Goal: Task Accomplishment & Management: Use online tool/utility

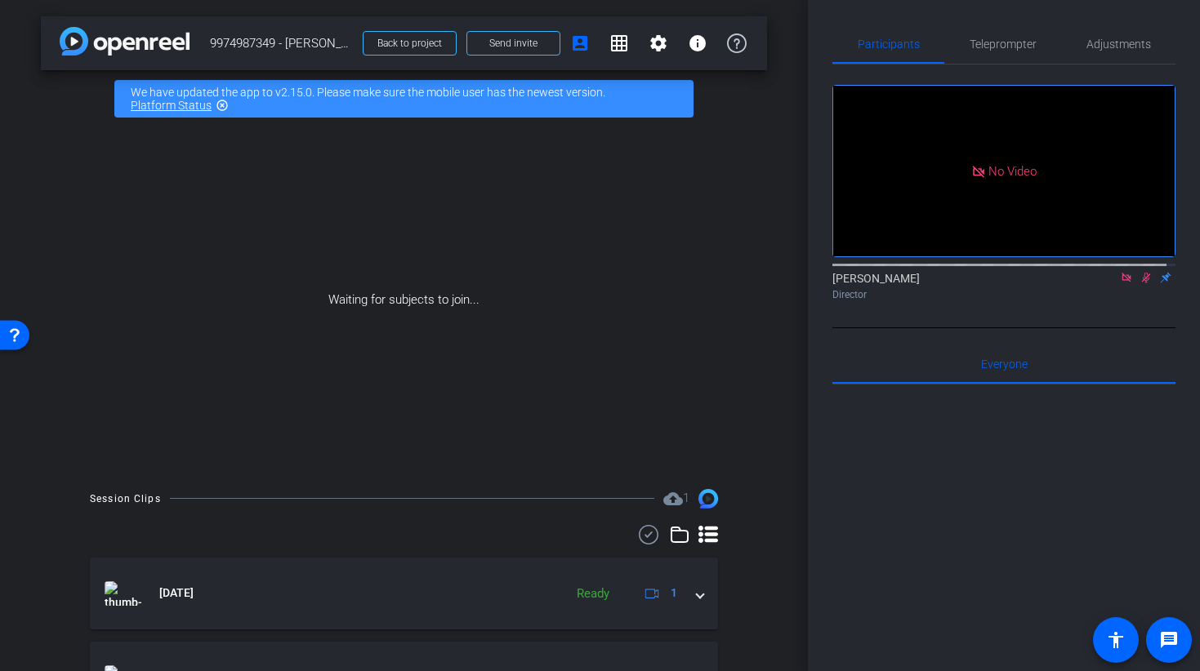
click at [1121, 282] on icon at bounding box center [1125, 277] width 9 height 9
click at [1100, 283] on icon at bounding box center [1106, 277] width 13 height 11
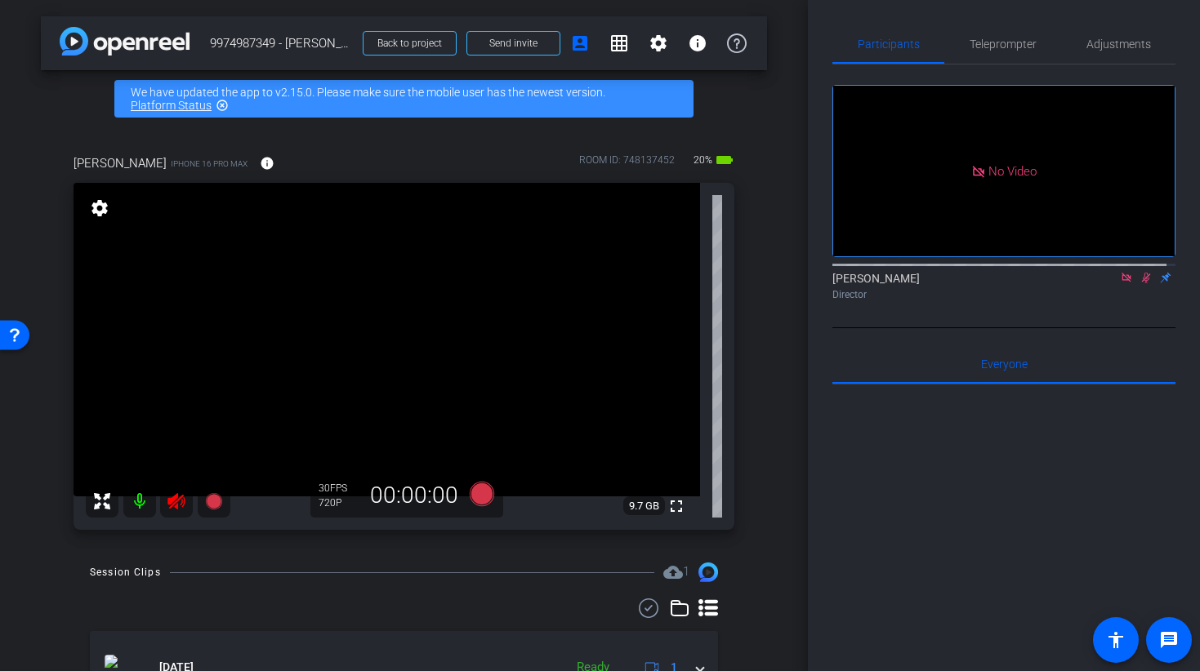
click at [1142, 283] on icon at bounding box center [1145, 277] width 13 height 11
click at [169, 503] on icon at bounding box center [175, 501] width 17 height 16
click at [1120, 283] on icon at bounding box center [1126, 277] width 13 height 11
click at [1096, 38] on span "Adjustments" at bounding box center [1118, 43] width 65 height 11
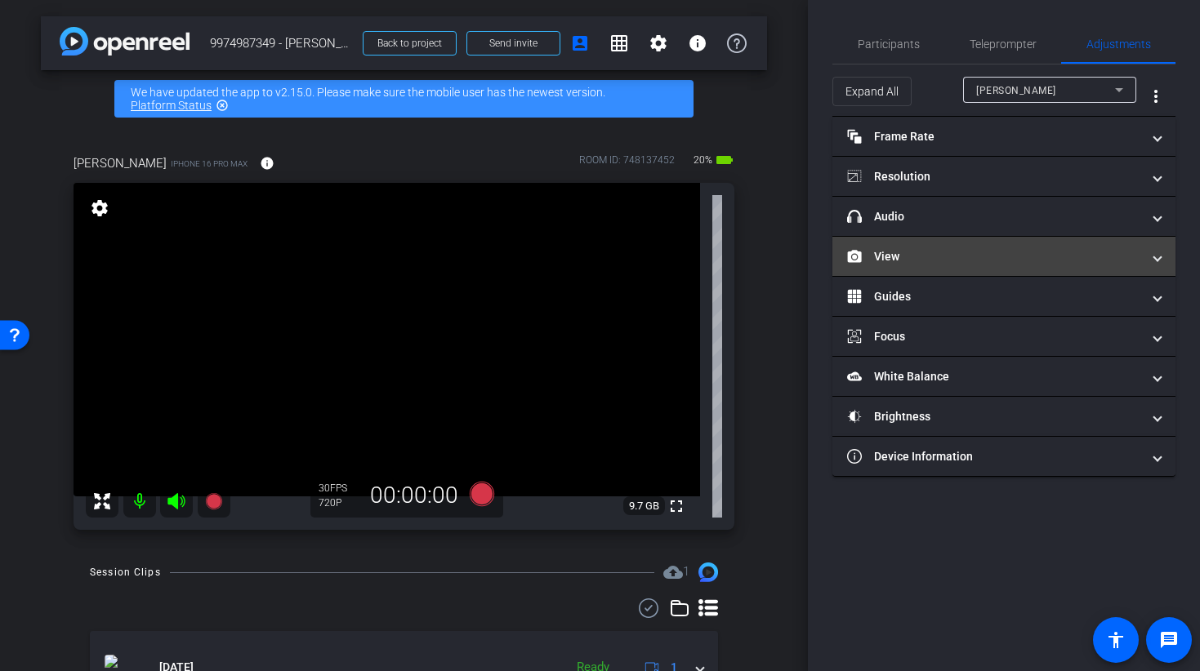
click at [897, 249] on mat-panel-title "View" at bounding box center [994, 256] width 294 height 17
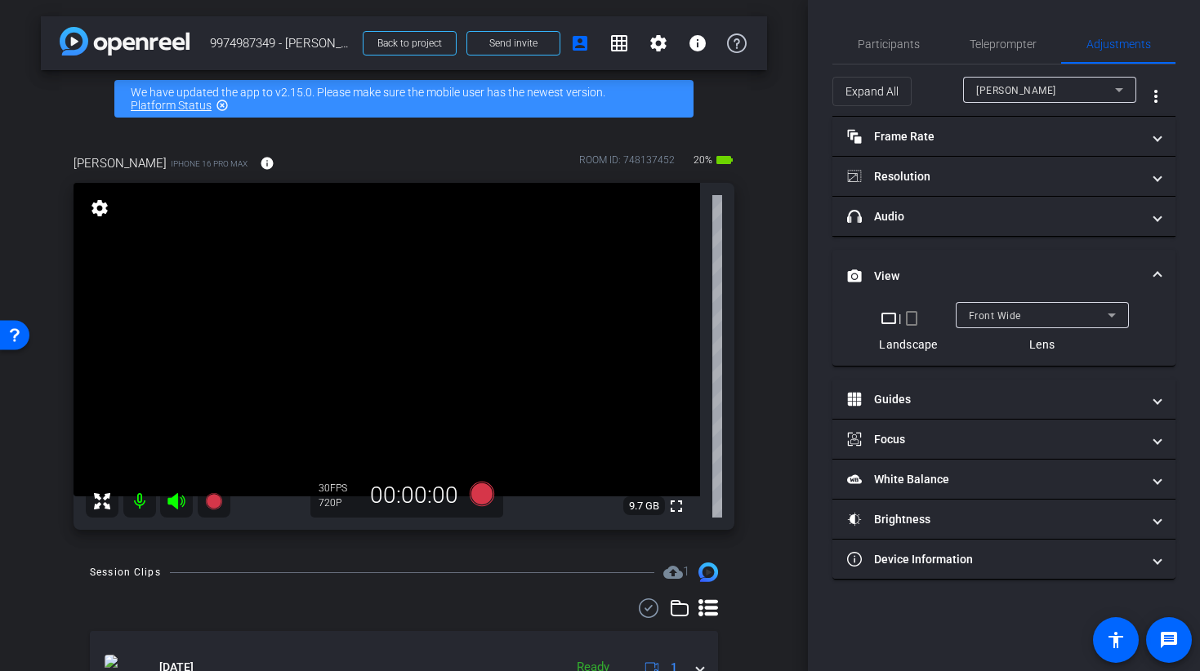
click at [915, 318] on mat-icon "crop_portrait" at bounding box center [912, 319] width 20 height 20
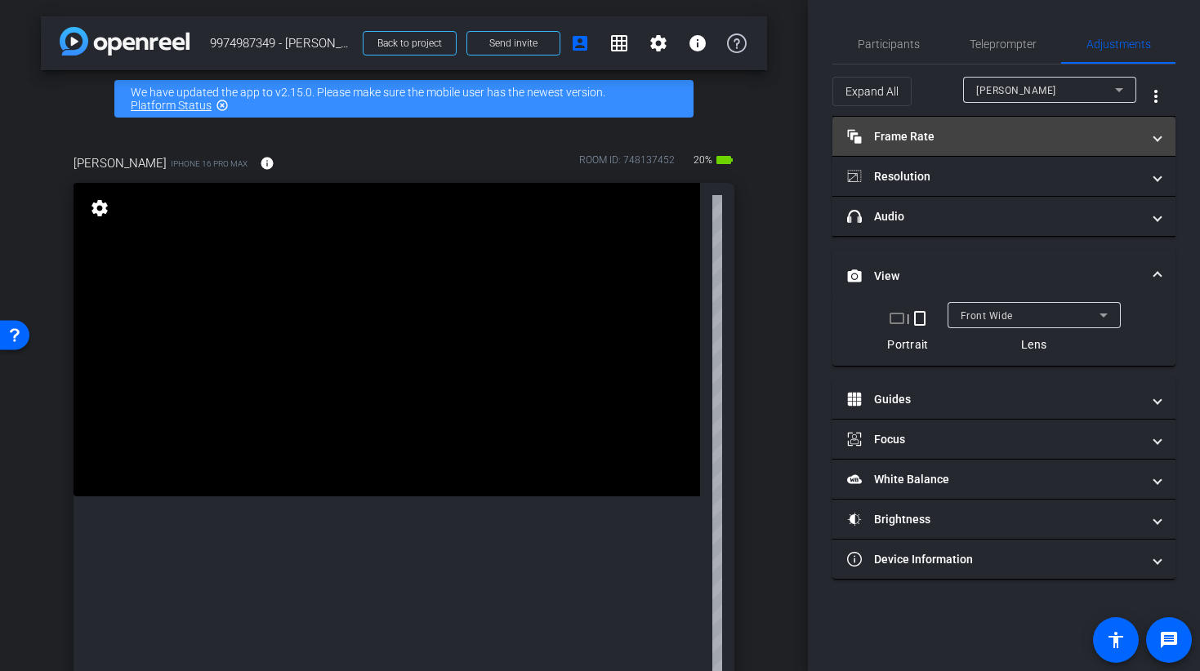
click at [945, 142] on mat-panel-title "Frame Rate Frame Rate" at bounding box center [994, 136] width 294 height 17
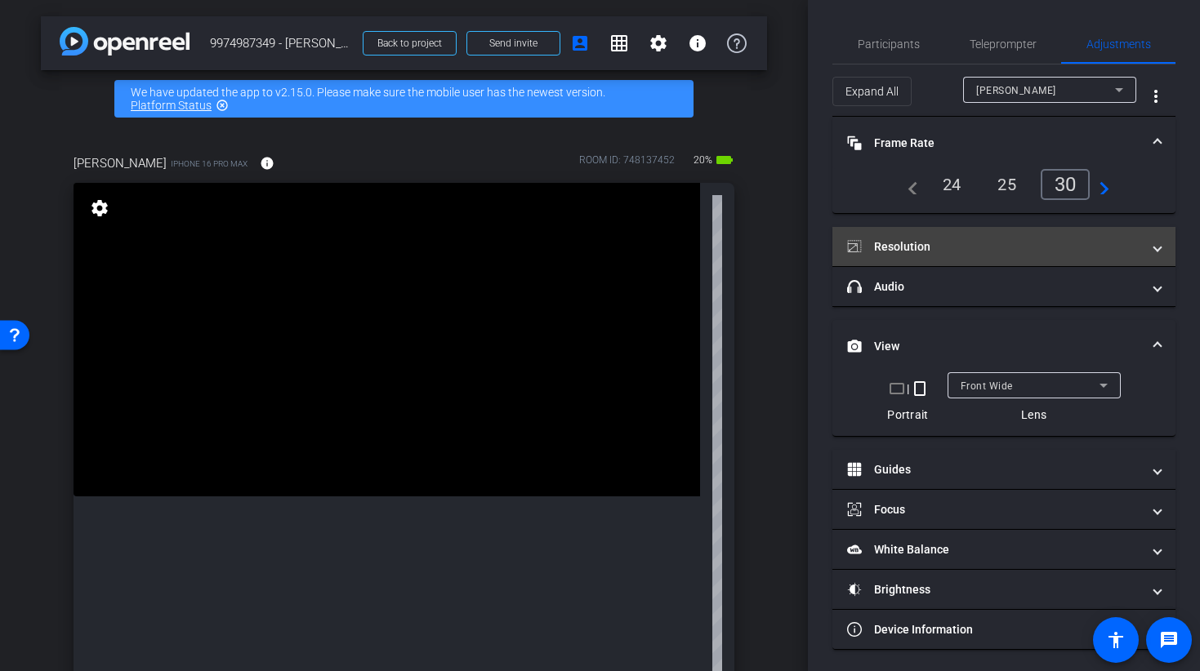
click at [970, 260] on mat-expansion-panel-header "Resolution" at bounding box center [1003, 246] width 343 height 39
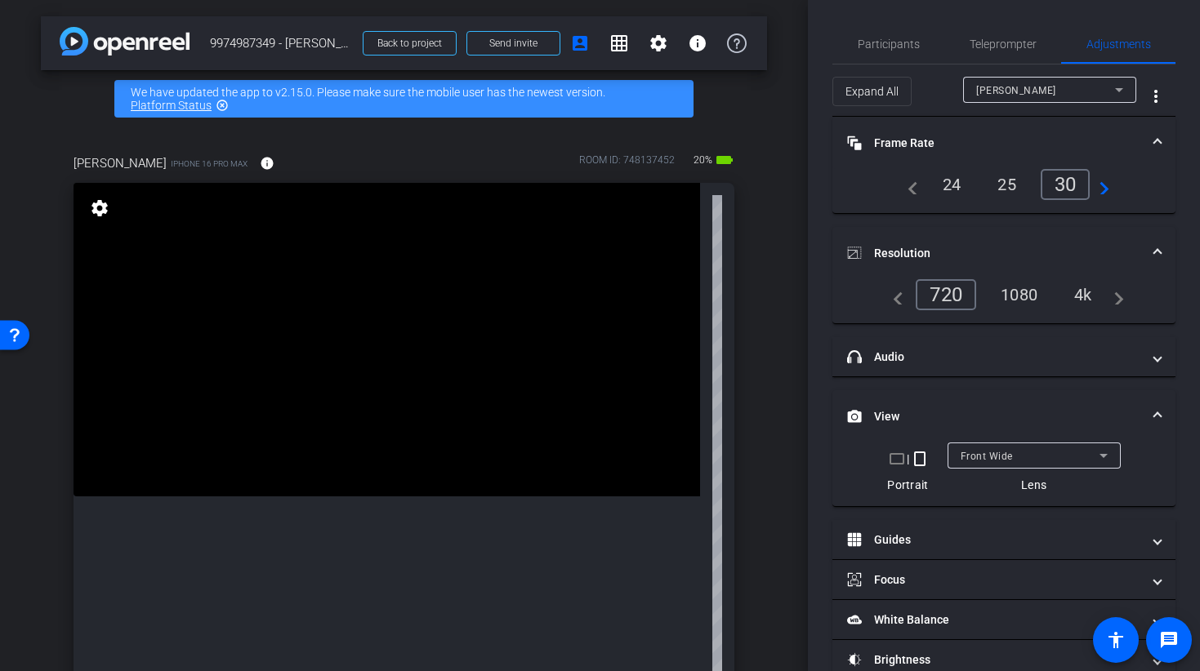
click at [1009, 299] on div "1080" at bounding box center [1018, 295] width 61 height 28
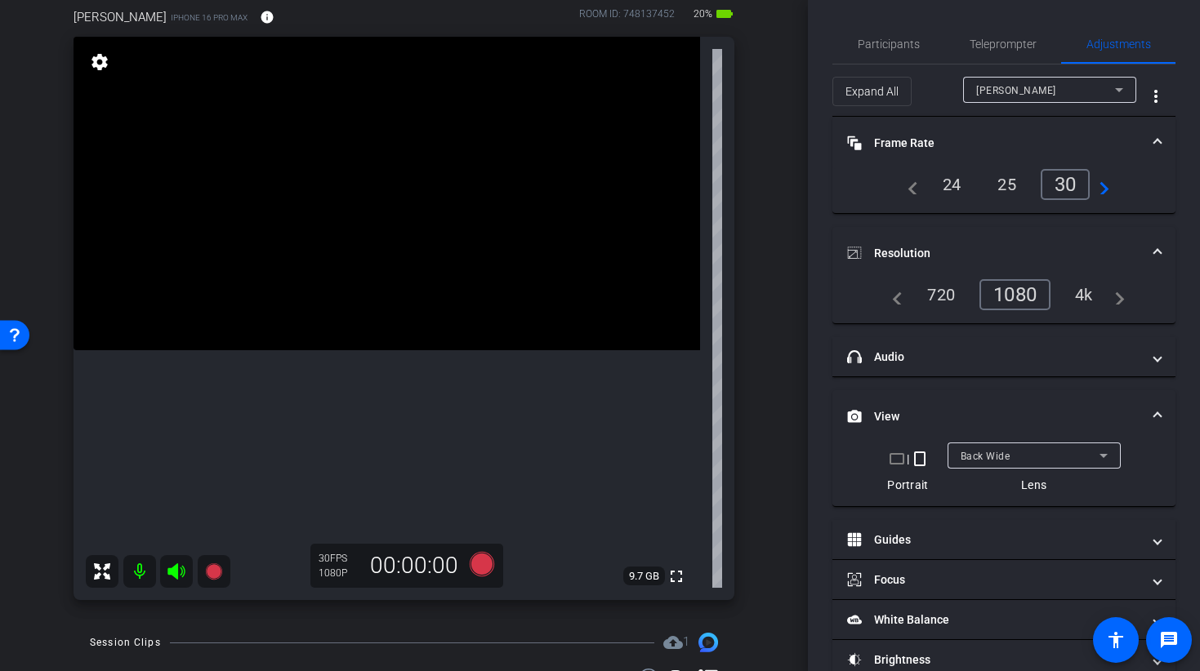
scroll to position [100, 0]
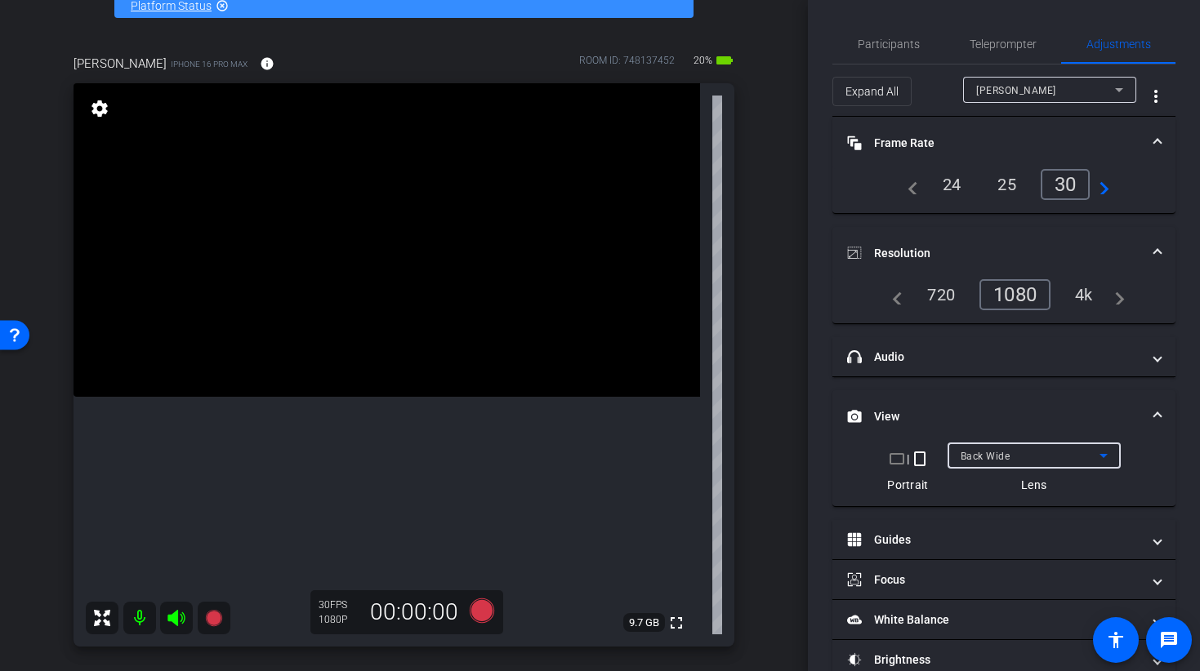
click at [981, 455] on span "Back Wide" at bounding box center [985, 456] width 50 height 11
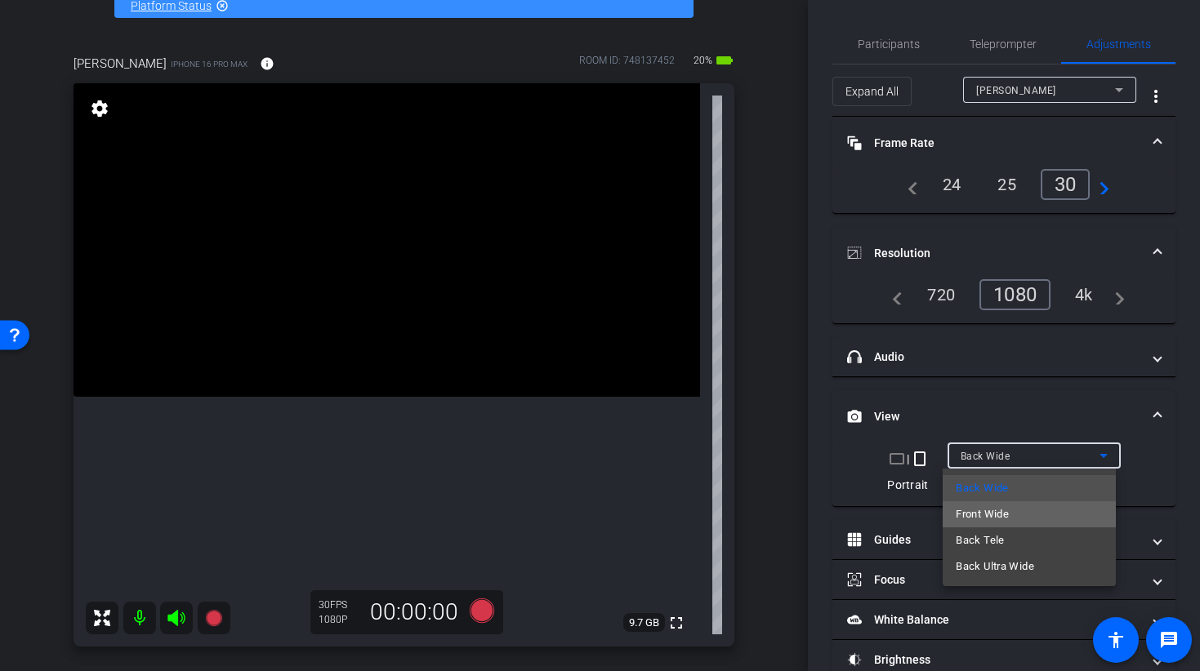
click at [979, 507] on span "Front Wide" at bounding box center [981, 515] width 53 height 20
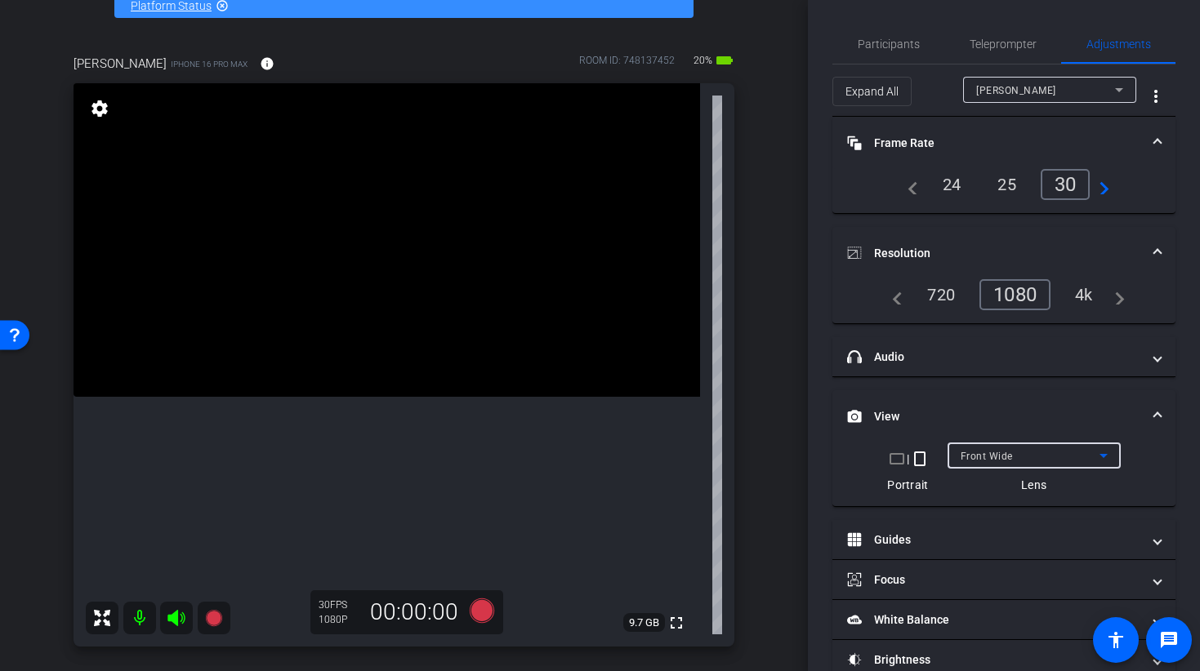
click at [987, 451] on span "Front Wide" at bounding box center [986, 456] width 52 height 11
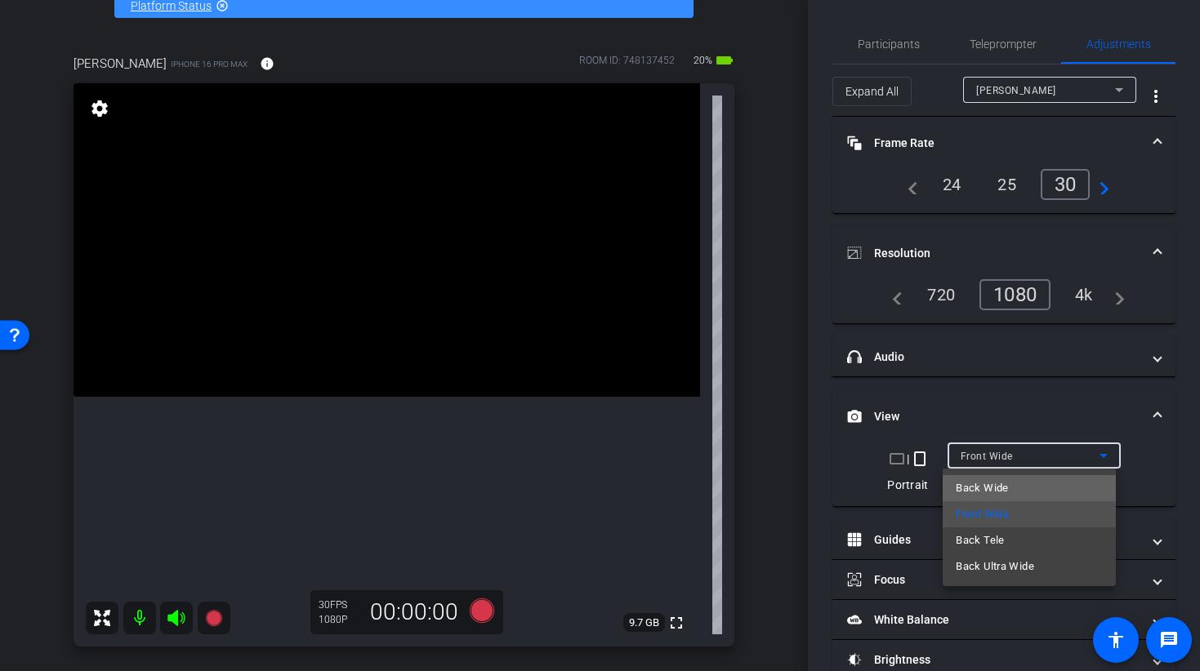
click at [973, 493] on span "Back Wide" at bounding box center [981, 489] width 52 height 20
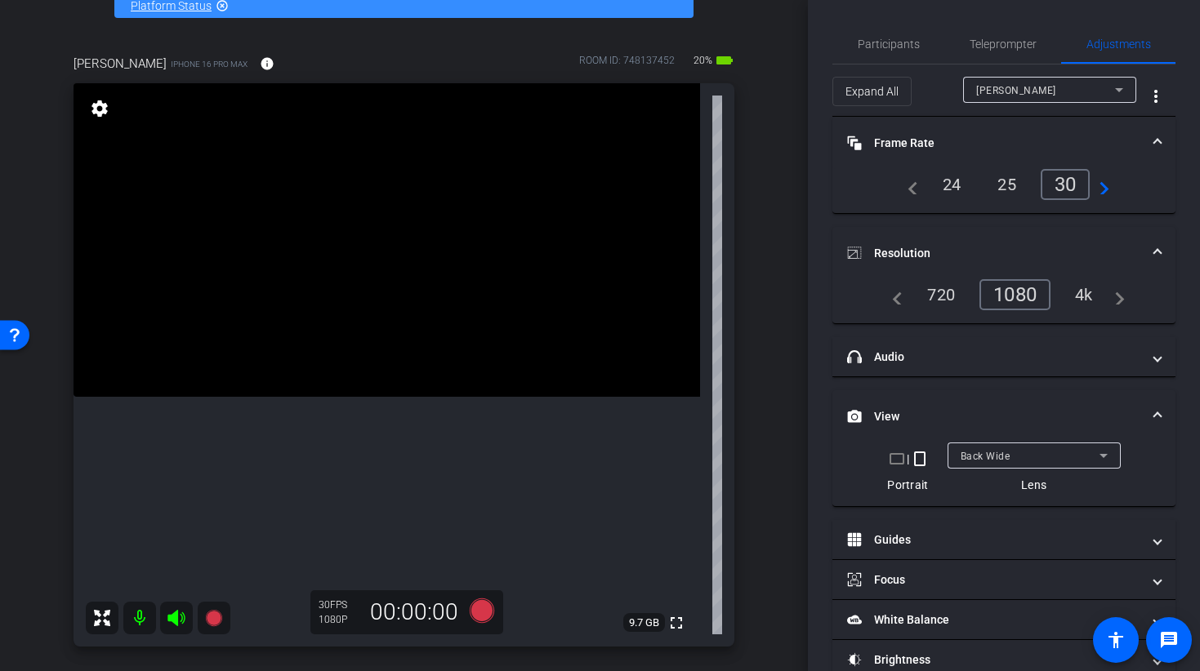
click at [332, 274] on video at bounding box center [386, 240] width 626 height 314
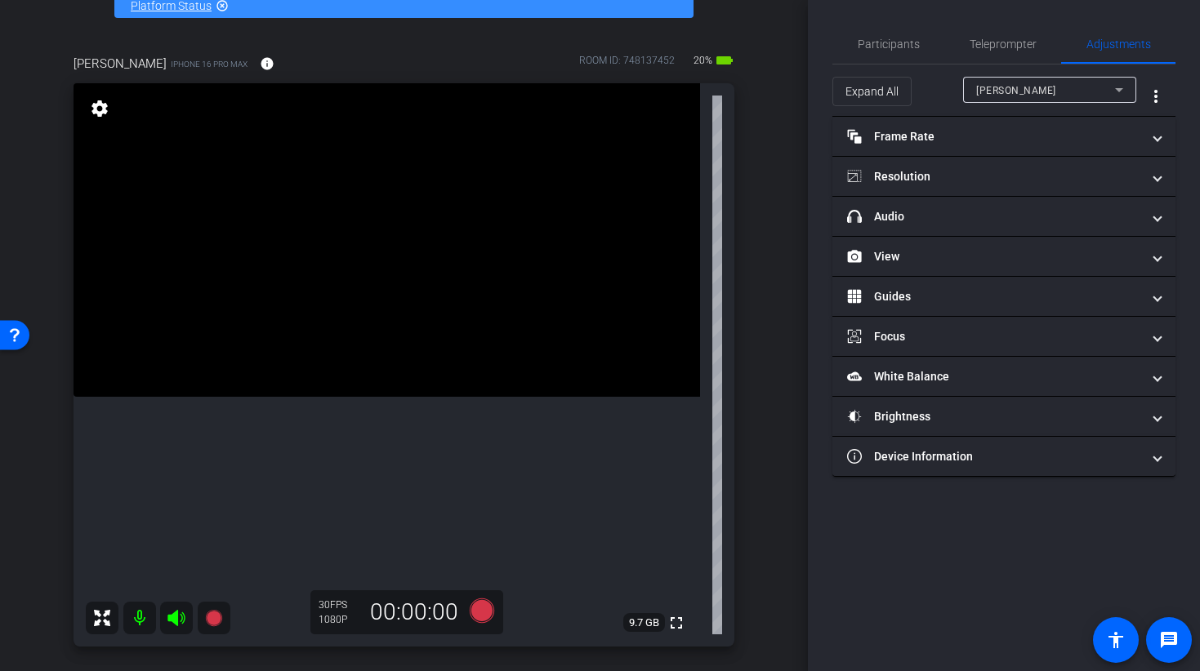
click at [399, 364] on video at bounding box center [386, 240] width 626 height 314
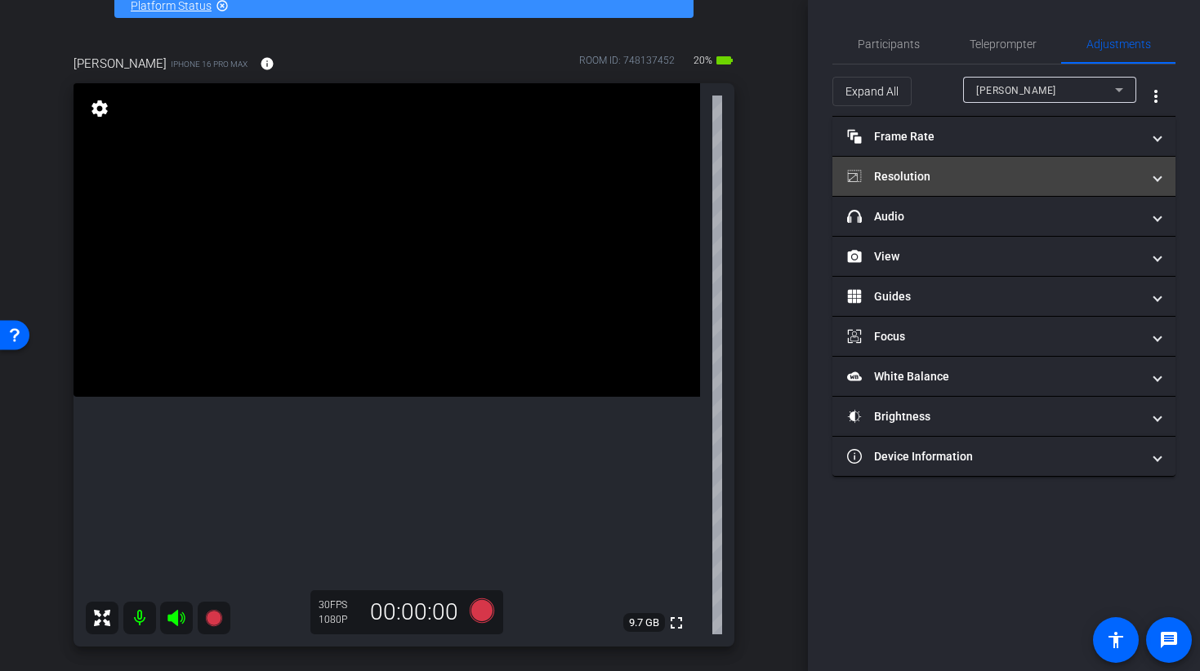
click at [963, 173] on mat-panel-title "Resolution" at bounding box center [994, 176] width 294 height 17
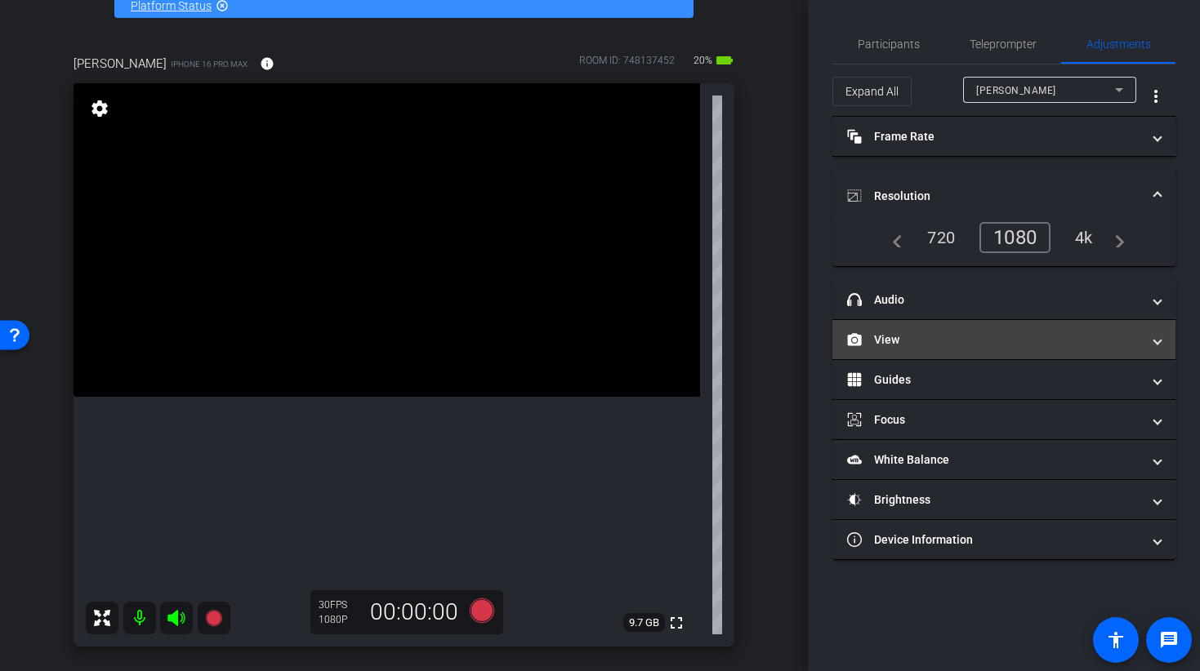
click at [909, 329] on mat-expansion-panel-header "View" at bounding box center [1003, 339] width 343 height 39
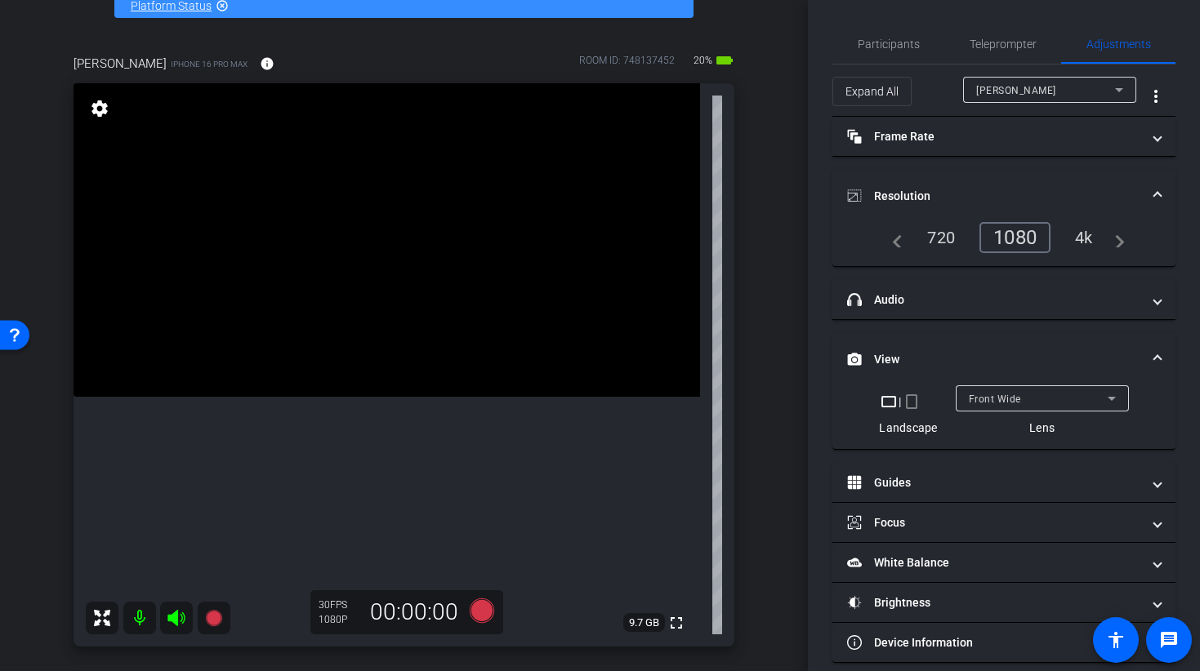
click at [1023, 396] on div "Front Wide" at bounding box center [1037, 399] width 139 height 20
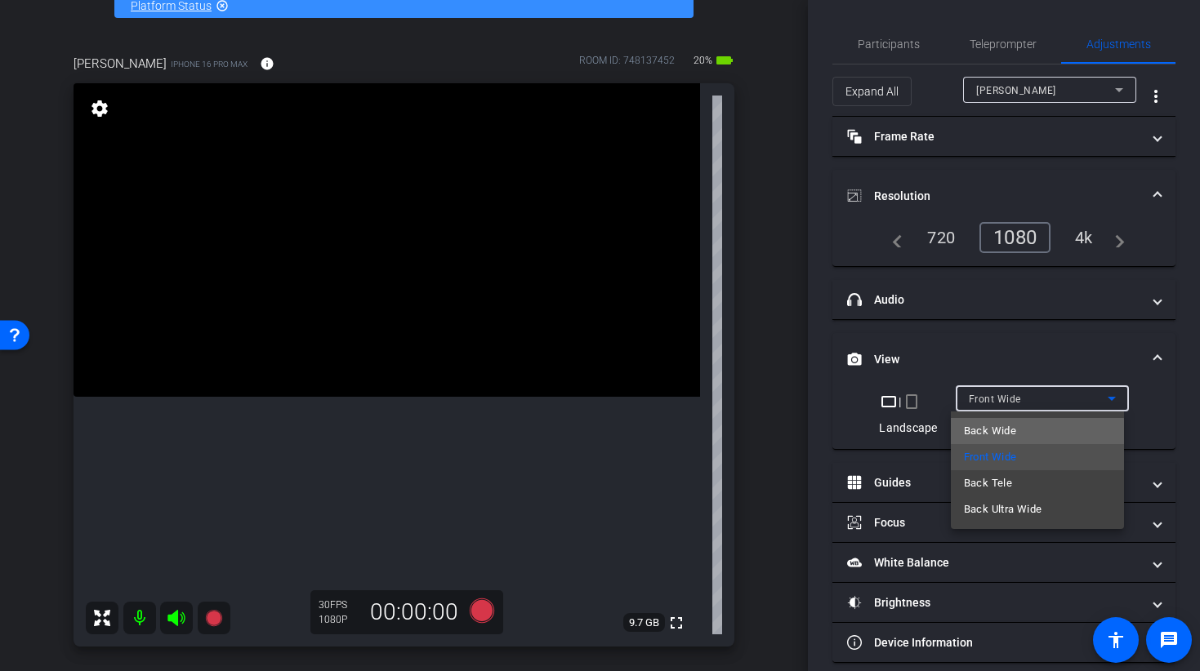
click at [1005, 434] on span "Back Wide" at bounding box center [990, 431] width 52 height 20
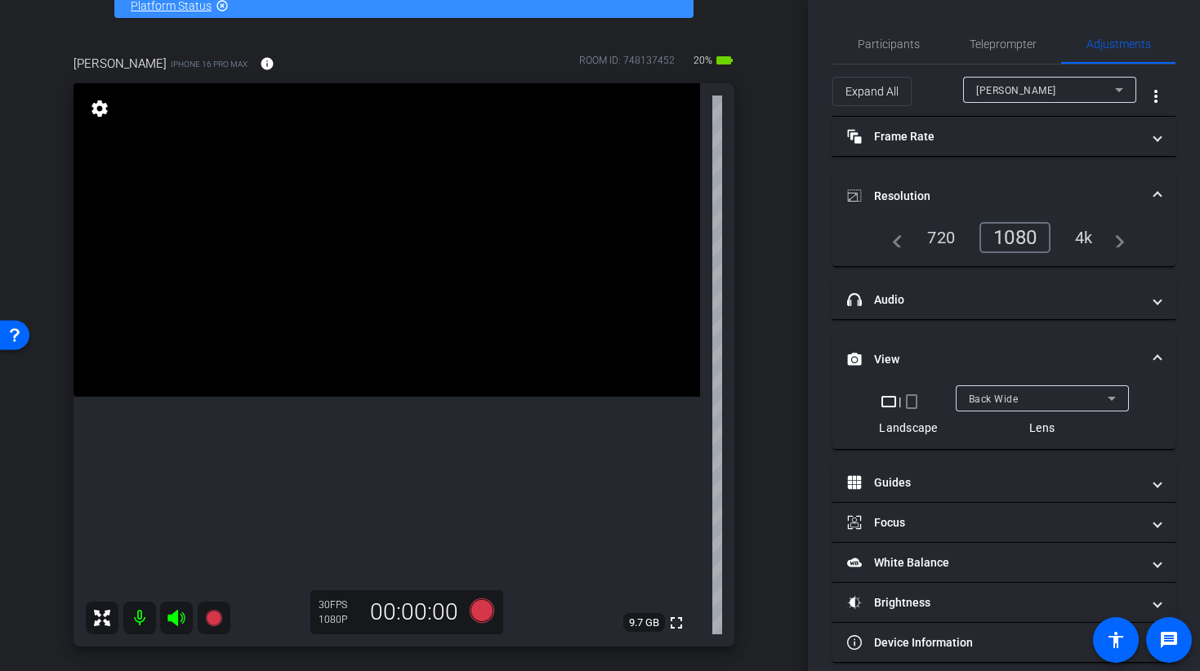
click at [908, 404] on mat-icon "crop_portrait" at bounding box center [912, 402] width 20 height 20
click at [371, 374] on video at bounding box center [386, 240] width 626 height 314
click at [474, 608] on icon at bounding box center [481, 611] width 24 height 24
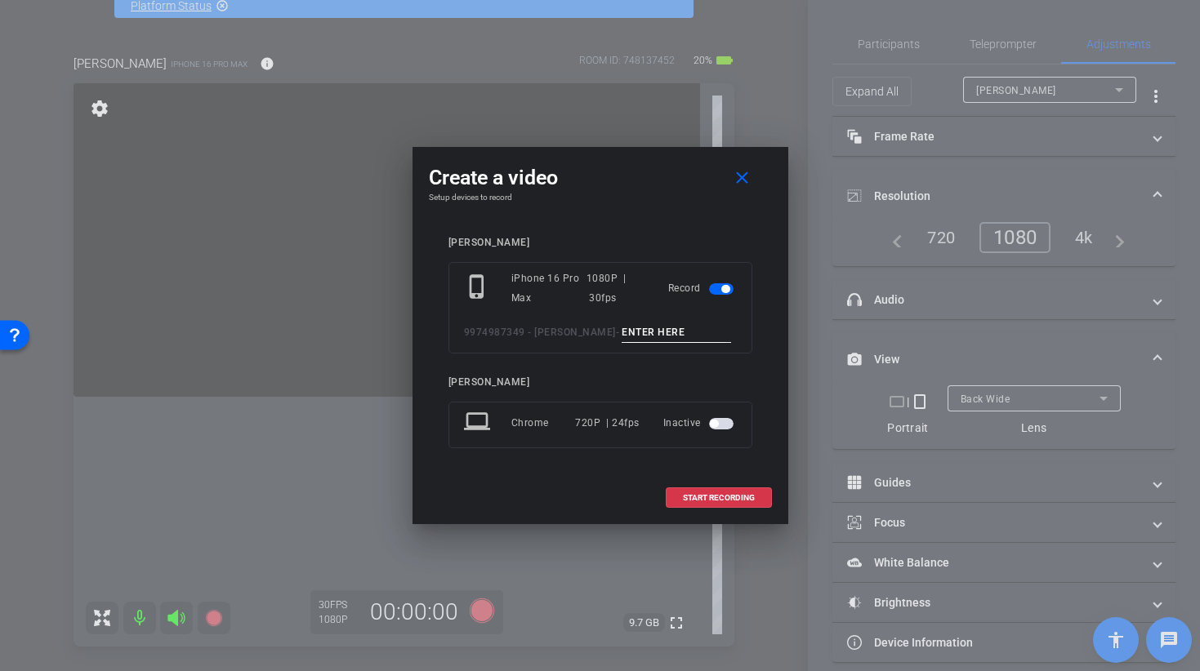
click at [661, 338] on input at bounding box center [675, 333] width 109 height 20
type input "b"
type input "BROLL 30 A TAKE 1"
click at [694, 501] on span "START RECORDING" at bounding box center [719, 498] width 72 height 8
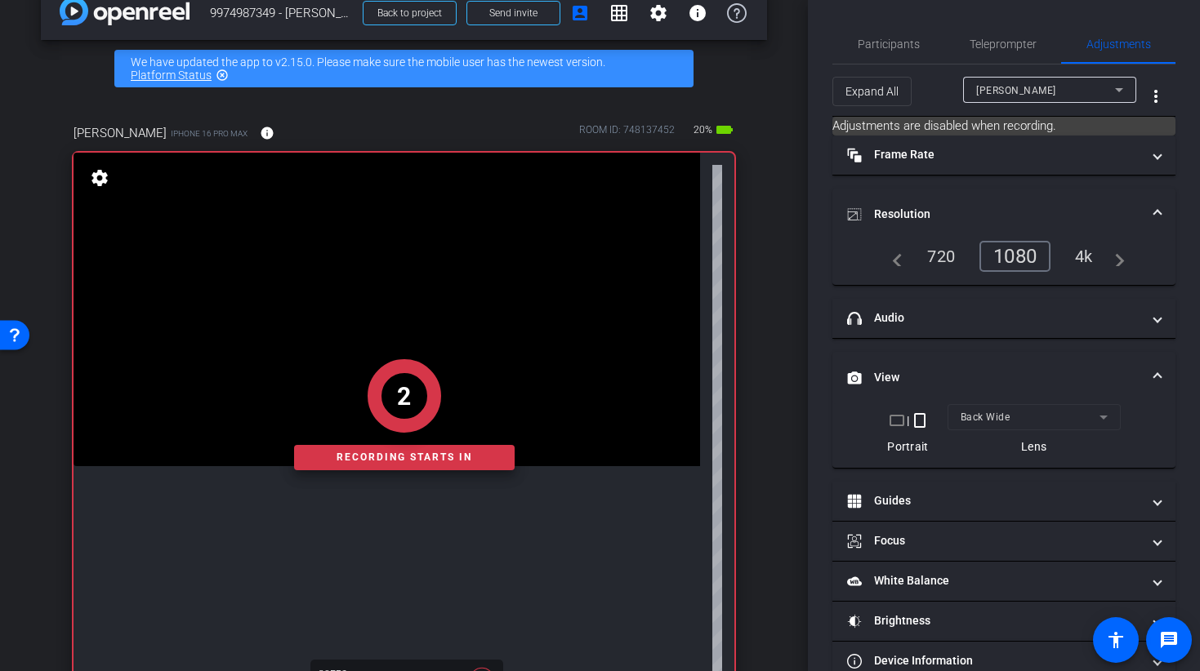
scroll to position [0, 0]
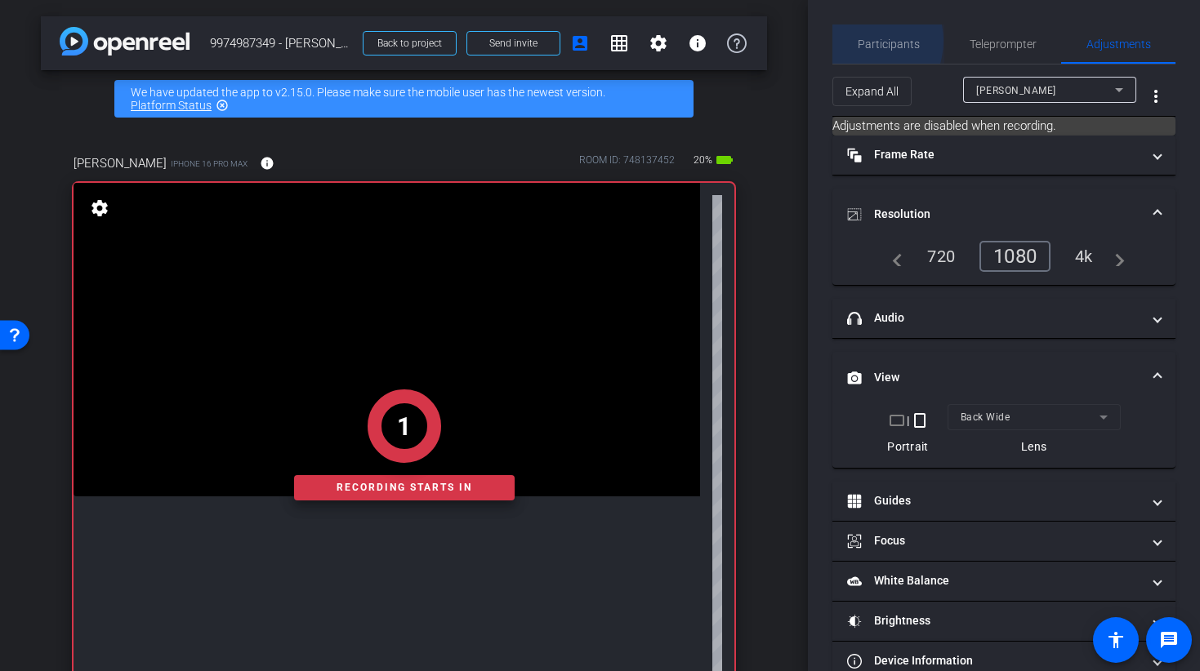
click at [860, 41] on span "Participants" at bounding box center [888, 43] width 62 height 11
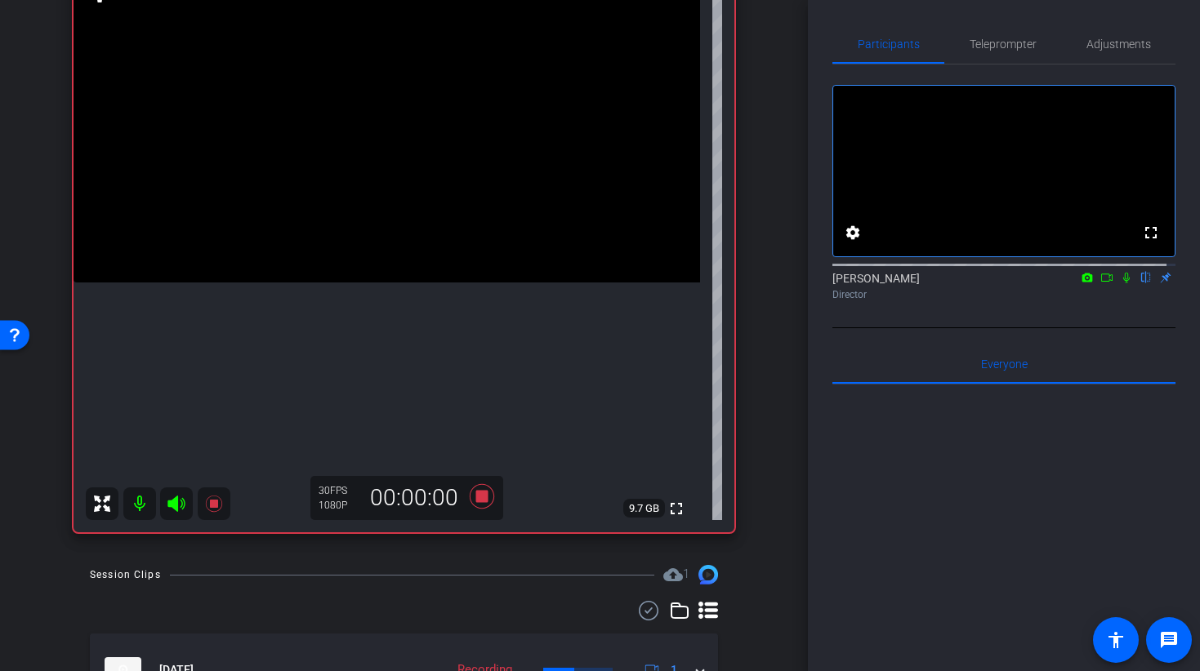
scroll to position [163, 0]
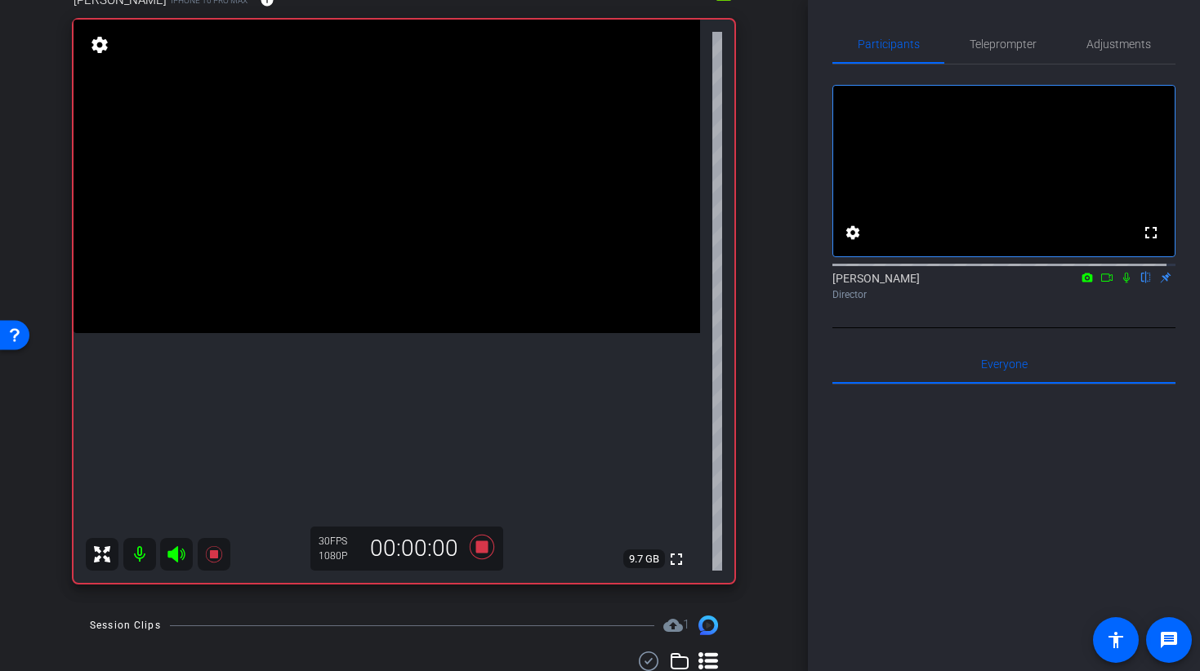
click at [433, 311] on video at bounding box center [386, 177] width 626 height 314
click at [407, 292] on video at bounding box center [386, 177] width 626 height 314
click at [295, 291] on video at bounding box center [386, 177] width 626 height 314
click at [467, 547] on icon at bounding box center [481, 546] width 39 height 29
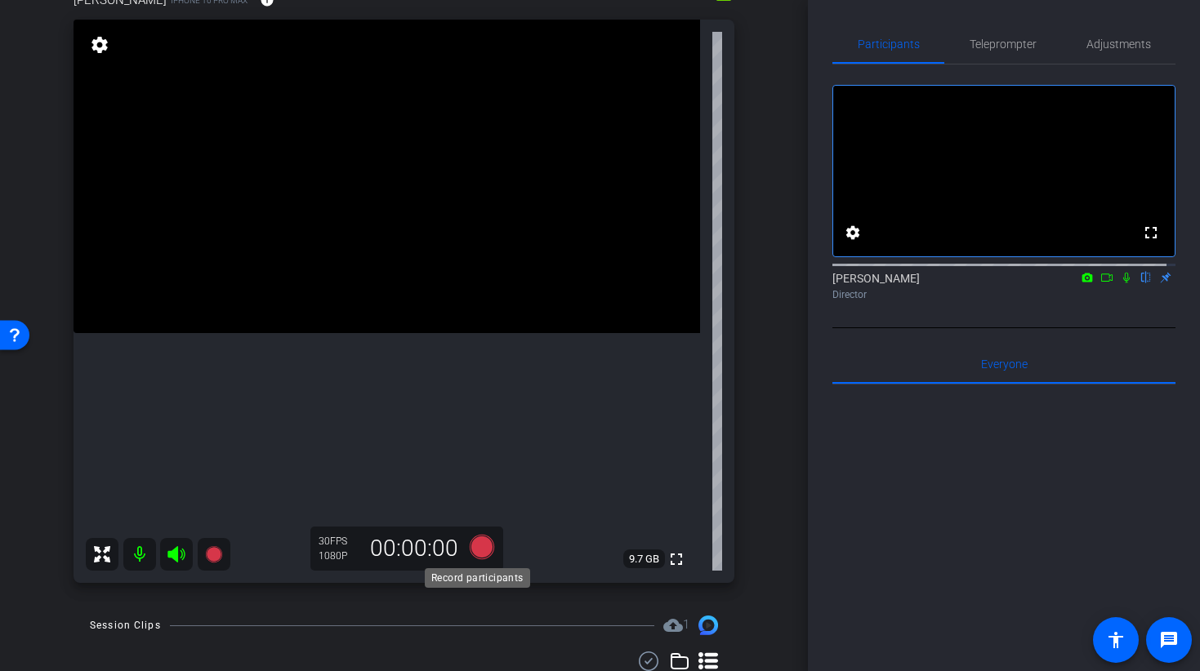
click at [484, 545] on icon at bounding box center [481, 547] width 24 height 24
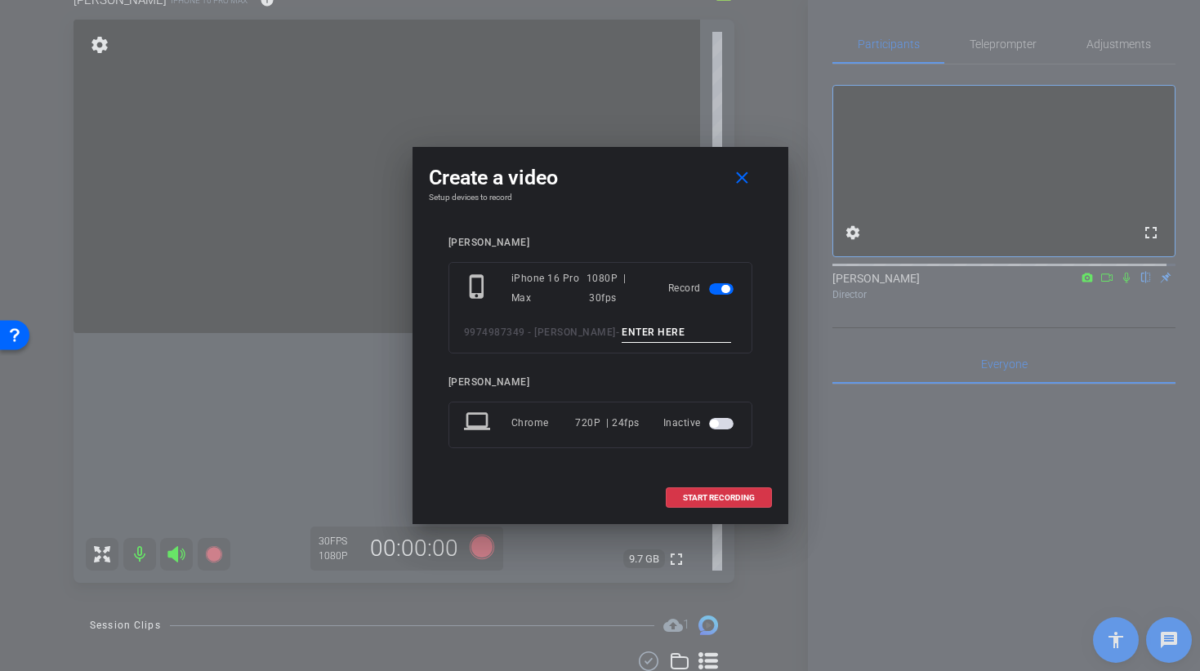
click at [660, 334] on input at bounding box center [675, 333] width 109 height 20
type input "BROLL 30 A TAKE 2"
click at [692, 494] on span "START RECORDING" at bounding box center [719, 498] width 72 height 8
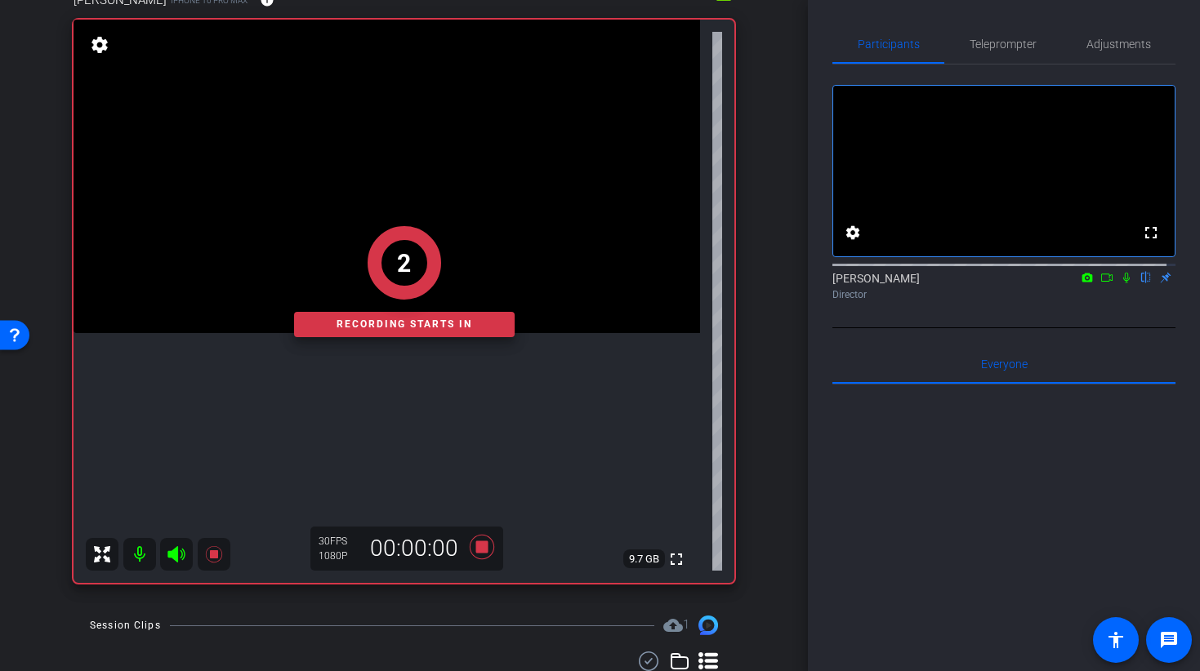
click at [401, 371] on div "2 Recording starts in" at bounding box center [403, 281] width 661 height 603
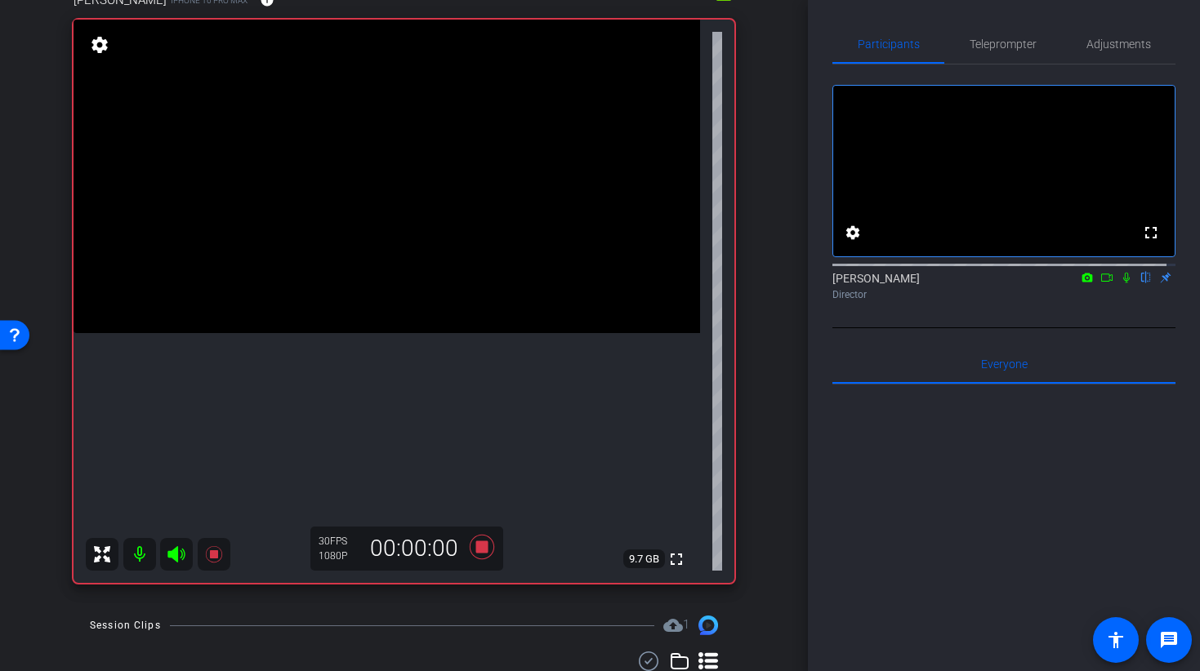
click at [381, 327] on video at bounding box center [386, 177] width 626 height 314
click at [410, 333] on video at bounding box center [386, 177] width 626 height 314
click at [379, 282] on video at bounding box center [386, 177] width 626 height 314
click at [472, 546] on icon at bounding box center [481, 547] width 24 height 24
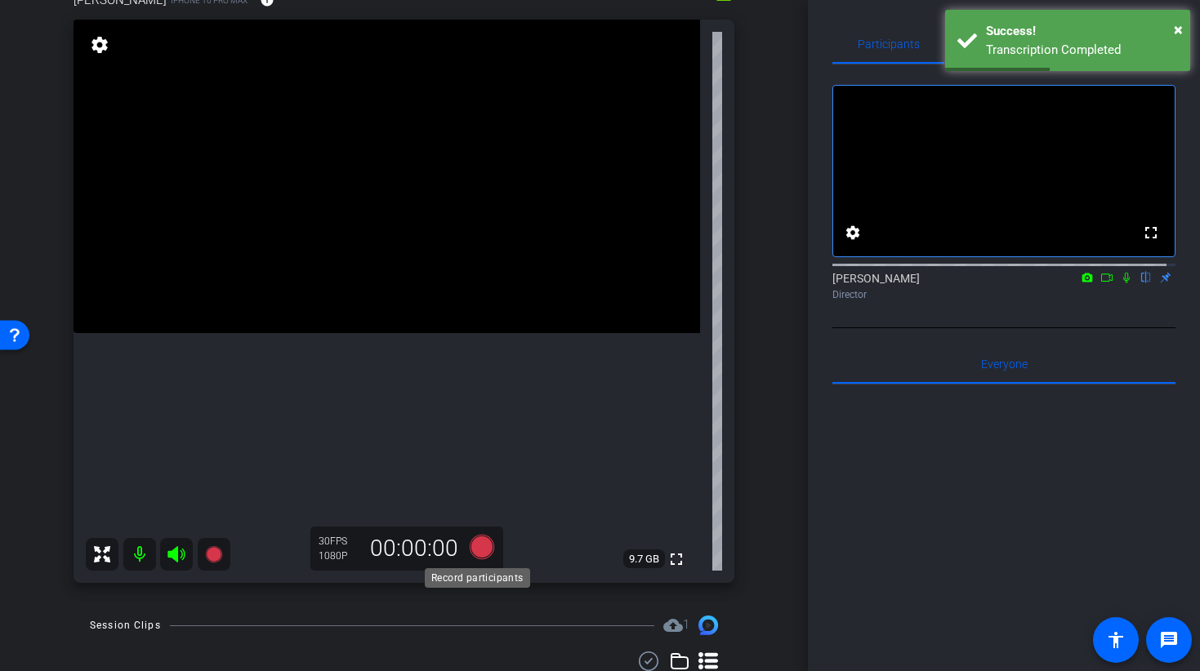
click at [480, 550] on icon at bounding box center [481, 547] width 24 height 24
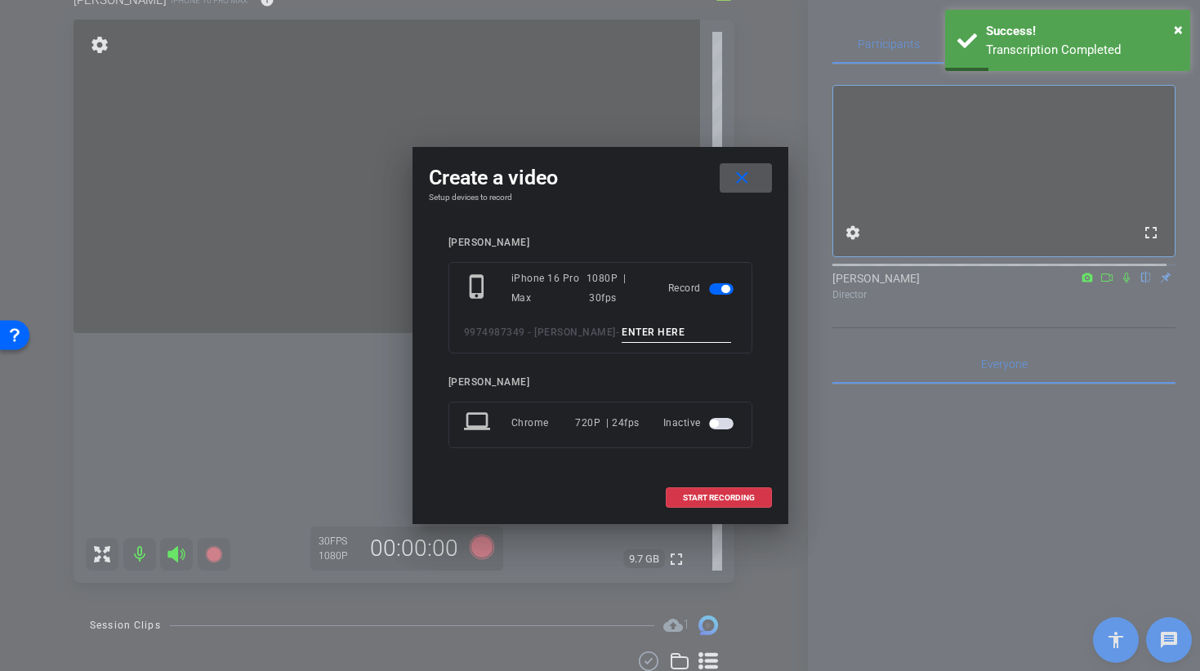
click at [635, 326] on input at bounding box center [675, 333] width 109 height 20
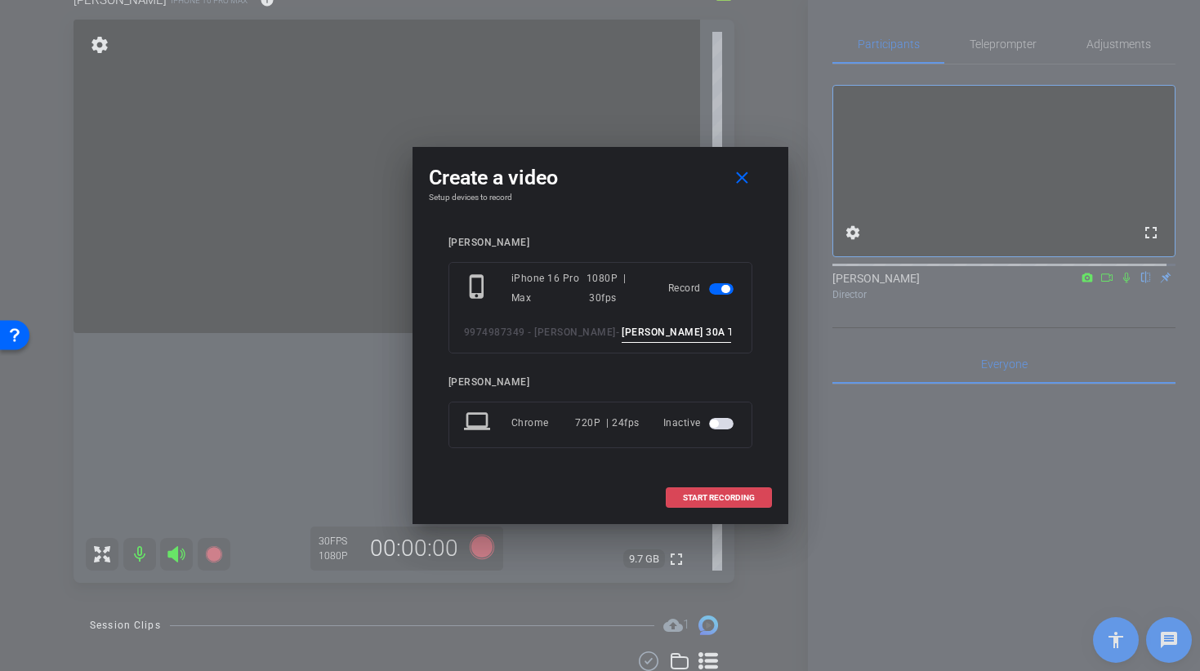
type input "BROLL 30A TAKE 3"
click at [706, 501] on span "START RECORDING" at bounding box center [719, 498] width 72 height 8
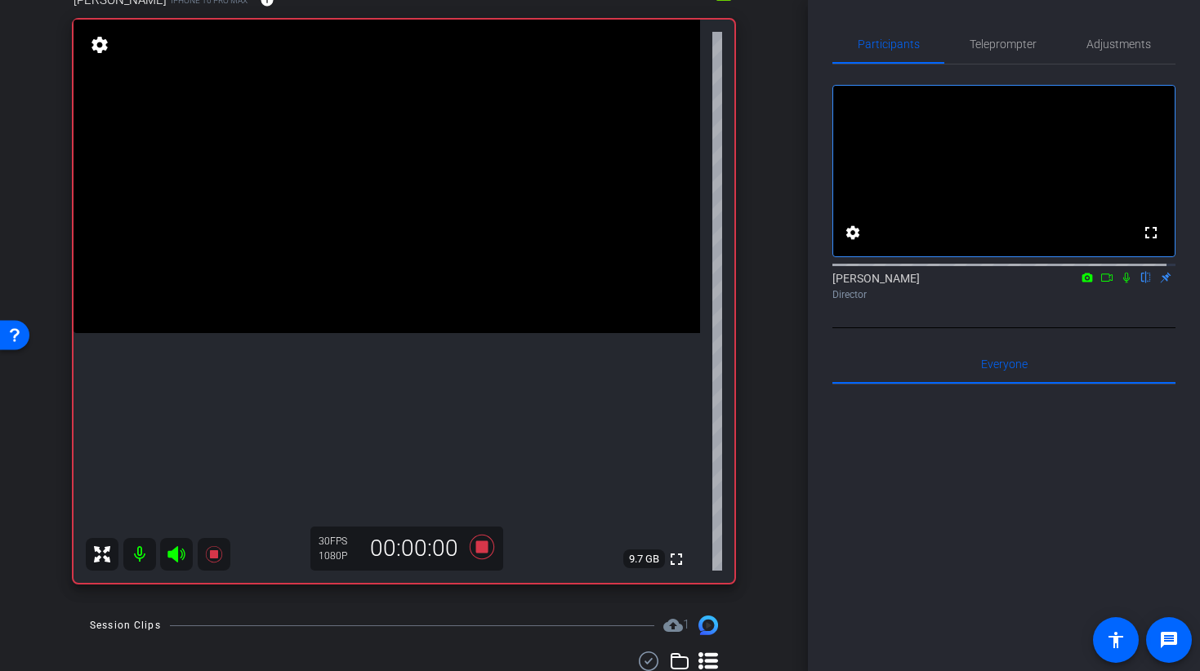
click at [386, 305] on video at bounding box center [386, 177] width 626 height 314
click at [474, 551] on icon at bounding box center [481, 547] width 24 height 24
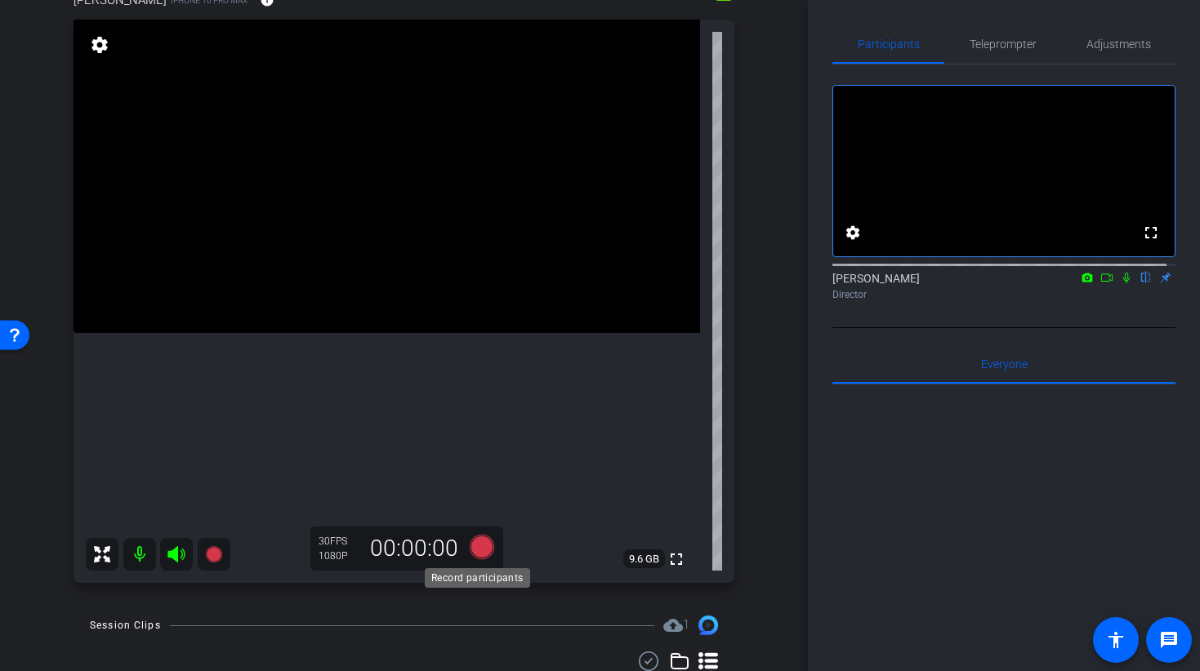
click at [479, 548] on icon at bounding box center [481, 547] width 24 height 24
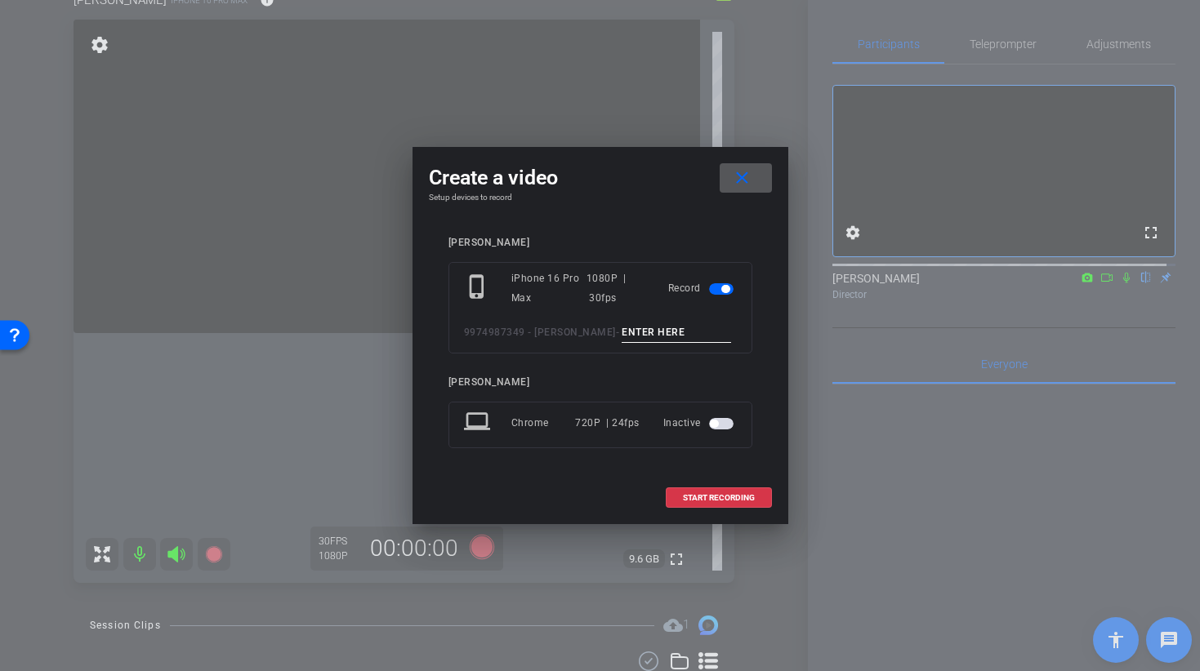
click at [641, 334] on input at bounding box center [675, 333] width 109 height 20
type input "broll 30 B TAKE 1"
click at [688, 496] on span "START RECORDING" at bounding box center [719, 498] width 72 height 8
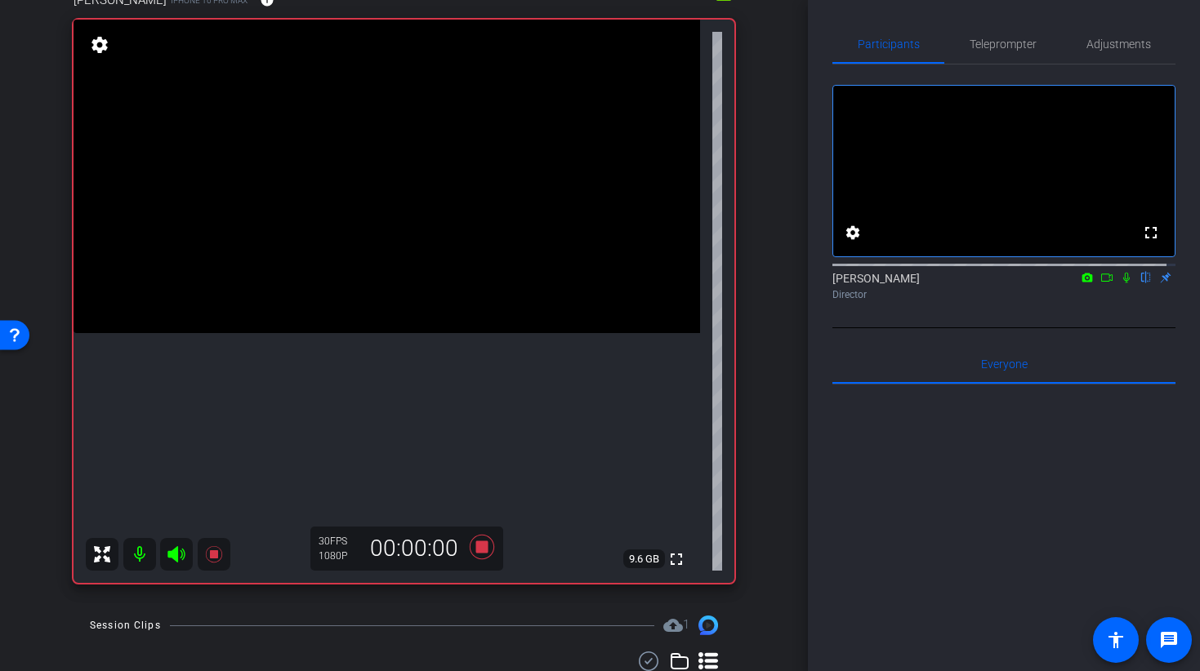
click at [398, 296] on video at bounding box center [386, 177] width 626 height 314
click at [415, 333] on video at bounding box center [386, 177] width 626 height 314
click at [388, 333] on video at bounding box center [386, 177] width 626 height 314
click at [477, 549] on icon at bounding box center [481, 547] width 24 height 24
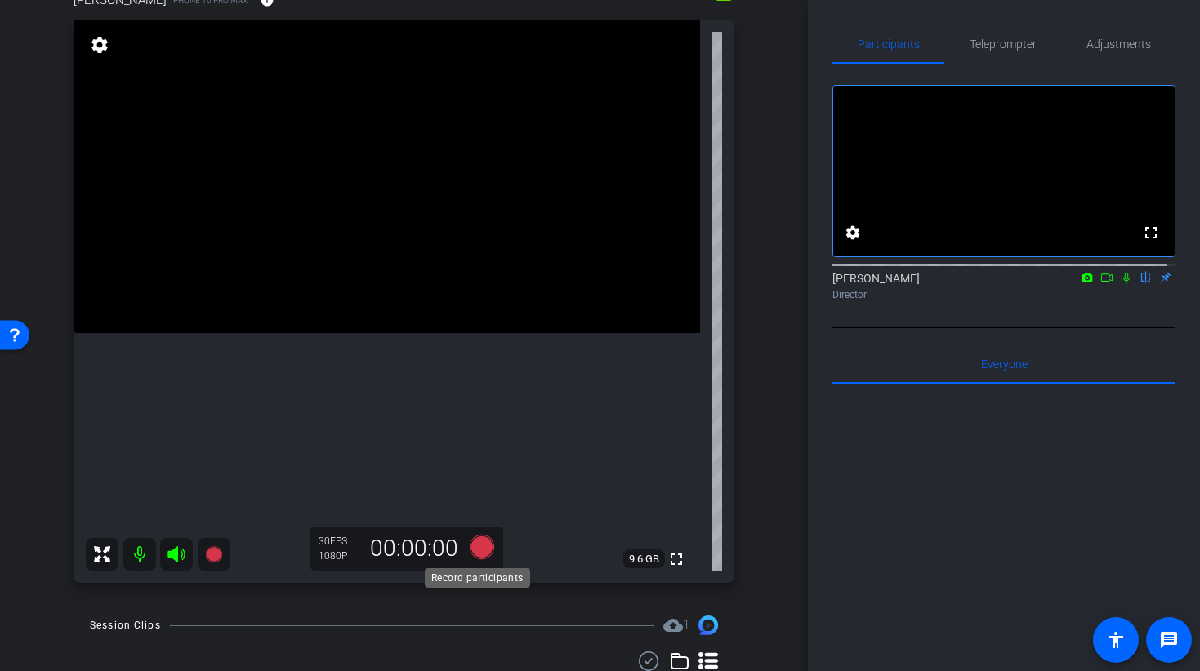
click at [473, 543] on icon at bounding box center [481, 547] width 24 height 24
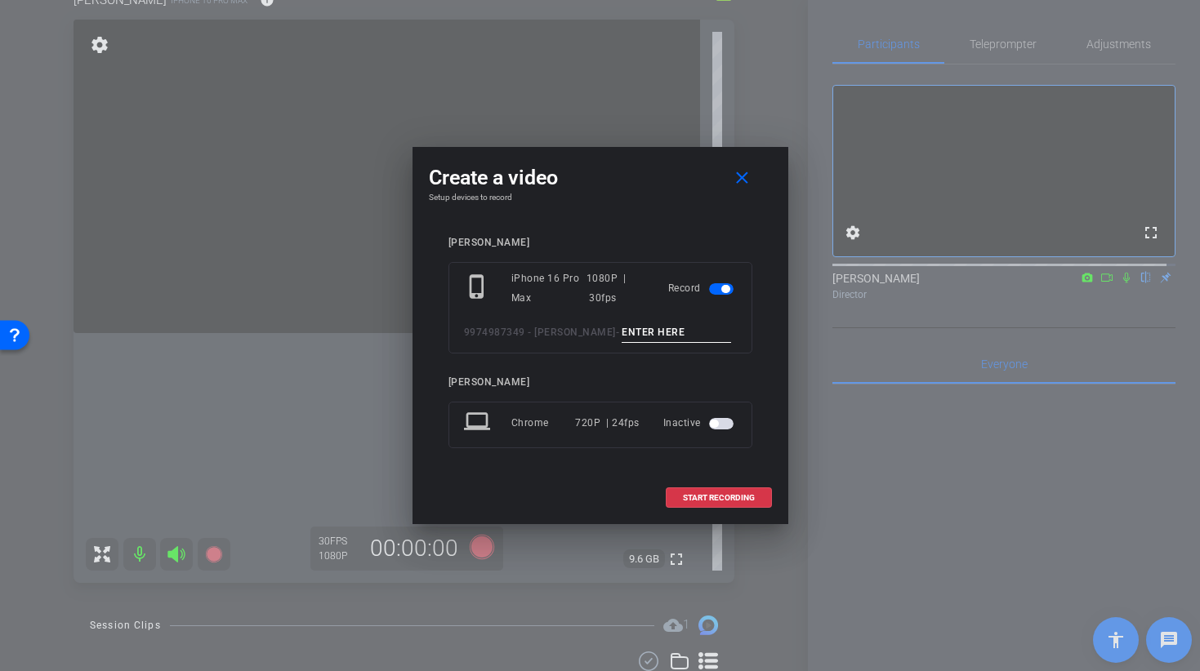
click at [628, 330] on input at bounding box center [675, 333] width 109 height 20
type input "3"
type input "BROLL 30 B TAKE 2"
click at [698, 499] on span "START RECORDING" at bounding box center [719, 498] width 72 height 8
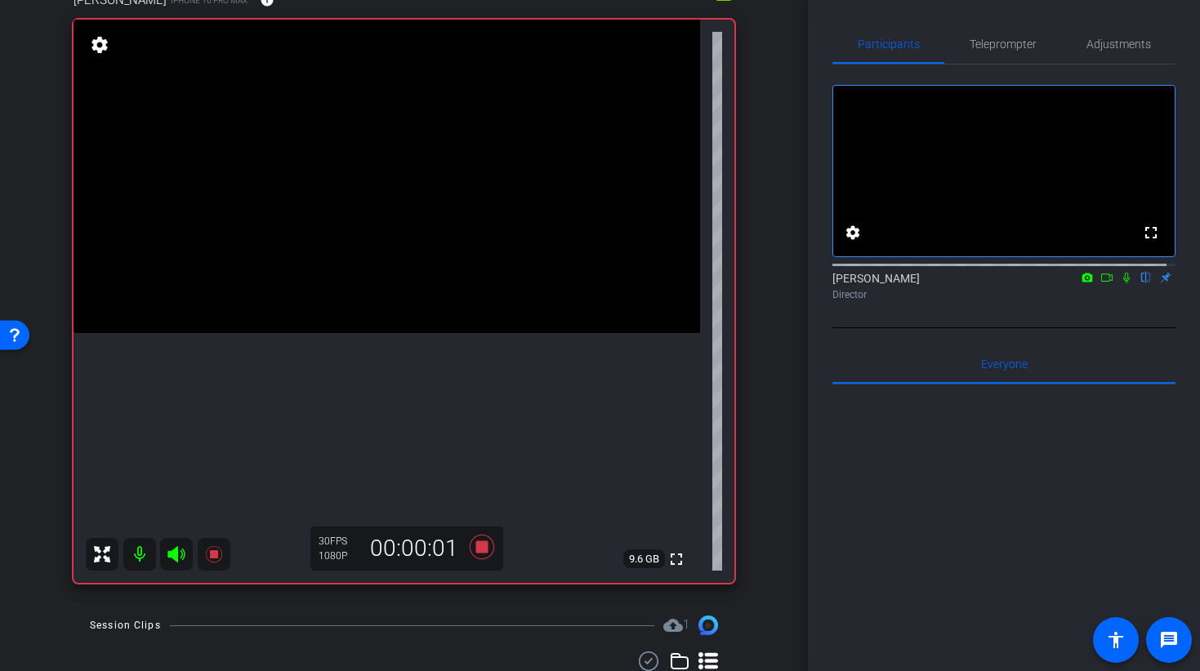
click at [372, 312] on video at bounding box center [386, 177] width 626 height 314
click at [375, 333] on video at bounding box center [386, 177] width 626 height 314
click at [351, 333] on video at bounding box center [386, 177] width 626 height 314
click at [306, 333] on video at bounding box center [386, 177] width 626 height 314
click at [469, 554] on icon at bounding box center [481, 546] width 39 height 29
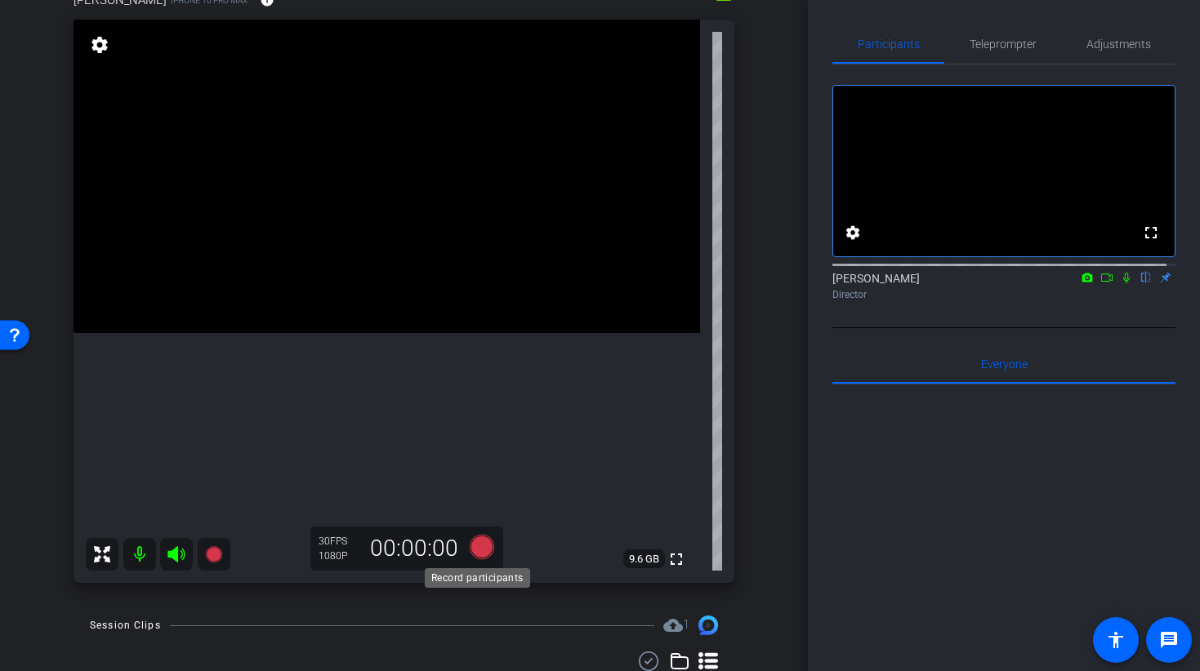
click at [473, 548] on icon at bounding box center [481, 547] width 24 height 24
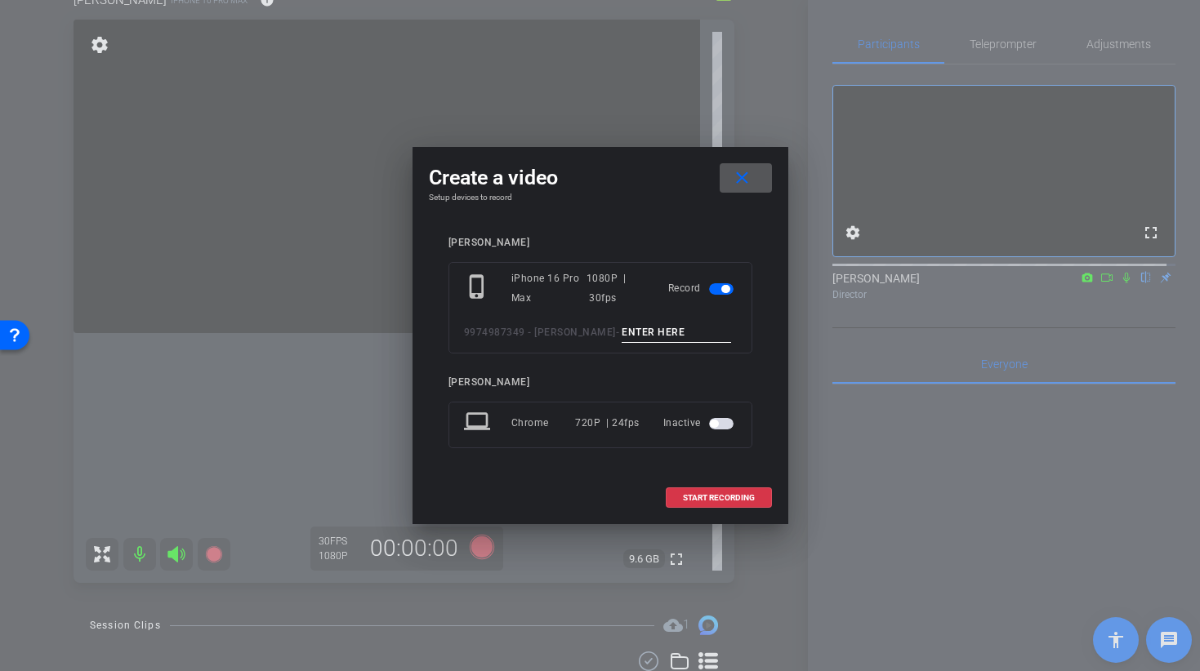
click at [625, 332] on input at bounding box center [675, 333] width 109 height 20
type input "BROLL 30C TAKE 1"
click at [693, 500] on span "START RECORDING" at bounding box center [719, 498] width 72 height 8
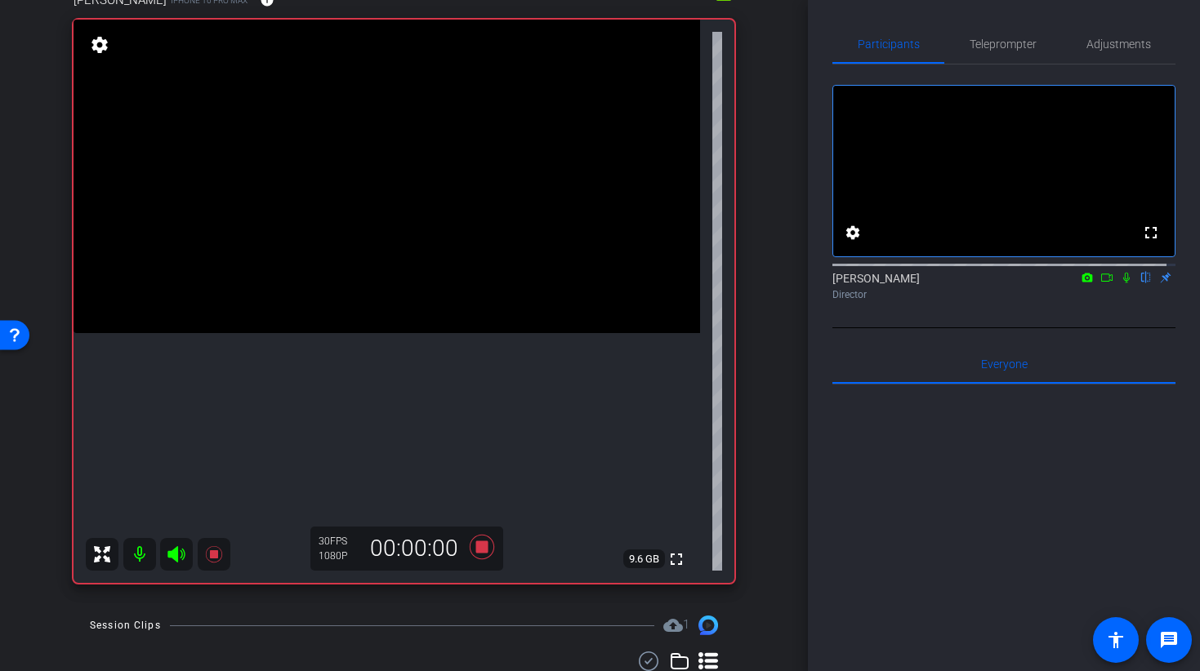
click at [400, 318] on video at bounding box center [386, 177] width 626 height 314
click at [426, 333] on video at bounding box center [386, 177] width 626 height 314
click at [421, 333] on video at bounding box center [386, 177] width 626 height 314
click at [479, 551] on icon at bounding box center [481, 547] width 24 height 24
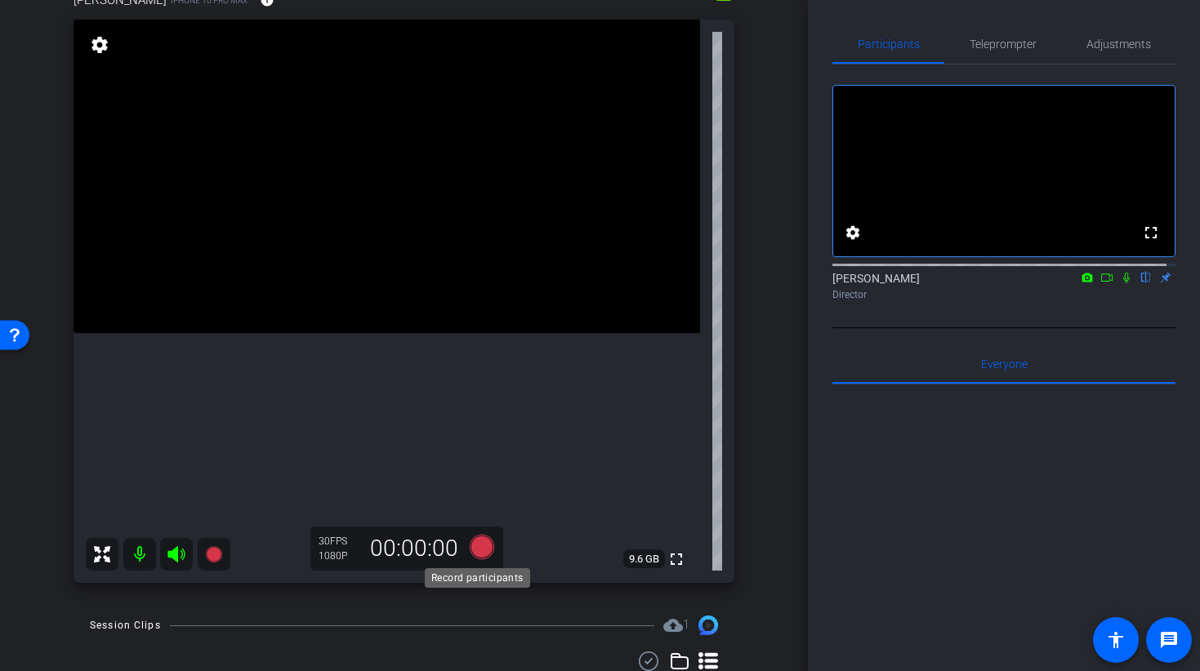
click at [469, 545] on icon at bounding box center [481, 547] width 24 height 24
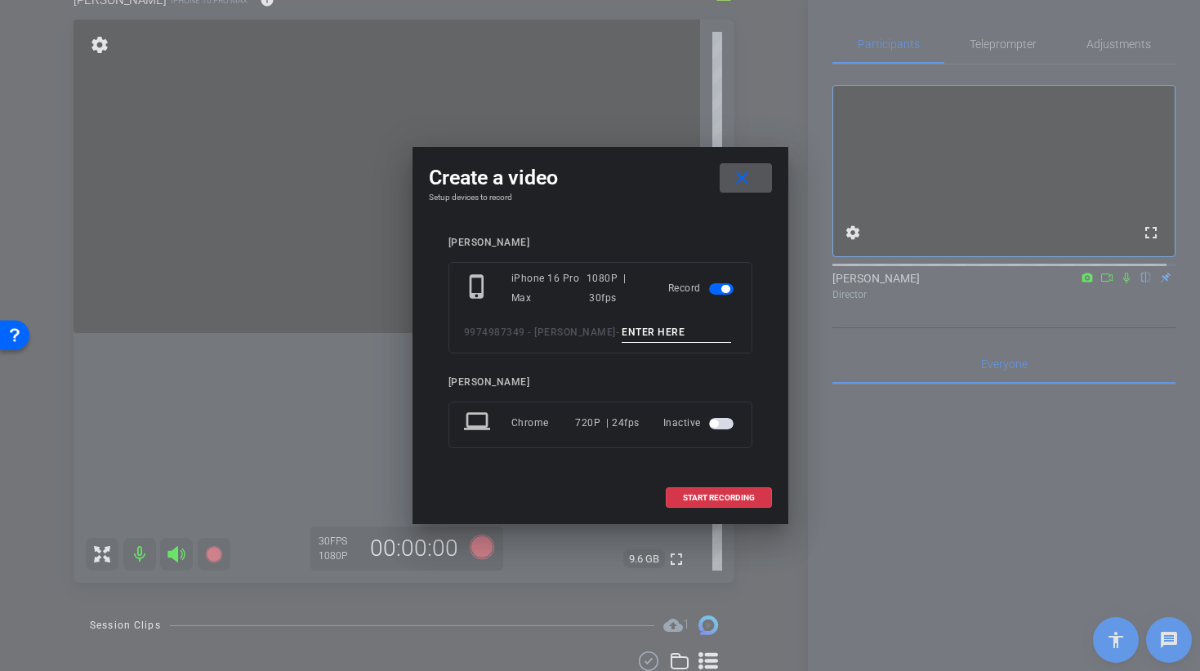
click at [683, 324] on input at bounding box center [675, 333] width 109 height 20
type input "BROLL 30C TAKE 2"
click at [750, 502] on span at bounding box center [718, 498] width 105 height 39
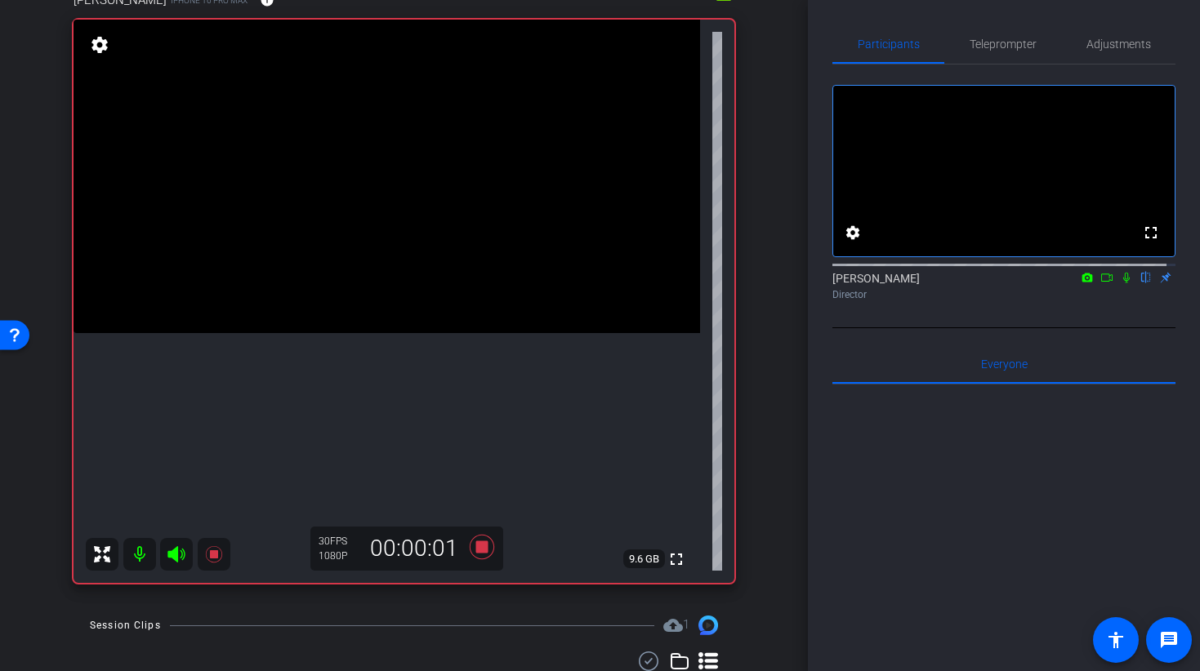
click at [434, 333] on video at bounding box center [386, 177] width 626 height 314
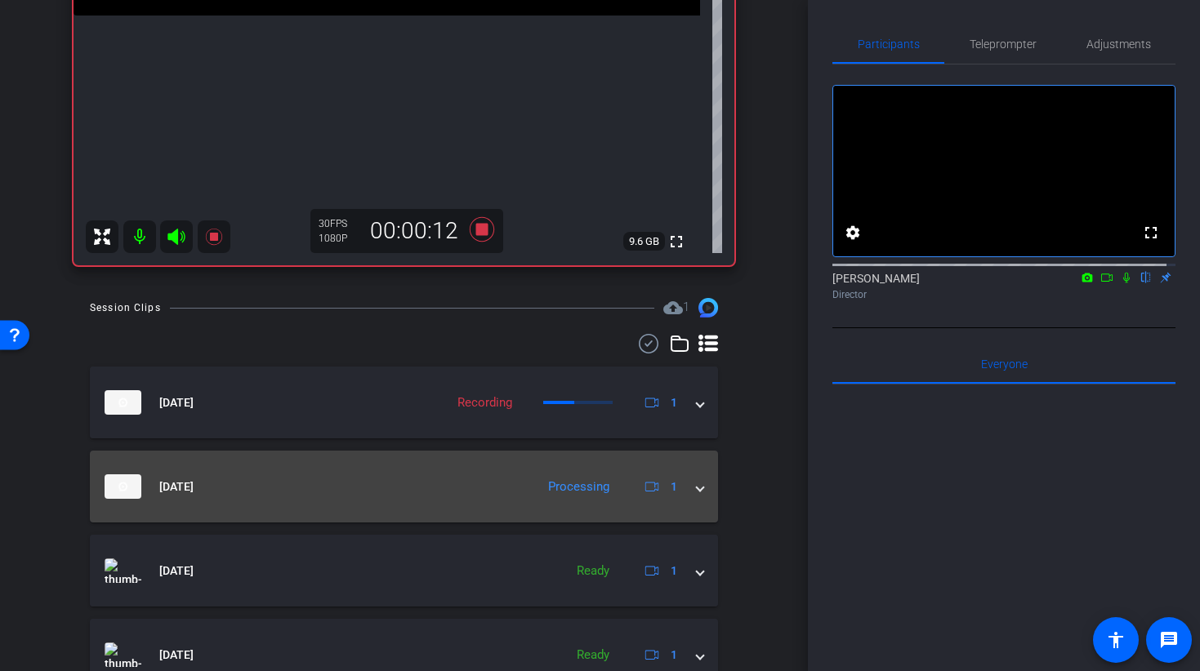
scroll to position [195, 0]
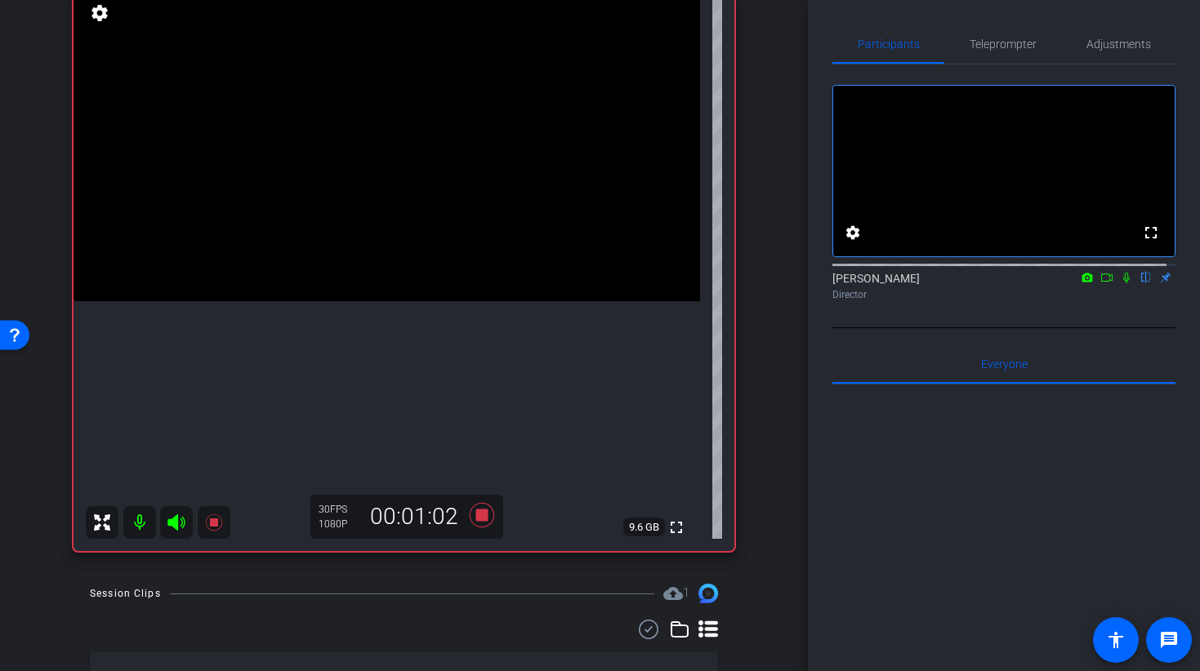
click at [396, 301] on video at bounding box center [386, 145] width 626 height 314
click at [480, 515] on icon at bounding box center [481, 515] width 24 height 24
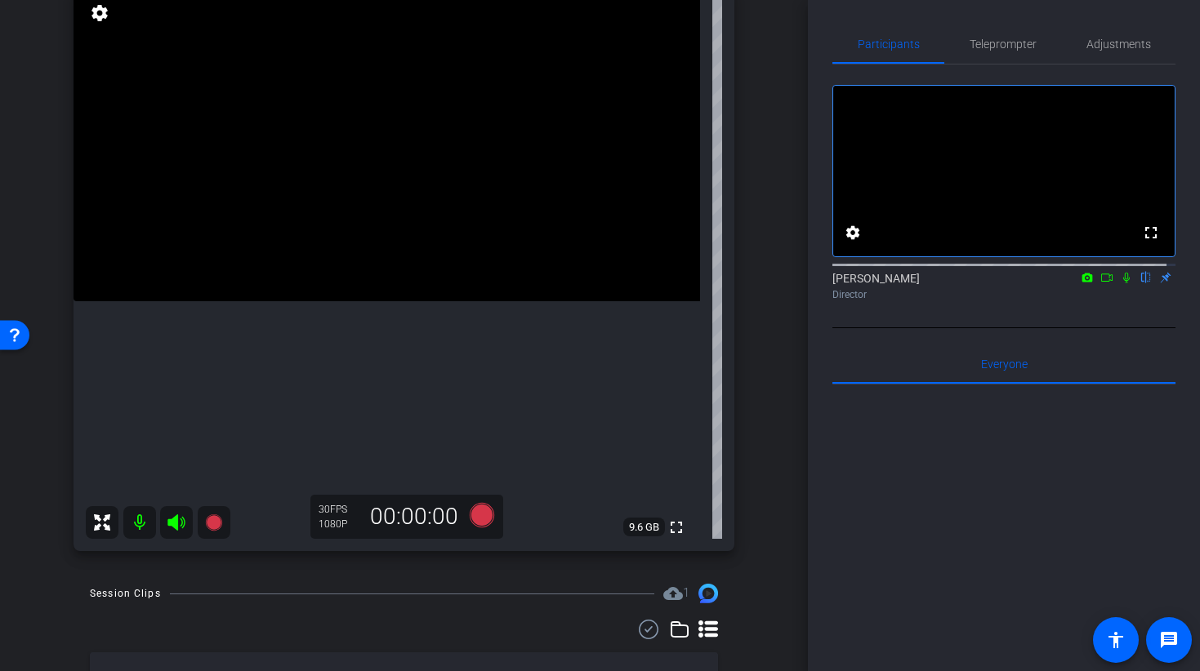
click at [390, 292] on video at bounding box center [386, 145] width 626 height 314
click at [383, 301] on video at bounding box center [386, 145] width 626 height 314
click at [476, 514] on icon at bounding box center [481, 515] width 24 height 24
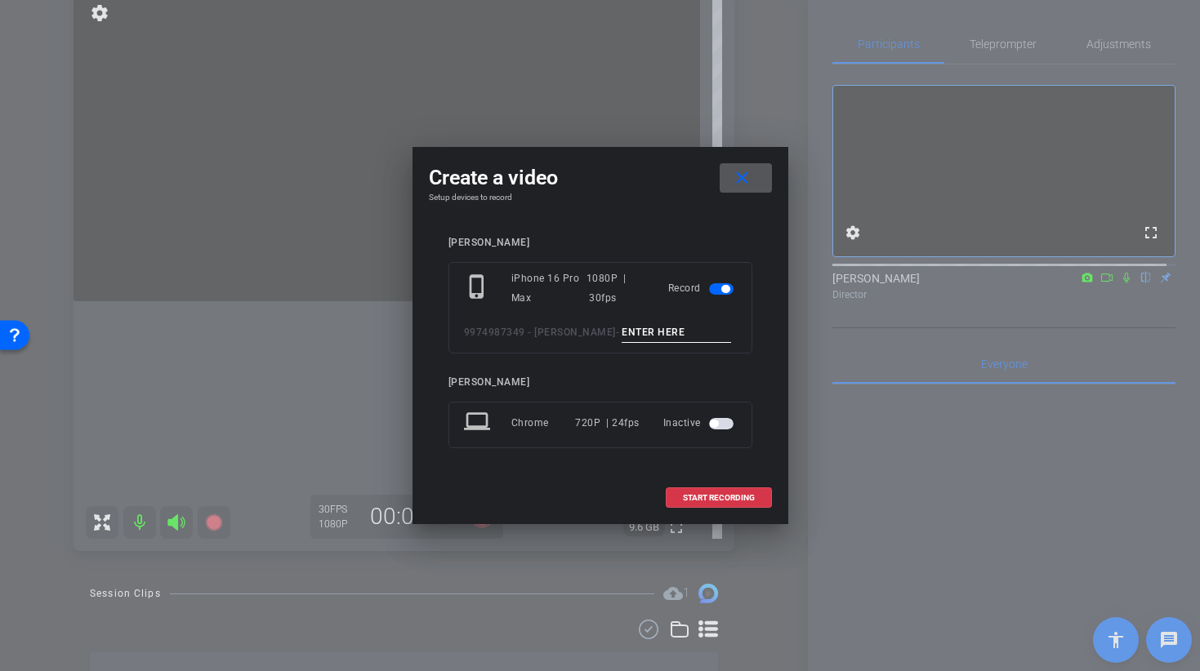
click at [656, 329] on input at bounding box center [675, 333] width 109 height 20
type input "BROLL 31 A - TAKE 1"
click at [730, 500] on span "START RECORDING" at bounding box center [719, 498] width 72 height 8
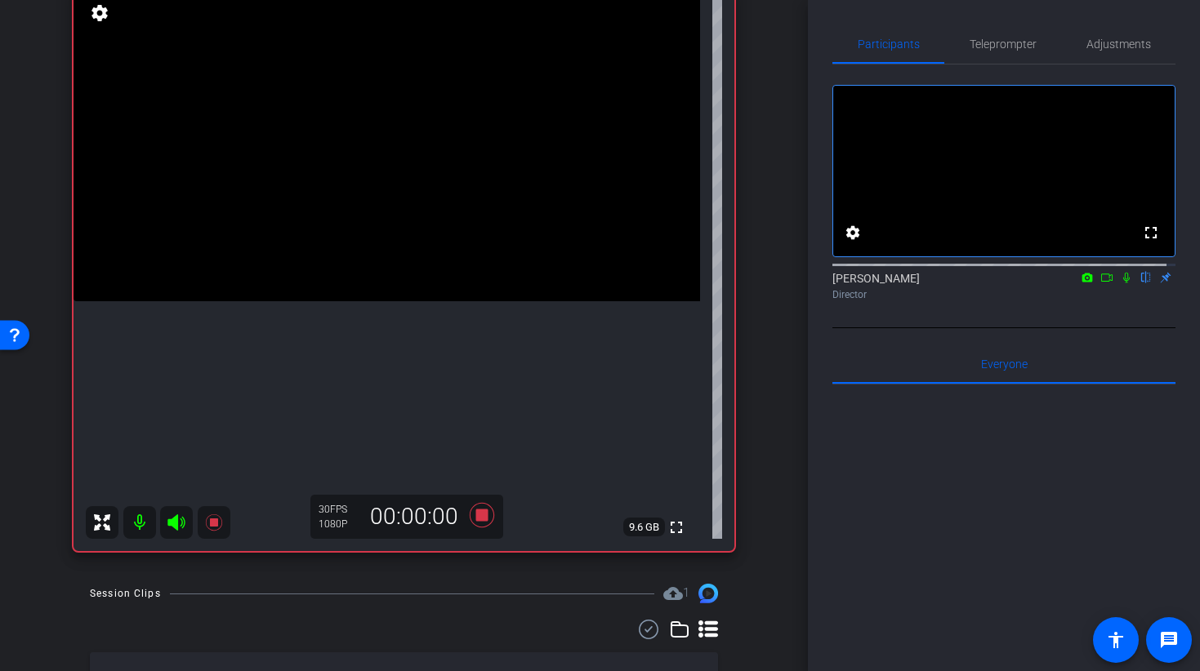
click at [384, 257] on video at bounding box center [386, 145] width 626 height 314
click at [381, 301] on video at bounding box center [386, 145] width 626 height 314
click at [331, 184] on video at bounding box center [386, 145] width 626 height 314
click at [403, 207] on video at bounding box center [386, 145] width 626 height 314
click at [403, 219] on video at bounding box center [386, 145] width 626 height 314
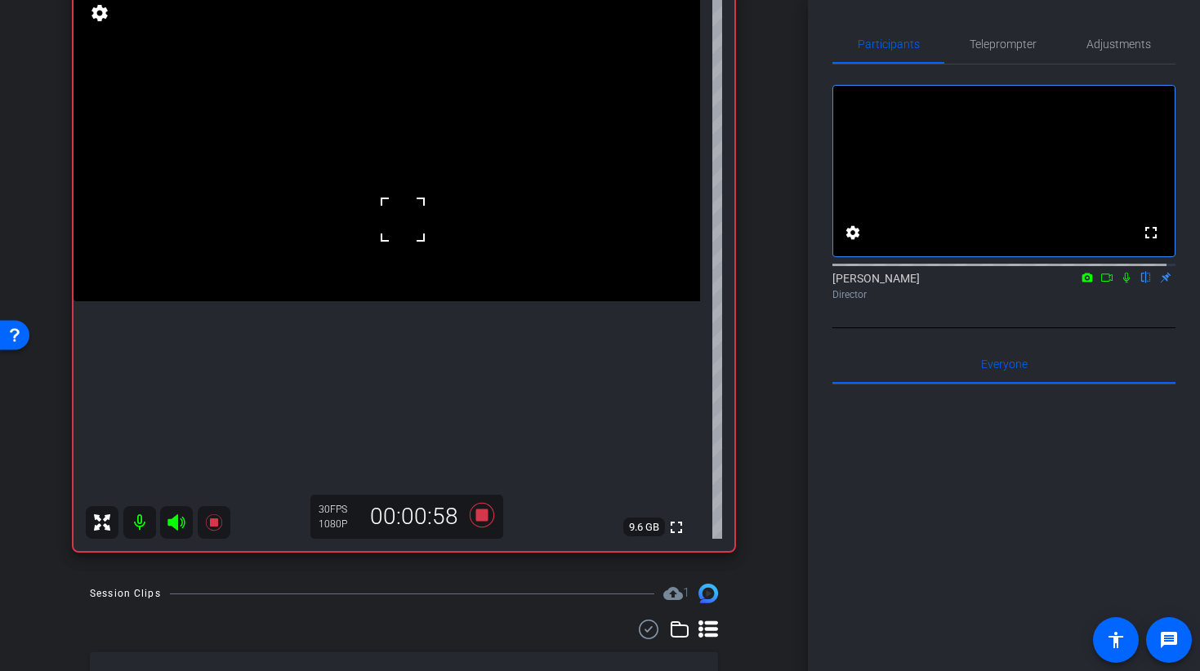
click at [383, 167] on video at bounding box center [386, 145] width 626 height 314
click at [377, 174] on video at bounding box center [386, 145] width 626 height 314
click at [423, 254] on video at bounding box center [386, 145] width 626 height 314
click at [332, 158] on video at bounding box center [386, 145] width 626 height 314
click at [475, 198] on video at bounding box center [386, 145] width 626 height 314
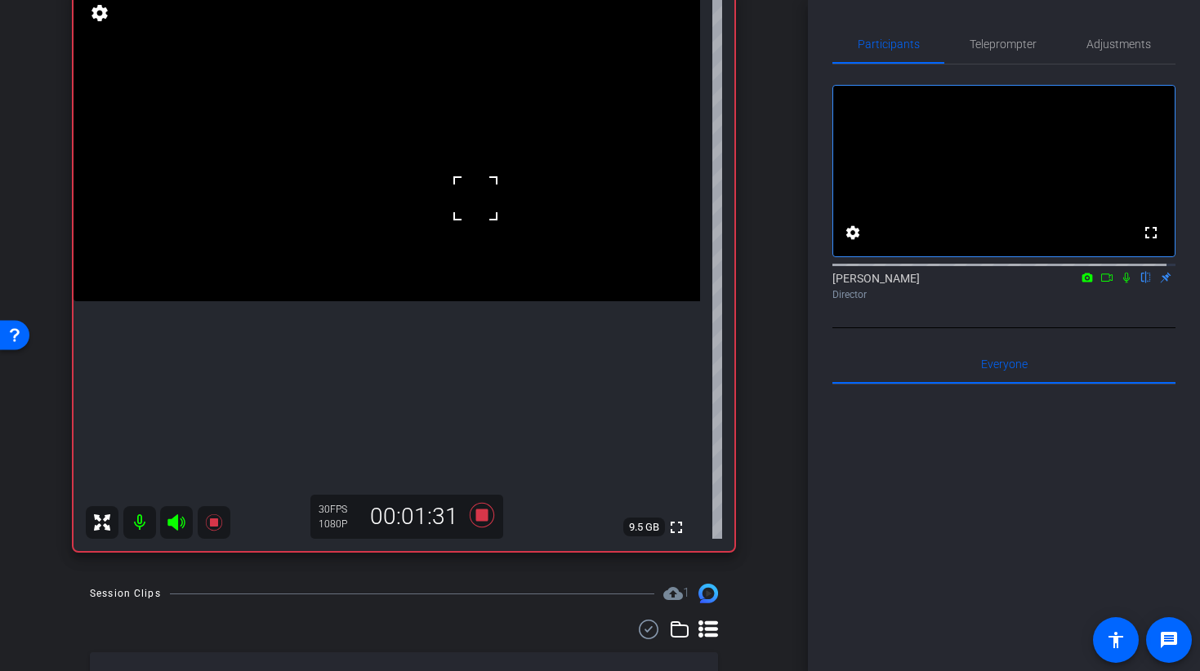
click at [376, 238] on video at bounding box center [386, 145] width 626 height 314
click at [389, 246] on div at bounding box center [376, 238] width 41 height 41
click at [474, 301] on video at bounding box center [386, 145] width 626 height 314
click at [463, 301] on video at bounding box center [386, 145] width 626 height 314
click at [491, 264] on video at bounding box center [386, 145] width 626 height 314
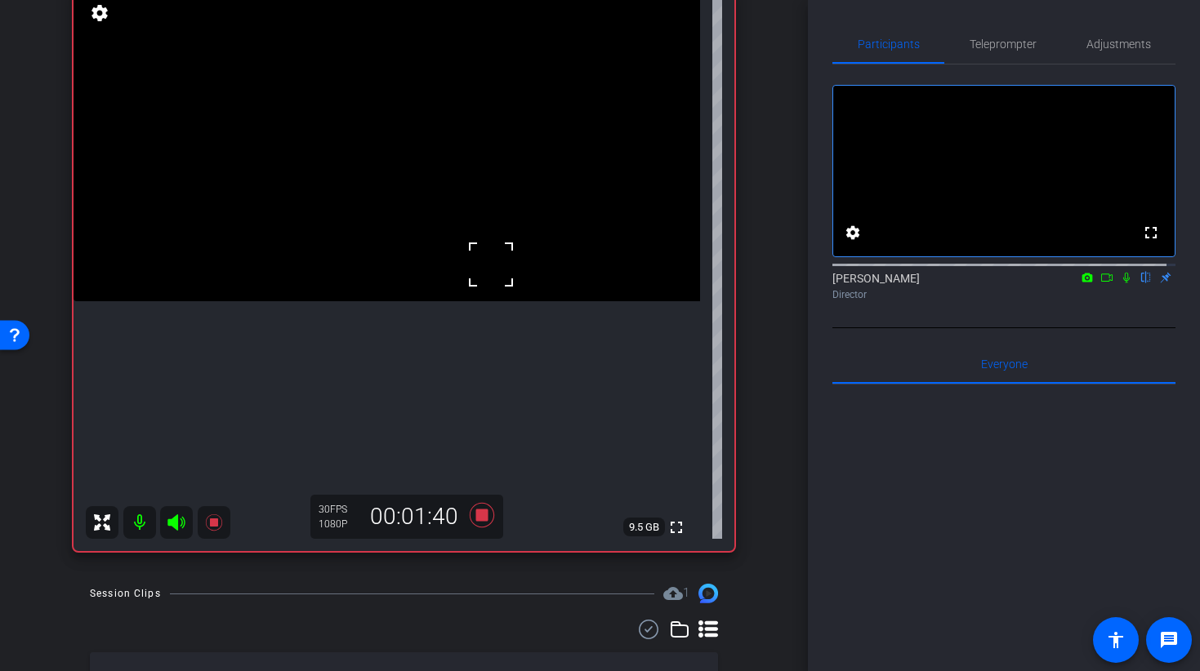
click at [504, 152] on video at bounding box center [386, 145] width 626 height 314
click at [473, 517] on icon at bounding box center [481, 515] width 24 height 24
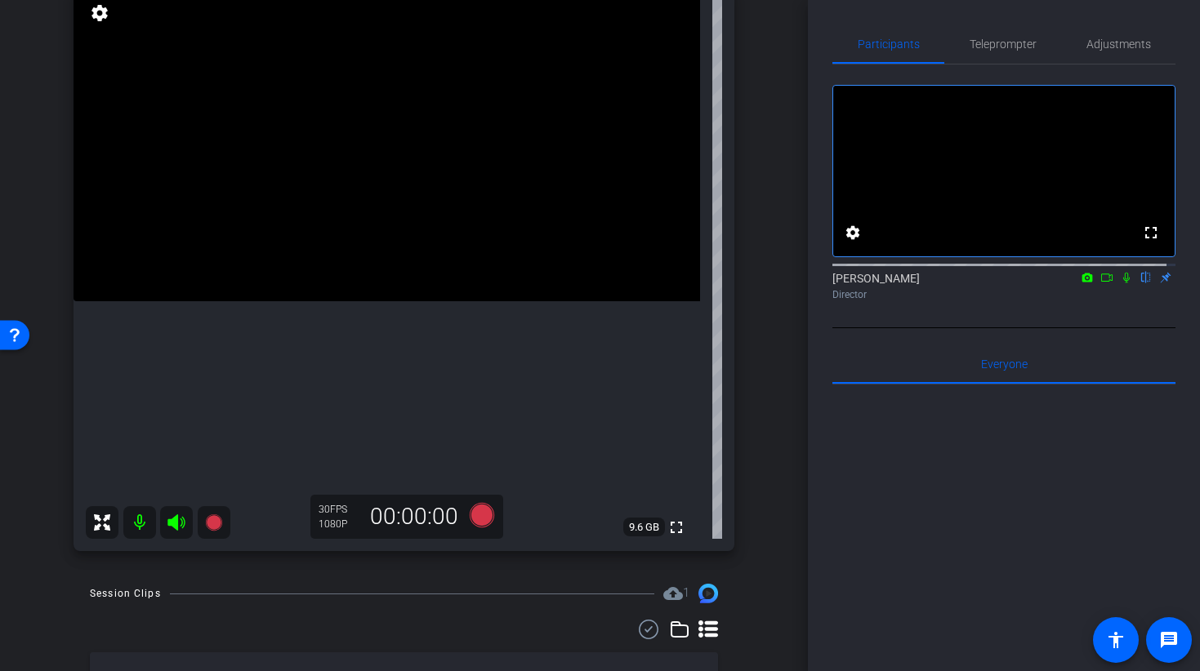
click at [367, 301] on video at bounding box center [386, 145] width 626 height 314
click at [342, 301] on video at bounding box center [386, 145] width 626 height 314
click at [355, 394] on div at bounding box center [342, 388] width 41 height 41
click at [403, 298] on video at bounding box center [386, 145] width 626 height 314
click at [386, 189] on video at bounding box center [386, 145] width 626 height 314
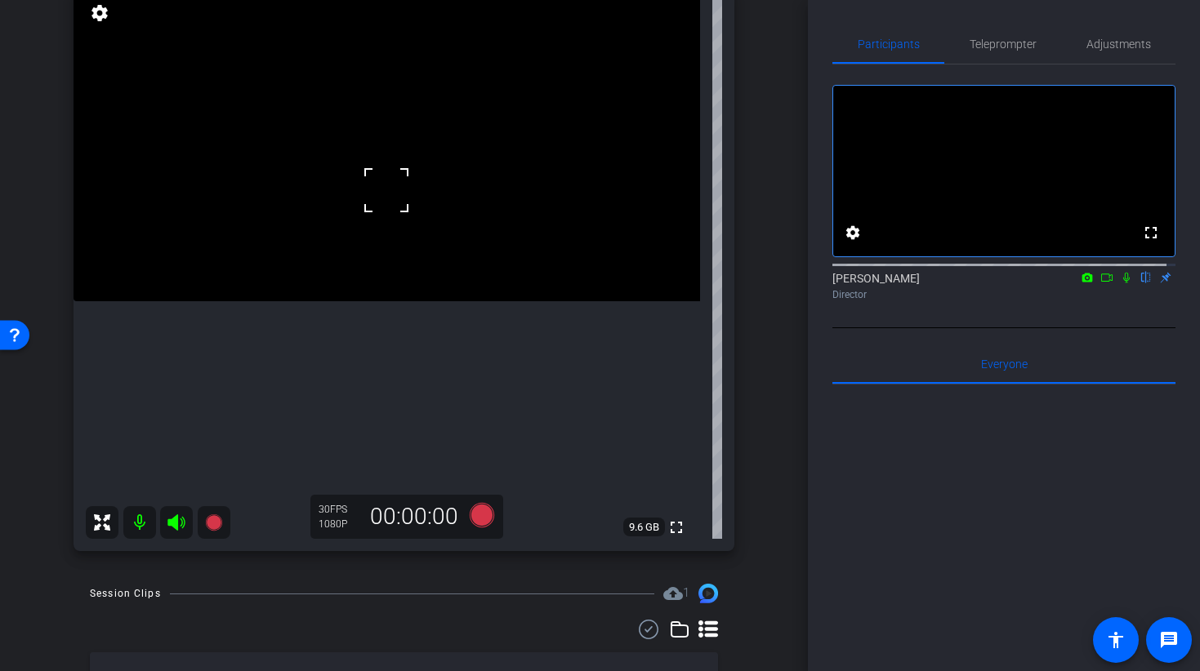
click at [311, 289] on video at bounding box center [386, 145] width 626 height 314
click at [429, 301] on video at bounding box center [386, 145] width 626 height 314
click at [432, 456] on div at bounding box center [428, 464] width 41 height 41
click at [473, 518] on icon at bounding box center [481, 515] width 24 height 24
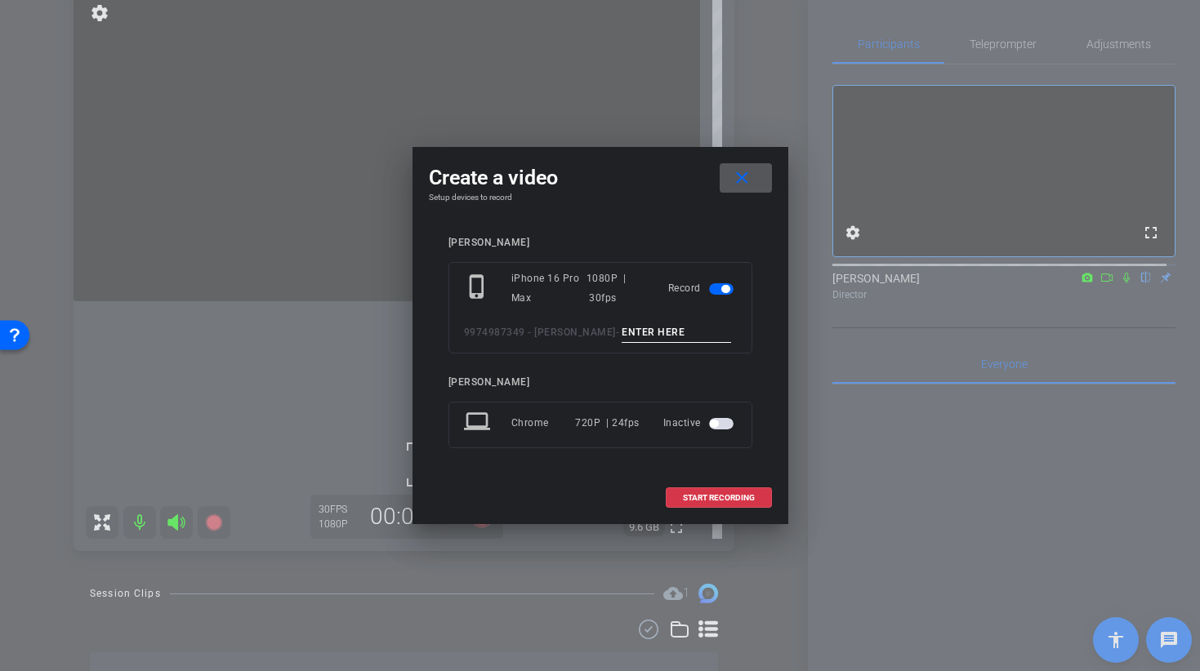
click at [628, 339] on input at bounding box center [675, 333] width 109 height 20
click at [675, 332] on input "BROLL 31 TAKE 1" at bounding box center [675, 333] width 109 height 20
type input "BROLL 31 A TAKE 1"
click at [732, 500] on span "START RECORDING" at bounding box center [719, 498] width 72 height 8
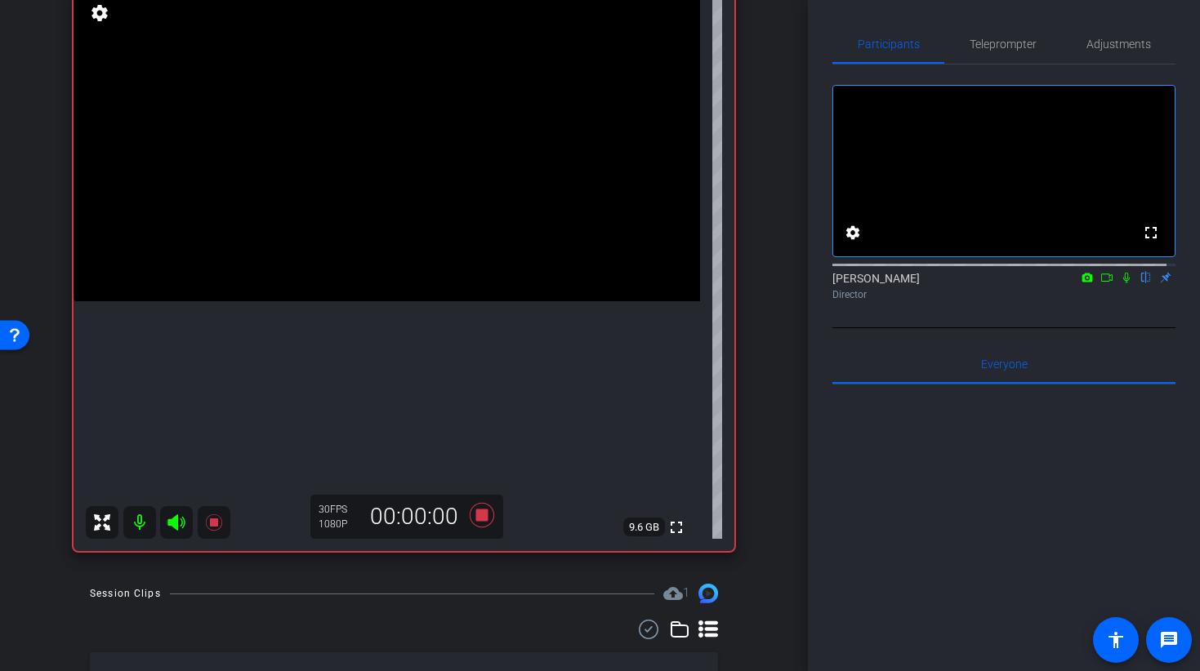
click at [410, 260] on video at bounding box center [386, 145] width 626 height 314
click at [379, 237] on video at bounding box center [386, 145] width 626 height 314
click at [412, 247] on video at bounding box center [386, 145] width 626 height 314
click at [430, 293] on video at bounding box center [386, 145] width 626 height 314
click at [314, 301] on video at bounding box center [386, 145] width 626 height 314
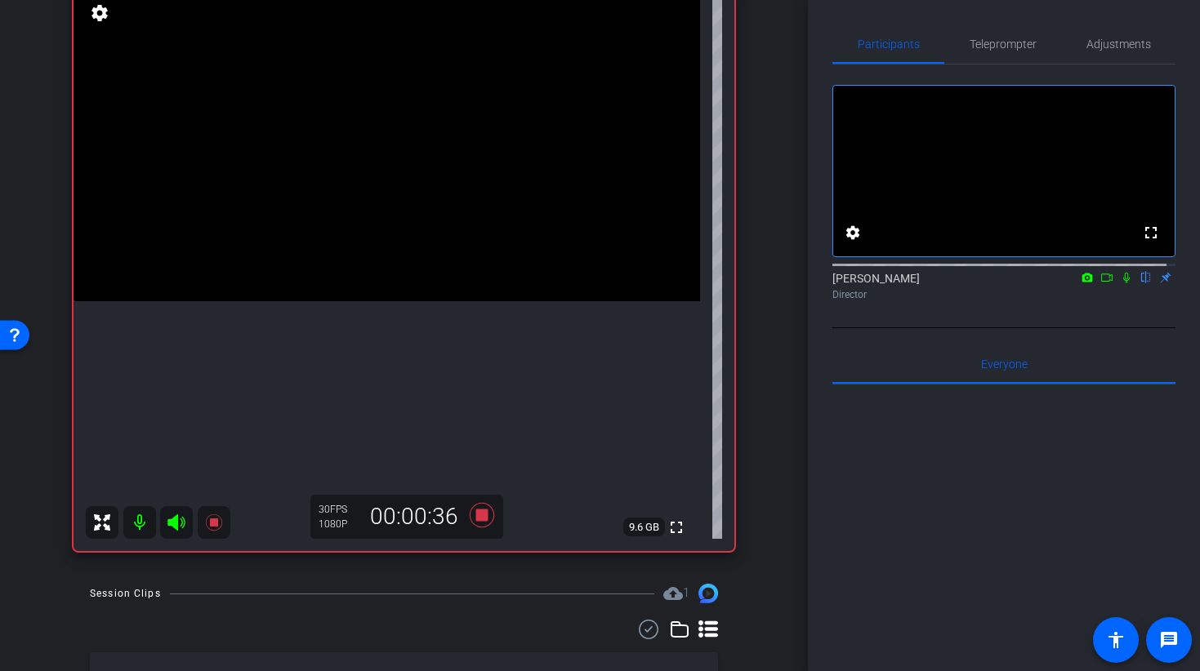
click at [286, 228] on video at bounding box center [386, 145] width 626 height 314
click at [404, 301] on video at bounding box center [386, 145] width 626 height 314
click at [302, 301] on video at bounding box center [386, 145] width 626 height 314
click at [450, 301] on video at bounding box center [386, 145] width 626 height 314
click at [526, 301] on video at bounding box center [386, 145] width 626 height 314
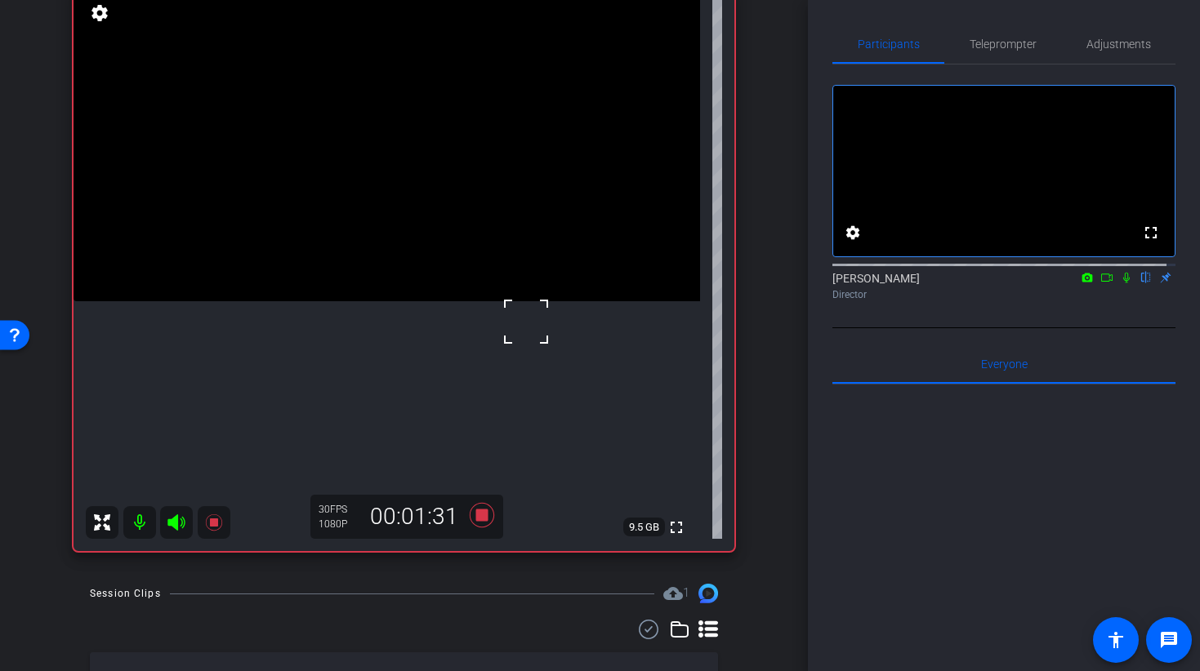
click at [449, 301] on video at bounding box center [386, 145] width 626 height 314
click at [490, 301] on video at bounding box center [386, 145] width 626 height 314
click at [353, 301] on video at bounding box center [386, 145] width 626 height 314
click at [351, 301] on video at bounding box center [386, 145] width 626 height 314
click at [421, 301] on video at bounding box center [386, 145] width 626 height 314
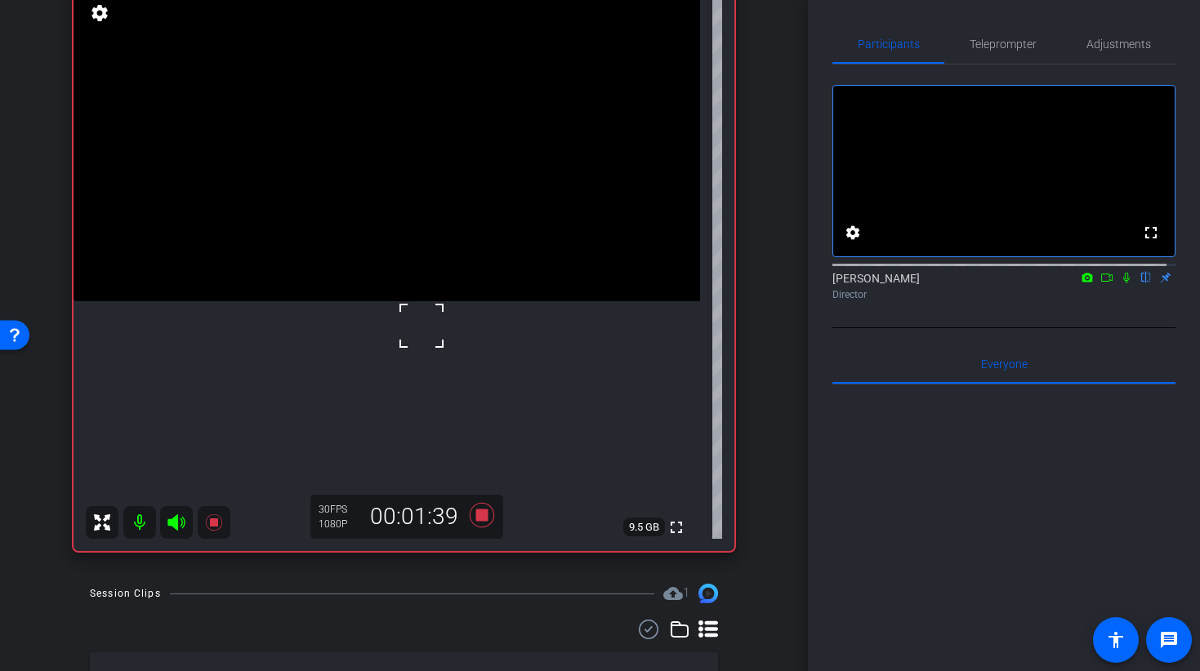
click at [425, 343] on div at bounding box center [421, 325] width 41 height 41
click at [409, 301] on video at bounding box center [386, 145] width 626 height 314
click at [476, 519] on icon at bounding box center [481, 515] width 24 height 24
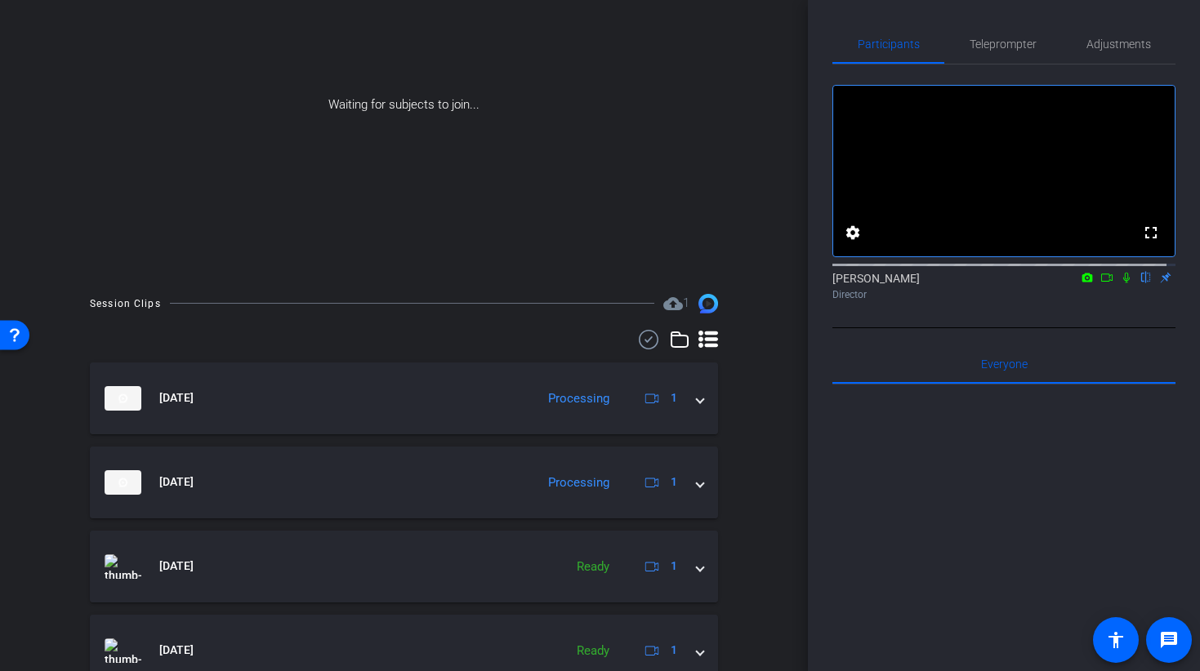
scroll to position [0, 0]
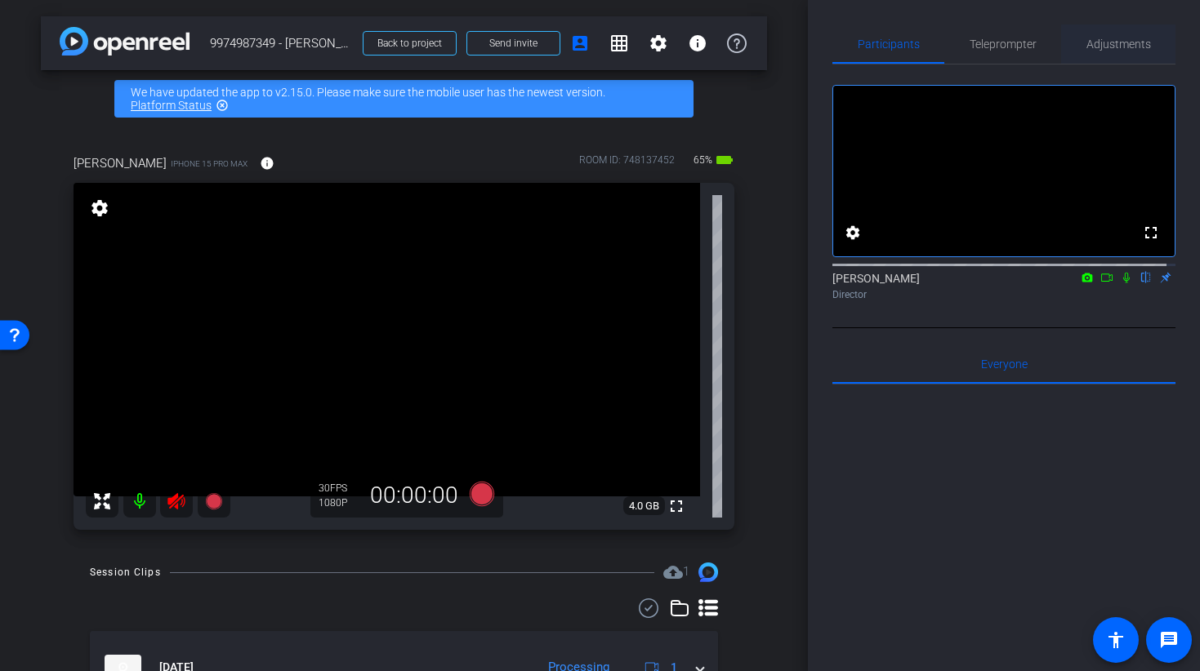
click at [1091, 41] on span "Adjustments" at bounding box center [1118, 43] width 65 height 11
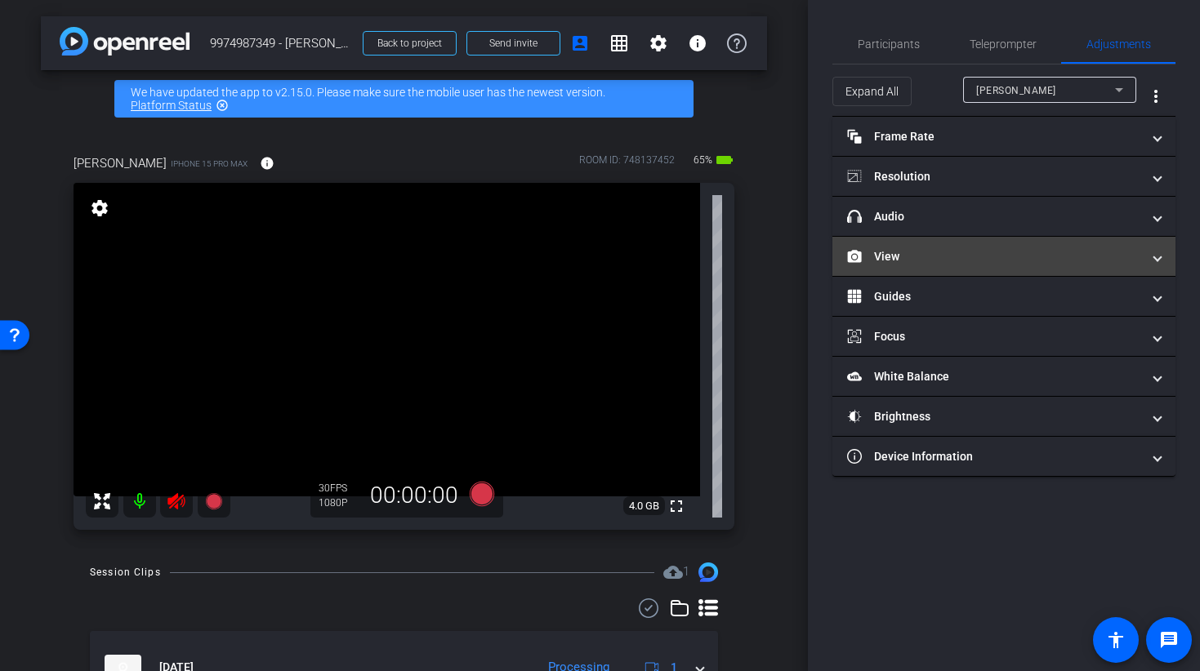
click at [906, 254] on mat-panel-title "View" at bounding box center [994, 256] width 294 height 17
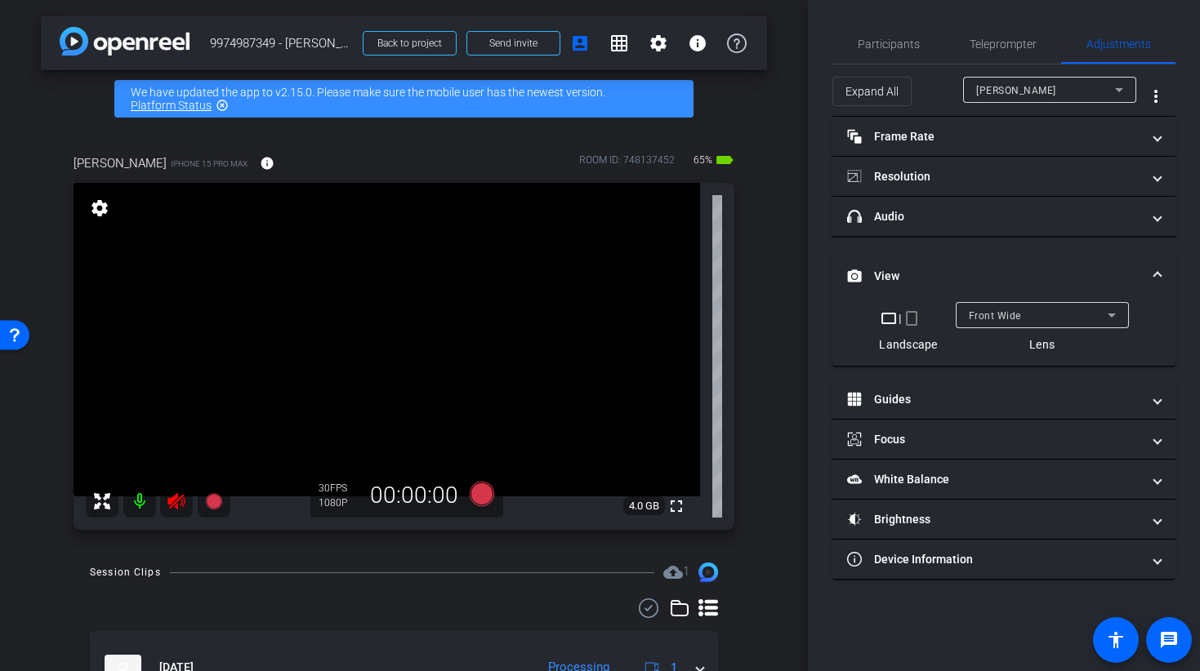
click at [914, 314] on mat-icon "crop_portrait" at bounding box center [912, 319] width 20 height 20
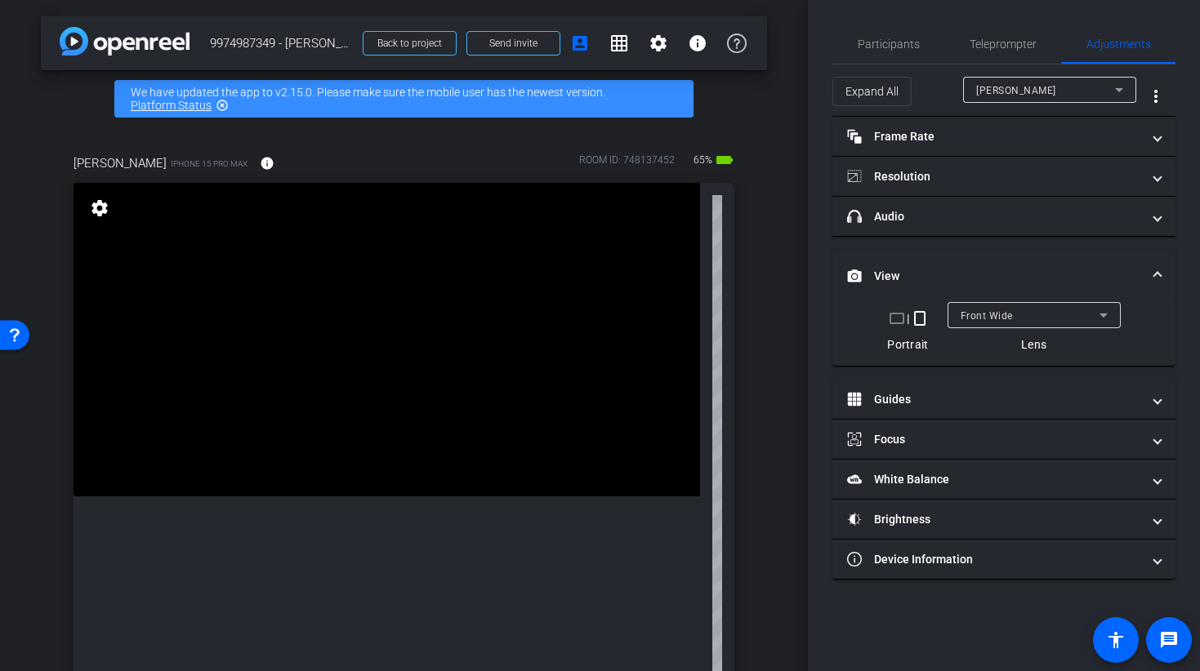
click at [991, 315] on span "Front Wide" at bounding box center [986, 315] width 52 height 11
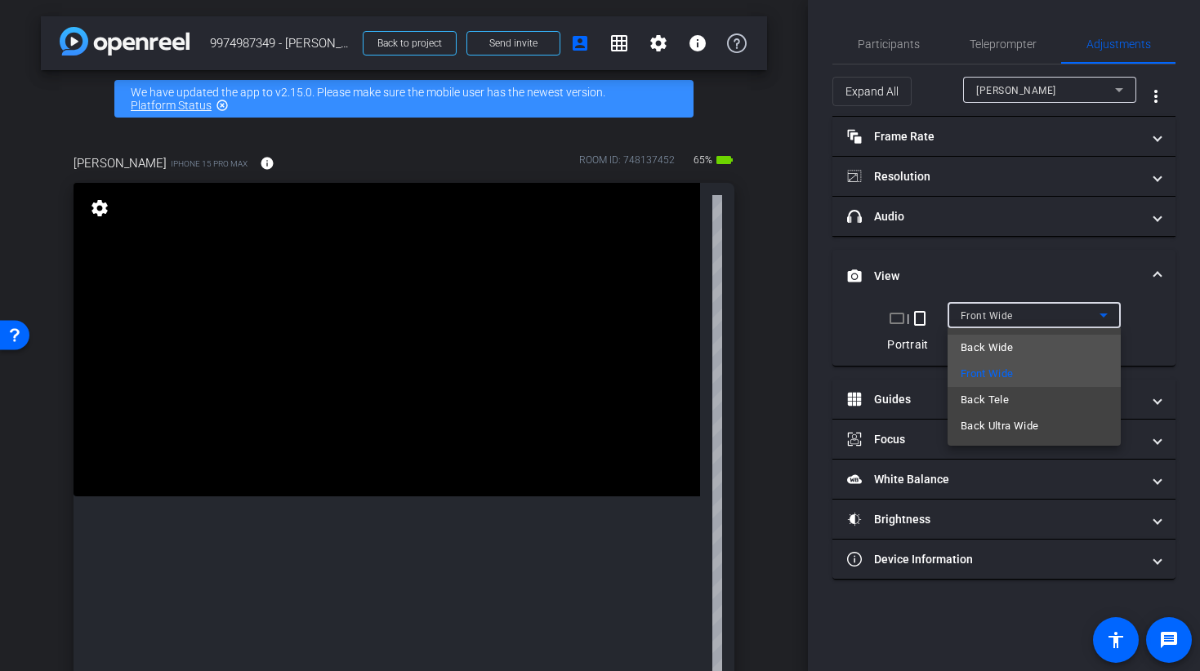
click at [996, 351] on span "Back Wide" at bounding box center [986, 348] width 52 height 20
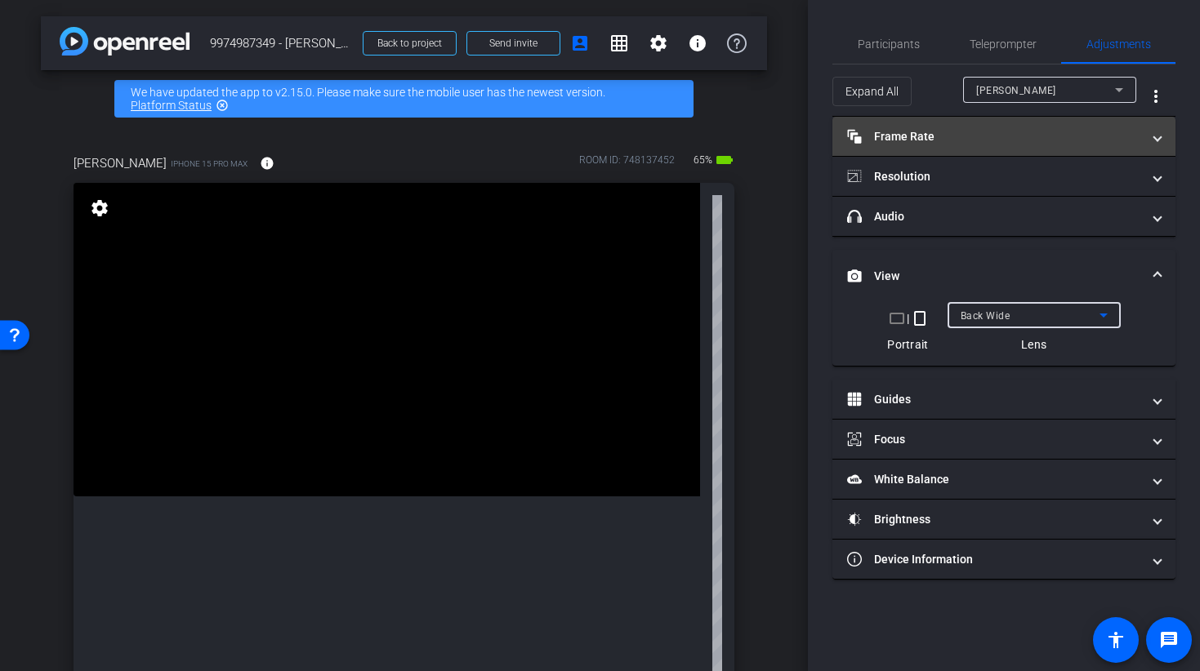
click at [963, 141] on mat-panel-title "Frame Rate Frame Rate" at bounding box center [994, 136] width 294 height 17
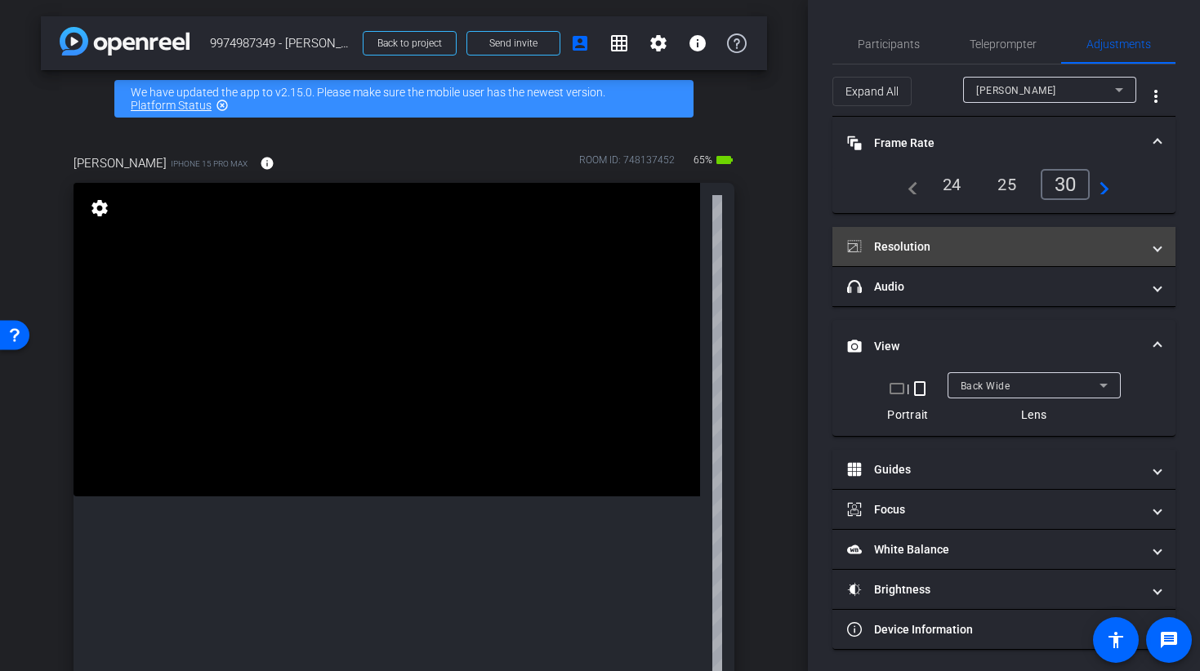
click at [942, 245] on mat-panel-title "Resolution" at bounding box center [994, 246] width 294 height 17
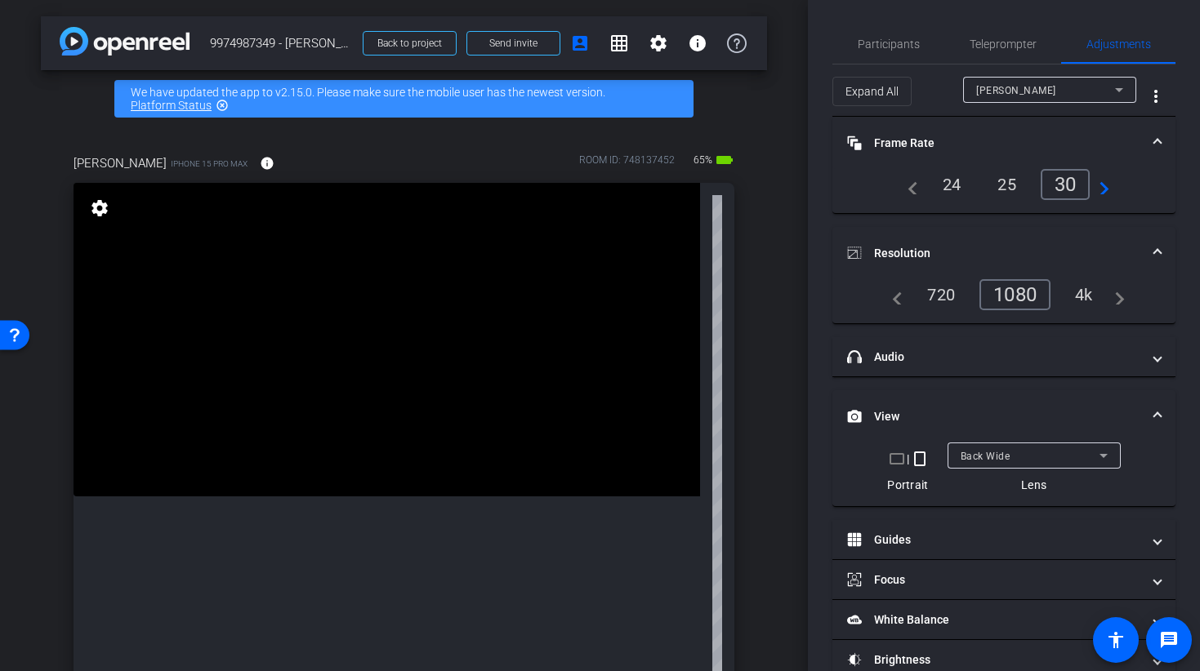
click at [1016, 300] on div "1080" at bounding box center [1014, 294] width 71 height 31
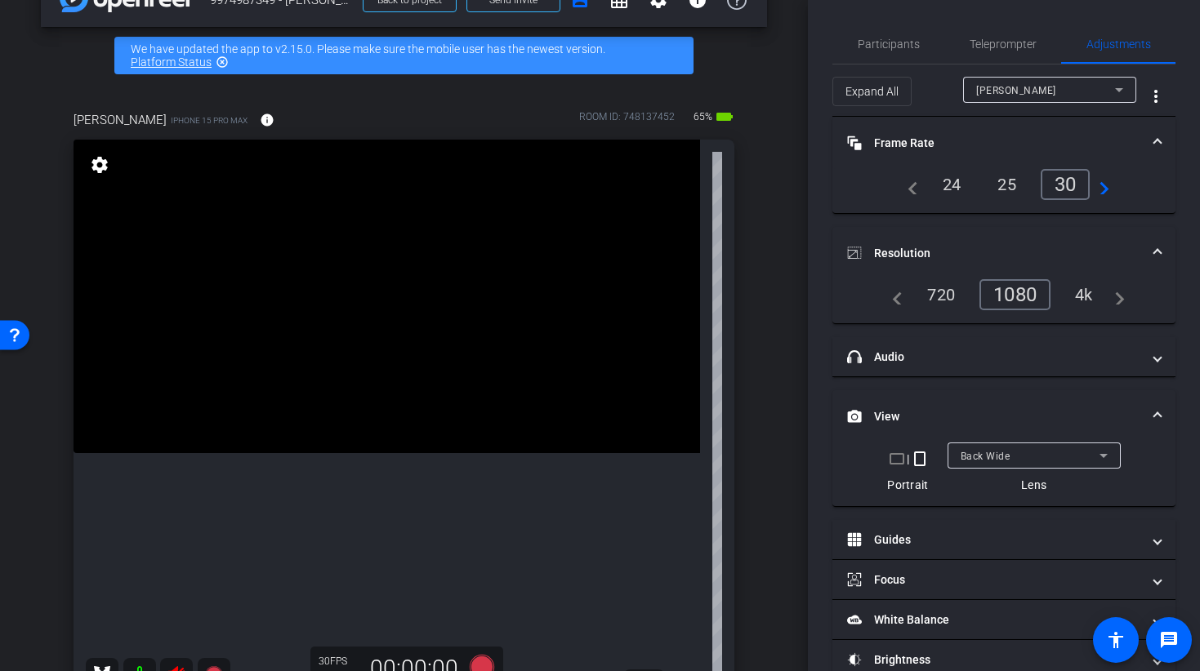
scroll to position [118, 0]
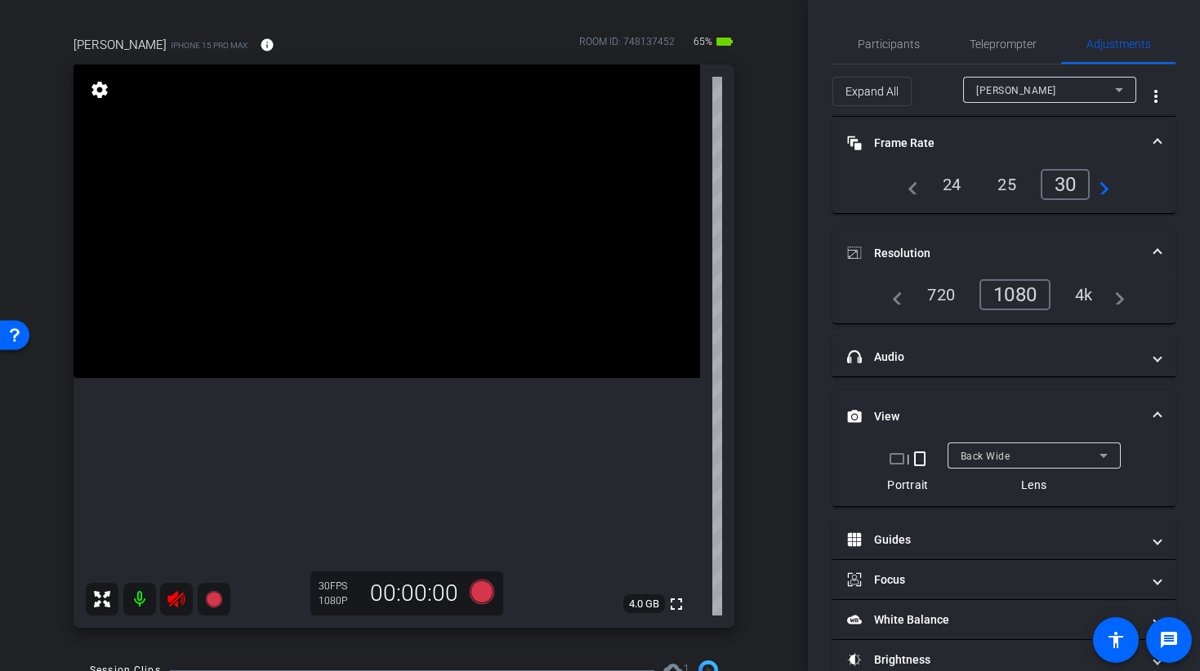
click at [173, 603] on icon at bounding box center [175, 599] width 17 height 16
click at [891, 46] on span "Participants" at bounding box center [888, 43] width 62 height 11
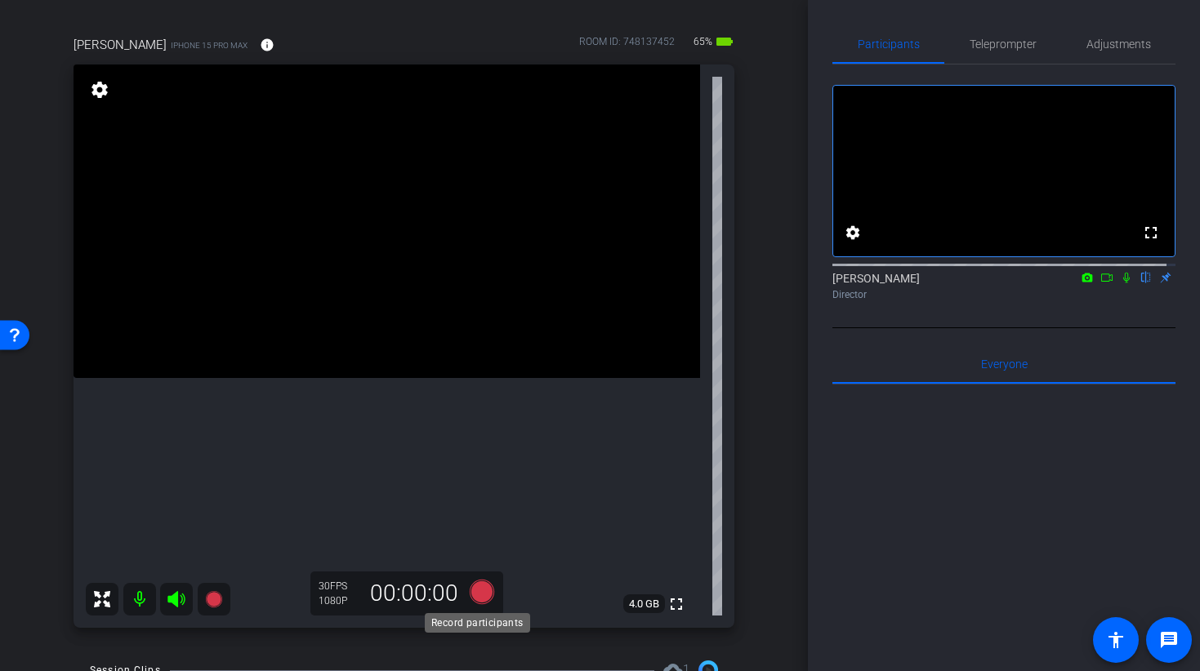
click at [480, 592] on icon at bounding box center [481, 592] width 24 height 24
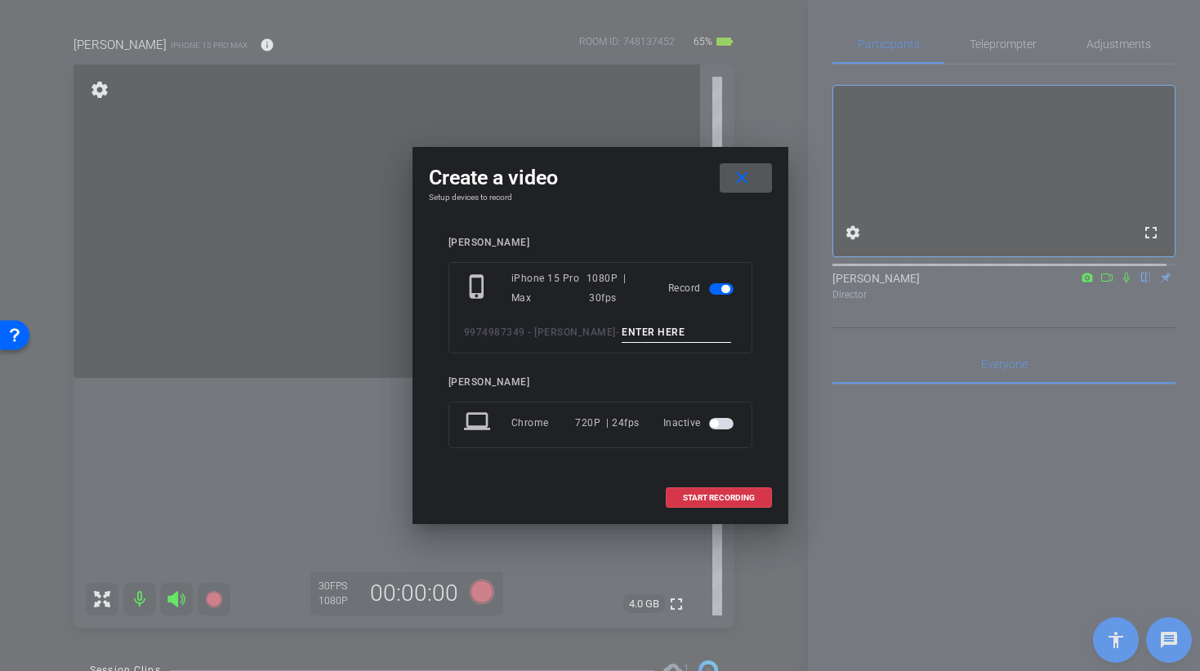
click at [648, 326] on input at bounding box center [675, 333] width 109 height 20
click at [669, 334] on input "BROLL31 C TAKE 1" at bounding box center [675, 333] width 109 height 20
click at [654, 333] on input "BROLL31 B TAKE 1" at bounding box center [675, 333] width 109 height 20
type input "BROLL 31 B TAKE 1"
click at [690, 496] on span "START RECORDING" at bounding box center [719, 498] width 72 height 8
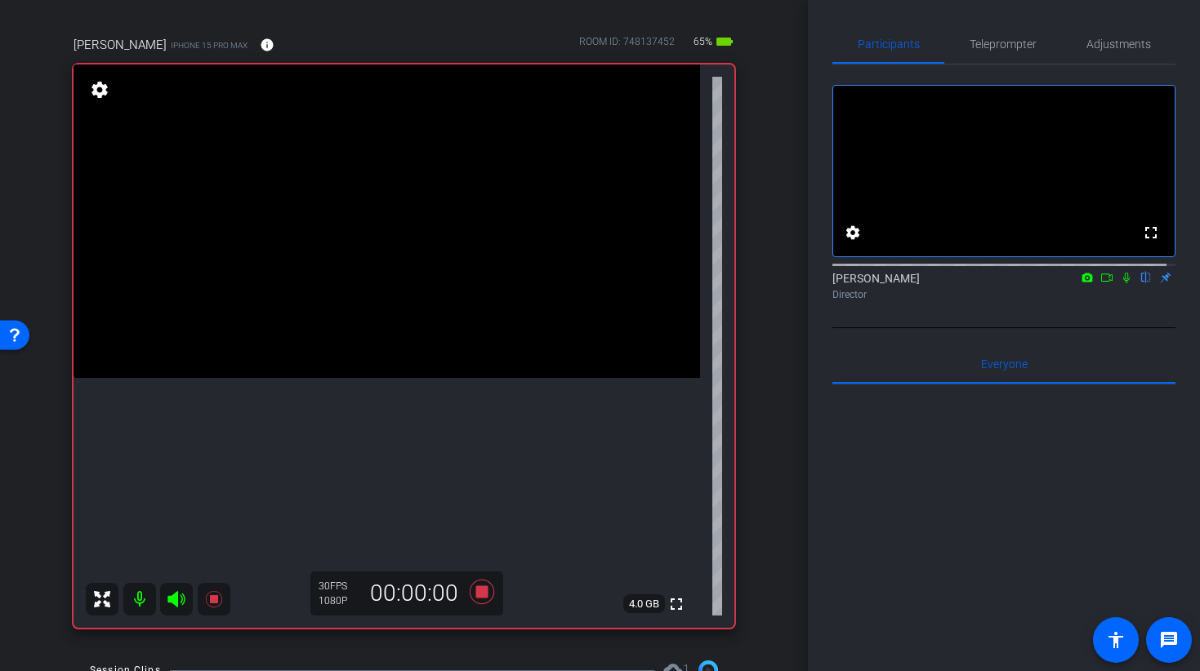
click at [430, 373] on video at bounding box center [386, 222] width 626 height 314
click at [330, 378] on video at bounding box center [386, 222] width 626 height 314
click at [332, 342] on video at bounding box center [386, 222] width 626 height 314
click at [362, 307] on video at bounding box center [386, 222] width 626 height 314
click at [472, 346] on video at bounding box center [386, 222] width 626 height 314
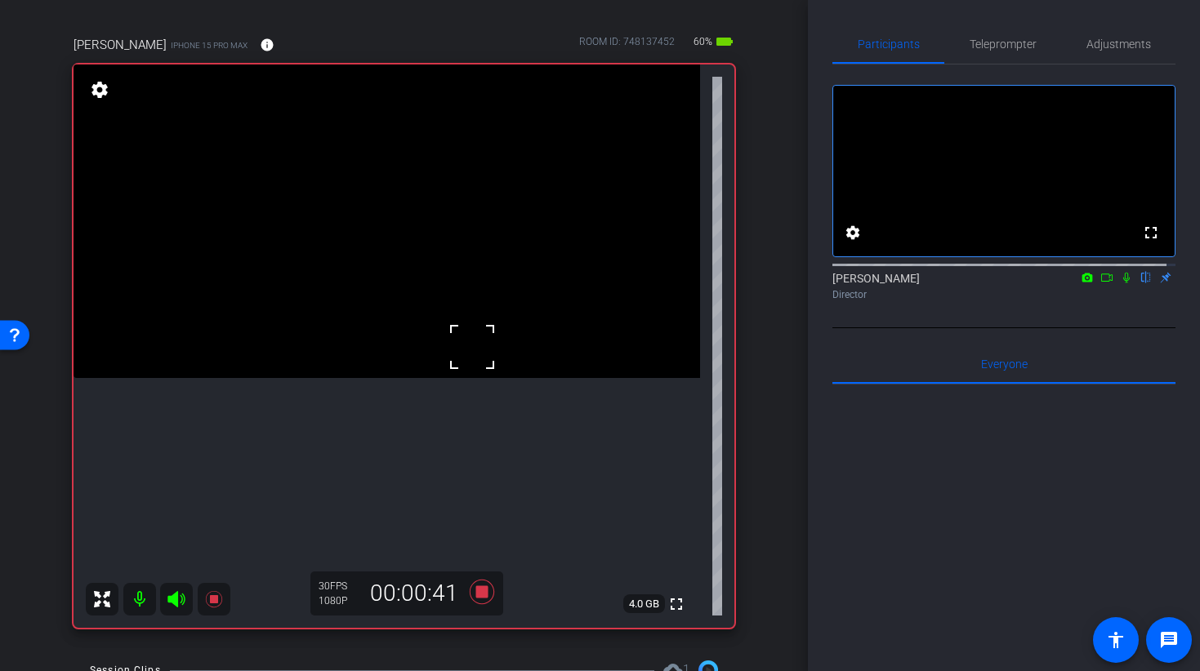
click at [371, 266] on video at bounding box center [386, 222] width 626 height 314
click at [407, 354] on video at bounding box center [386, 222] width 626 height 314
click at [473, 600] on icon at bounding box center [481, 591] width 39 height 29
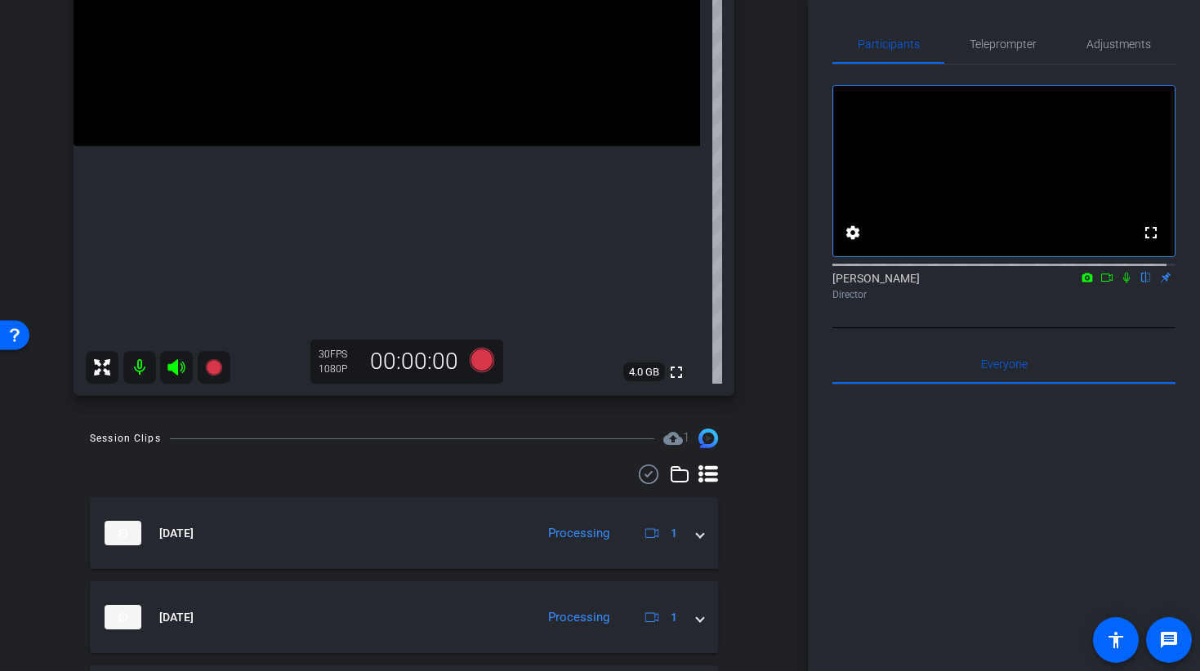
scroll to position [127, 0]
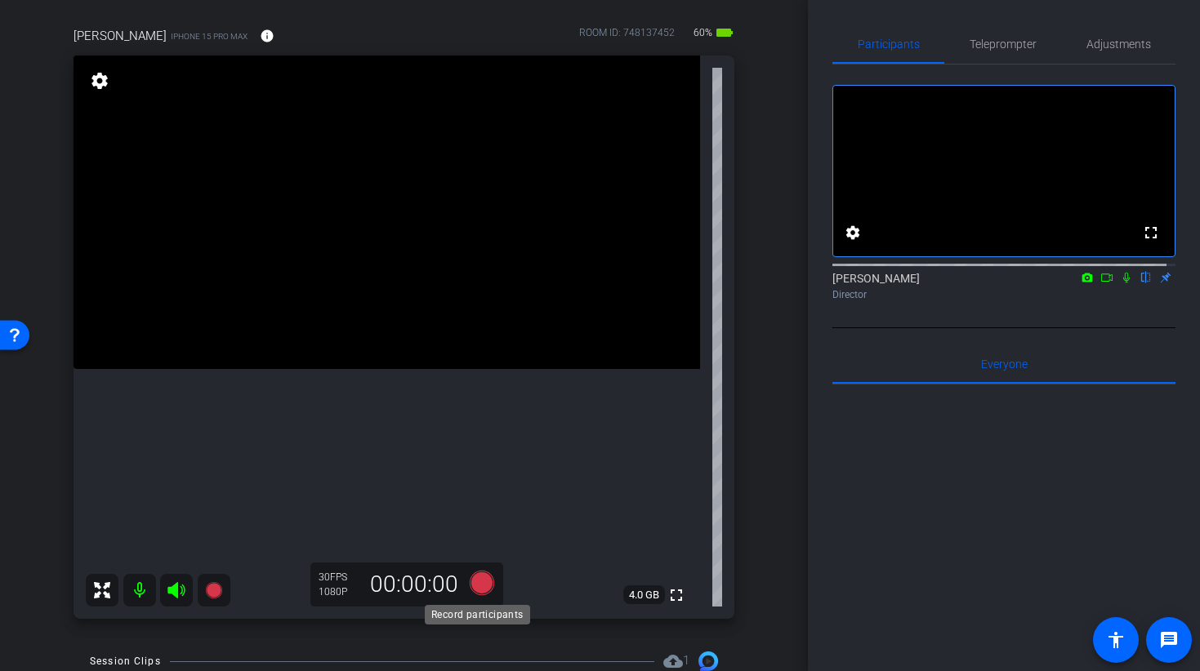
click at [481, 592] on icon at bounding box center [481, 583] width 24 height 24
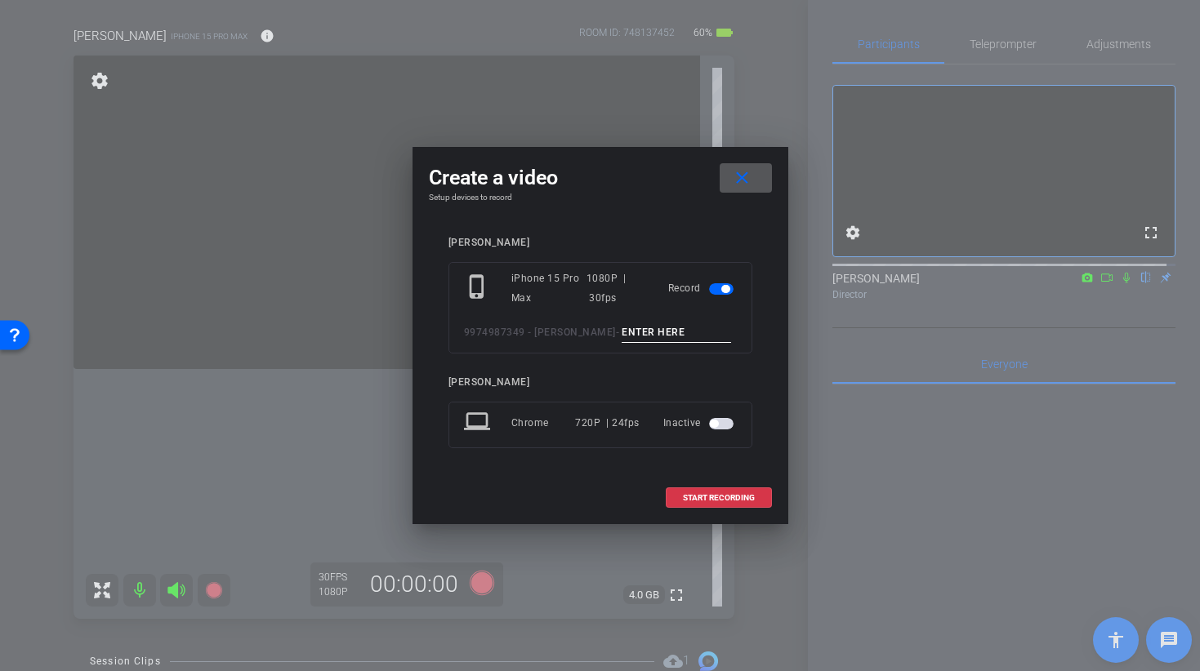
click at [679, 301] on div "Record" at bounding box center [702, 288] width 69 height 39
click at [663, 327] on input at bounding box center [675, 333] width 109 height 20
type input "T"
type input "BROLL 31 D - TAKE 1"
click at [713, 501] on span "START RECORDING" at bounding box center [719, 498] width 72 height 8
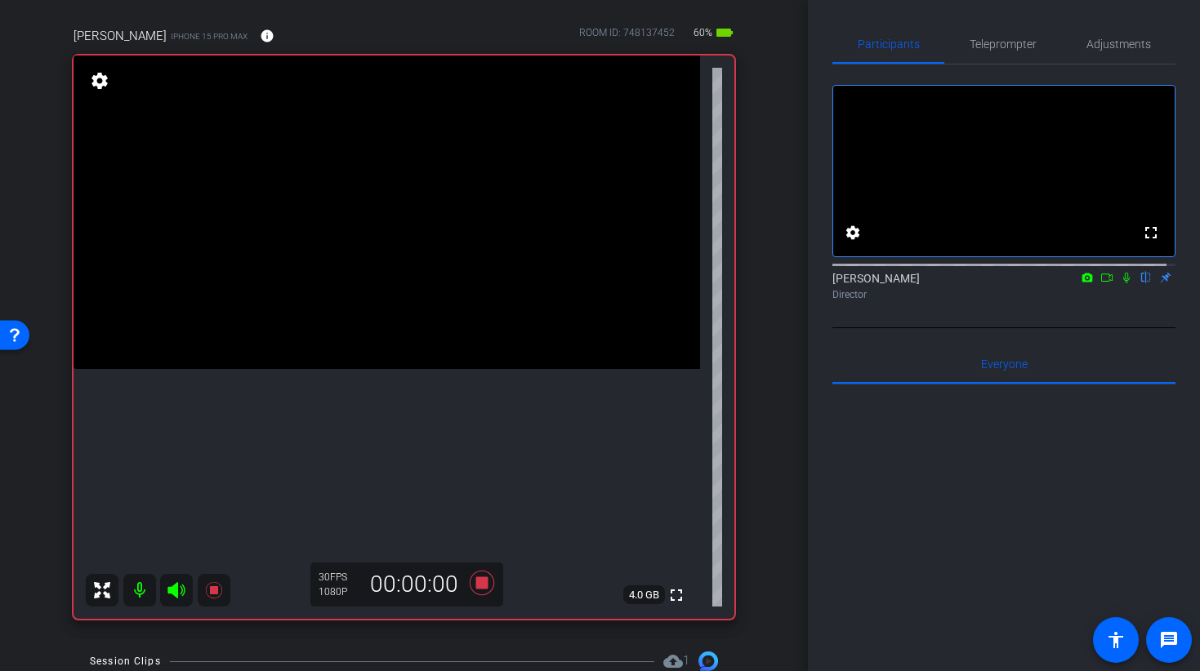
click at [387, 363] on video at bounding box center [386, 213] width 626 height 314
click at [357, 369] on video at bounding box center [386, 213] width 626 height 314
click at [385, 305] on video at bounding box center [386, 213] width 626 height 314
click at [290, 369] on video at bounding box center [386, 213] width 626 height 314
click at [381, 287] on video at bounding box center [386, 213] width 626 height 314
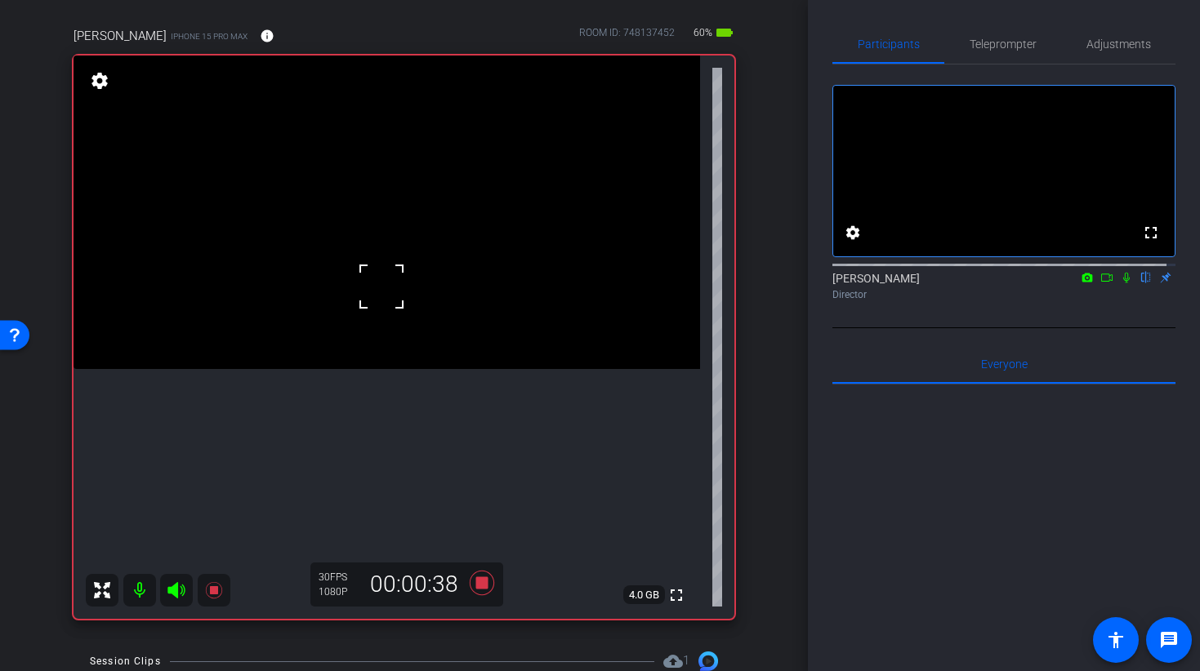
click at [322, 298] on video at bounding box center [386, 213] width 626 height 314
click at [471, 578] on icon at bounding box center [481, 583] width 24 height 24
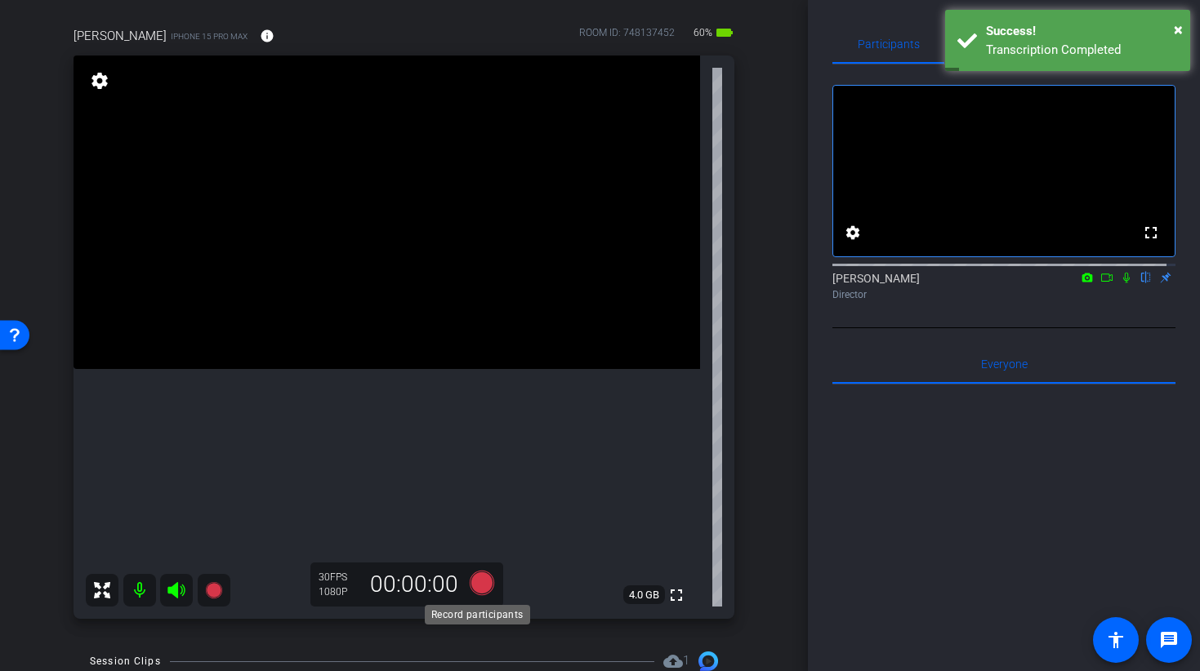
click at [473, 589] on icon at bounding box center [481, 583] width 24 height 24
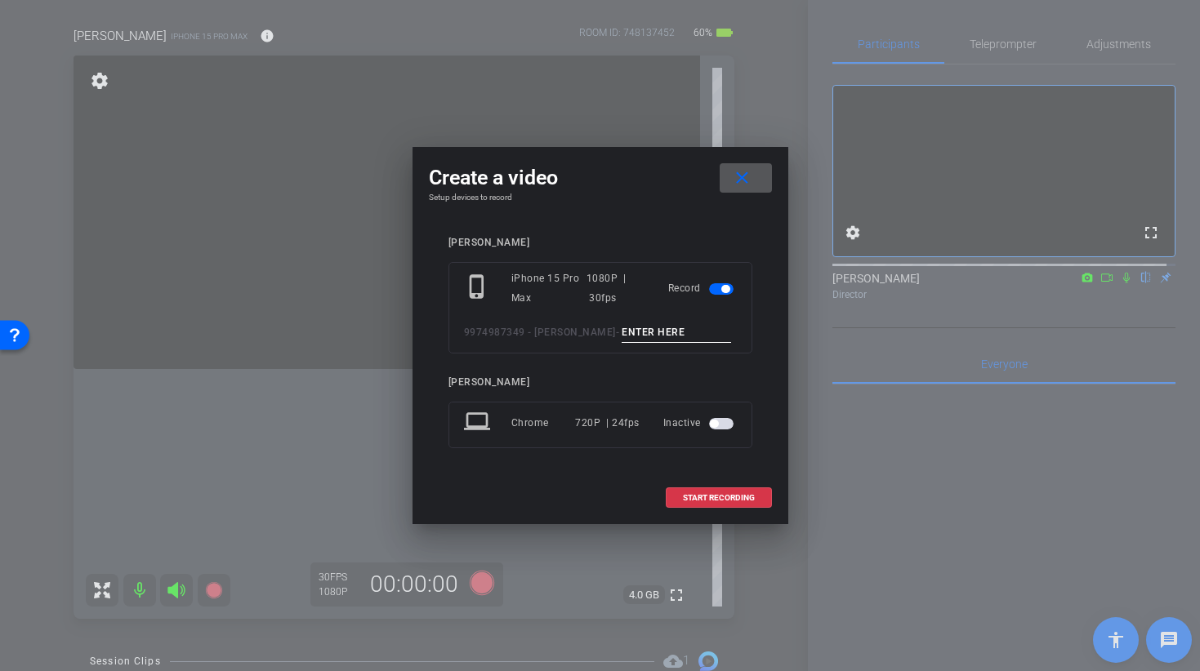
click at [649, 330] on input at bounding box center [675, 333] width 109 height 20
type input "BROLL 31 D TAKE 2"
click at [728, 505] on span at bounding box center [718, 498] width 105 height 39
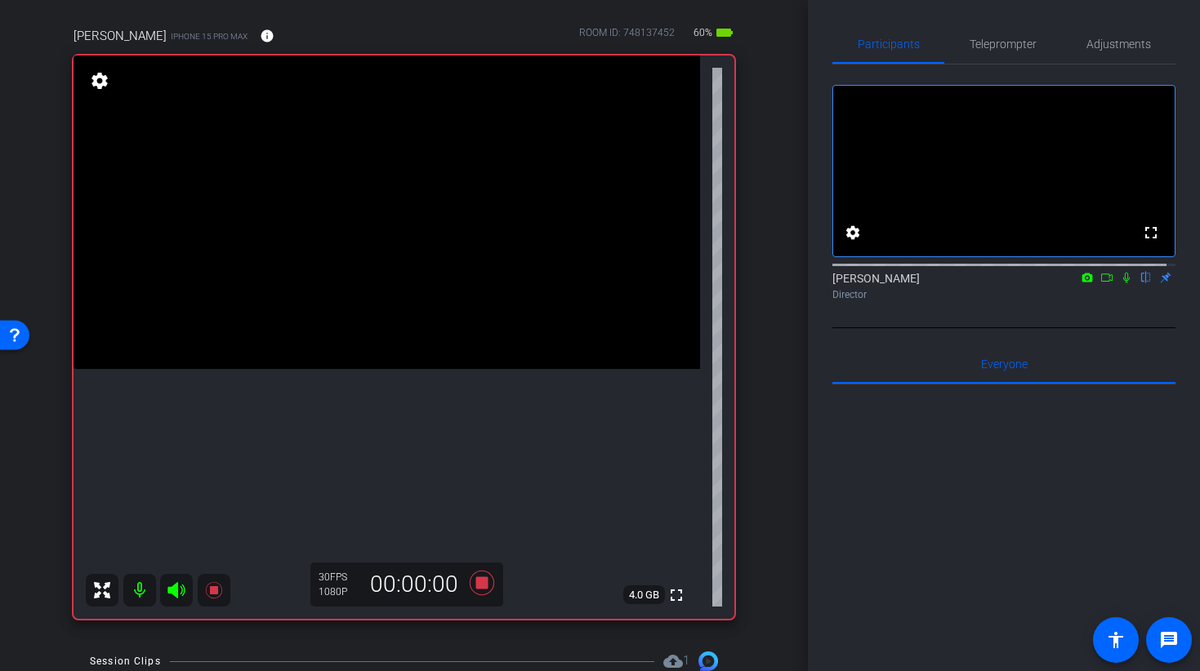
click at [453, 369] on video at bounding box center [386, 213] width 626 height 314
click at [451, 343] on video at bounding box center [386, 213] width 626 height 314
click at [443, 369] on video at bounding box center [386, 213] width 626 height 314
click at [434, 318] on video at bounding box center [386, 213] width 626 height 314
click at [343, 363] on video at bounding box center [386, 213] width 626 height 314
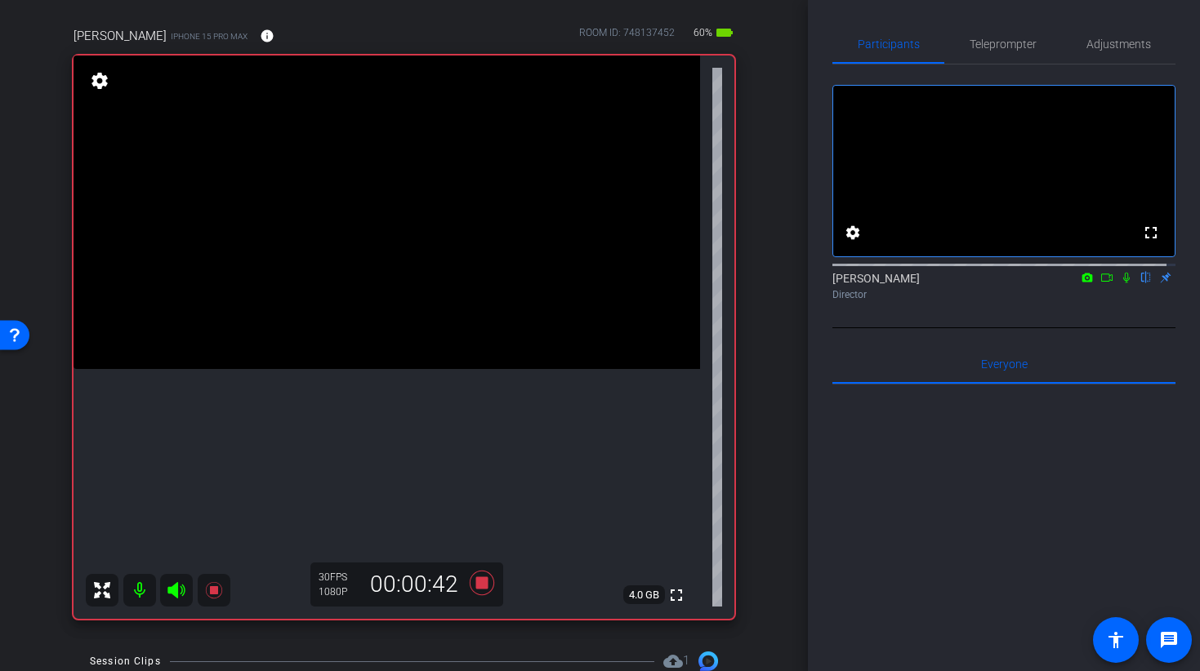
click at [432, 291] on video at bounding box center [386, 213] width 626 height 314
click at [282, 358] on video at bounding box center [386, 213] width 626 height 314
click at [371, 369] on video at bounding box center [386, 213] width 626 height 314
click at [355, 365] on video at bounding box center [386, 213] width 626 height 314
click at [485, 586] on icon at bounding box center [481, 582] width 39 height 29
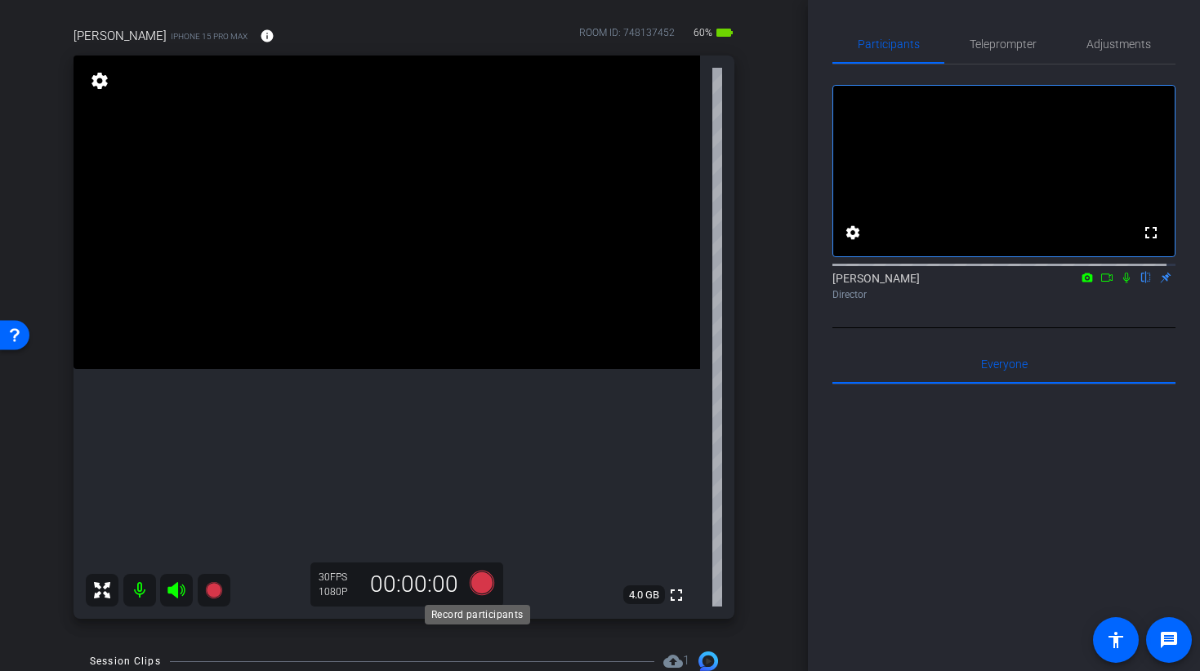
click at [471, 586] on icon at bounding box center [481, 583] width 24 height 24
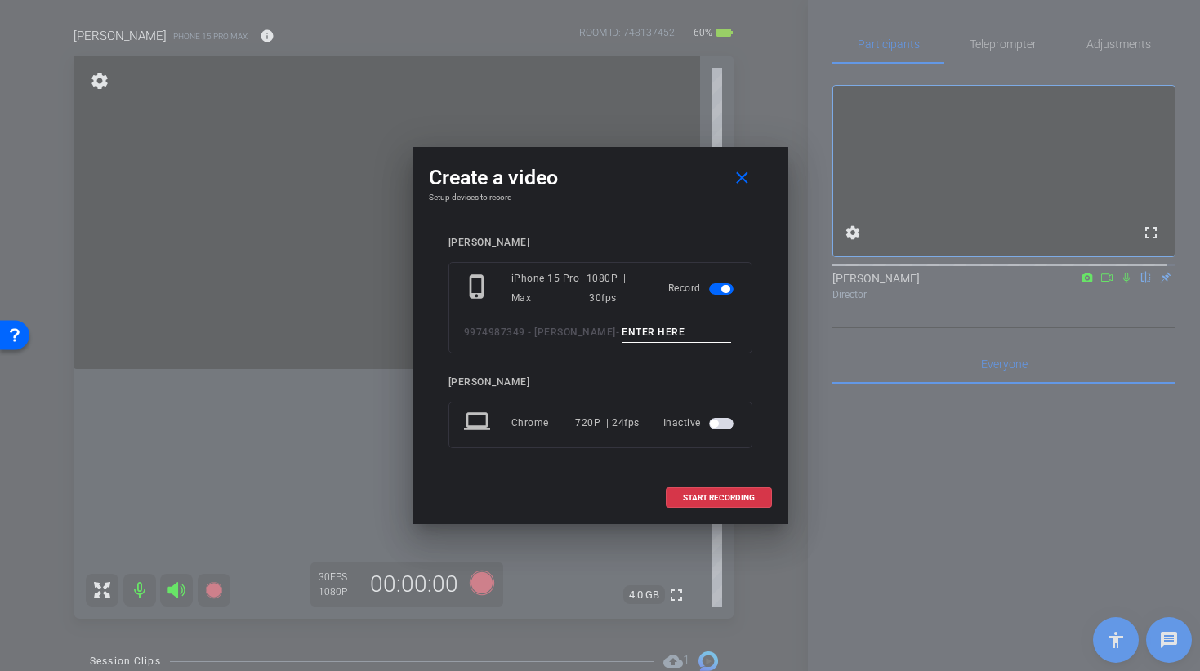
click at [637, 328] on input at bounding box center [675, 333] width 109 height 20
type input "BROLL 32 A TAKE 1"
click at [704, 497] on span "START RECORDING" at bounding box center [719, 498] width 72 height 8
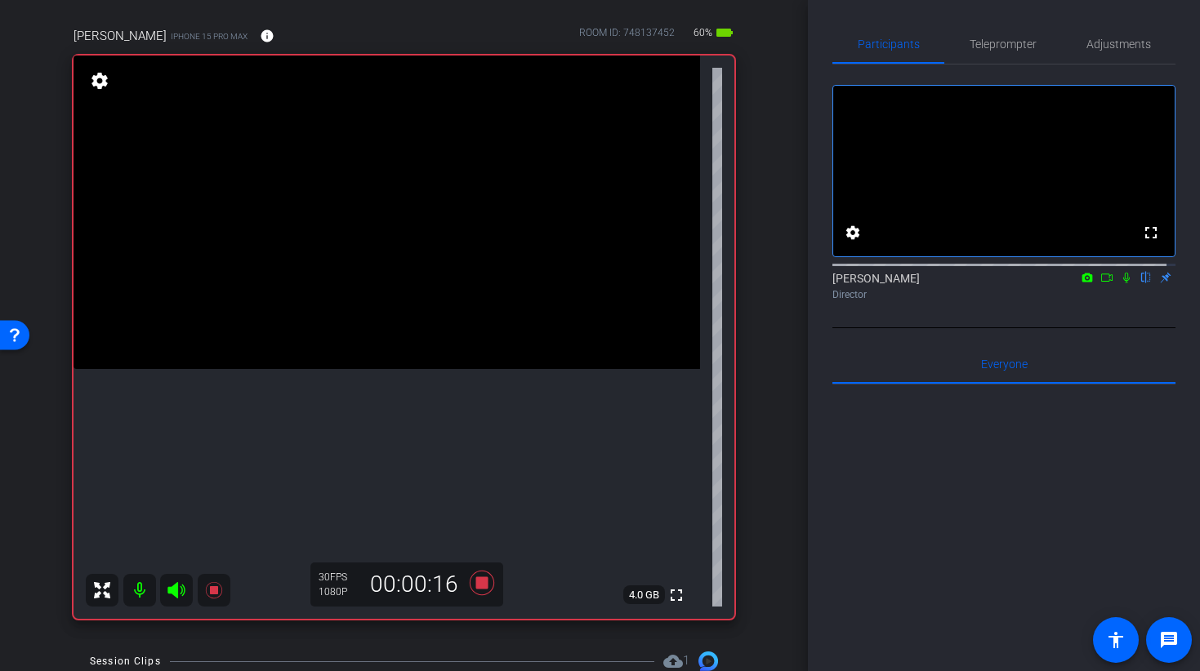
click at [383, 229] on video at bounding box center [386, 213] width 626 height 314
click at [375, 209] on div at bounding box center [383, 228] width 41 height 41
click at [347, 283] on video at bounding box center [386, 213] width 626 height 314
click at [351, 318] on video at bounding box center [386, 213] width 626 height 314
click at [363, 231] on video at bounding box center [386, 213] width 626 height 314
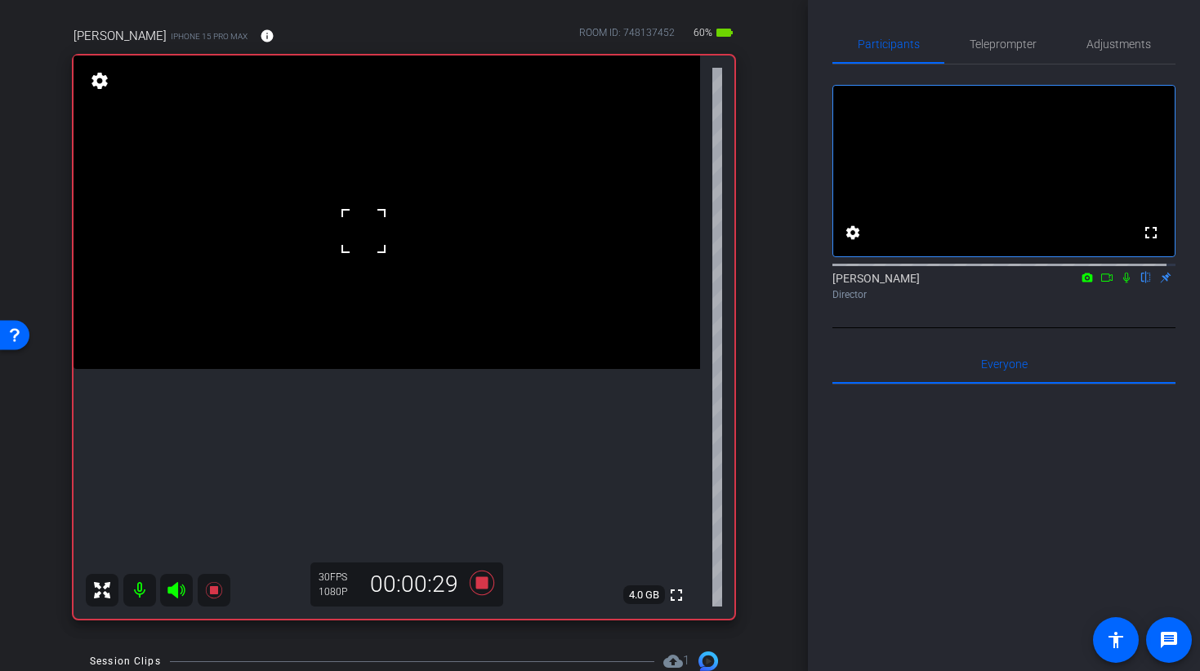
click at [379, 219] on div at bounding box center [363, 231] width 41 height 41
click at [420, 299] on video at bounding box center [386, 213] width 626 height 314
click at [337, 283] on video at bounding box center [386, 213] width 626 height 314
click at [307, 274] on video at bounding box center [386, 213] width 626 height 314
click at [364, 231] on video at bounding box center [386, 213] width 626 height 314
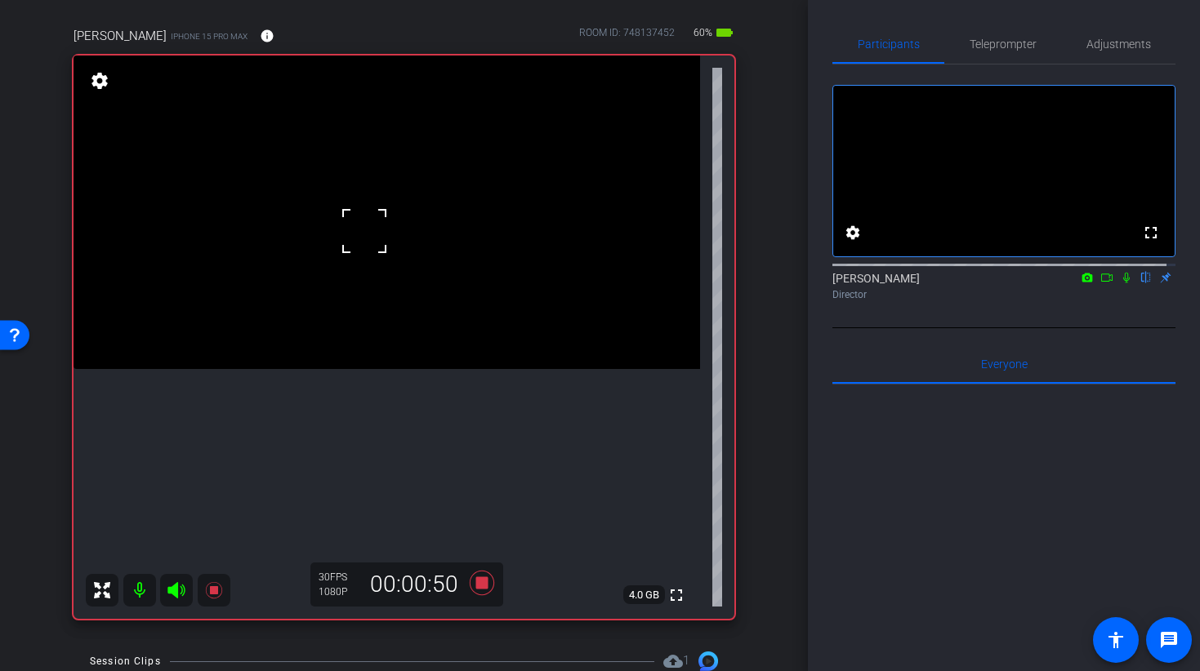
click at [345, 260] on video at bounding box center [386, 213] width 626 height 314
click at [366, 289] on video at bounding box center [386, 213] width 626 height 314
click at [399, 283] on video at bounding box center [386, 213] width 626 height 314
click at [439, 342] on video at bounding box center [386, 213] width 626 height 314
click at [378, 256] on video at bounding box center [386, 213] width 626 height 314
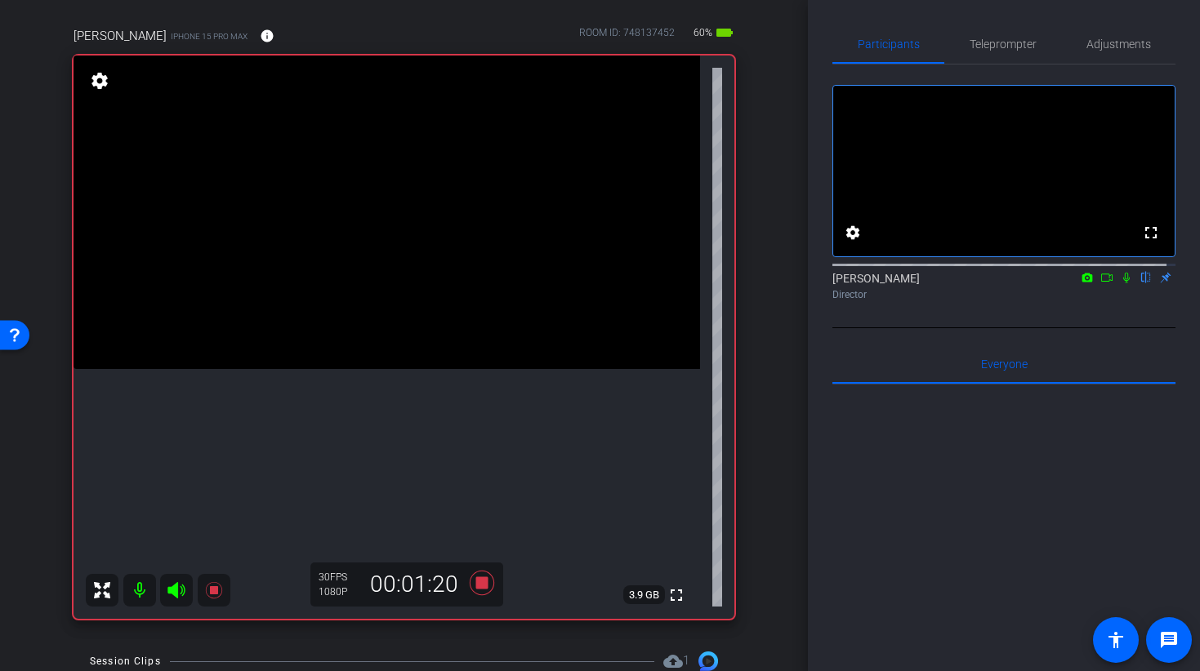
click at [397, 315] on video at bounding box center [386, 213] width 626 height 314
click at [440, 246] on video at bounding box center [386, 213] width 626 height 314
click at [447, 283] on video at bounding box center [386, 213] width 626 height 314
click at [439, 364] on video at bounding box center [386, 213] width 626 height 314
click at [427, 320] on video at bounding box center [386, 213] width 626 height 314
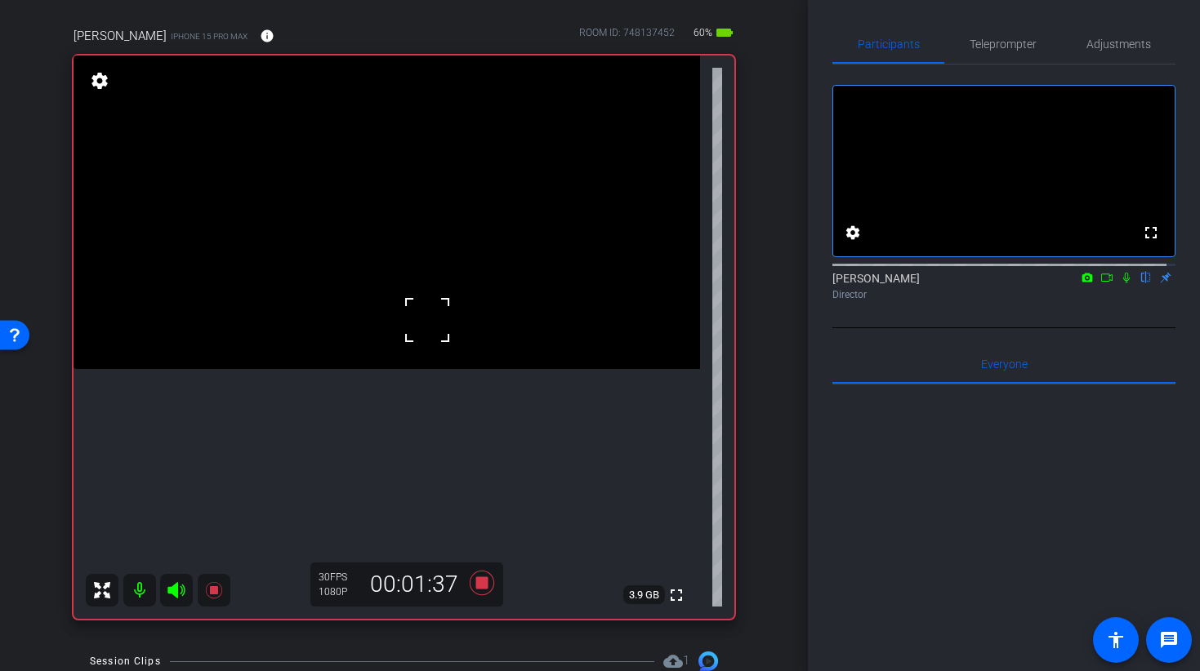
click at [420, 296] on video at bounding box center [386, 213] width 626 height 314
click at [422, 365] on video at bounding box center [386, 213] width 626 height 314
click at [474, 579] on icon at bounding box center [481, 583] width 24 height 24
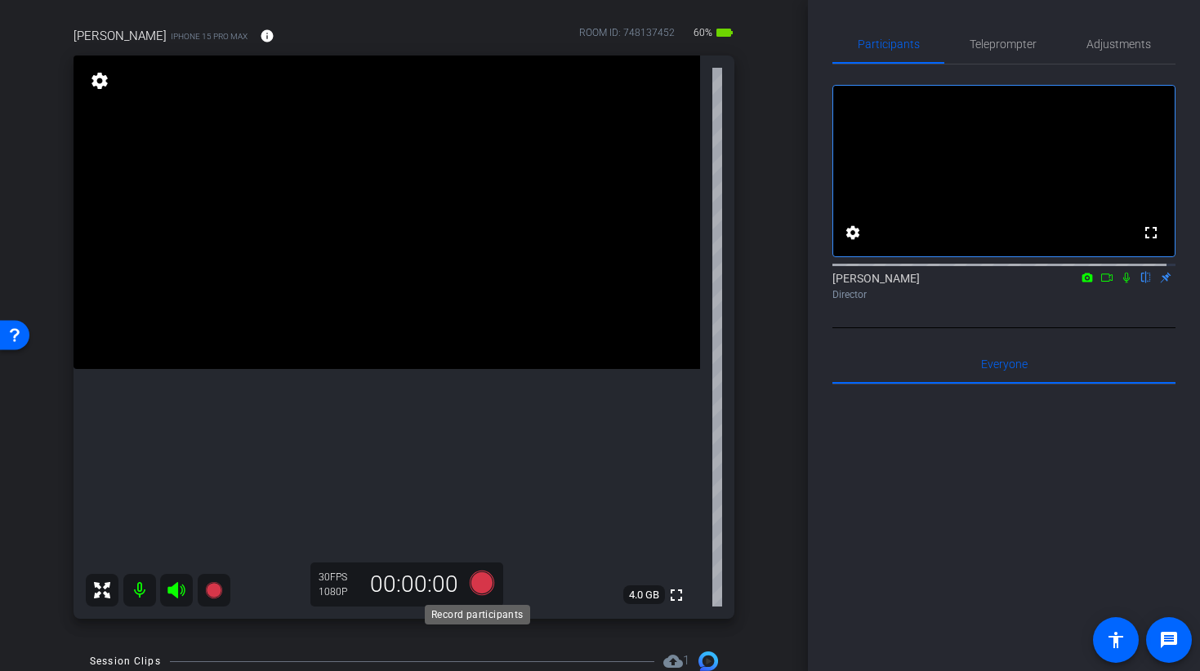
click at [474, 579] on icon at bounding box center [481, 583] width 24 height 24
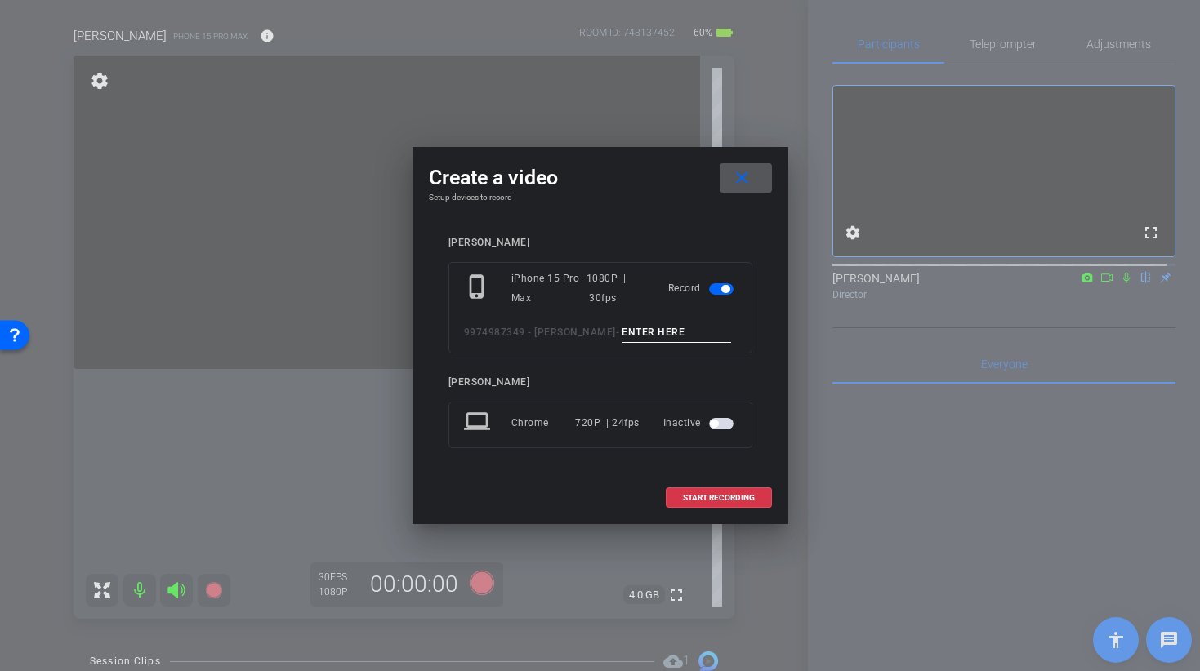
click at [656, 327] on input at bounding box center [675, 333] width 109 height 20
type input "BROLL 33 C TAKE 1"
click at [706, 494] on span "START RECORDING" at bounding box center [719, 498] width 72 height 8
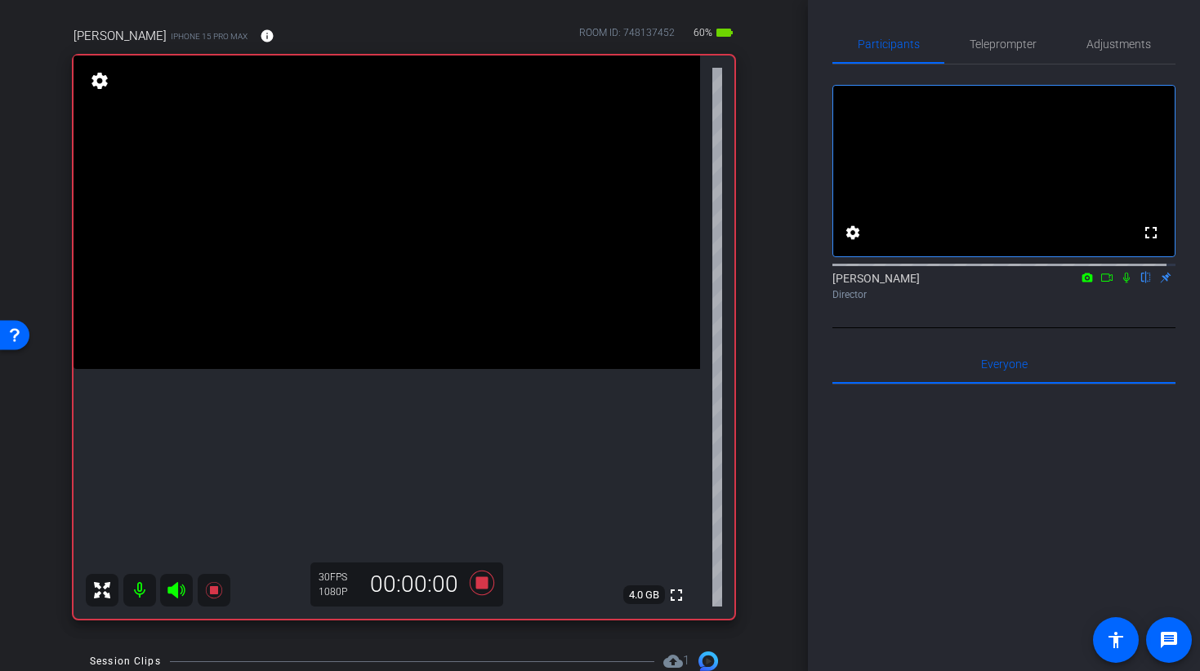
click at [412, 361] on video at bounding box center [386, 213] width 626 height 314
click at [422, 339] on video at bounding box center [386, 213] width 626 height 314
click at [388, 346] on video at bounding box center [386, 213] width 626 height 314
click at [340, 336] on video at bounding box center [386, 213] width 626 height 314
click at [394, 290] on video at bounding box center [386, 213] width 626 height 314
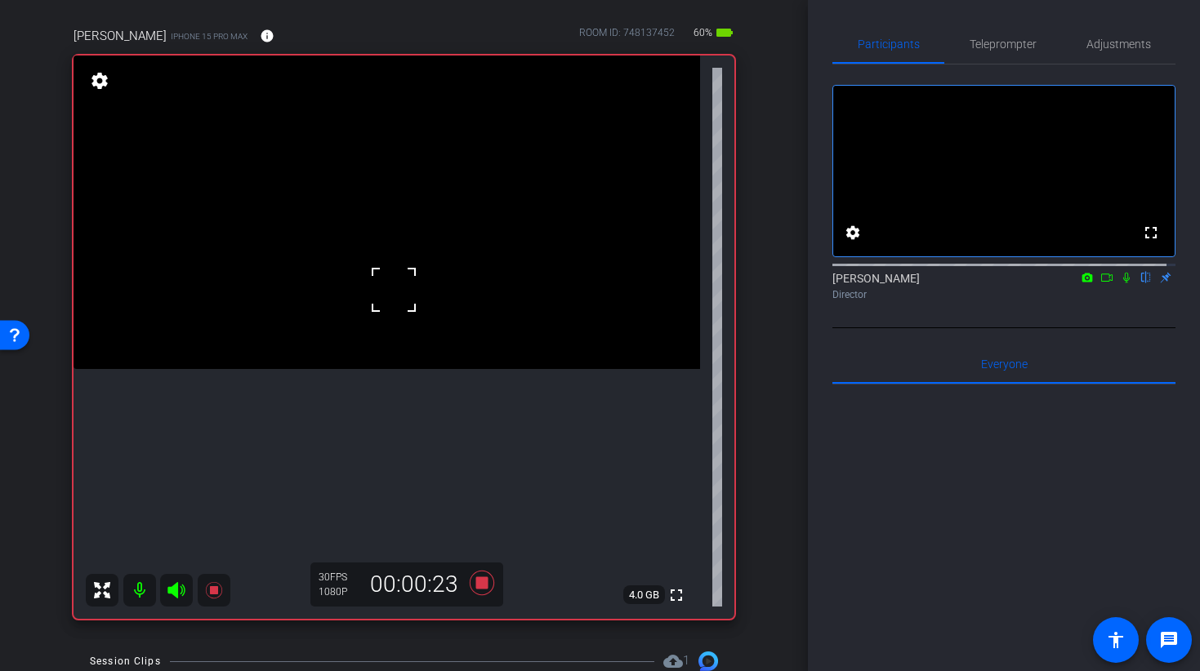
click at [470, 248] on video at bounding box center [386, 213] width 626 height 314
click at [403, 305] on video at bounding box center [386, 213] width 626 height 314
click at [325, 260] on video at bounding box center [386, 213] width 626 height 314
click at [443, 246] on video at bounding box center [386, 213] width 626 height 314
click at [510, 363] on video at bounding box center [386, 213] width 626 height 314
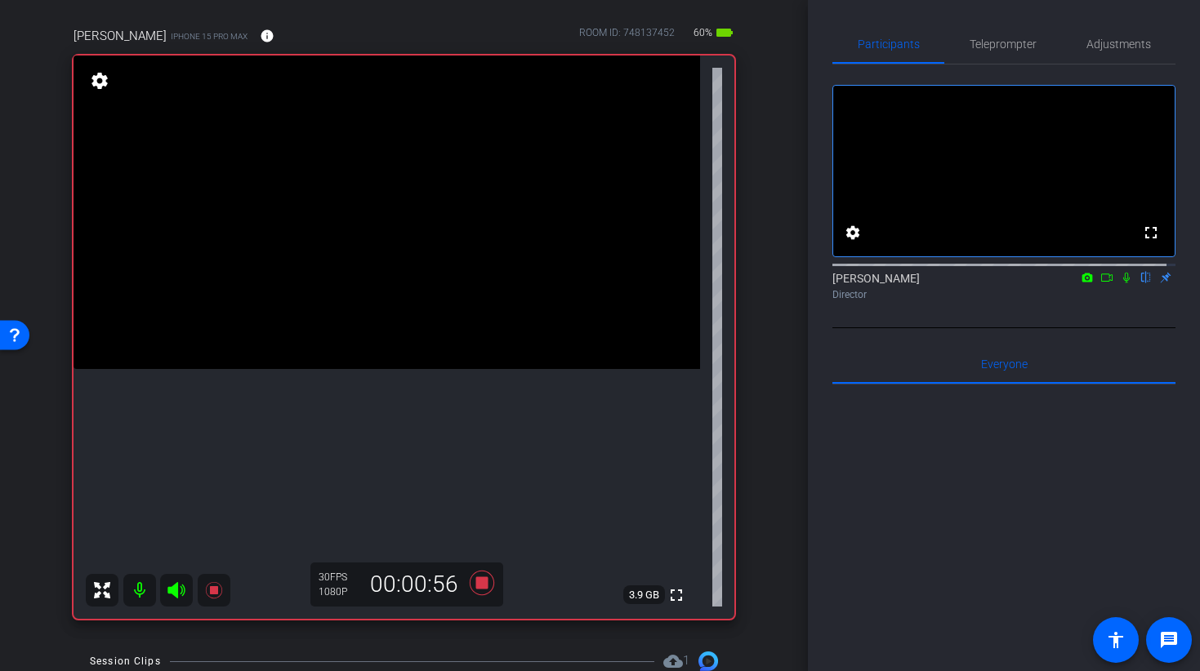
click at [505, 256] on video at bounding box center [386, 213] width 626 height 314
click at [469, 278] on video at bounding box center [386, 213] width 626 height 314
click at [355, 339] on video at bounding box center [386, 213] width 626 height 314
click at [370, 303] on video at bounding box center [386, 213] width 626 height 314
click at [339, 369] on video at bounding box center [386, 213] width 626 height 314
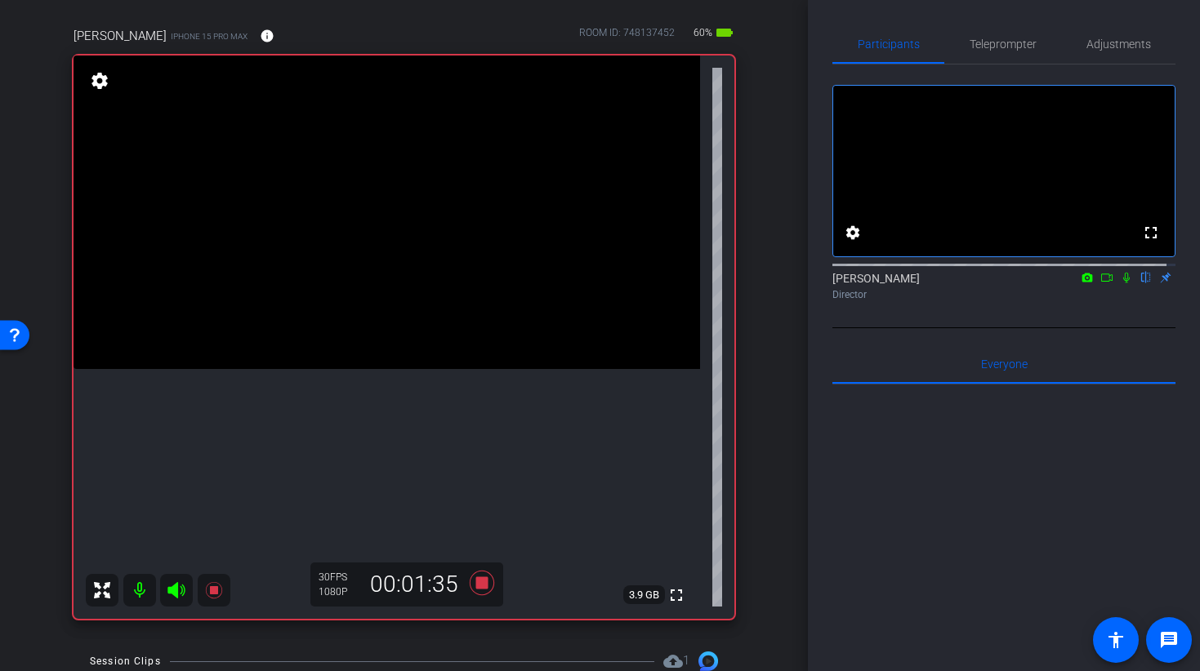
click at [305, 363] on video at bounding box center [386, 213] width 626 height 314
click at [285, 343] on span at bounding box center [285, 343] width 0 height 0
click at [436, 171] on video at bounding box center [386, 213] width 626 height 314
click at [430, 187] on div at bounding box center [436, 170] width 41 height 41
click at [482, 582] on icon at bounding box center [481, 583] width 24 height 24
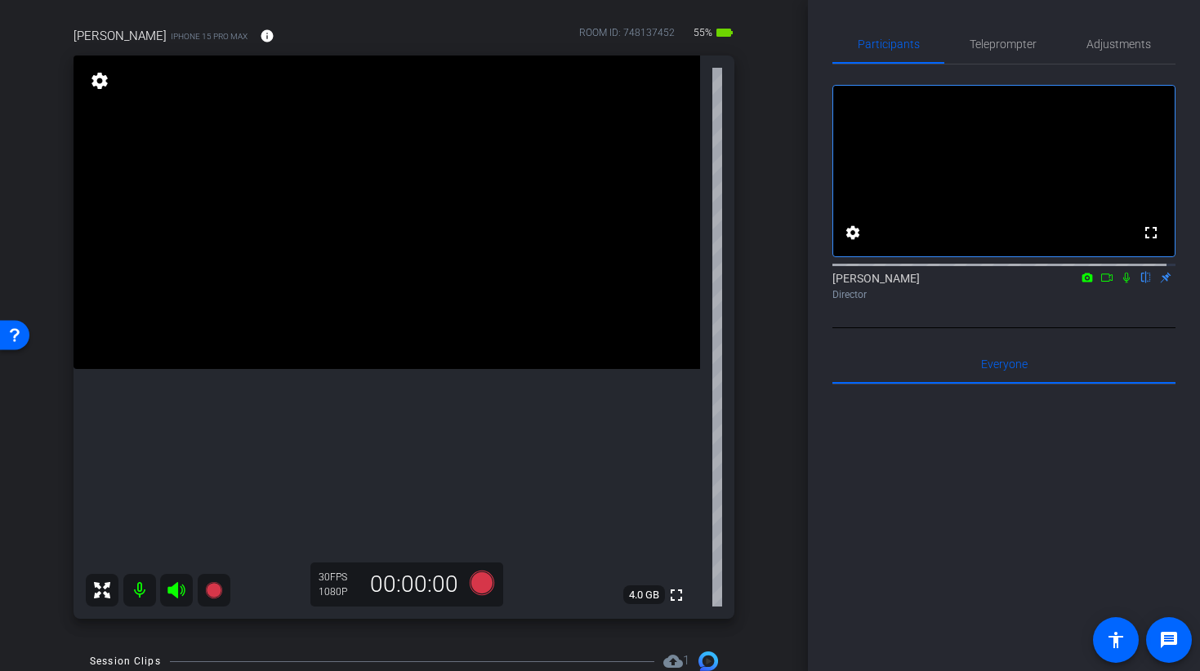
click at [434, 369] on video at bounding box center [386, 213] width 626 height 314
click at [315, 350] on video at bounding box center [386, 213] width 626 height 314
click at [367, 341] on video at bounding box center [386, 213] width 626 height 314
click at [274, 353] on video at bounding box center [386, 213] width 626 height 314
click at [479, 596] on icon at bounding box center [481, 582] width 39 height 29
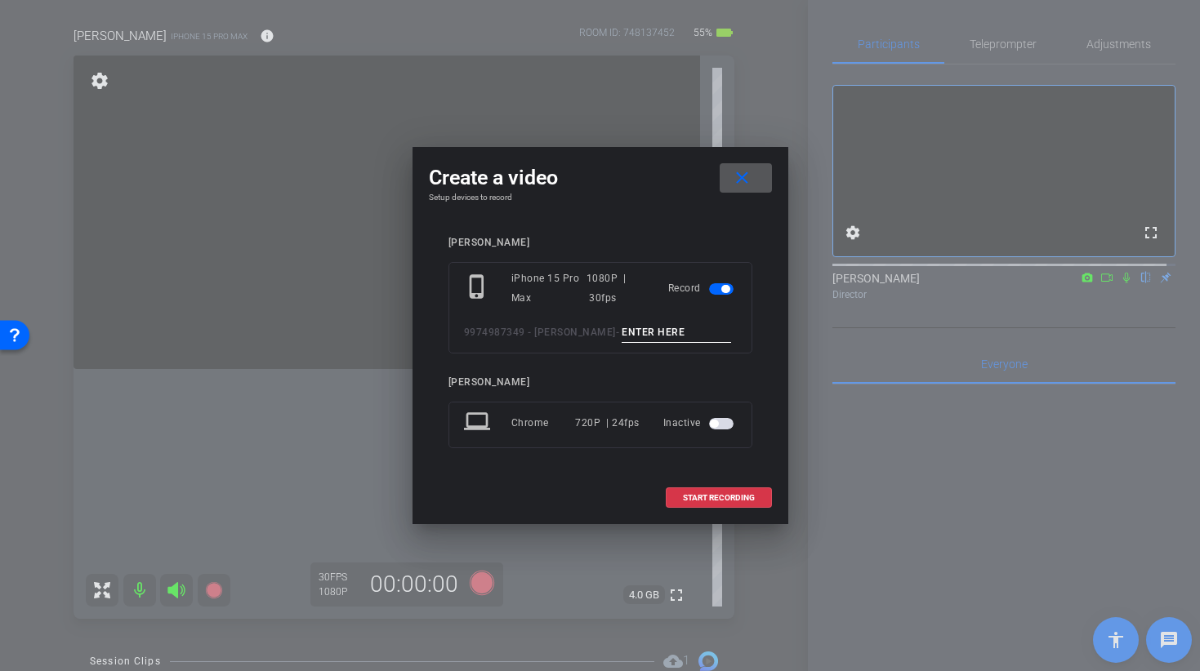
click at [639, 323] on input at bounding box center [675, 333] width 109 height 20
type input "broll 32 B TAKE 1"
click at [699, 501] on span "START RECORDING" at bounding box center [719, 498] width 72 height 8
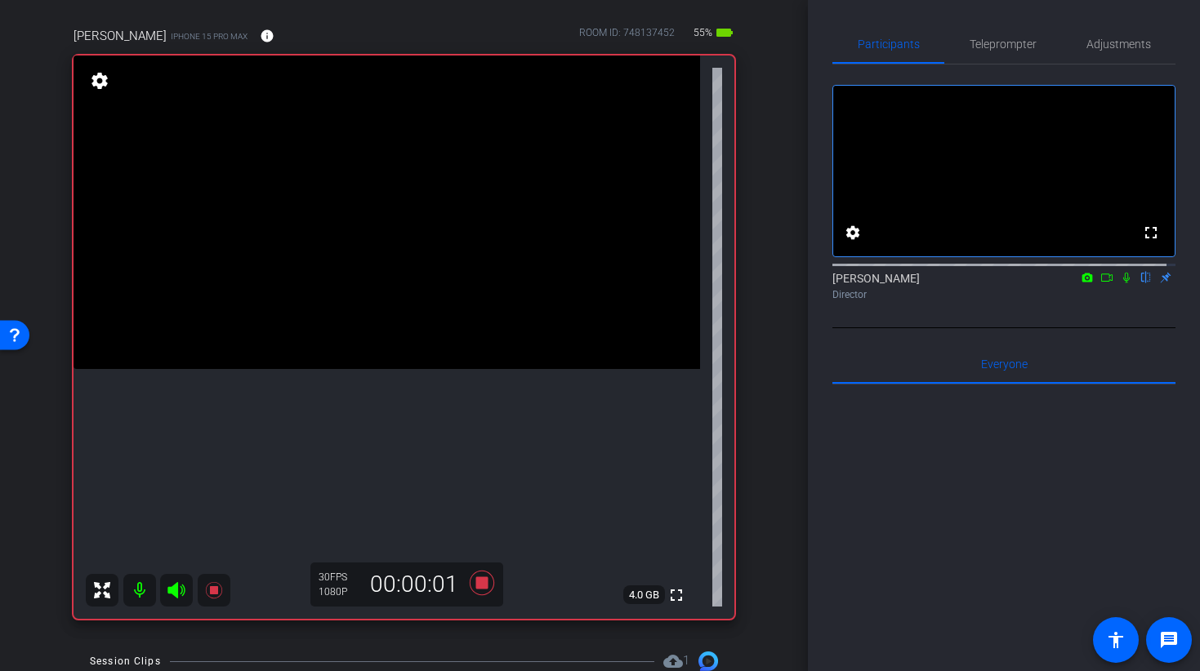
click at [365, 261] on video at bounding box center [386, 213] width 626 height 314
click at [373, 266] on video at bounding box center [386, 213] width 626 height 314
click at [383, 270] on div at bounding box center [373, 266] width 41 height 41
click at [429, 306] on video at bounding box center [386, 213] width 626 height 314
click at [370, 254] on video at bounding box center [386, 213] width 626 height 314
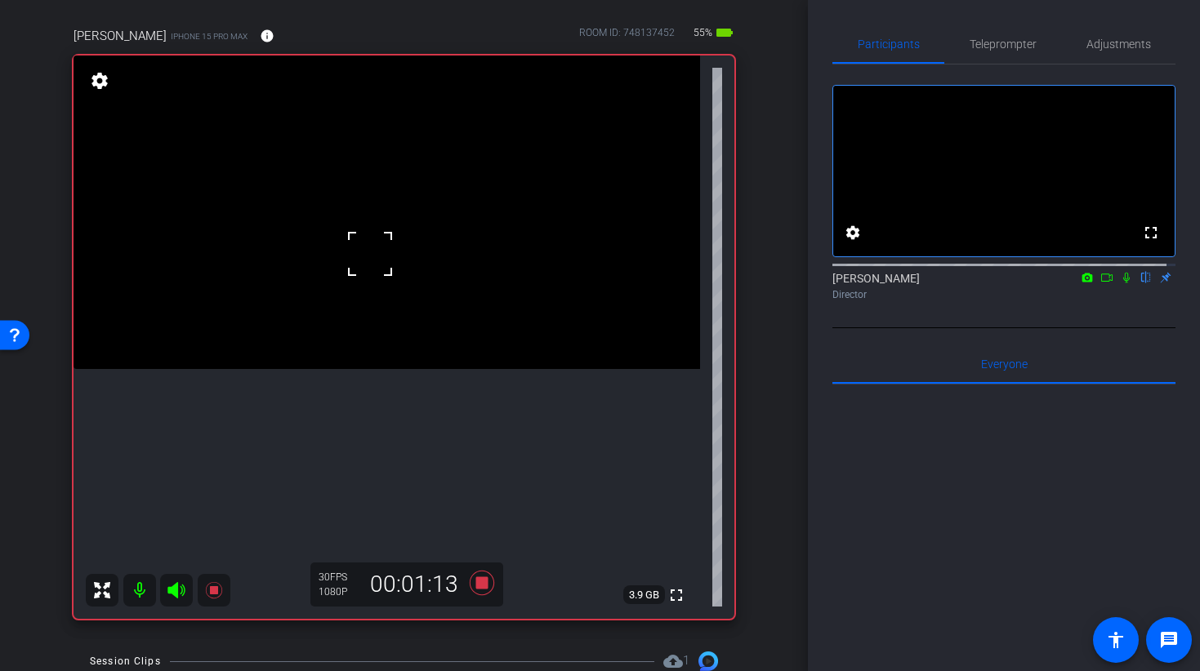
click at [349, 247] on video at bounding box center [386, 213] width 626 height 314
click at [430, 270] on video at bounding box center [386, 213] width 626 height 314
click at [470, 583] on icon at bounding box center [481, 582] width 39 height 29
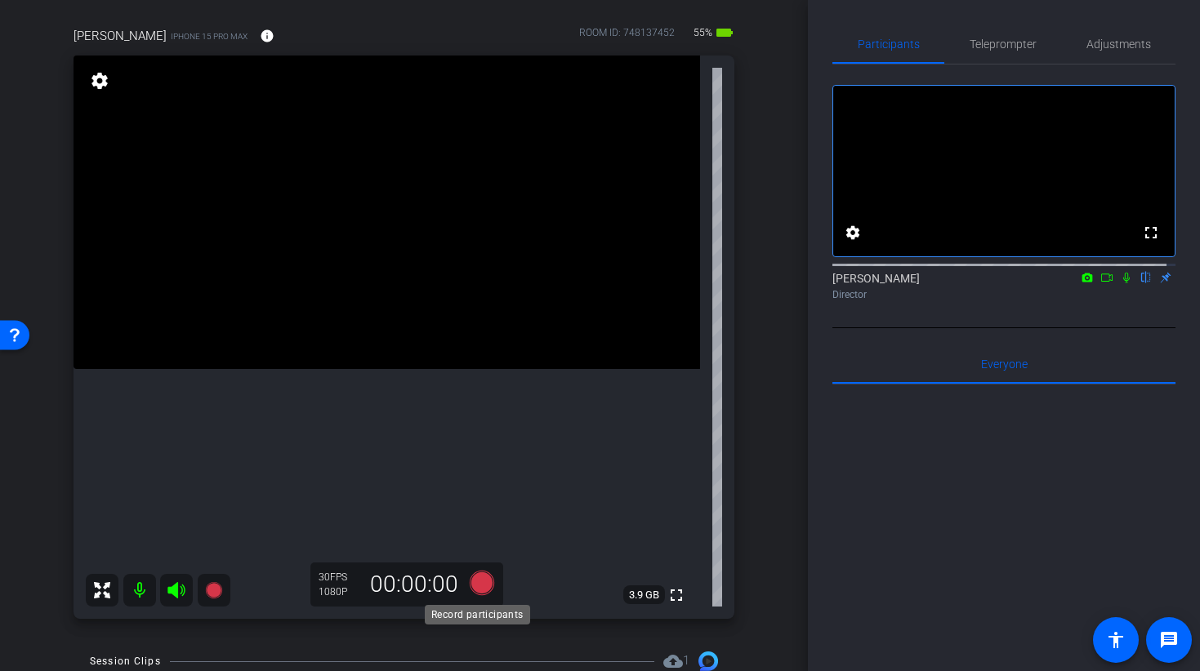
click at [479, 577] on icon at bounding box center [481, 583] width 24 height 24
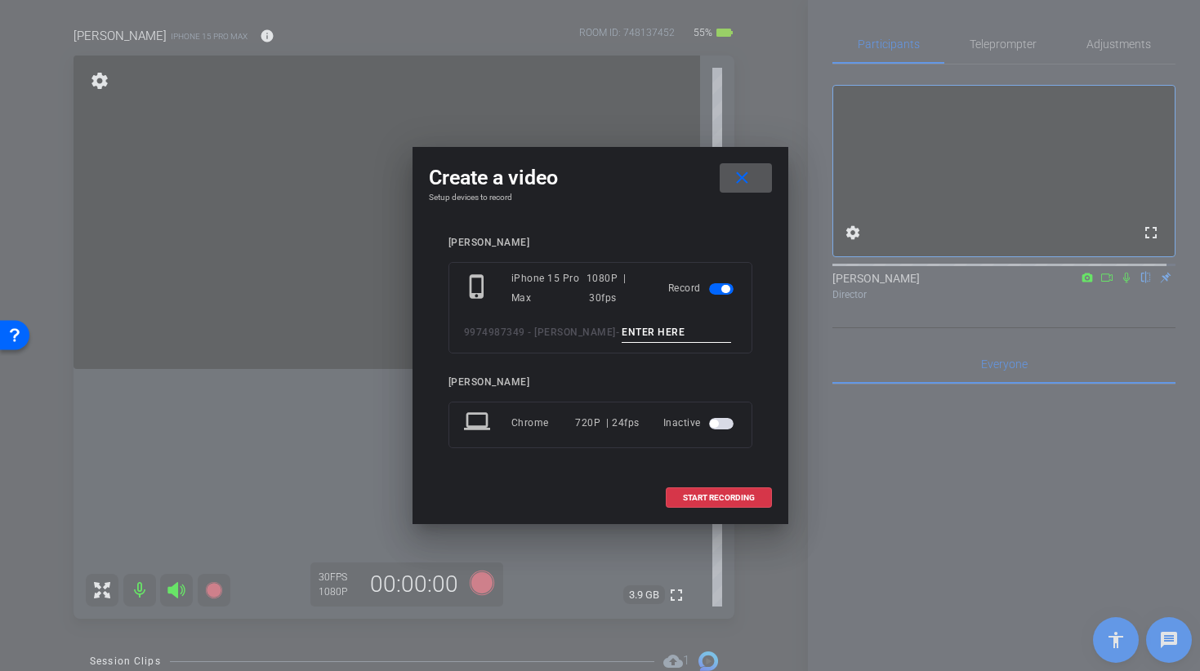
click at [630, 323] on input at bounding box center [675, 333] width 109 height 20
type input "BROLL 33 B TAKE 1"
click at [701, 498] on span "START RECORDING" at bounding box center [719, 498] width 72 height 8
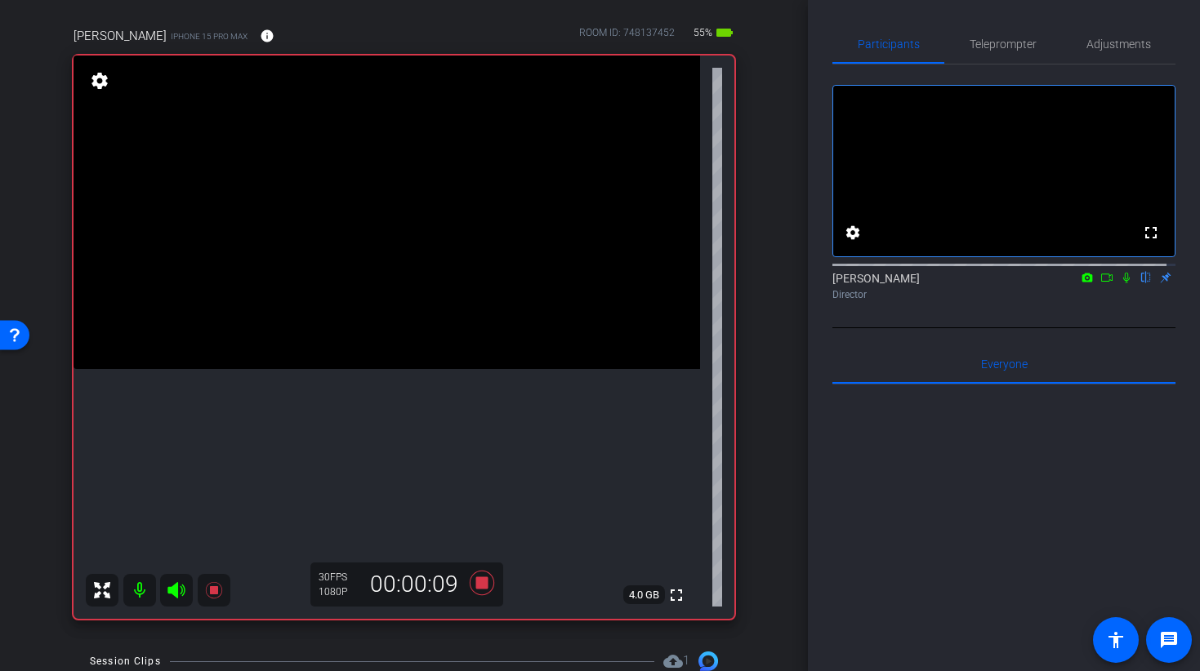
click at [401, 369] on video at bounding box center [386, 213] width 626 height 314
click at [377, 369] on video at bounding box center [386, 213] width 626 height 314
click at [292, 345] on video at bounding box center [386, 213] width 626 height 314
click at [307, 300] on video at bounding box center [386, 213] width 626 height 314
click at [409, 229] on video at bounding box center [386, 213] width 626 height 314
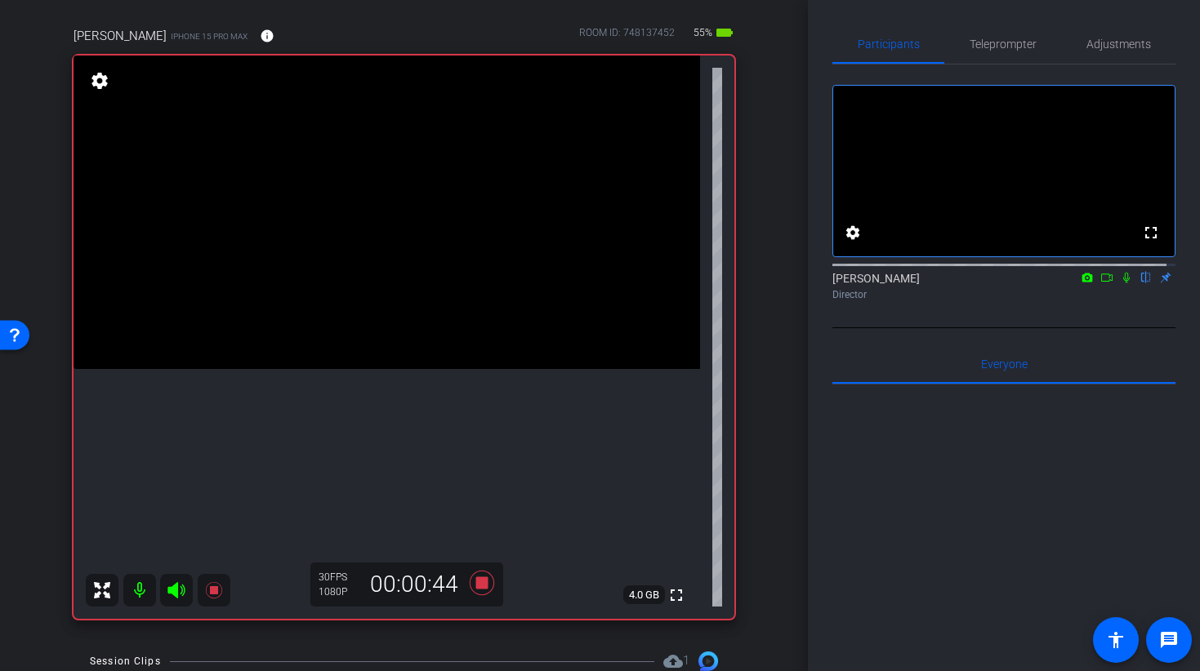
click at [383, 369] on video at bounding box center [386, 213] width 626 height 314
click at [400, 369] on video at bounding box center [386, 213] width 626 height 314
click at [487, 369] on video at bounding box center [386, 213] width 626 height 314
click at [468, 369] on video at bounding box center [386, 213] width 626 height 314
click at [441, 369] on video at bounding box center [386, 213] width 626 height 314
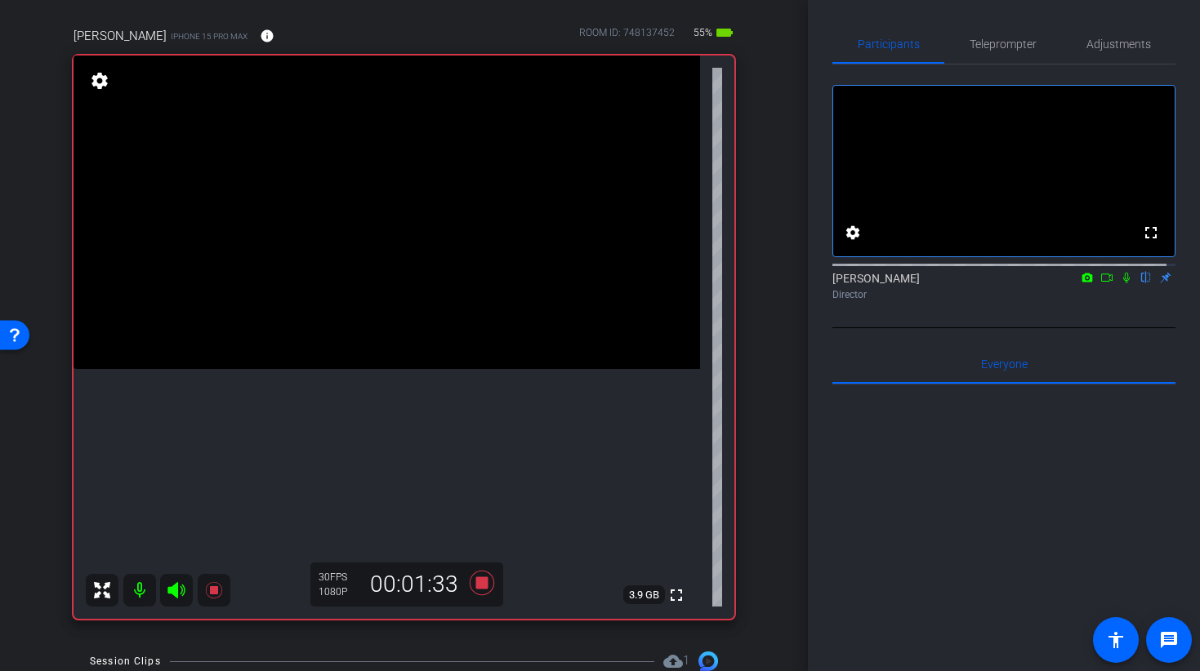
click at [456, 369] on video at bounding box center [386, 213] width 626 height 314
click at [442, 369] on video at bounding box center [386, 213] width 626 height 314
click at [379, 335] on video at bounding box center [386, 213] width 626 height 314
click at [366, 288] on video at bounding box center [386, 213] width 626 height 314
click at [324, 299] on video at bounding box center [386, 213] width 626 height 314
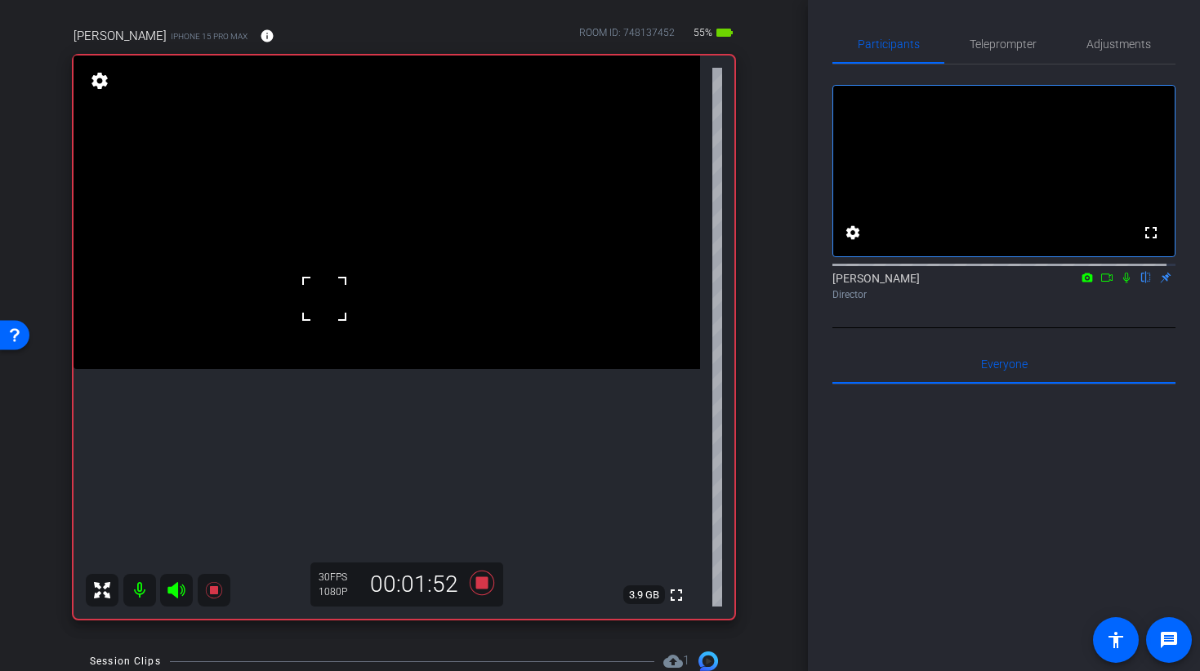
click at [339, 323] on video at bounding box center [386, 213] width 626 height 314
click at [341, 323] on div at bounding box center [338, 322] width 41 height 41
click at [372, 326] on video at bounding box center [386, 213] width 626 height 314
click at [426, 369] on video at bounding box center [386, 213] width 626 height 314
click at [342, 369] on video at bounding box center [386, 213] width 626 height 314
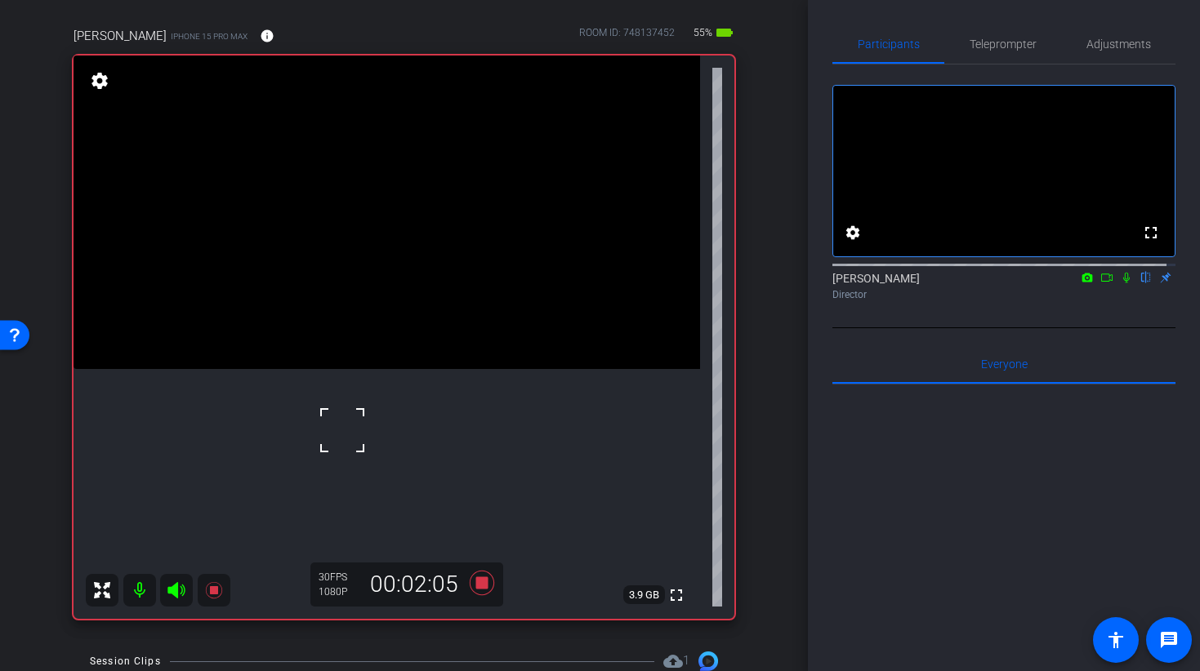
click at [305, 369] on video at bounding box center [386, 213] width 626 height 314
click at [414, 369] on video at bounding box center [386, 213] width 626 height 314
click at [398, 349] on video at bounding box center [386, 213] width 626 height 314
click at [373, 363] on video at bounding box center [386, 213] width 626 height 314
click at [383, 373] on div at bounding box center [373, 362] width 41 height 41
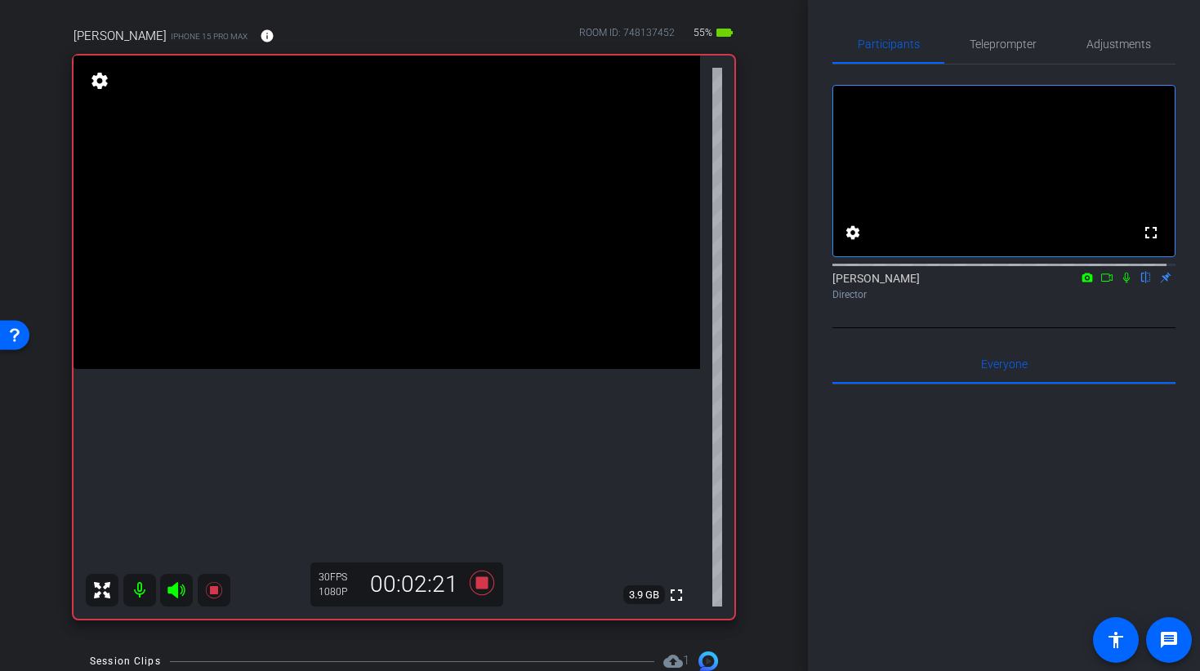
click at [335, 332] on video at bounding box center [386, 213] width 626 height 314
click at [323, 318] on div at bounding box center [334, 332] width 41 height 41
click at [483, 586] on icon at bounding box center [481, 582] width 39 height 29
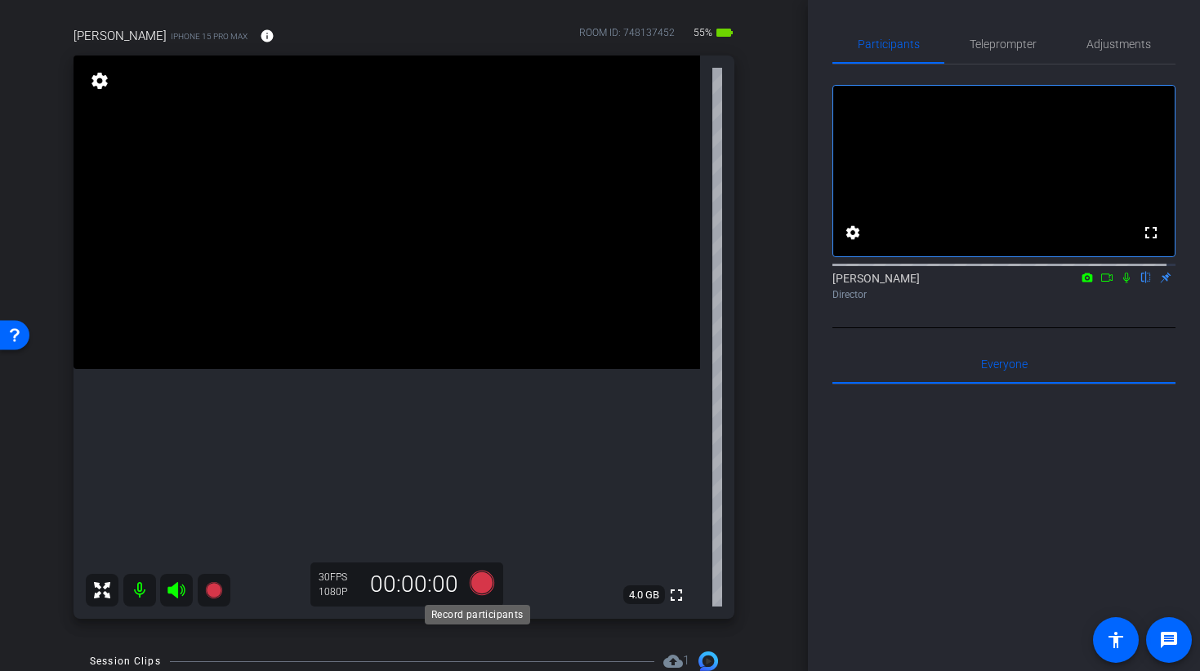
click at [481, 587] on icon at bounding box center [481, 583] width 24 height 24
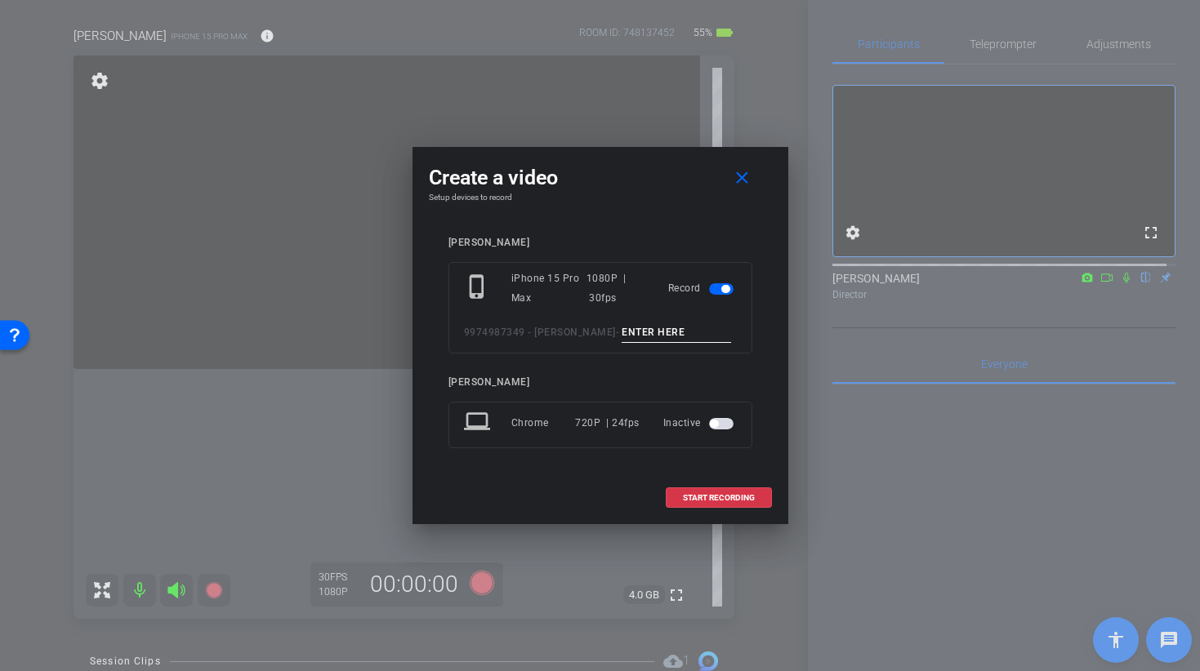
click at [639, 330] on input at bounding box center [675, 333] width 109 height 20
type input "33b take 2"
click at [726, 510] on span at bounding box center [718, 498] width 105 height 39
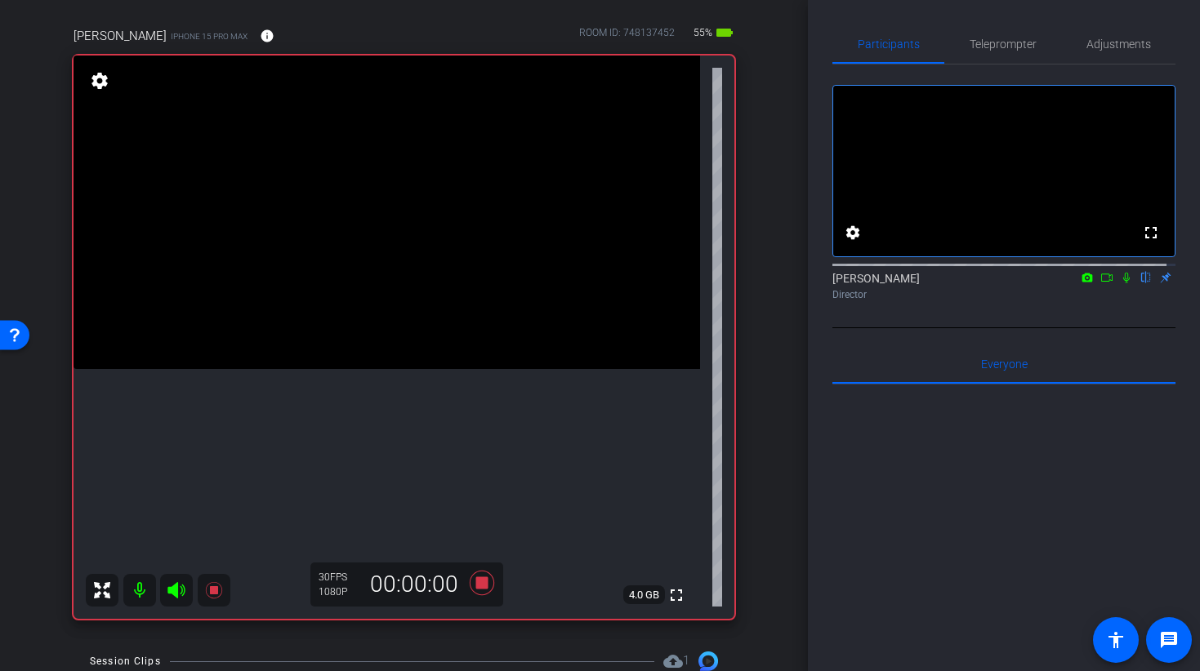
click at [412, 369] on video at bounding box center [386, 213] width 626 height 314
click at [301, 347] on video at bounding box center [386, 213] width 626 height 314
click at [335, 287] on video at bounding box center [386, 213] width 626 height 314
click at [341, 328] on video at bounding box center [386, 213] width 626 height 314
click at [442, 335] on video at bounding box center [386, 213] width 626 height 314
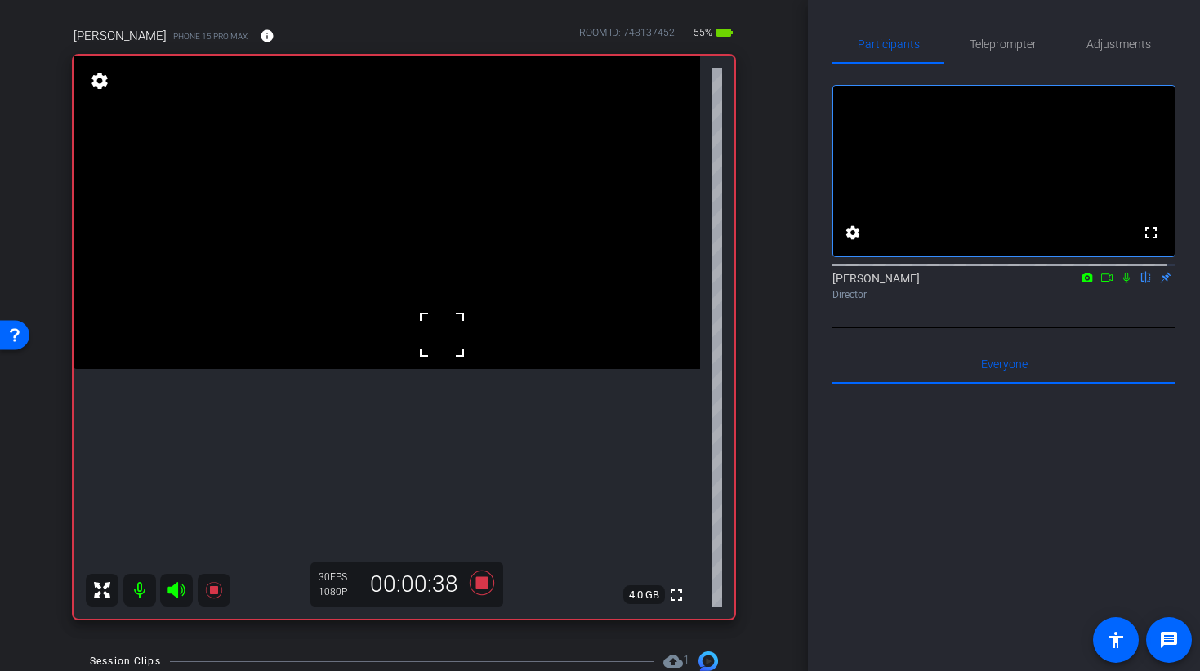
click at [408, 347] on video at bounding box center [386, 213] width 626 height 314
click at [354, 327] on video at bounding box center [386, 213] width 626 height 314
click at [367, 305] on video at bounding box center [386, 213] width 626 height 314
click at [330, 334] on video at bounding box center [386, 213] width 626 height 314
click at [333, 313] on video at bounding box center [386, 213] width 626 height 314
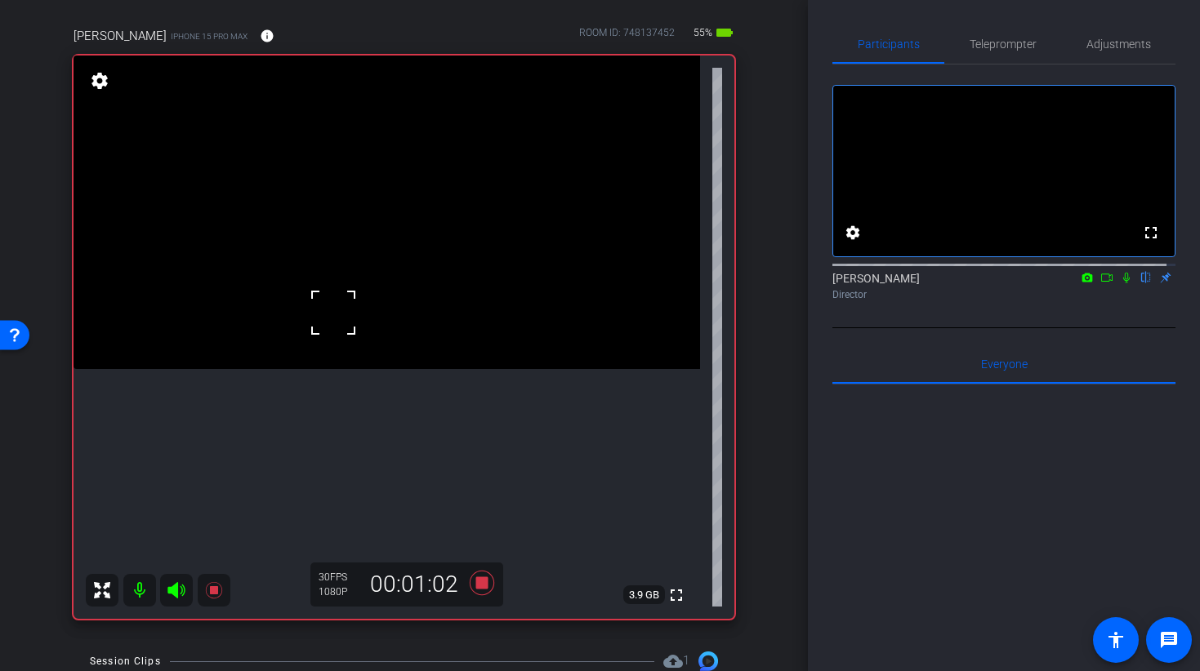
click at [301, 342] on video at bounding box center [386, 213] width 626 height 314
click at [299, 295] on video at bounding box center [386, 213] width 626 height 314
click at [295, 234] on video at bounding box center [386, 213] width 626 height 314
click at [273, 274] on video at bounding box center [386, 213] width 626 height 314
click at [308, 285] on video at bounding box center [386, 213] width 626 height 314
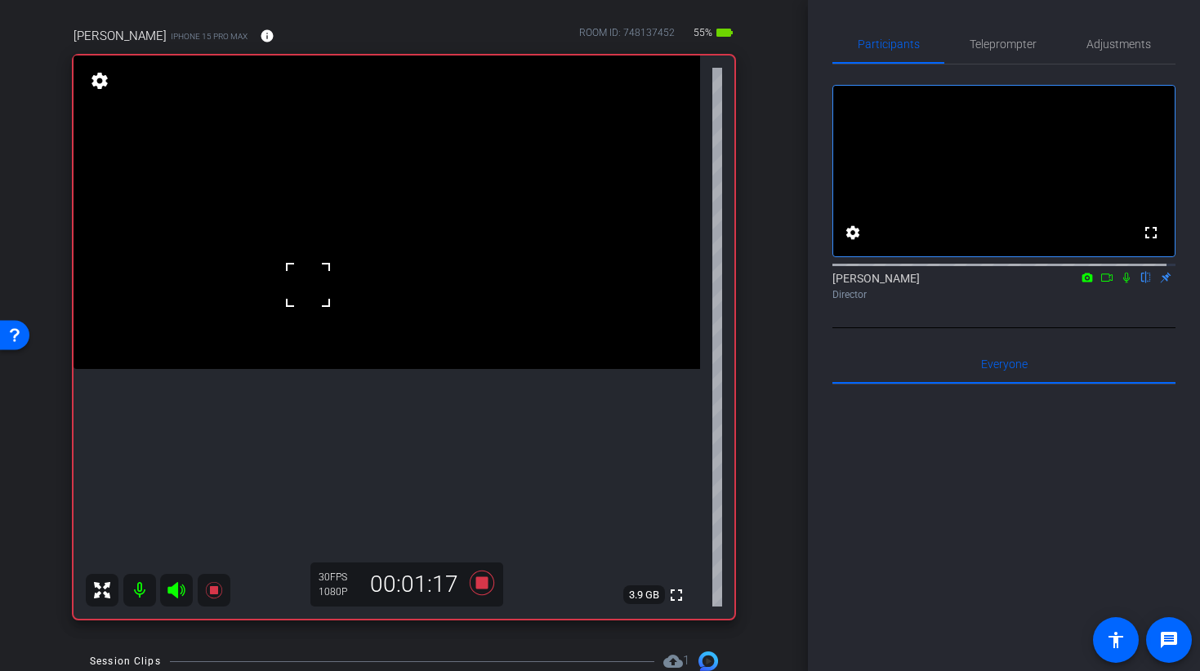
click at [332, 299] on video at bounding box center [386, 213] width 626 height 314
click at [321, 317] on div at bounding box center [332, 298] width 41 height 41
click at [321, 292] on div at bounding box center [332, 298] width 41 height 41
click at [345, 263] on video at bounding box center [386, 213] width 626 height 314
click at [478, 582] on icon at bounding box center [481, 583] width 24 height 24
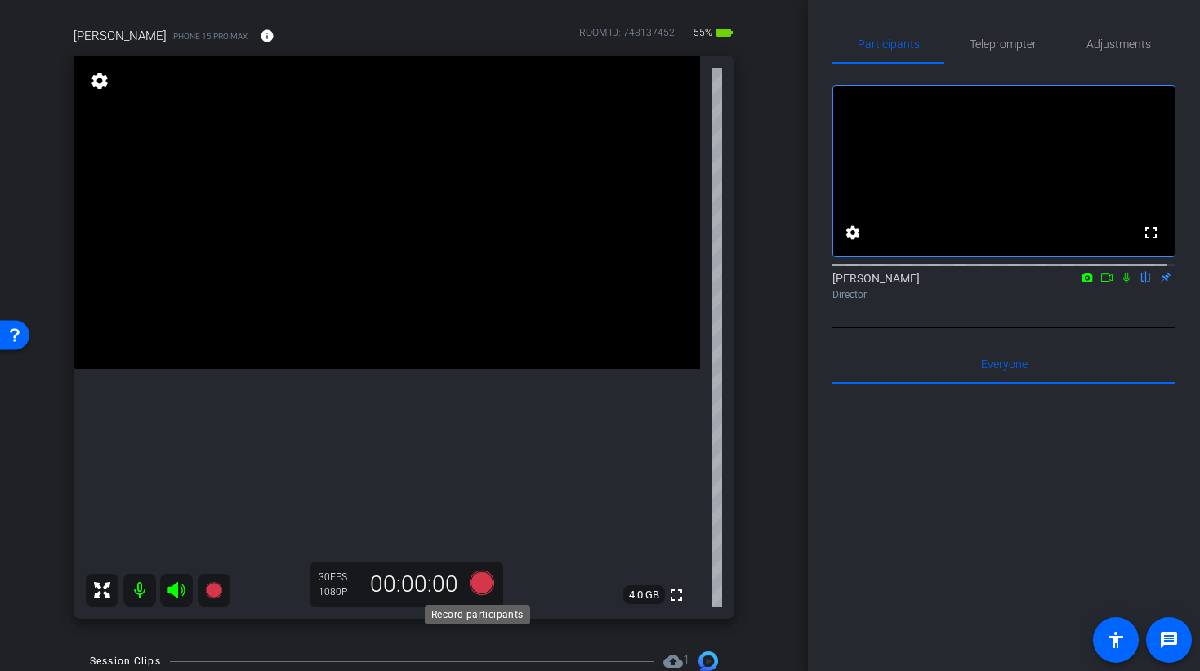
click at [473, 585] on icon at bounding box center [481, 583] width 24 height 24
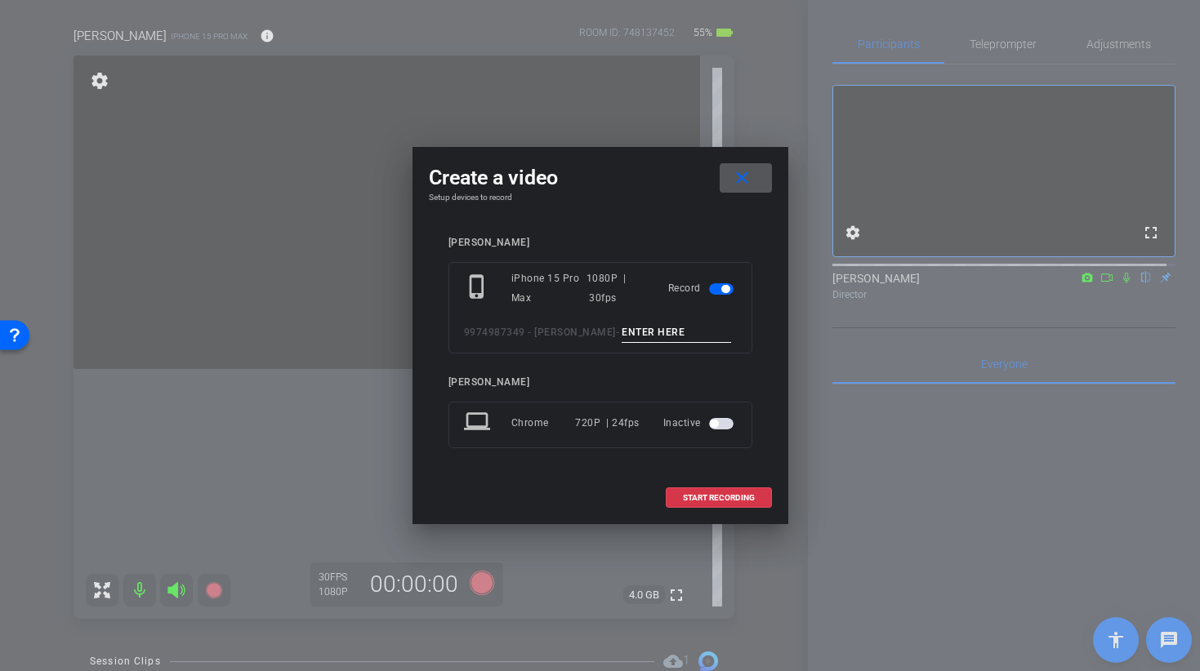
click at [651, 328] on input at bounding box center [675, 333] width 109 height 20
type input "t"
type input "b"
type input "BROLL 33 B TAKE 3"
click at [715, 494] on span "START RECORDING" at bounding box center [719, 498] width 72 height 8
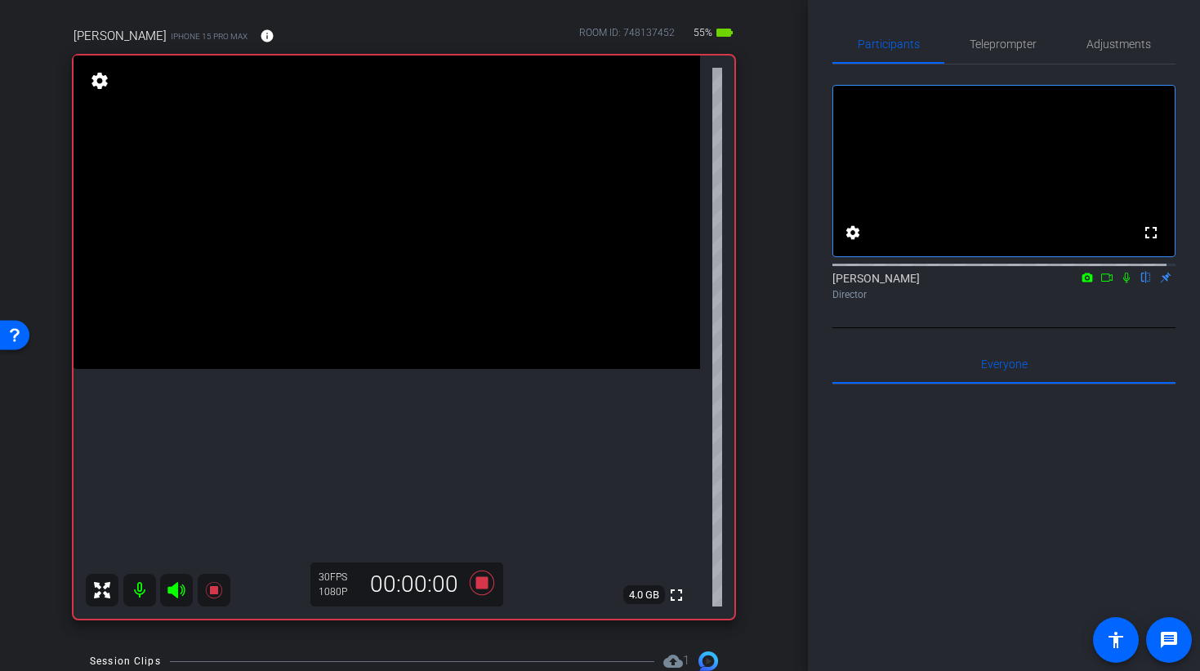
click at [332, 369] on video at bounding box center [386, 213] width 626 height 314
click at [355, 362] on video at bounding box center [386, 213] width 626 height 314
click at [426, 322] on video at bounding box center [386, 213] width 626 height 314
click at [334, 170] on div "fullscreen settings 4.0 GB" at bounding box center [403, 337] width 661 height 563
click at [389, 302] on video at bounding box center [386, 213] width 626 height 314
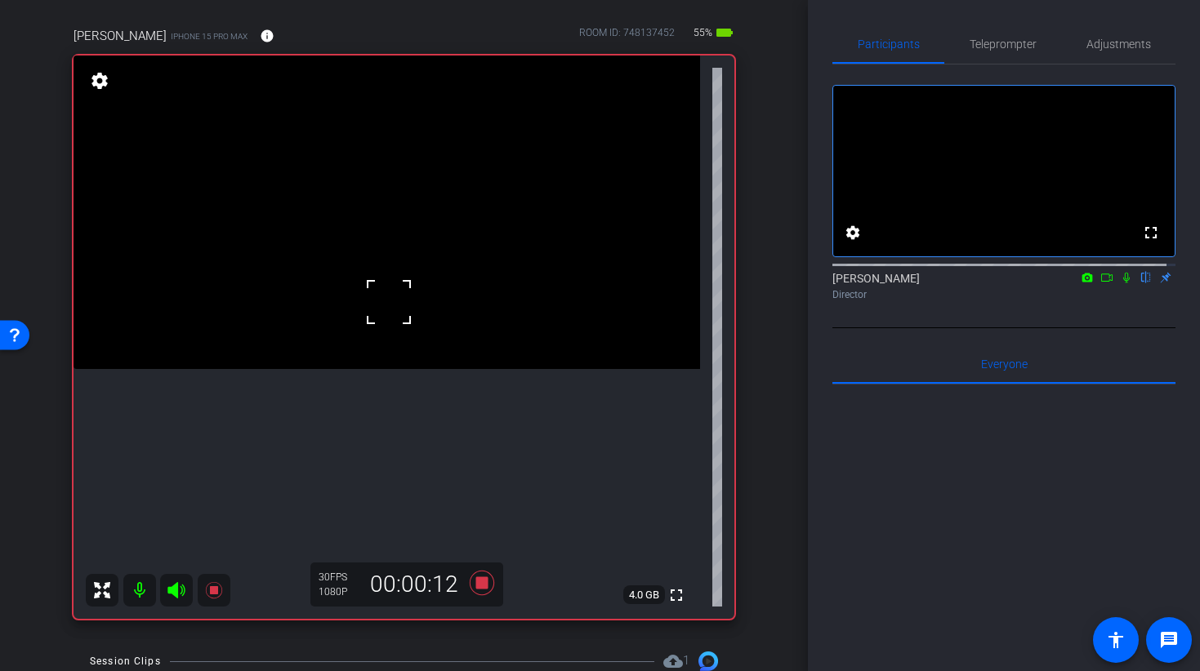
click at [451, 321] on video at bounding box center [386, 213] width 626 height 314
click at [439, 315] on div at bounding box center [450, 321] width 41 height 41
click at [392, 266] on video at bounding box center [386, 213] width 626 height 314
click at [316, 261] on video at bounding box center [386, 213] width 626 height 314
click at [424, 333] on video at bounding box center [386, 213] width 626 height 314
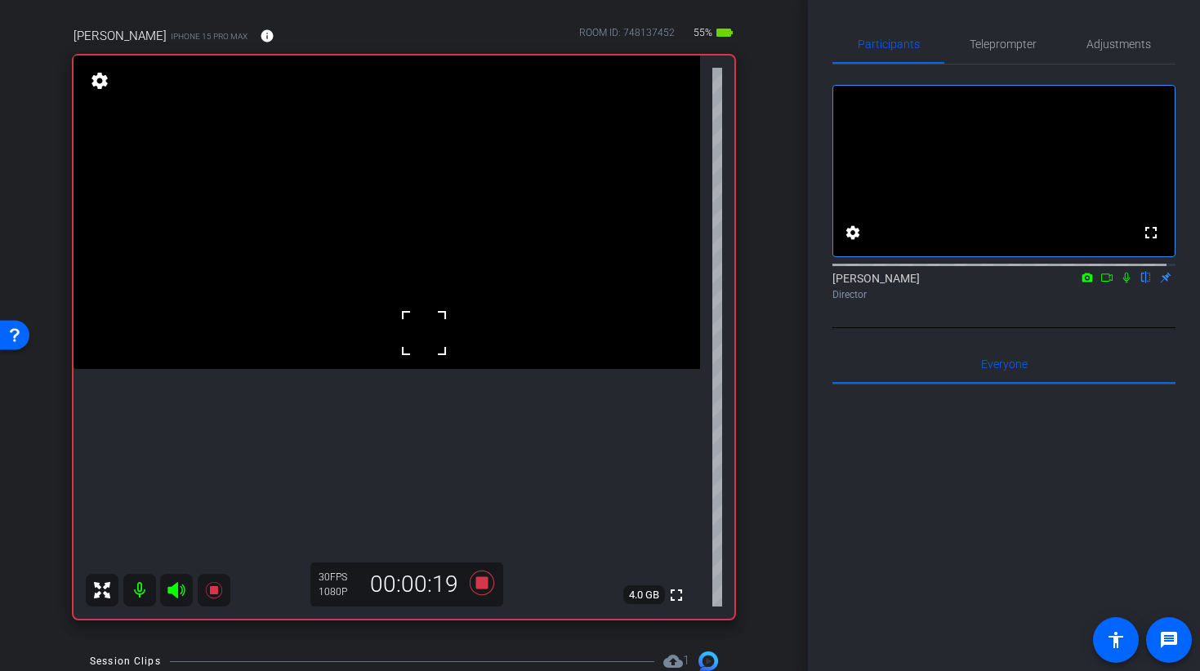
click at [426, 313] on div at bounding box center [423, 333] width 41 height 41
click at [415, 299] on video at bounding box center [386, 213] width 626 height 314
click at [477, 580] on icon at bounding box center [481, 583] width 24 height 24
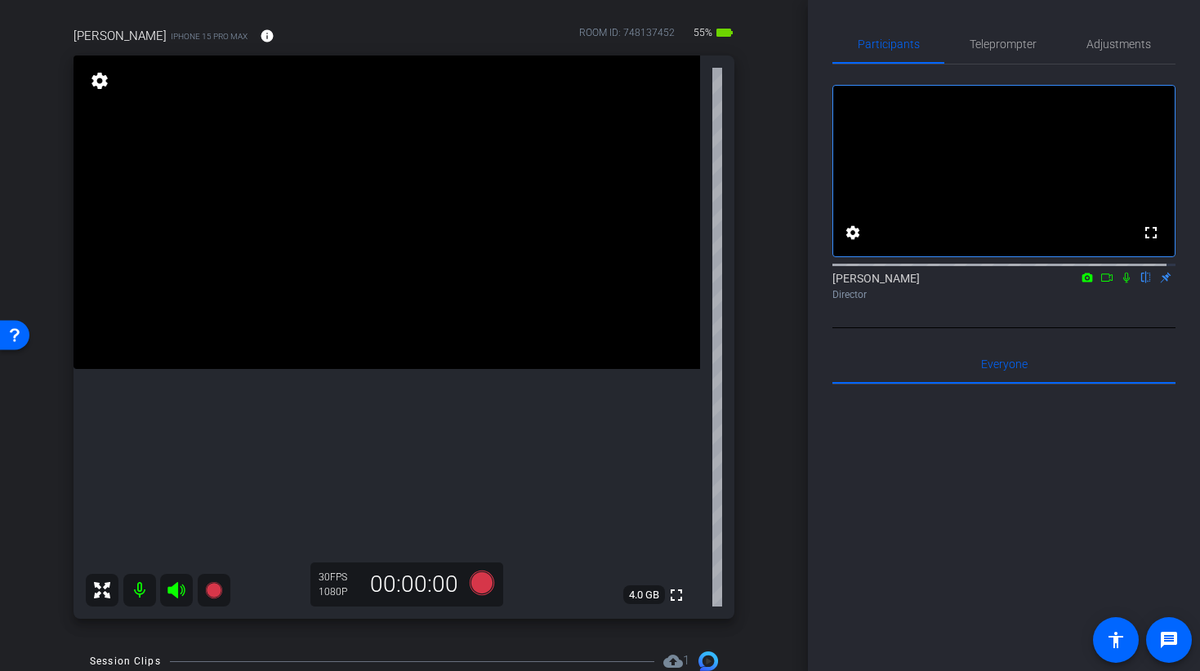
click at [394, 237] on video at bounding box center [386, 213] width 626 height 314
click at [209, 588] on icon at bounding box center [213, 590] width 16 height 16
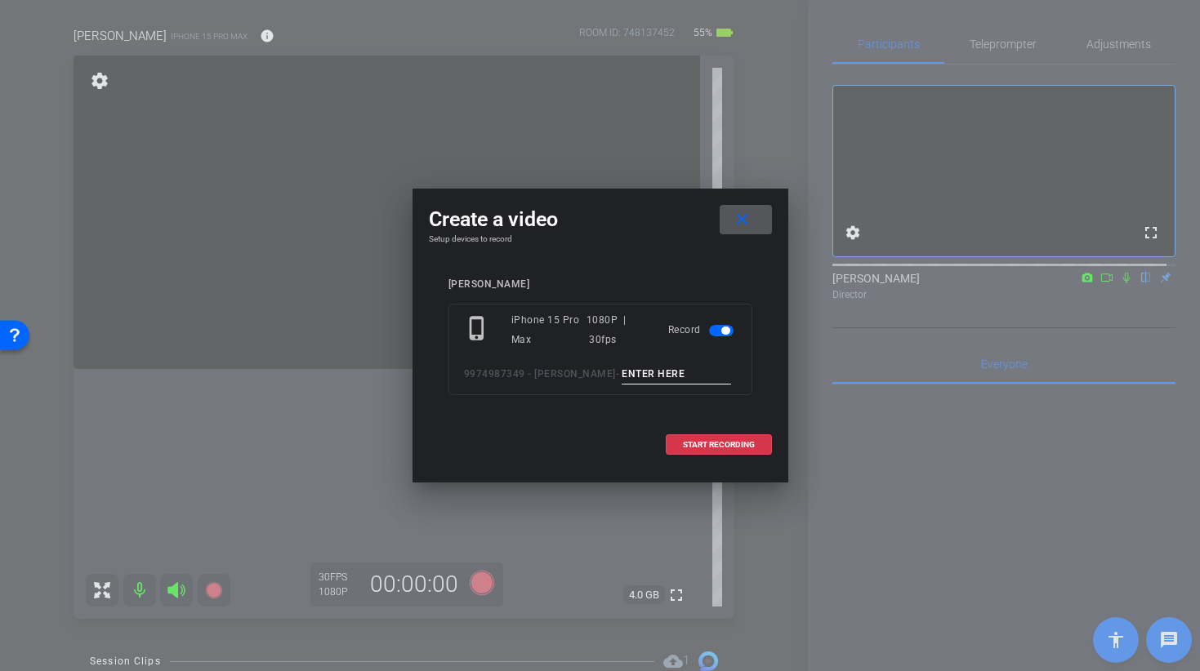
click at [635, 370] on input at bounding box center [675, 374] width 109 height 20
type input "BROLL 32 C TAKE 1"
click at [686, 443] on span "START RECORDING" at bounding box center [719, 445] width 72 height 8
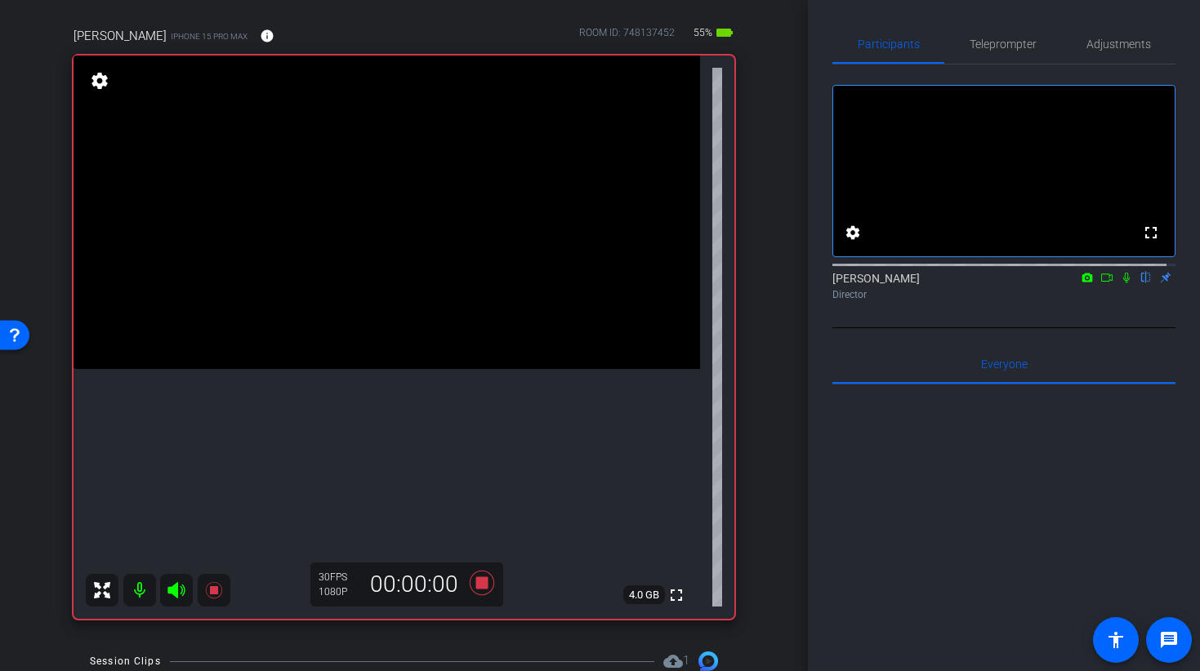
click at [399, 292] on video at bounding box center [386, 213] width 626 height 314
click at [350, 217] on video at bounding box center [386, 213] width 626 height 314
click at [419, 303] on video at bounding box center [386, 213] width 626 height 314
click at [362, 305] on video at bounding box center [386, 213] width 626 height 314
click at [371, 295] on div at bounding box center [361, 304] width 41 height 41
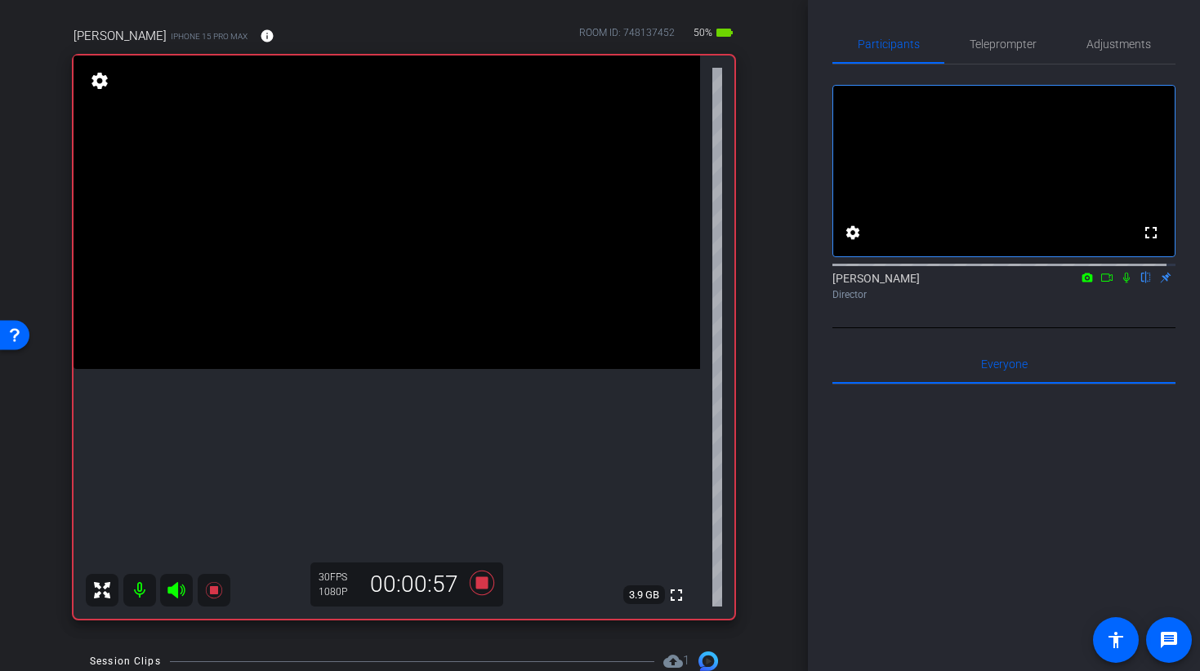
click at [385, 336] on video at bounding box center [386, 213] width 626 height 314
click at [404, 338] on div at bounding box center [384, 335] width 41 height 41
click at [399, 294] on video at bounding box center [386, 213] width 626 height 314
click at [504, 274] on video at bounding box center [386, 213] width 626 height 314
click at [332, 287] on video at bounding box center [386, 213] width 626 height 314
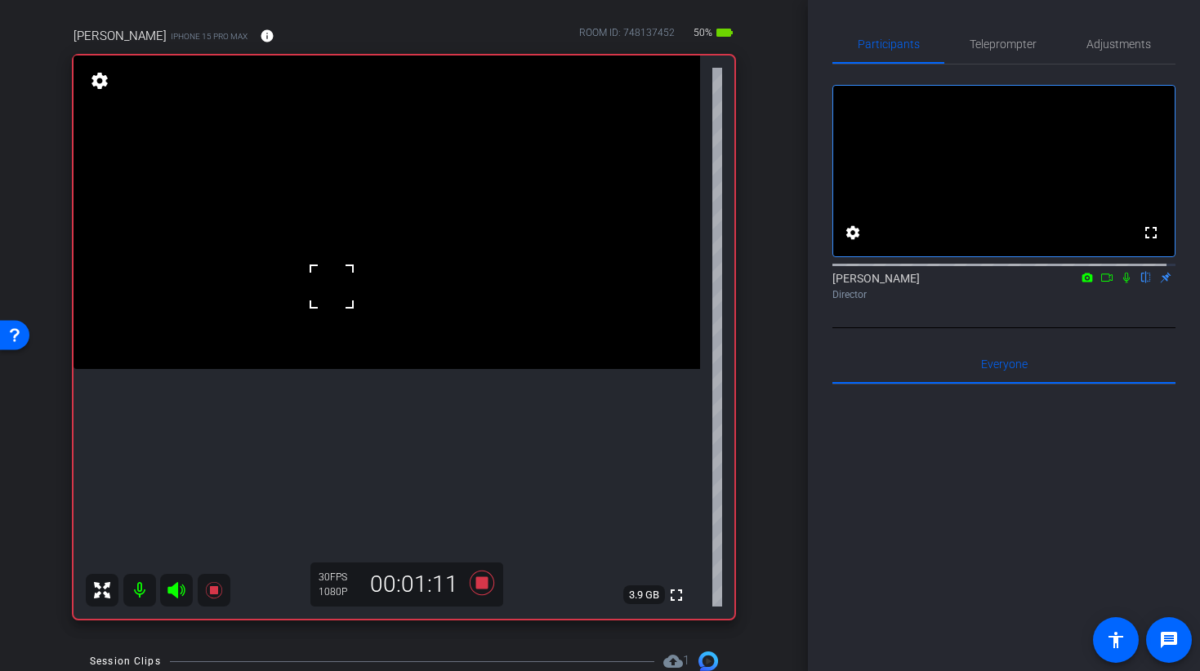
click at [465, 257] on video at bounding box center [386, 213] width 626 height 314
click at [305, 308] on video at bounding box center [386, 213] width 626 height 314
click at [472, 259] on video at bounding box center [386, 213] width 626 height 314
click at [440, 239] on video at bounding box center [386, 213] width 626 height 314
click at [293, 254] on video at bounding box center [386, 213] width 626 height 314
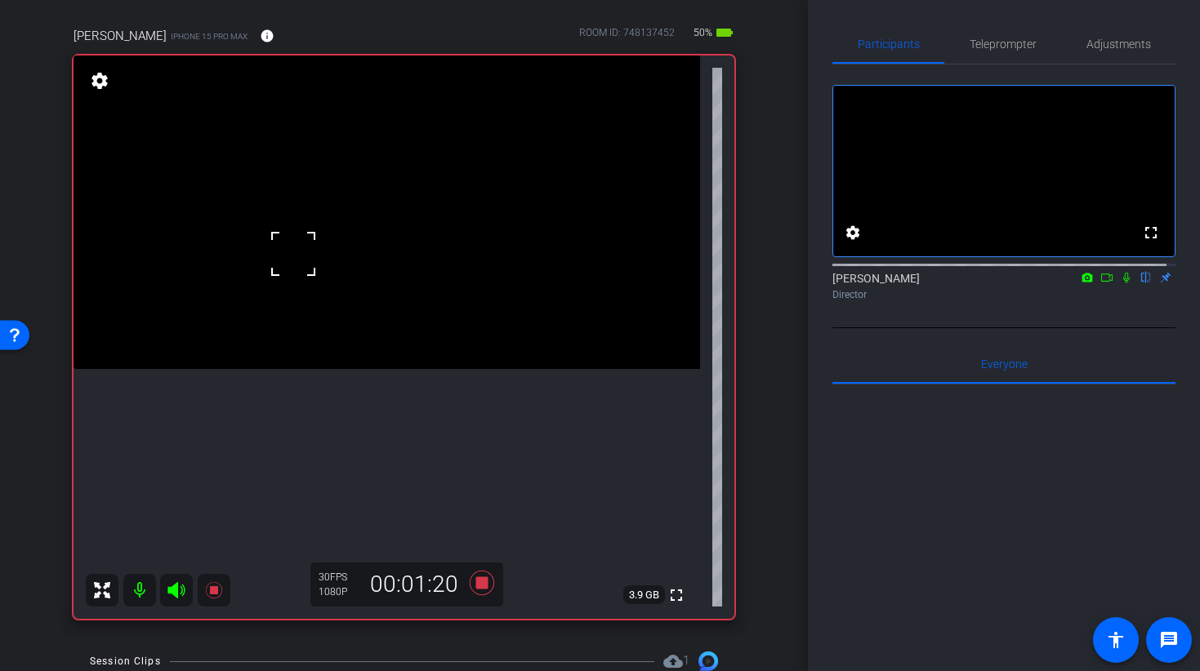
click at [292, 260] on div at bounding box center [293, 254] width 41 height 41
click at [367, 369] on video at bounding box center [386, 213] width 626 height 314
click at [440, 305] on video at bounding box center [386, 213] width 626 height 314
click at [476, 300] on video at bounding box center [386, 213] width 626 height 314
click at [434, 295] on video at bounding box center [386, 213] width 626 height 314
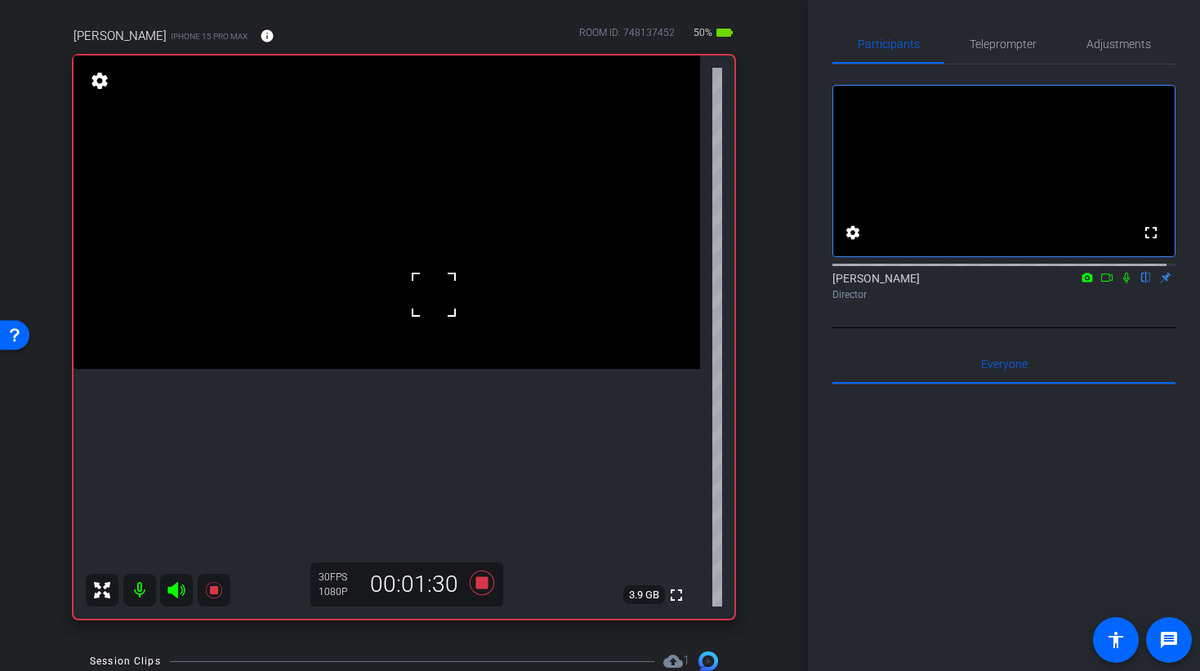
click at [395, 225] on video at bounding box center [386, 213] width 626 height 314
click at [360, 223] on video at bounding box center [386, 213] width 626 height 314
click at [355, 294] on video at bounding box center [386, 213] width 626 height 314
click at [480, 581] on icon at bounding box center [481, 583] width 24 height 24
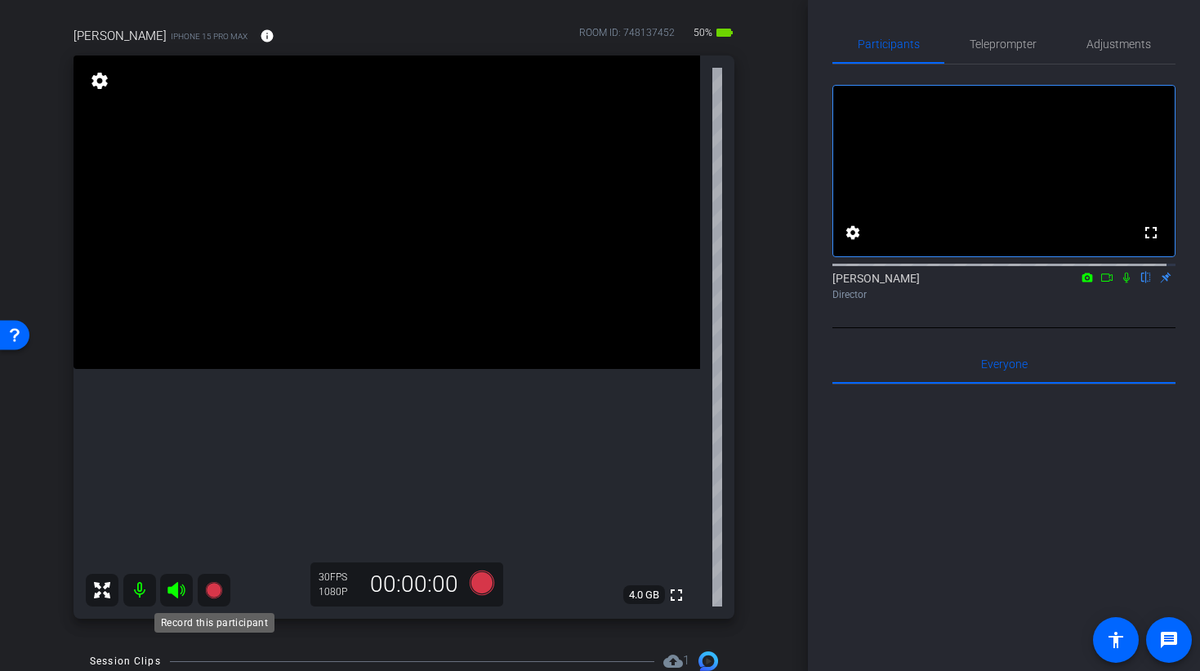
click at [215, 594] on icon at bounding box center [213, 590] width 16 height 16
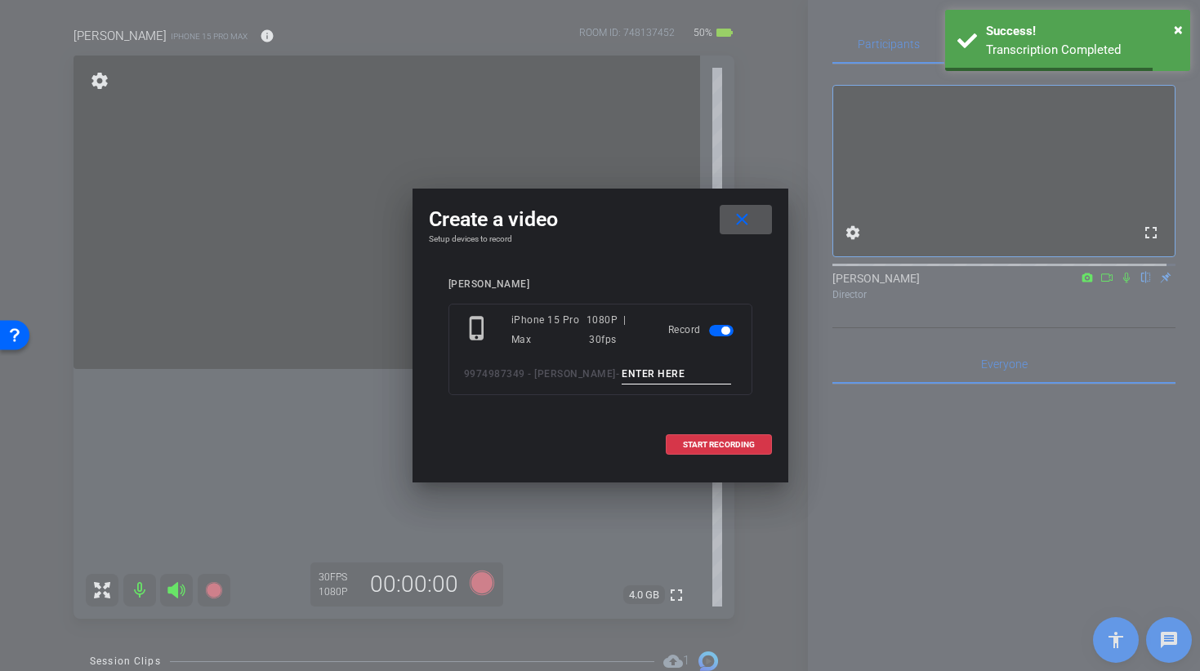
click at [657, 378] on input at bounding box center [675, 374] width 109 height 20
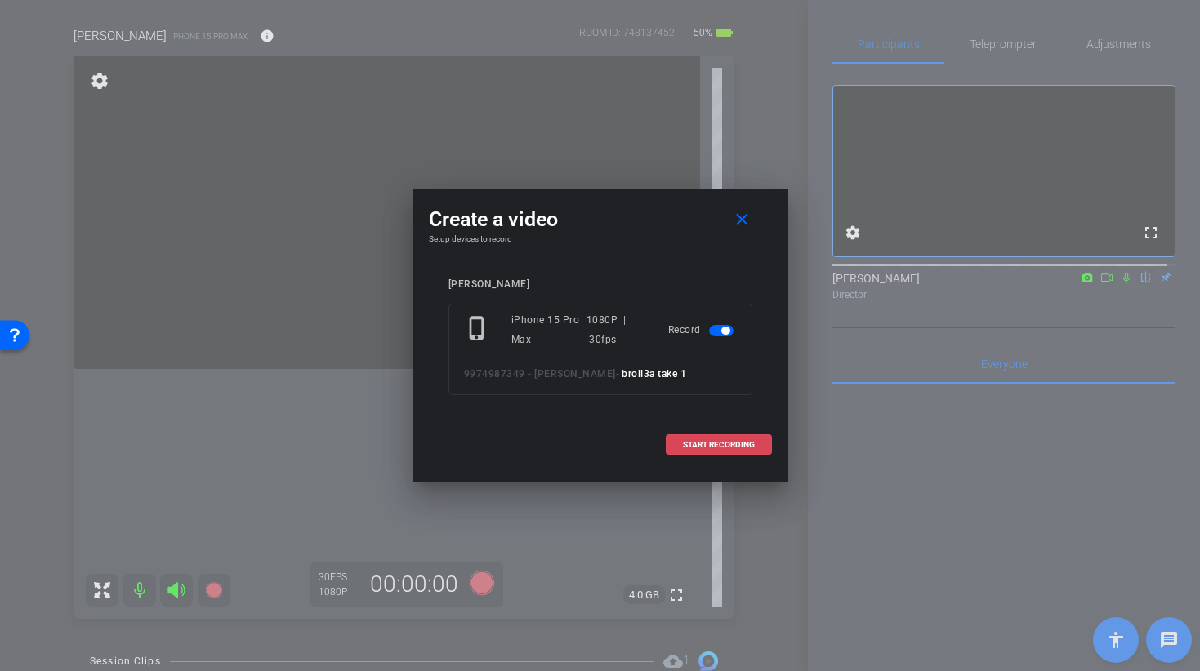
type input "broll3a take 1"
click at [700, 441] on span "START RECORDING" at bounding box center [719, 445] width 72 height 8
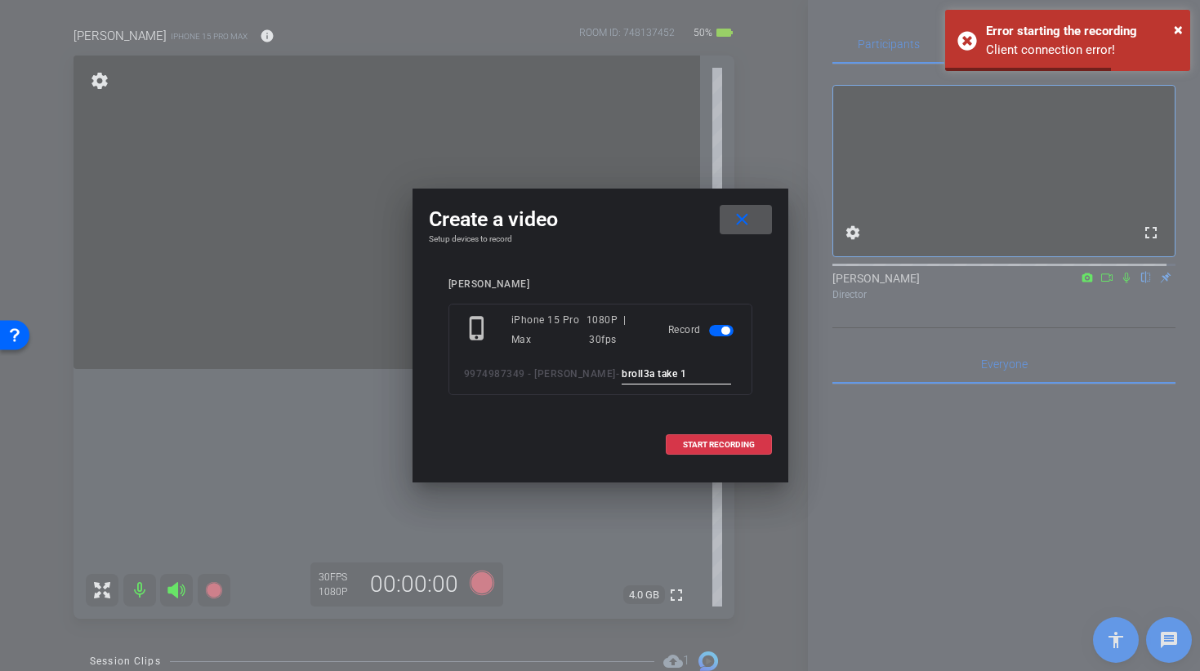
click at [652, 376] on input "broll3a take 1" at bounding box center [675, 374] width 109 height 20
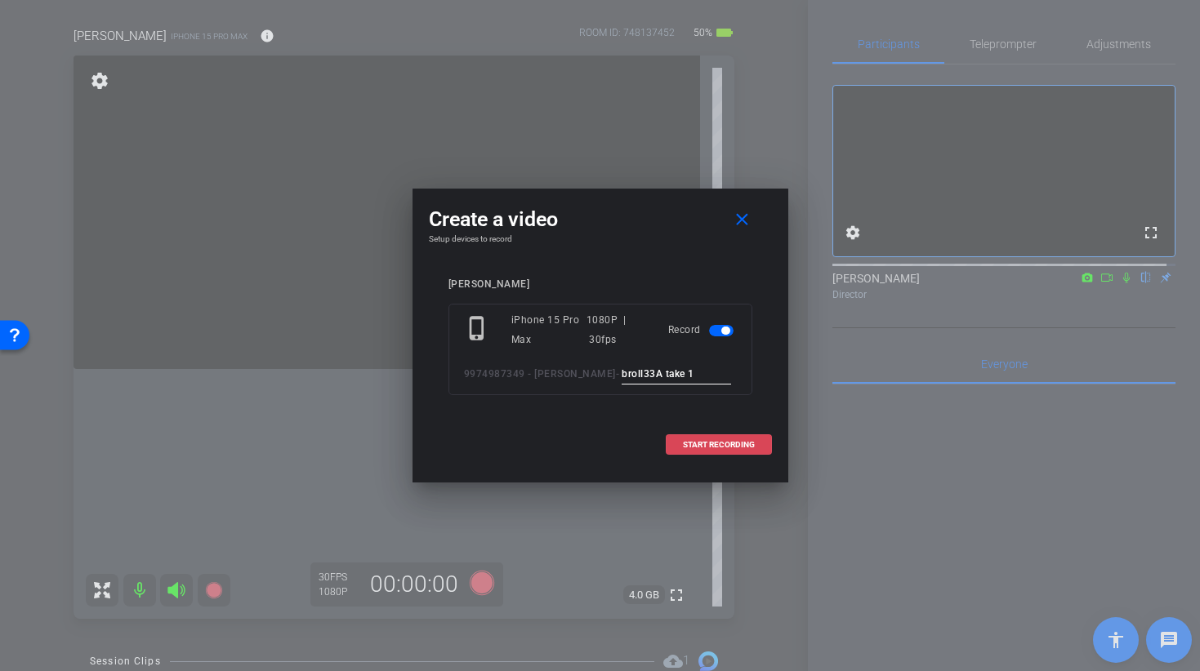
type input "broll33A take 1"
click at [688, 451] on span at bounding box center [718, 444] width 105 height 39
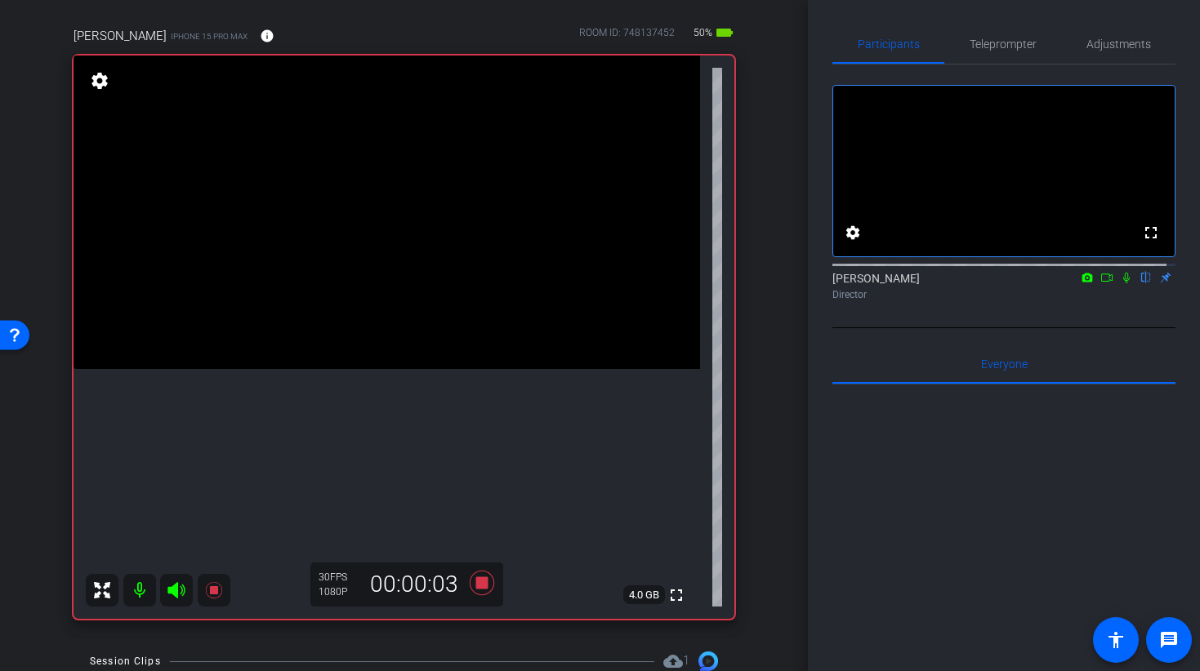
click at [431, 295] on video at bounding box center [386, 213] width 626 height 314
click at [474, 580] on icon at bounding box center [481, 583] width 24 height 24
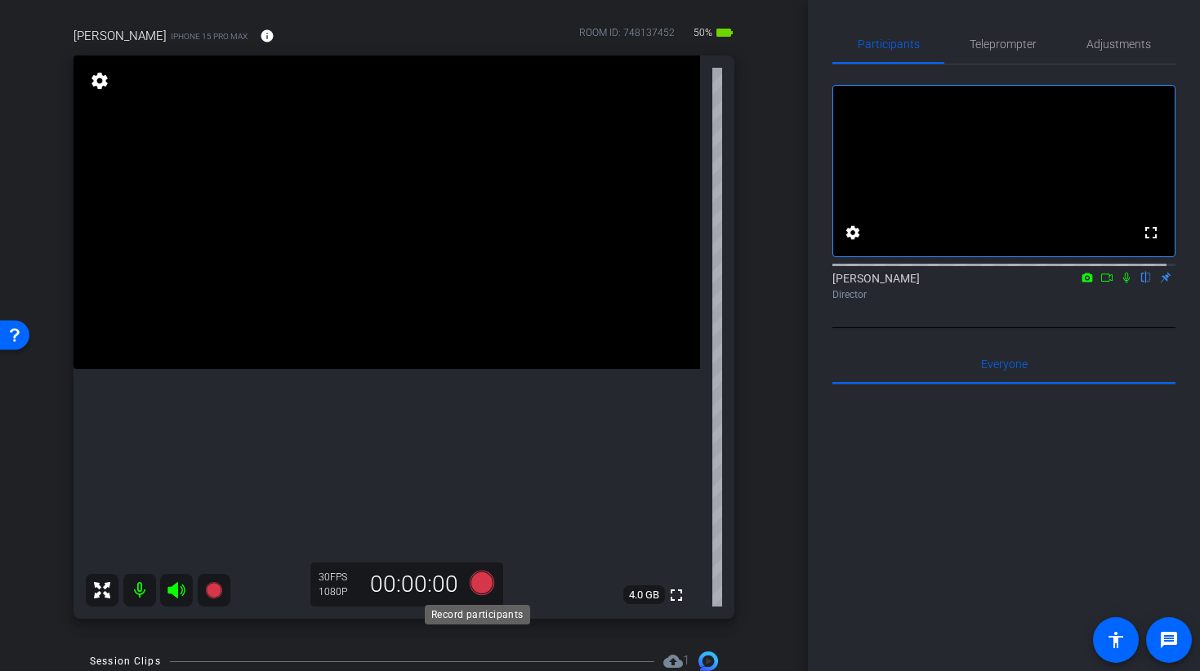
click at [473, 585] on icon at bounding box center [481, 583] width 24 height 24
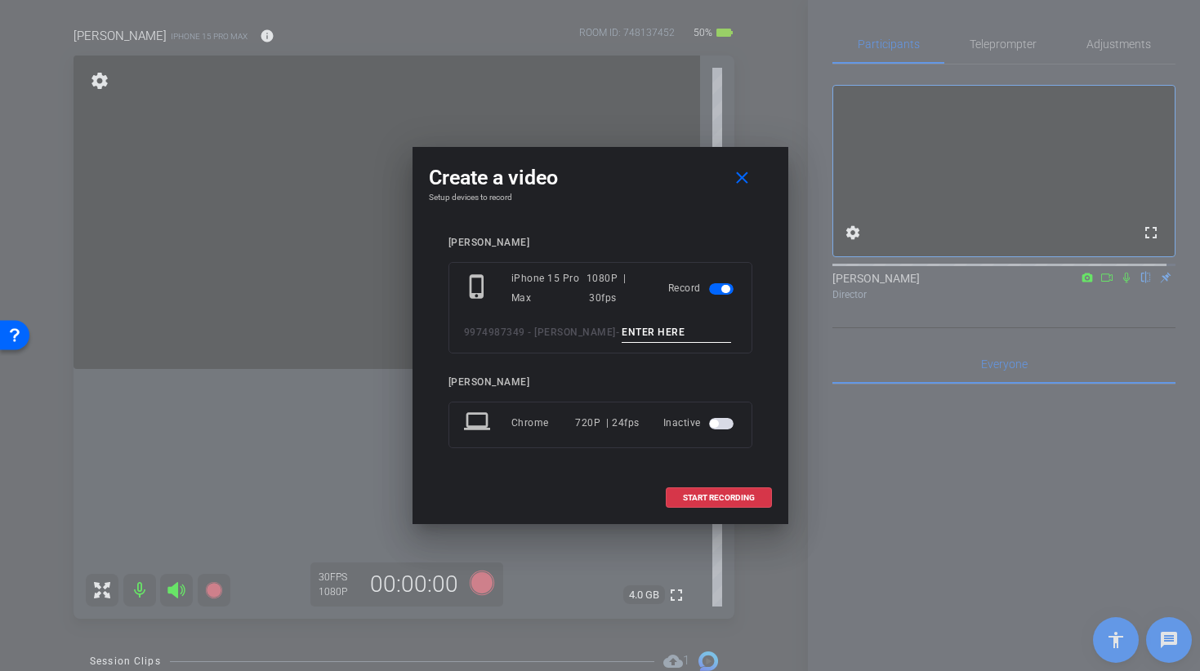
click at [644, 327] on input at bounding box center [675, 333] width 109 height 20
type input "broll 33 a take1"
click at [697, 488] on span at bounding box center [718, 498] width 105 height 39
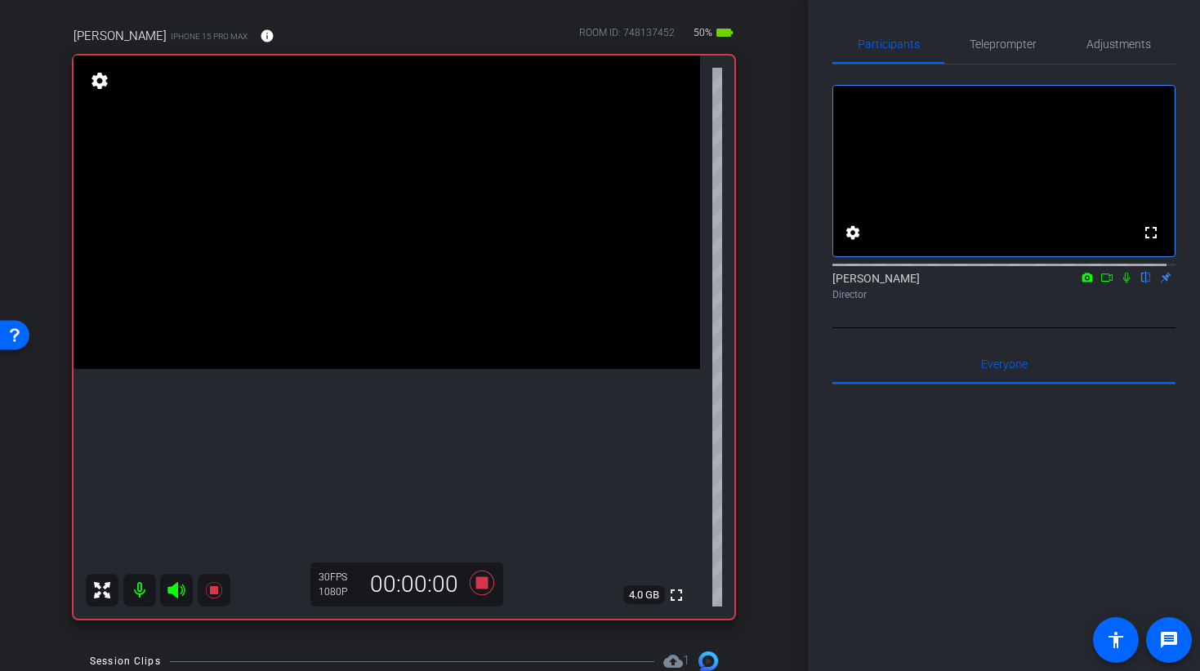
click at [421, 258] on video at bounding box center [386, 213] width 626 height 314
click at [378, 305] on video at bounding box center [386, 213] width 626 height 314
click at [395, 244] on video at bounding box center [386, 213] width 626 height 314
click at [385, 257] on div at bounding box center [395, 244] width 41 height 41
click at [402, 249] on video at bounding box center [386, 213] width 626 height 314
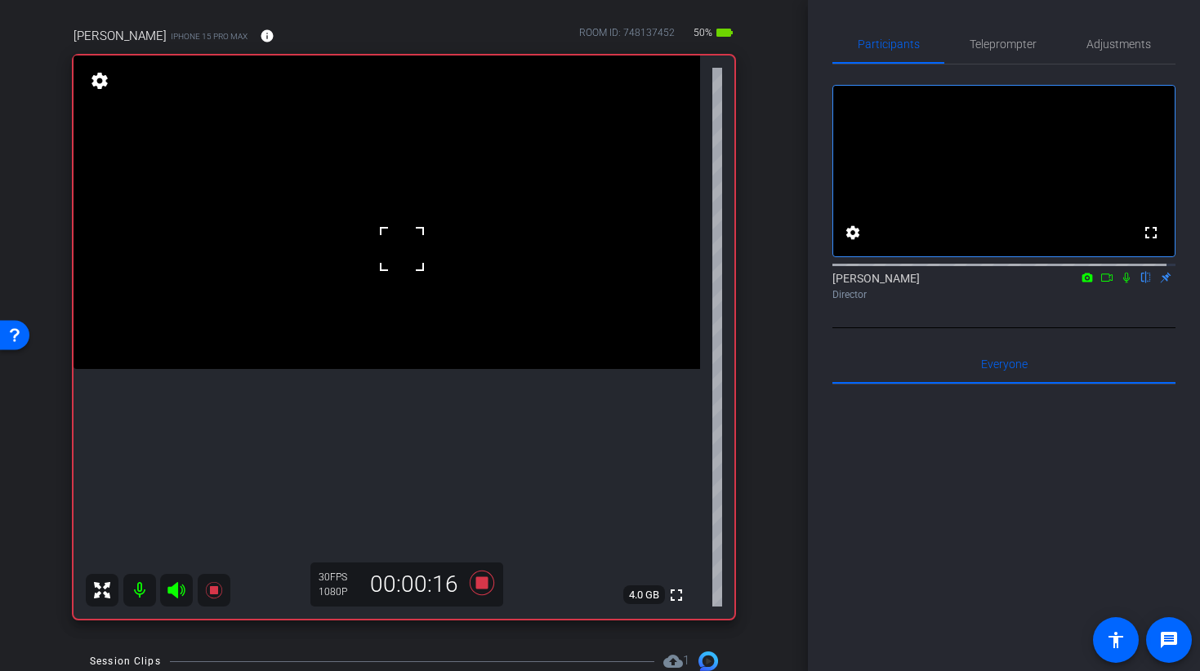
click at [399, 269] on div at bounding box center [401, 249] width 41 height 41
click at [401, 260] on div at bounding box center [401, 249] width 41 height 41
click at [401, 269] on video at bounding box center [386, 213] width 626 height 314
click at [407, 267] on video at bounding box center [386, 213] width 626 height 314
click at [394, 276] on div at bounding box center [406, 267] width 41 height 41
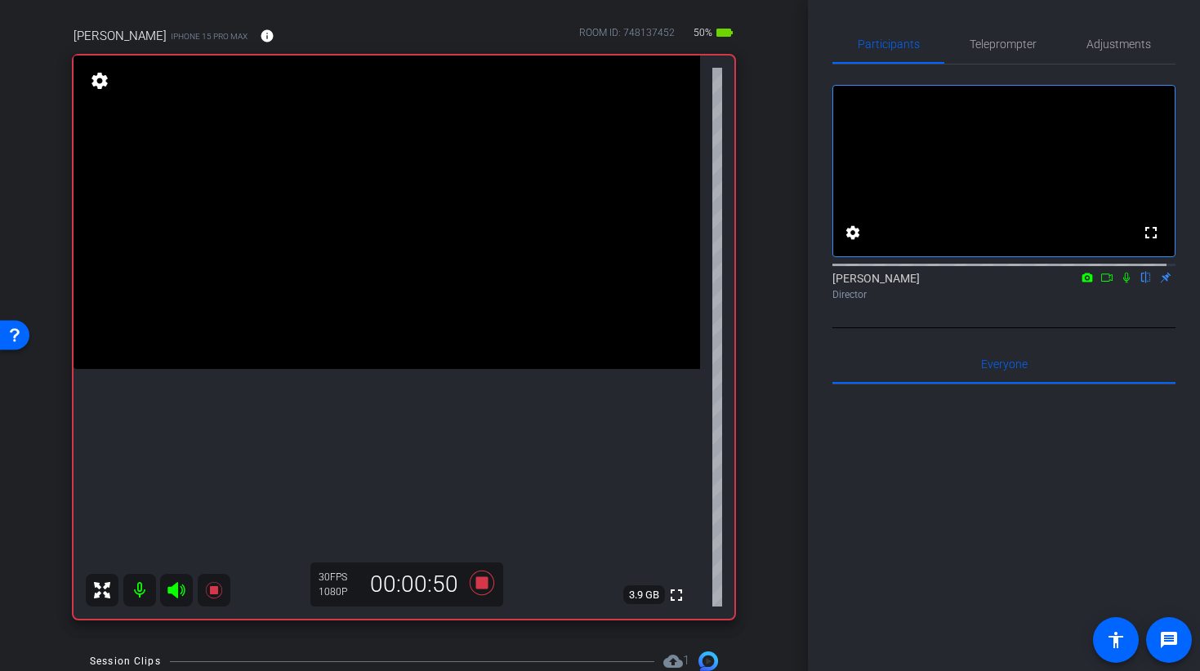
click at [406, 291] on video at bounding box center [386, 213] width 626 height 314
click at [393, 279] on div at bounding box center [405, 290] width 41 height 41
click at [481, 582] on icon at bounding box center [481, 583] width 24 height 24
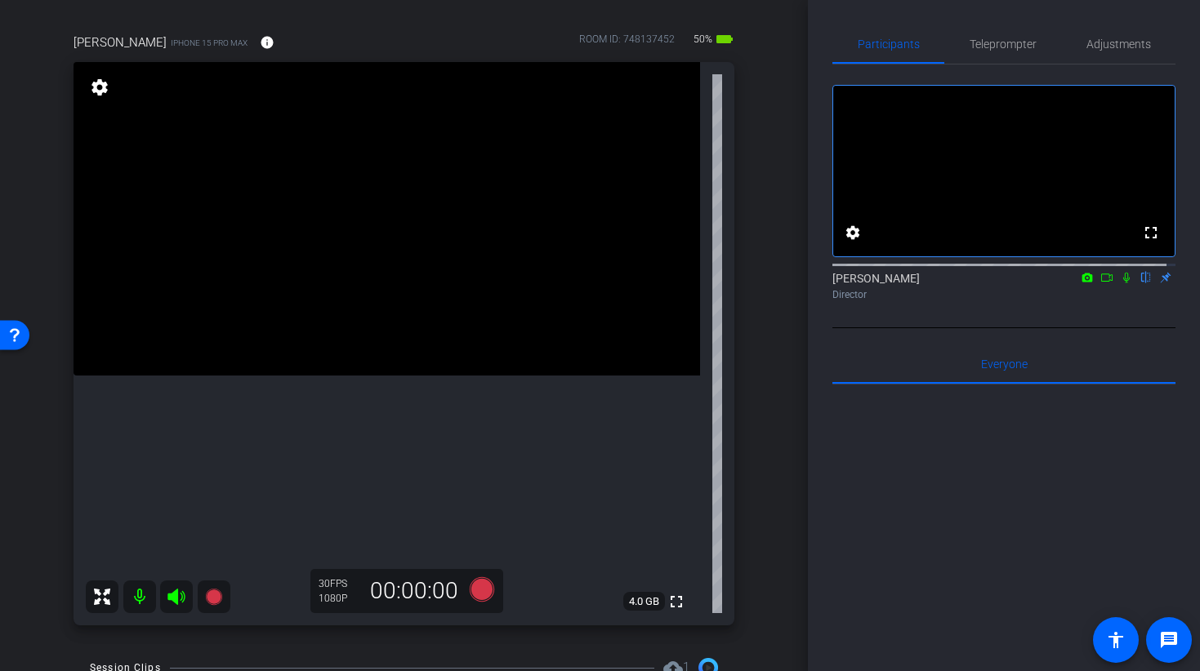
scroll to position [130, 0]
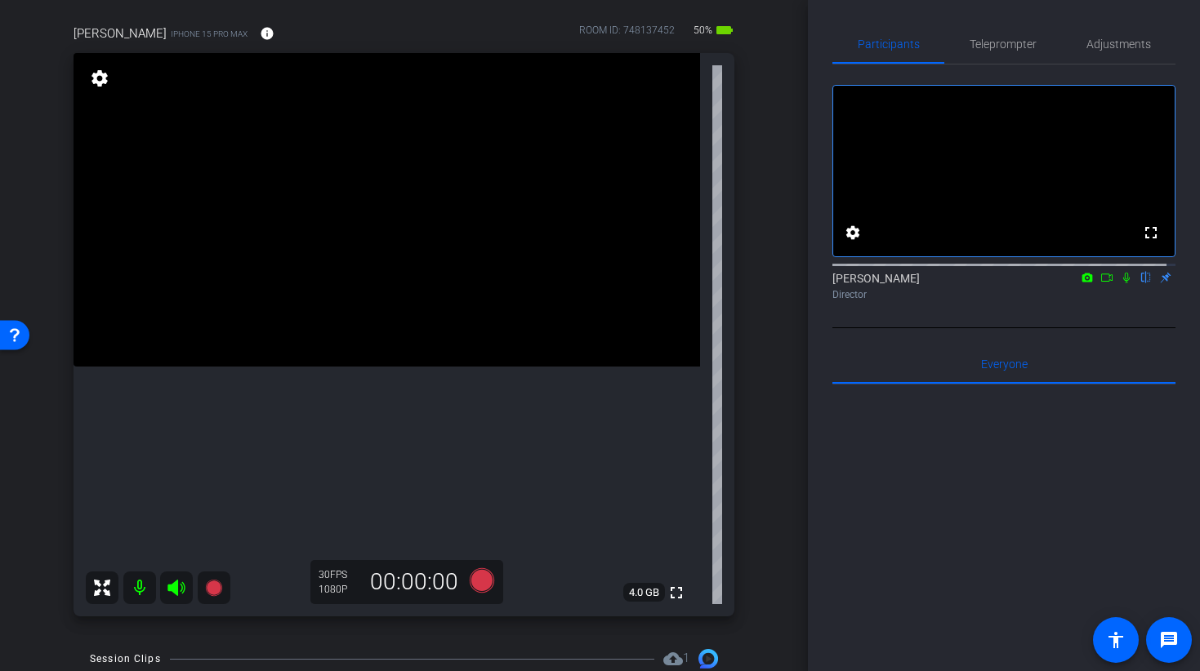
click at [380, 358] on video at bounding box center [386, 210] width 626 height 314
click at [348, 326] on video at bounding box center [386, 210] width 626 height 314
click at [350, 323] on div at bounding box center [347, 326] width 41 height 41
click at [471, 579] on icon at bounding box center [481, 580] width 24 height 24
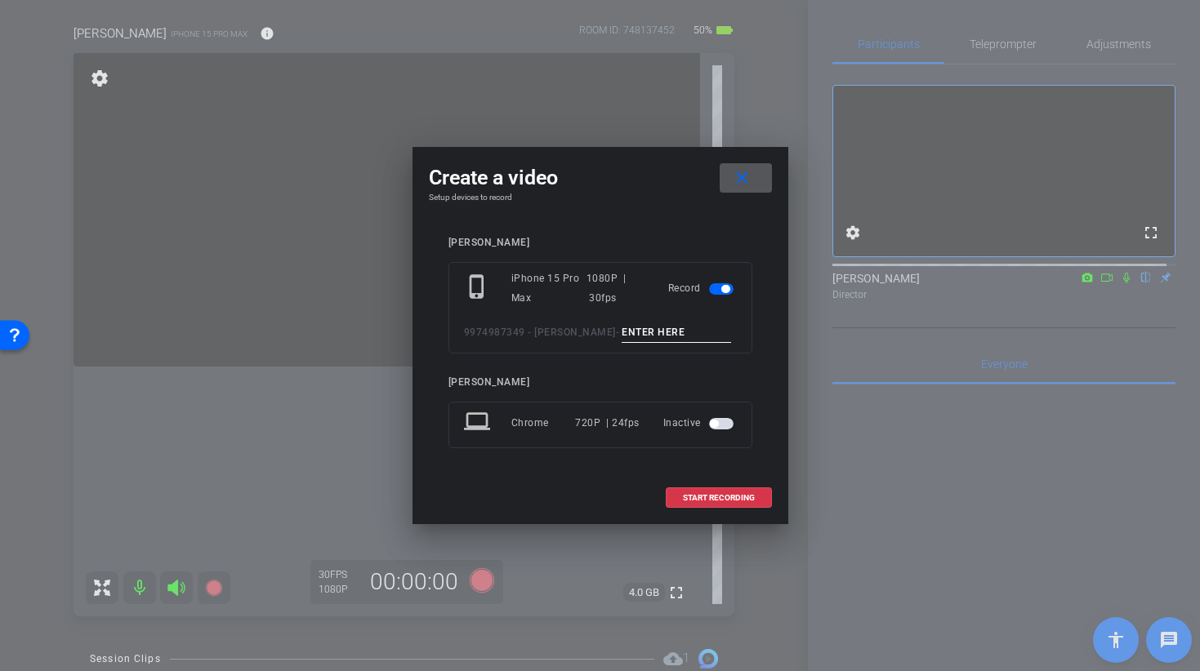
click at [644, 326] on input at bounding box center [675, 333] width 109 height 20
type input "b"
type input "BROLL 34 A TAKE 1"
click at [697, 506] on span at bounding box center [718, 498] width 105 height 39
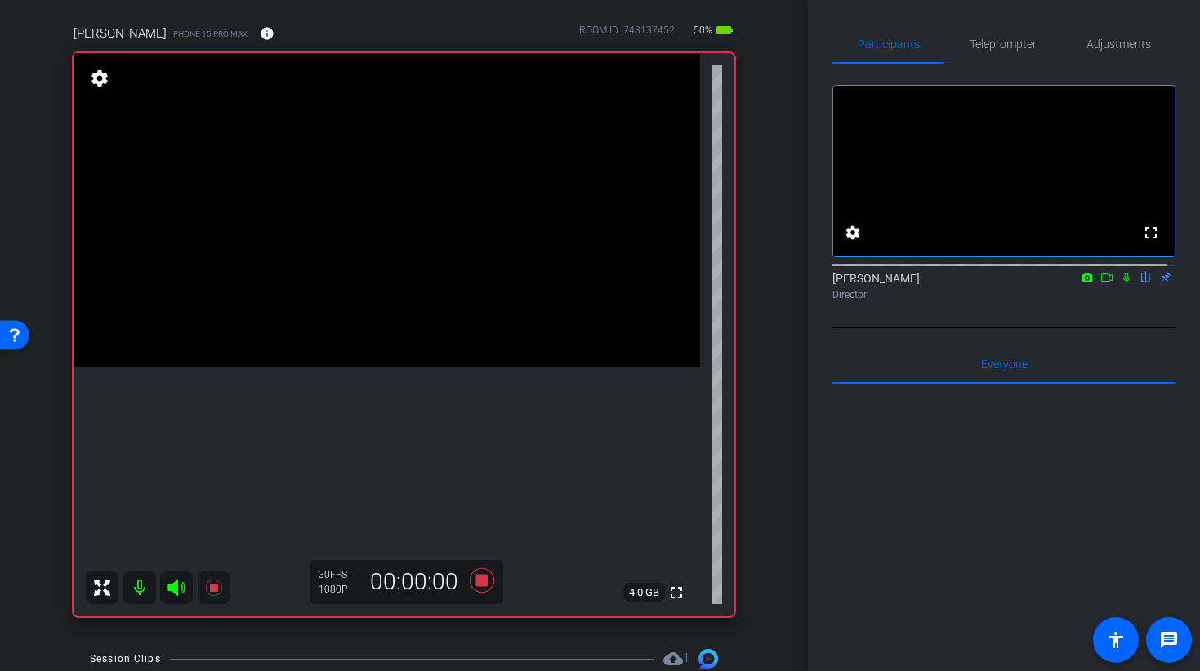
click at [352, 300] on video at bounding box center [386, 210] width 626 height 314
click at [394, 367] on video at bounding box center [386, 210] width 626 height 314
click at [387, 351] on video at bounding box center [386, 210] width 626 height 314
click at [434, 367] on video at bounding box center [386, 210] width 626 height 314
click at [431, 371] on div at bounding box center [433, 370] width 41 height 41
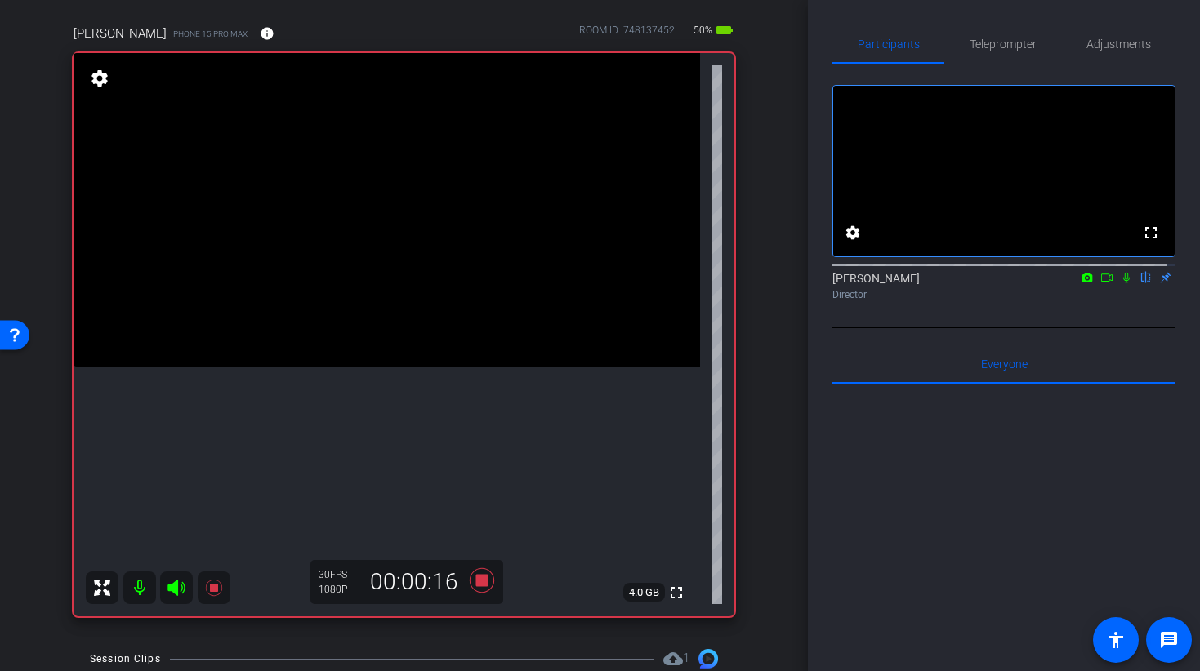
click at [500, 366] on video at bounding box center [386, 210] width 626 height 314
click at [485, 367] on video at bounding box center [386, 210] width 626 height 314
click at [447, 367] on video at bounding box center [386, 210] width 626 height 314
click at [435, 342] on video at bounding box center [386, 210] width 626 height 314
click at [409, 339] on video at bounding box center [386, 210] width 626 height 314
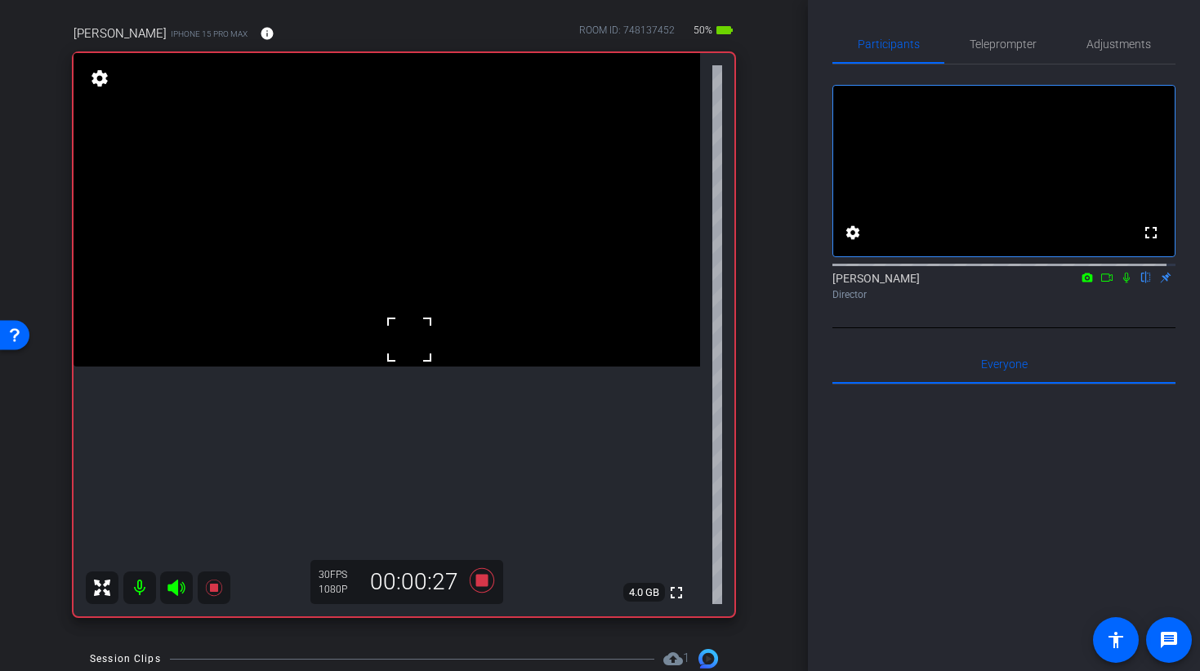
click at [385, 359] on video at bounding box center [386, 210] width 626 height 314
click at [328, 367] on video at bounding box center [386, 210] width 626 height 314
click at [342, 367] on video at bounding box center [386, 210] width 626 height 314
click at [363, 367] on video at bounding box center [386, 210] width 626 height 314
click at [473, 580] on icon at bounding box center [481, 580] width 24 height 24
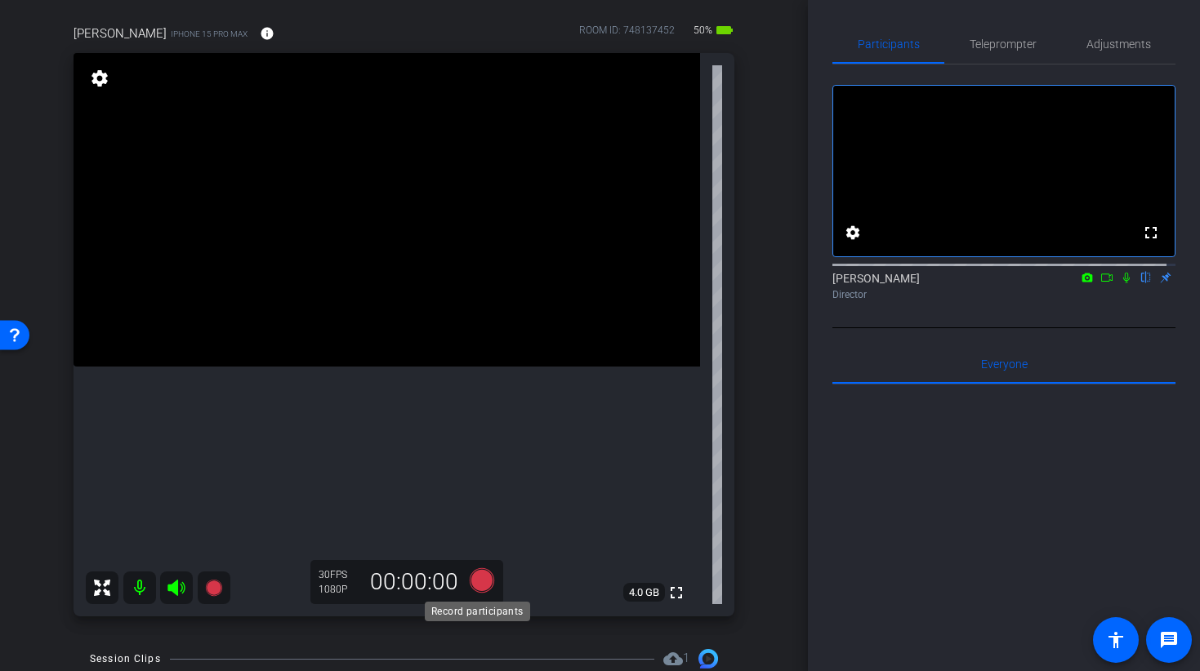
click at [480, 576] on icon at bounding box center [481, 580] width 24 height 24
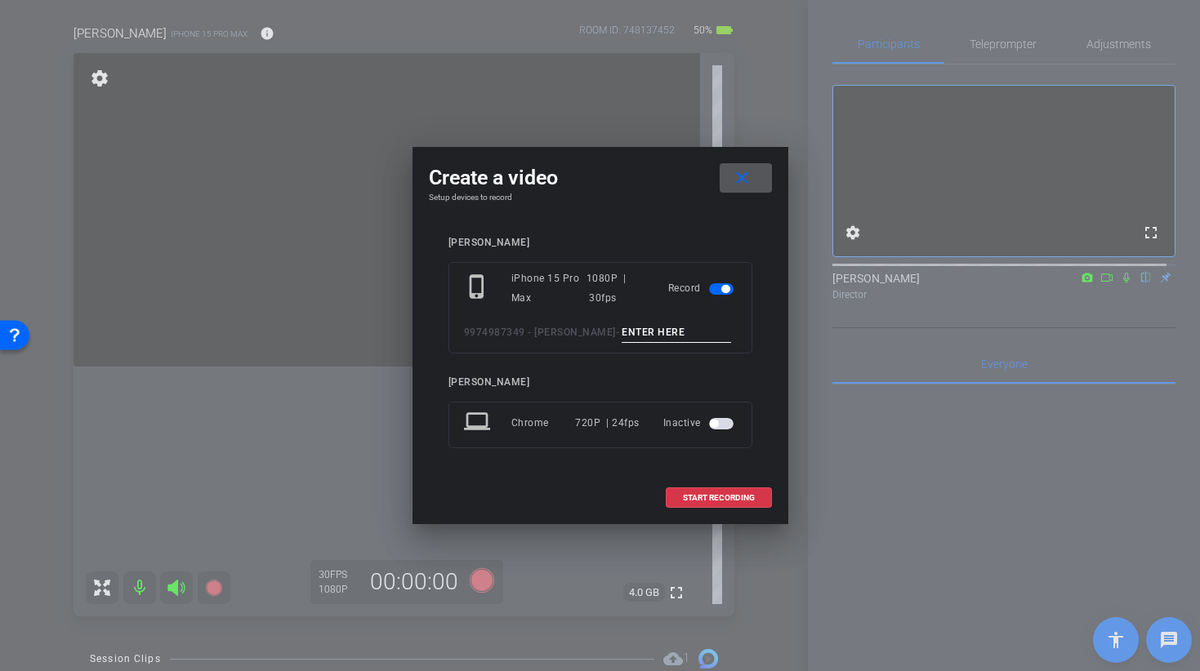
click at [666, 336] on input at bounding box center [675, 333] width 109 height 20
type input "BROLL 35 C TAKE 1"
click at [700, 494] on span "START RECORDING" at bounding box center [719, 498] width 72 height 8
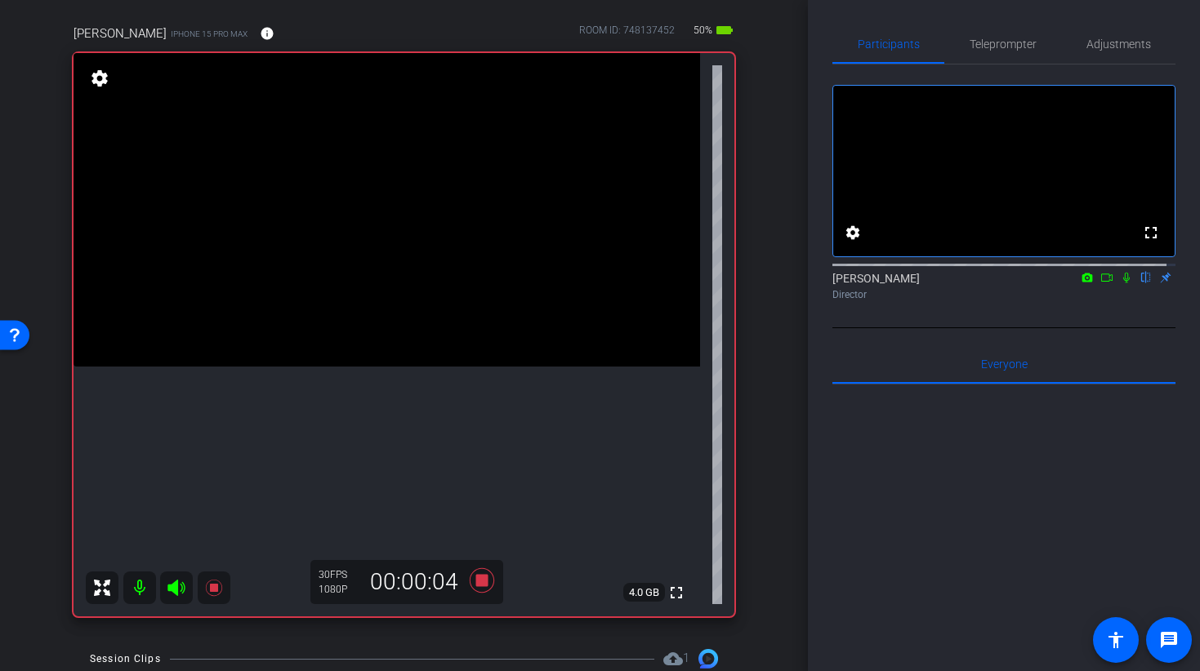
click at [421, 589] on div "00:00:04" at bounding box center [413, 582] width 109 height 28
click at [394, 367] on video at bounding box center [386, 210] width 626 height 314
click at [405, 367] on video at bounding box center [386, 210] width 626 height 314
click at [381, 367] on video at bounding box center [386, 210] width 626 height 314
click at [396, 280] on video at bounding box center [386, 210] width 626 height 314
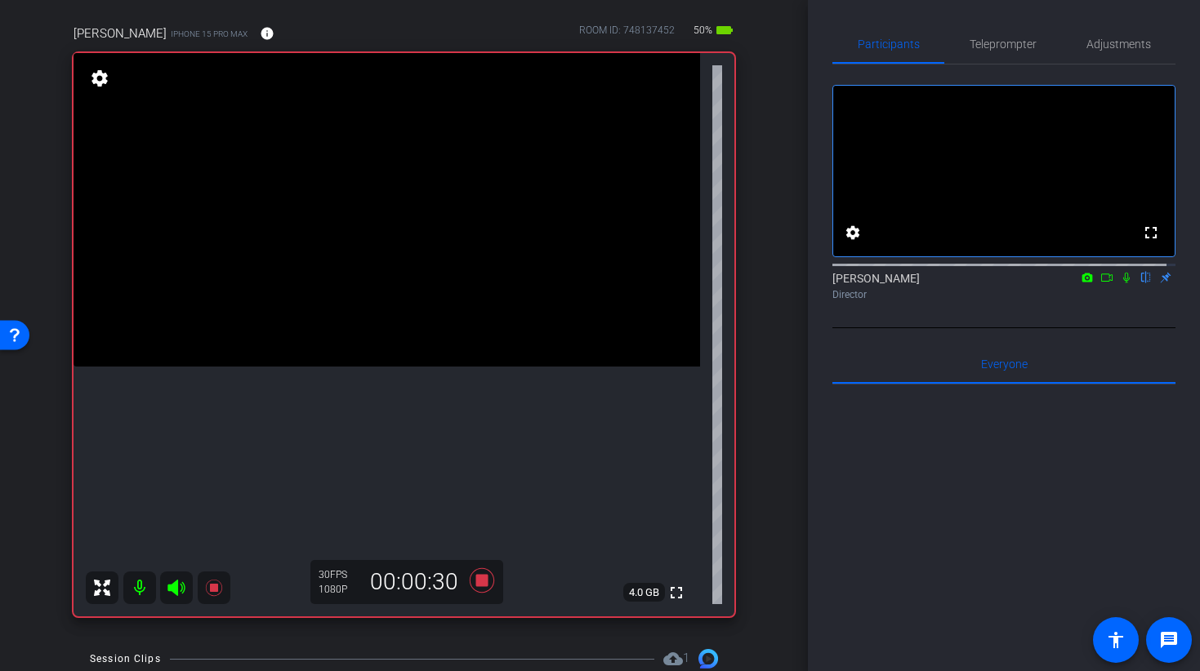
click at [419, 296] on video at bounding box center [386, 210] width 626 height 314
click at [389, 238] on video at bounding box center [386, 210] width 626 height 314
click at [401, 308] on video at bounding box center [386, 210] width 626 height 314
click at [405, 306] on div at bounding box center [401, 308] width 41 height 41
click at [301, 185] on video at bounding box center [386, 210] width 626 height 314
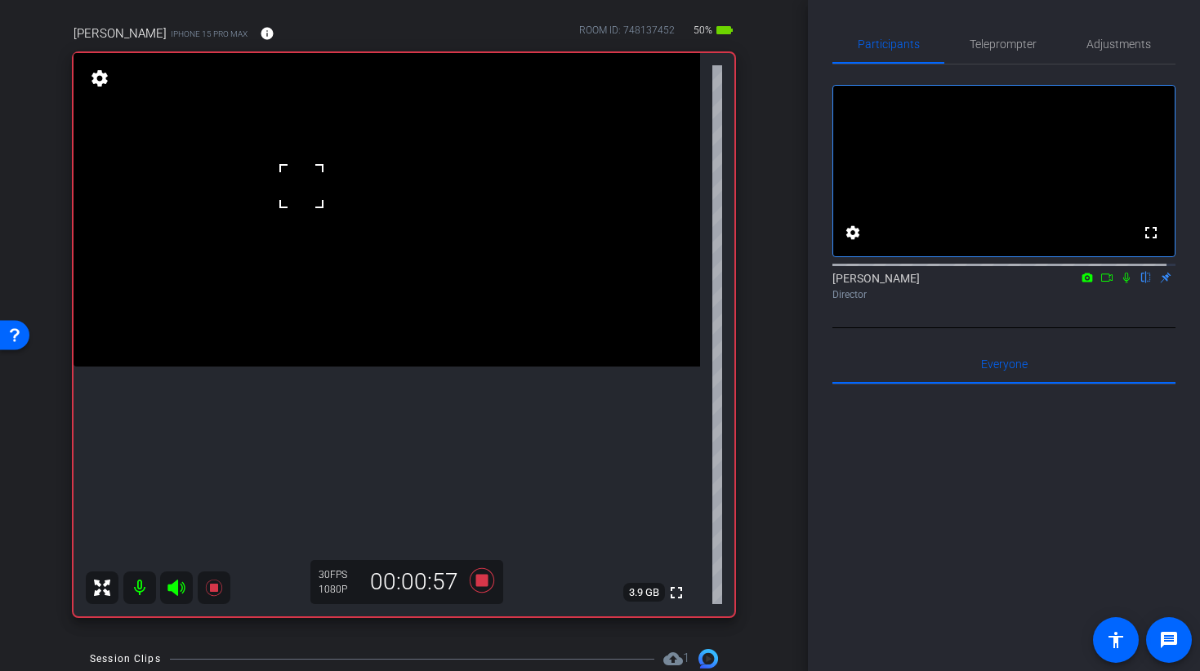
click at [400, 291] on video at bounding box center [386, 210] width 626 height 314
click at [391, 257] on video at bounding box center [386, 210] width 626 height 314
click at [482, 336] on video at bounding box center [386, 210] width 626 height 314
click at [464, 323] on div at bounding box center [481, 336] width 41 height 41
click at [461, 305] on video at bounding box center [386, 210] width 626 height 314
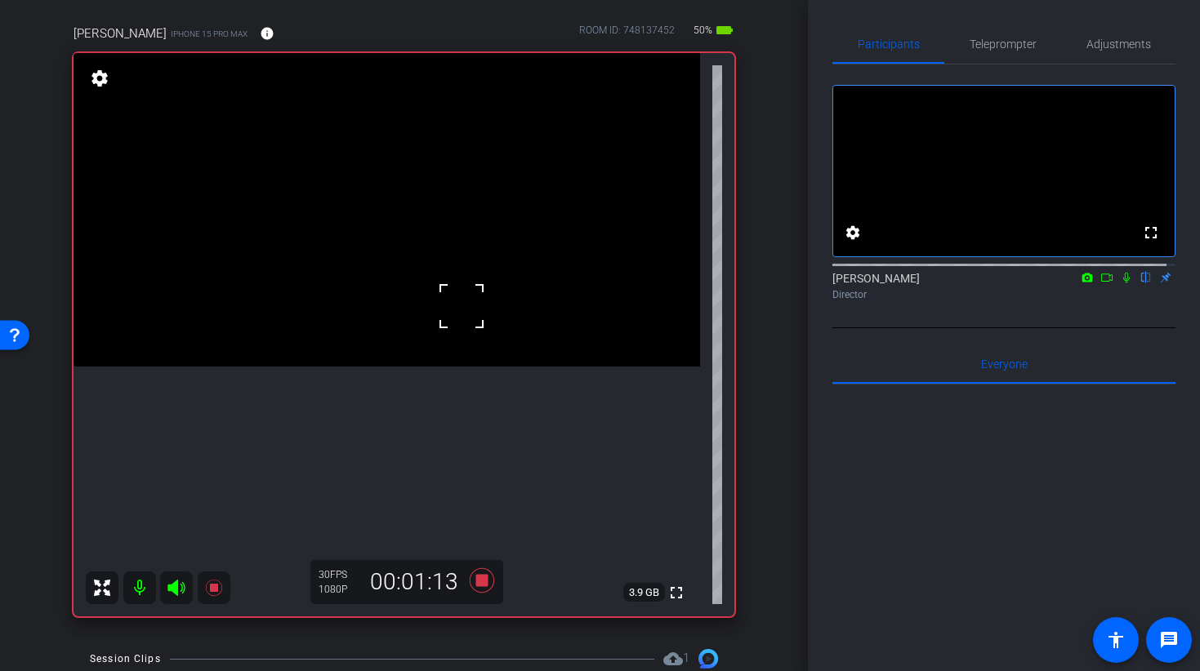
click at [401, 309] on video at bounding box center [386, 210] width 626 height 314
click at [474, 581] on icon at bounding box center [481, 580] width 24 height 24
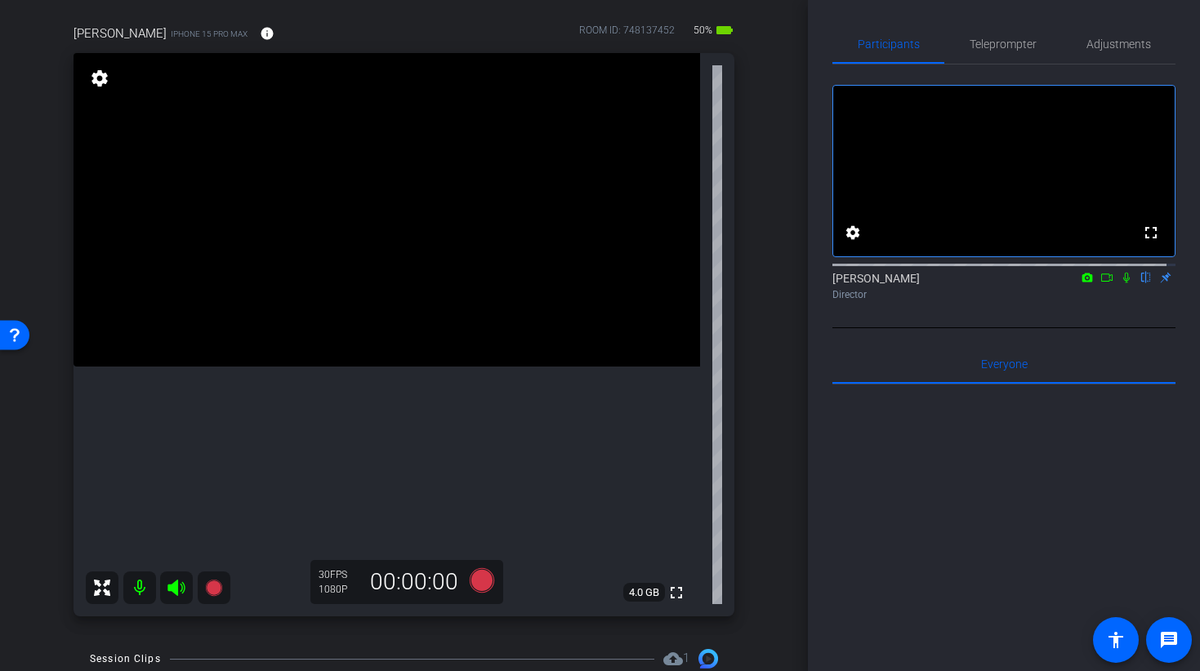
click at [397, 358] on video at bounding box center [386, 210] width 626 height 314
click at [393, 290] on video at bounding box center [386, 210] width 626 height 314
click at [357, 367] on video at bounding box center [386, 210] width 626 height 314
click at [472, 572] on icon at bounding box center [481, 580] width 24 height 24
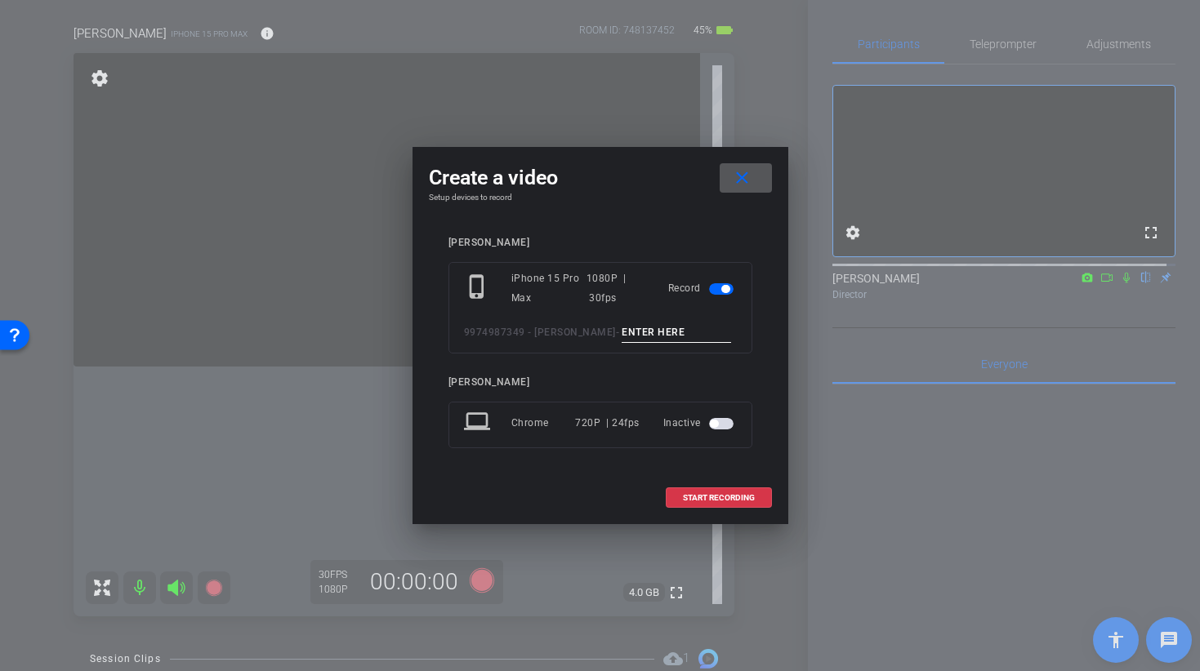
click at [641, 343] on div "phone_iphone iPhone 15 Pro Max 1080P | 30fps Record 9974987349 - Patricio Manzo…" at bounding box center [600, 307] width 304 height 91
click at [639, 333] on input at bounding box center [675, 333] width 109 height 20
type input "BROLL 34 B TAKE 1"
click at [714, 497] on span "START RECORDING" at bounding box center [719, 498] width 72 height 8
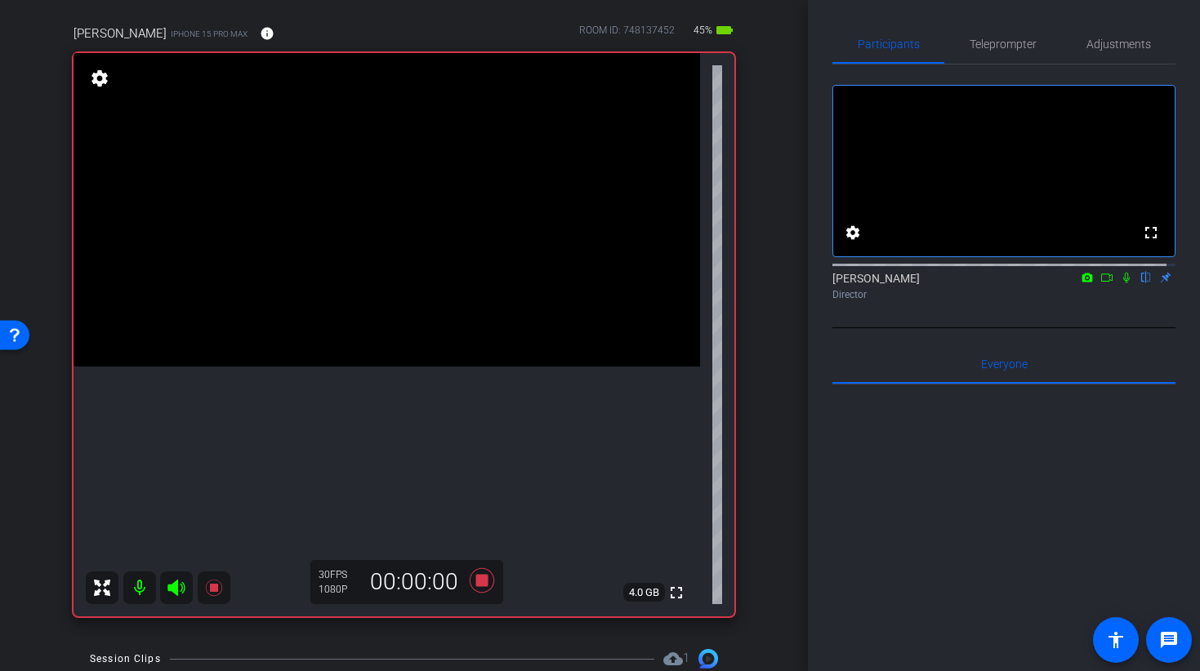
click at [367, 278] on video at bounding box center [386, 210] width 626 height 314
click at [359, 298] on video at bounding box center [386, 210] width 626 height 314
click at [393, 307] on video at bounding box center [386, 210] width 626 height 314
click at [347, 352] on video at bounding box center [386, 210] width 626 height 314
click at [475, 579] on icon at bounding box center [481, 580] width 24 height 24
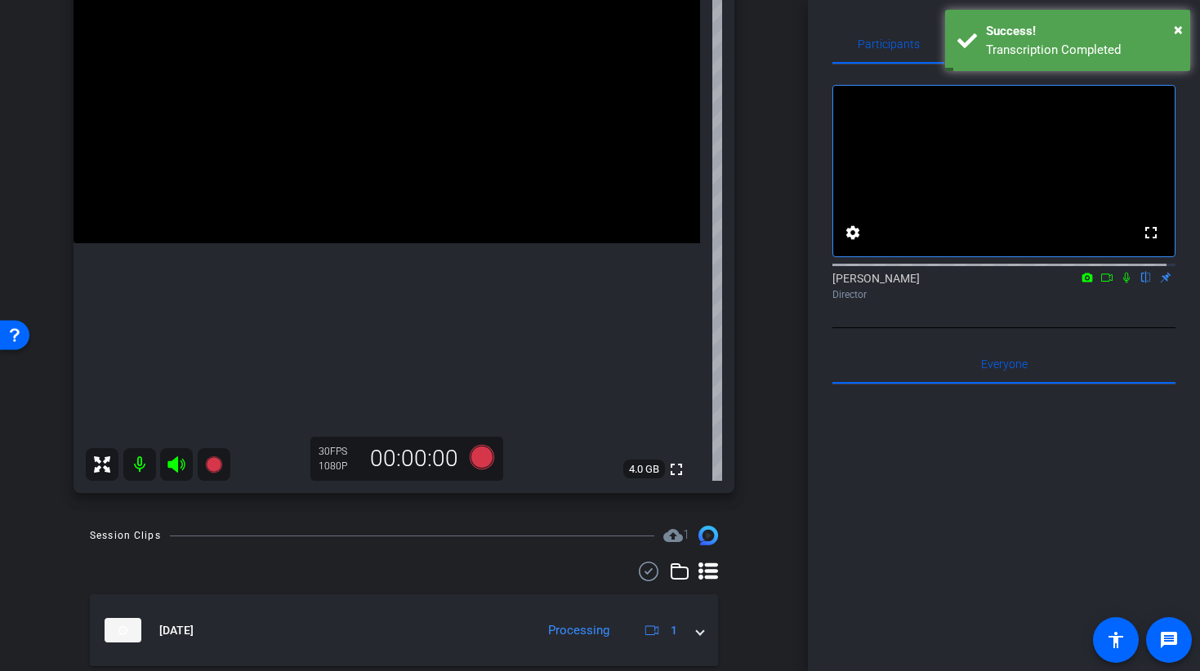
scroll to position [245, 0]
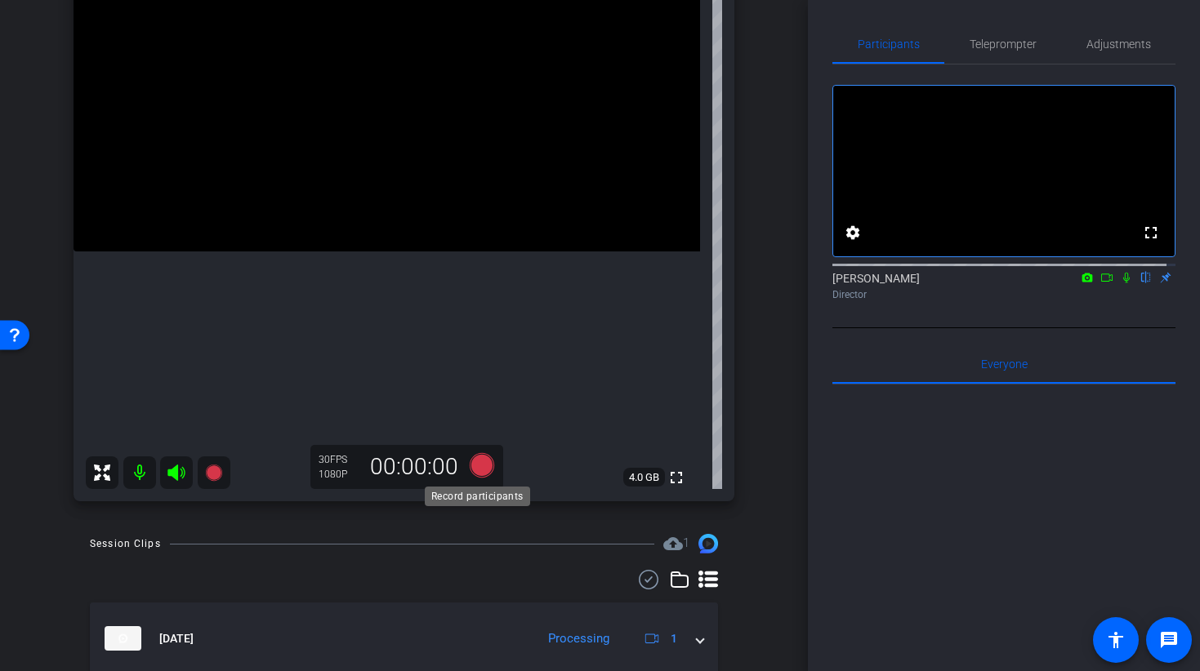
click at [479, 468] on icon at bounding box center [481, 465] width 24 height 24
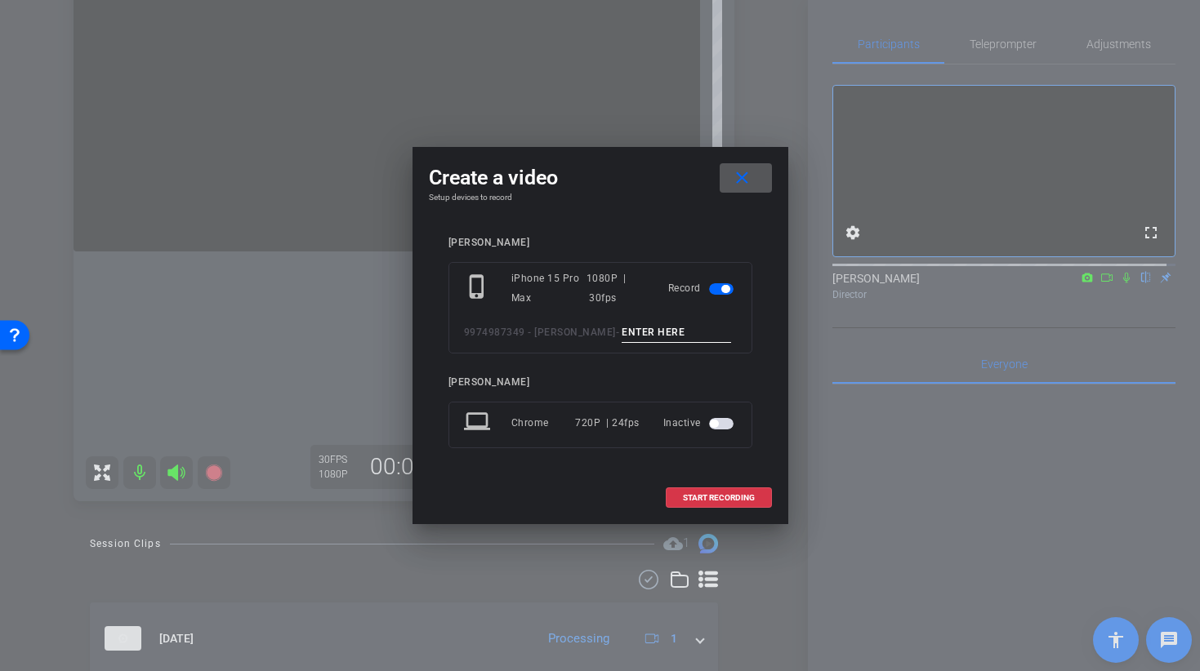
click at [747, 178] on mat-icon "close" at bounding box center [742, 178] width 20 height 20
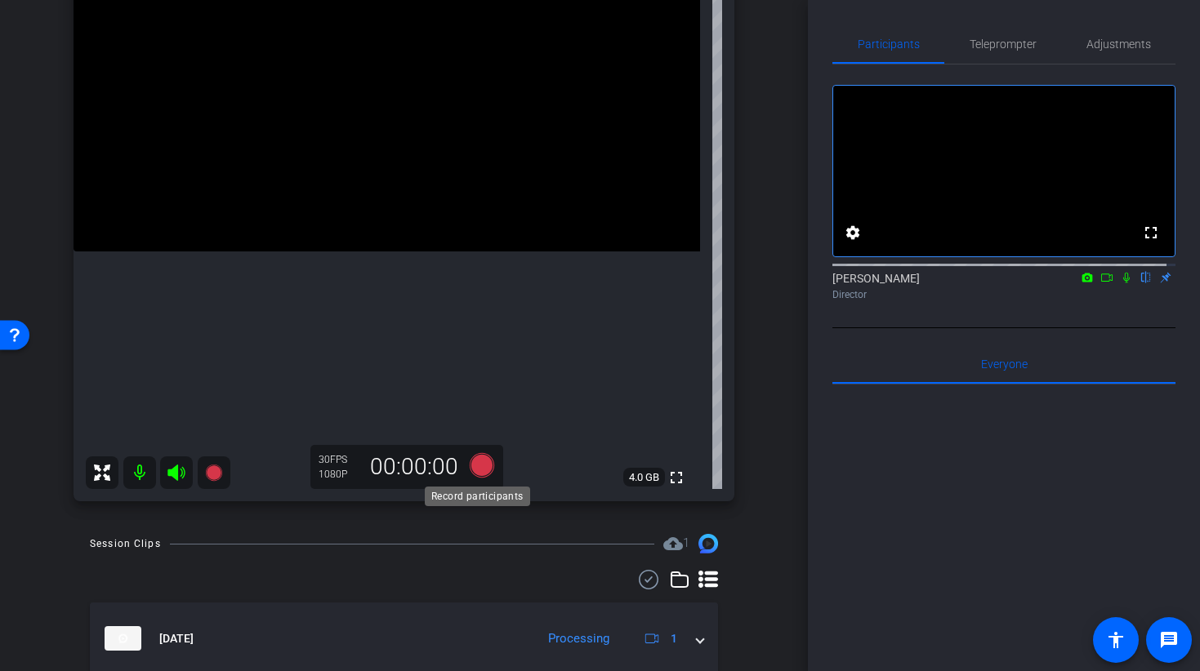
click at [474, 465] on icon at bounding box center [481, 465] width 24 height 24
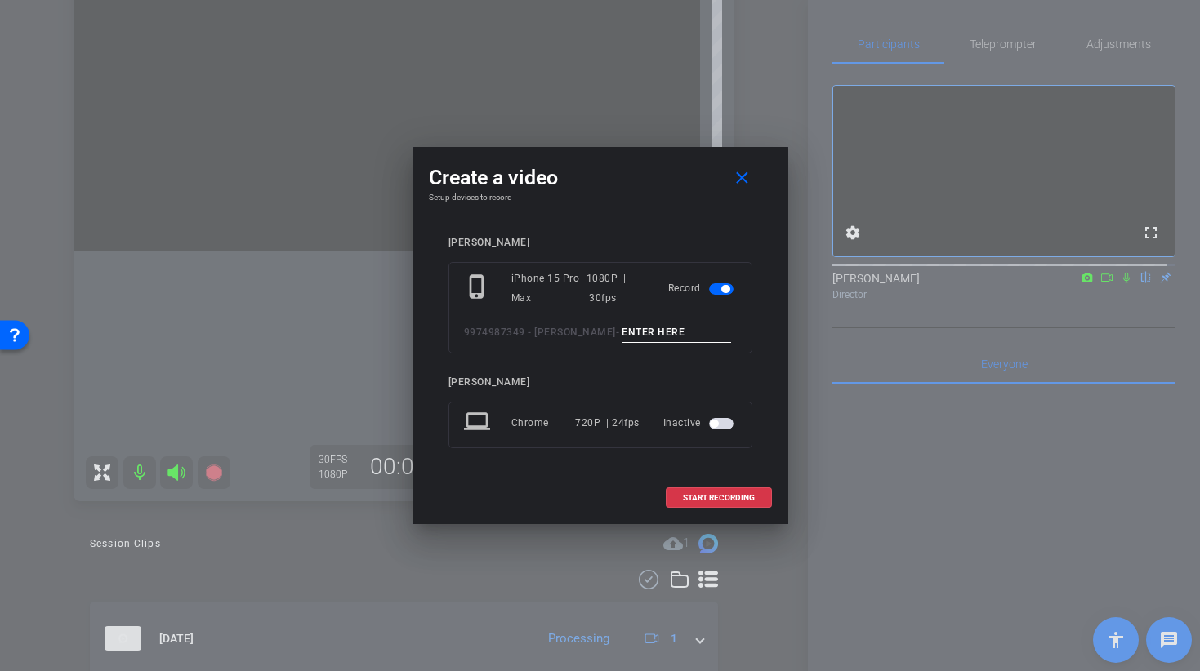
click at [648, 334] on input at bounding box center [675, 333] width 109 height 20
type input "BROLL 34 C TAKE 1"
click at [692, 498] on span "START RECORDING" at bounding box center [719, 498] width 72 height 8
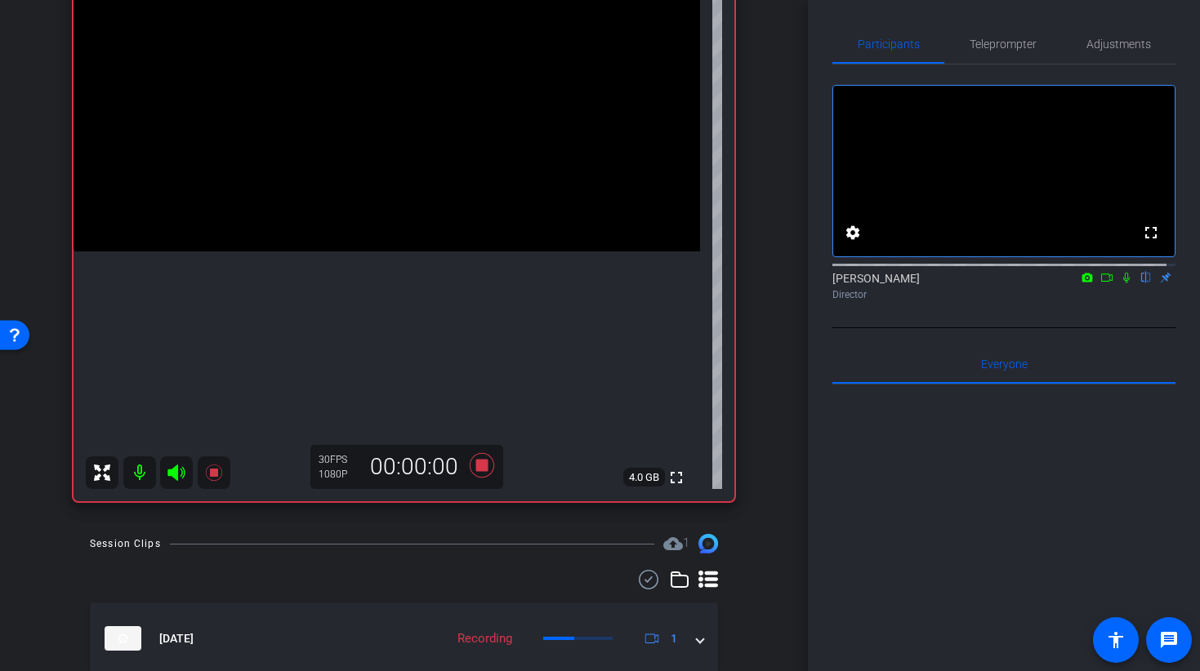
click at [402, 251] on video at bounding box center [386, 95] width 626 height 314
click at [326, 252] on video at bounding box center [386, 95] width 626 height 314
click at [476, 470] on icon at bounding box center [481, 465] width 24 height 24
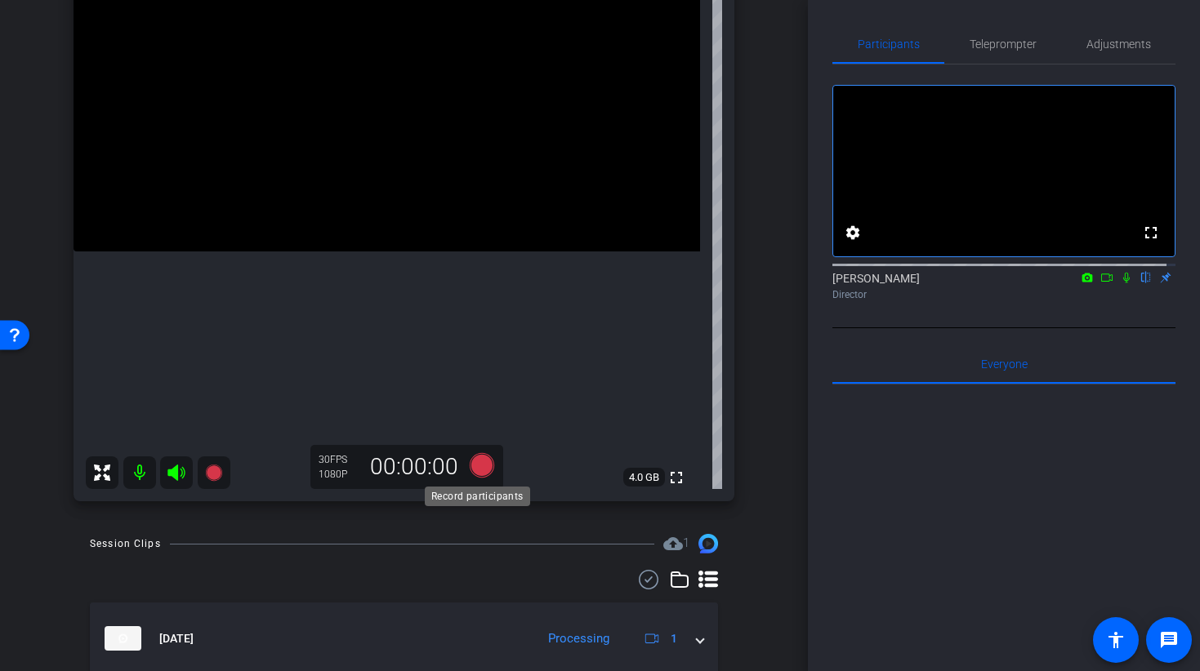
click at [470, 467] on icon at bounding box center [481, 465] width 24 height 24
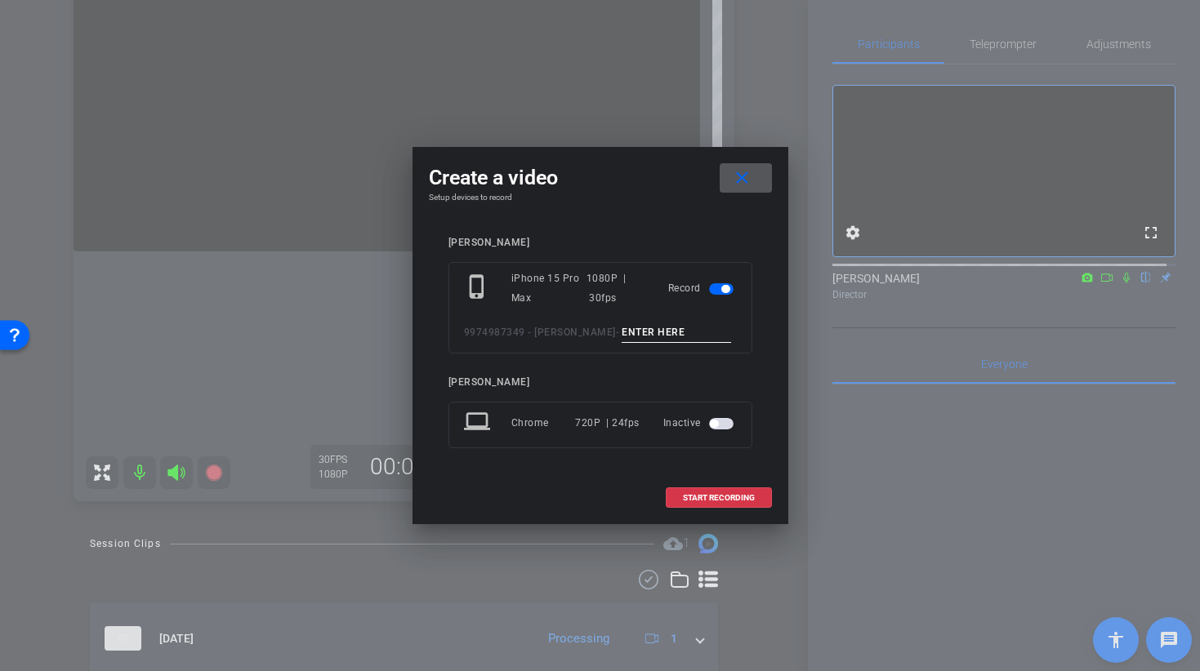
click at [647, 338] on input at bounding box center [675, 333] width 109 height 20
type input "BROLL 36 B TAKE 1"
click at [697, 500] on span "START RECORDING" at bounding box center [719, 498] width 72 height 8
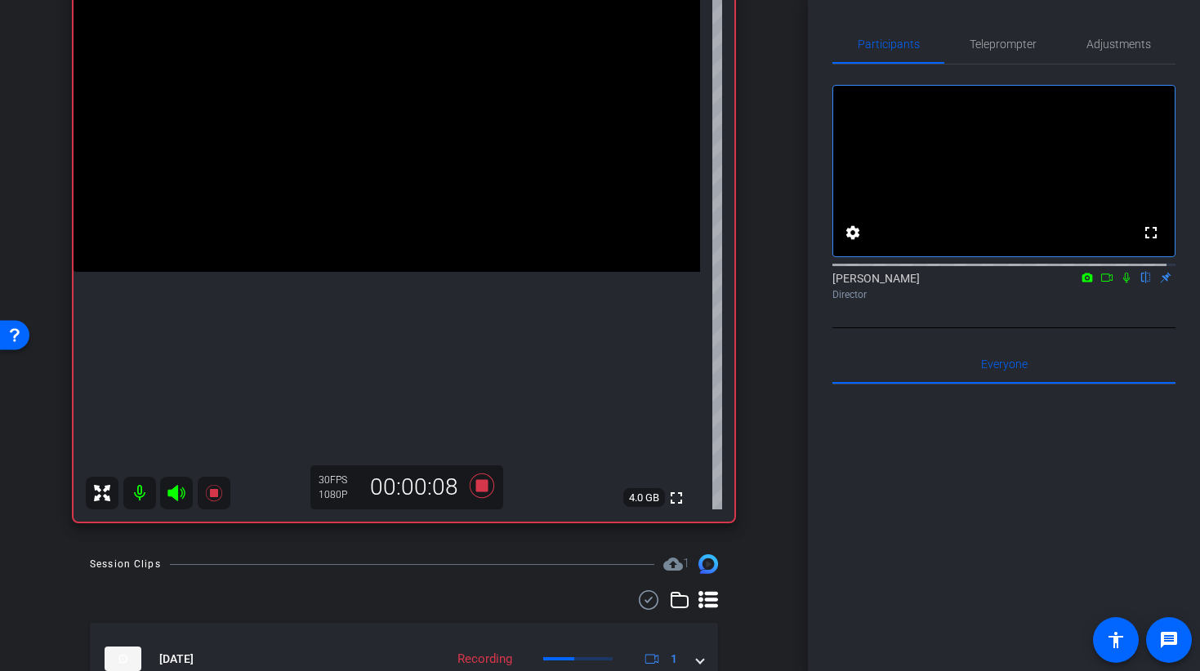
scroll to position [150, 0]
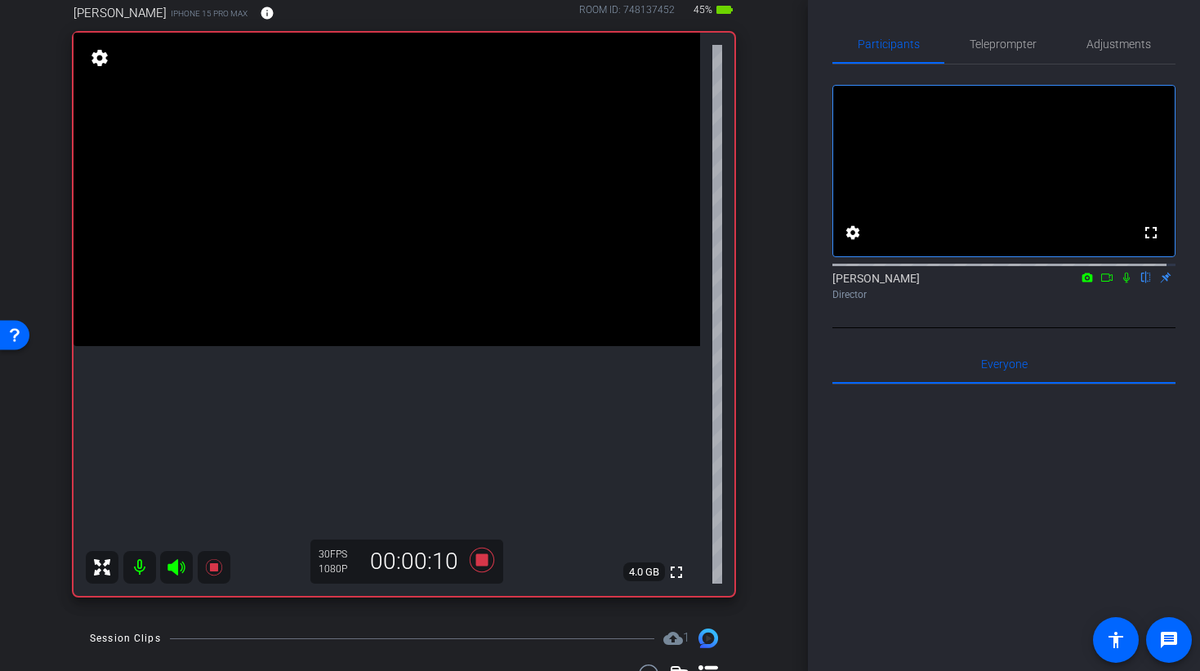
click at [327, 141] on video at bounding box center [386, 190] width 626 height 314
click at [404, 137] on video at bounding box center [386, 190] width 626 height 314
click at [373, 187] on video at bounding box center [386, 190] width 626 height 314
click at [367, 190] on div at bounding box center [373, 187] width 41 height 41
click at [336, 231] on video at bounding box center [386, 190] width 626 height 314
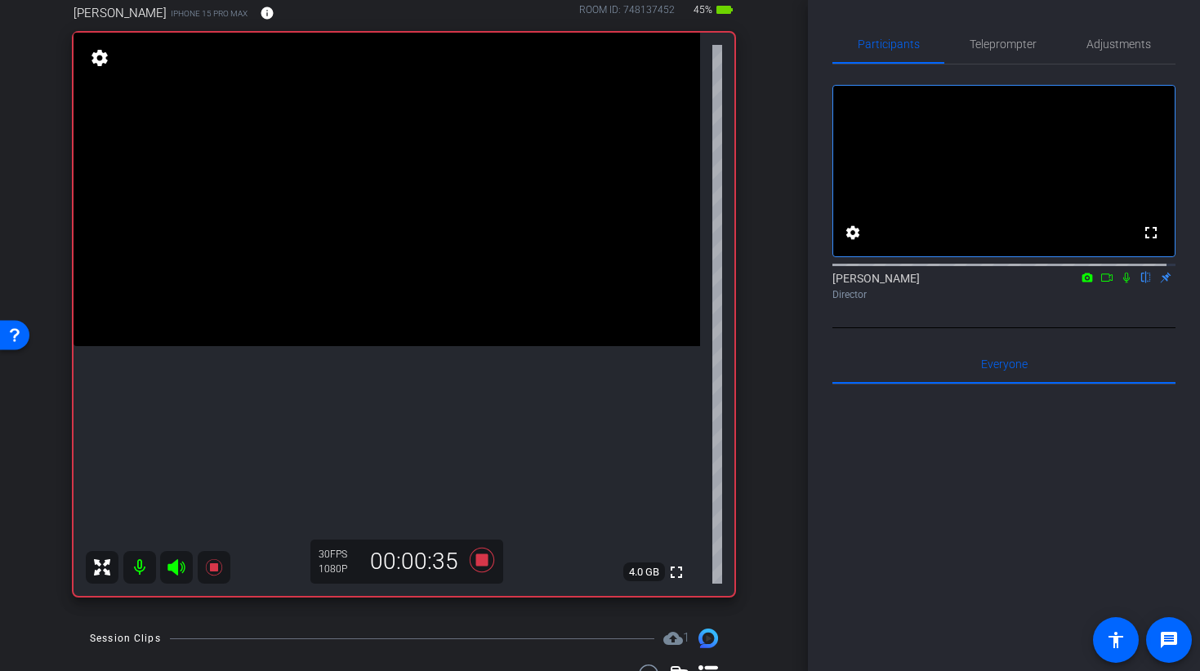
click at [357, 195] on video at bounding box center [386, 190] width 626 height 314
click at [426, 202] on video at bounding box center [386, 190] width 626 height 314
click at [398, 227] on video at bounding box center [386, 190] width 626 height 314
click at [434, 147] on video at bounding box center [386, 190] width 626 height 314
click at [427, 209] on video at bounding box center [386, 190] width 626 height 314
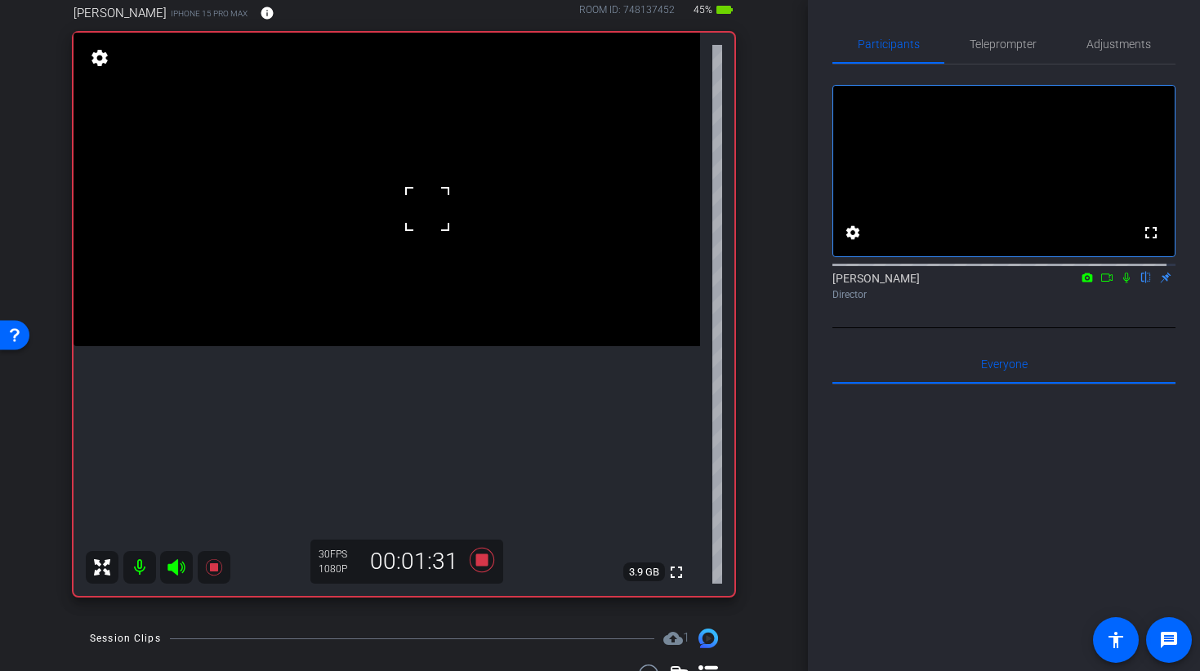
click at [373, 176] on video at bounding box center [386, 190] width 626 height 314
click at [269, 136] on video at bounding box center [386, 190] width 626 height 314
click at [346, 154] on video at bounding box center [386, 190] width 626 height 314
click at [410, 222] on video at bounding box center [386, 190] width 626 height 314
click at [412, 221] on div at bounding box center [410, 222] width 41 height 41
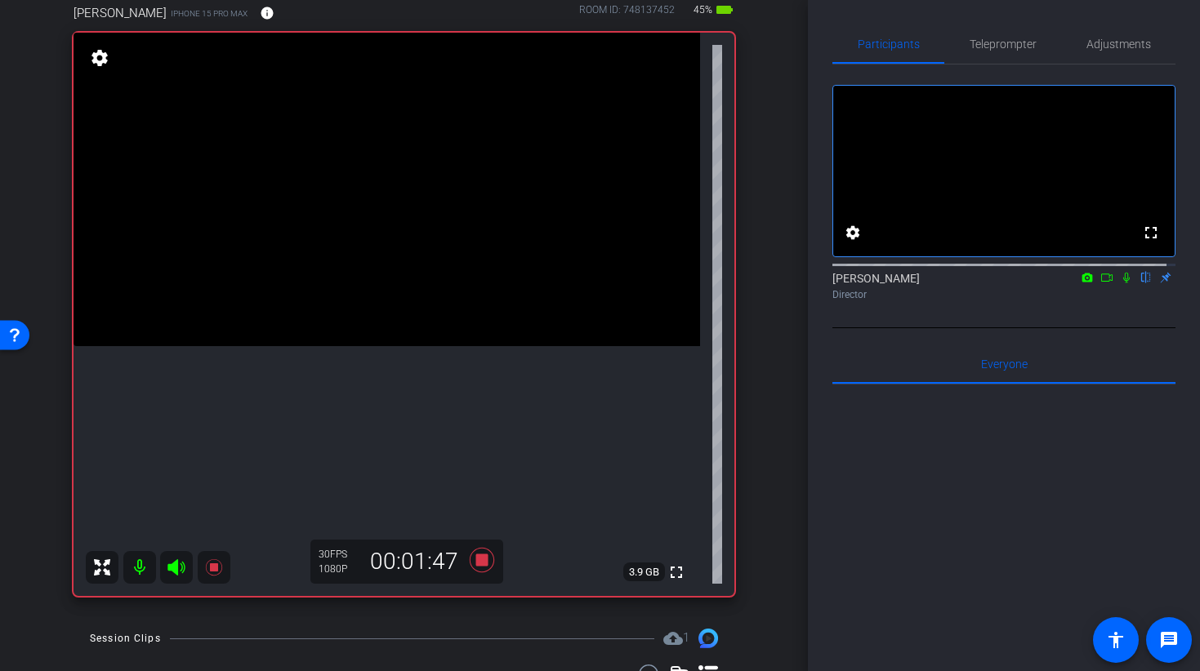
click at [409, 213] on video at bounding box center [386, 190] width 626 height 314
click at [438, 243] on video at bounding box center [386, 190] width 626 height 314
click at [434, 273] on video at bounding box center [386, 190] width 626 height 314
click at [214, 569] on icon at bounding box center [213, 567] width 16 height 16
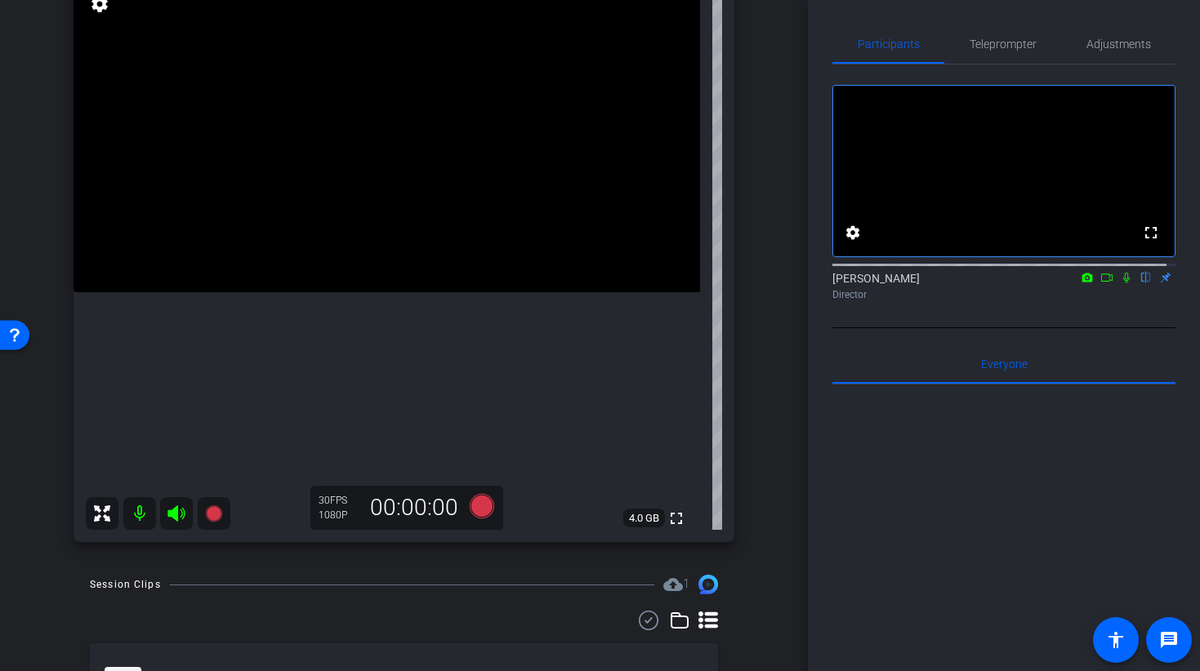
scroll to position [328, 0]
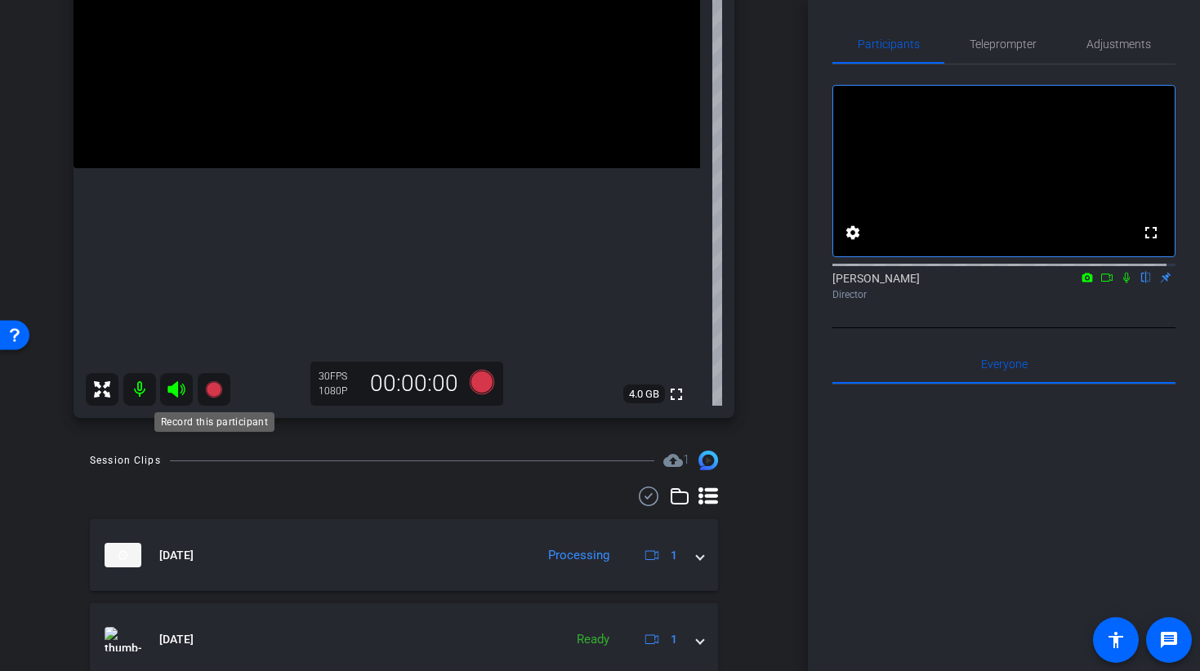
click at [212, 385] on icon at bounding box center [213, 389] width 16 height 16
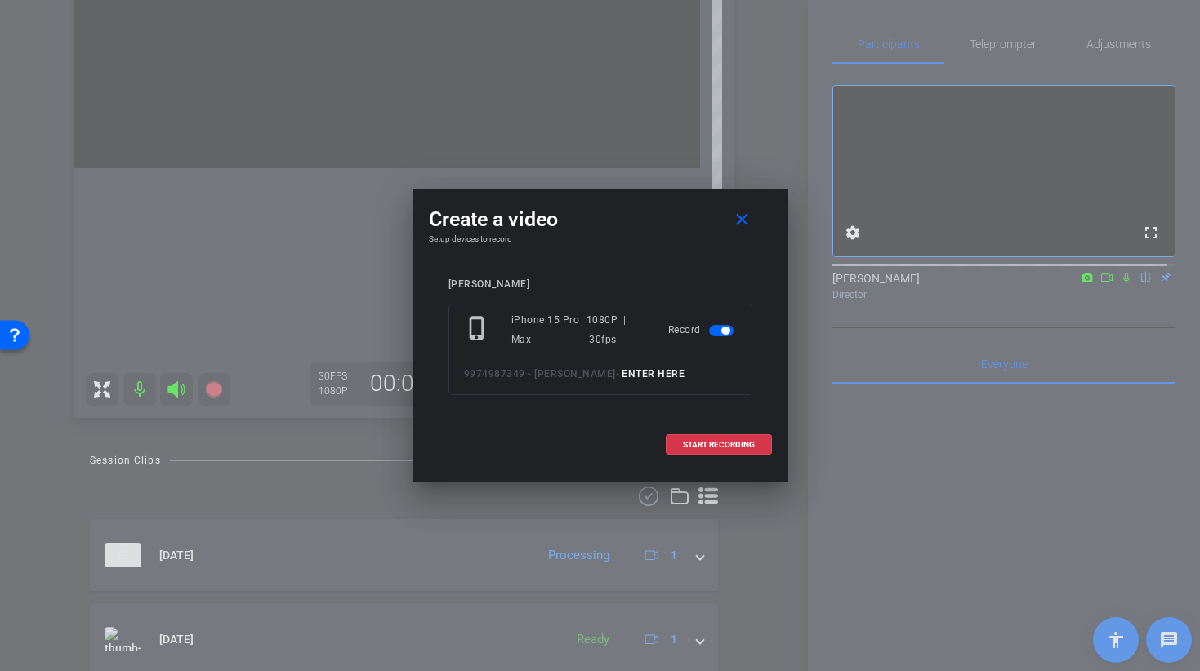
click at [637, 374] on input at bounding box center [675, 374] width 109 height 20
type input "BROLL 34 C TAKE 1"
click at [692, 448] on span "START RECORDING" at bounding box center [719, 445] width 72 height 8
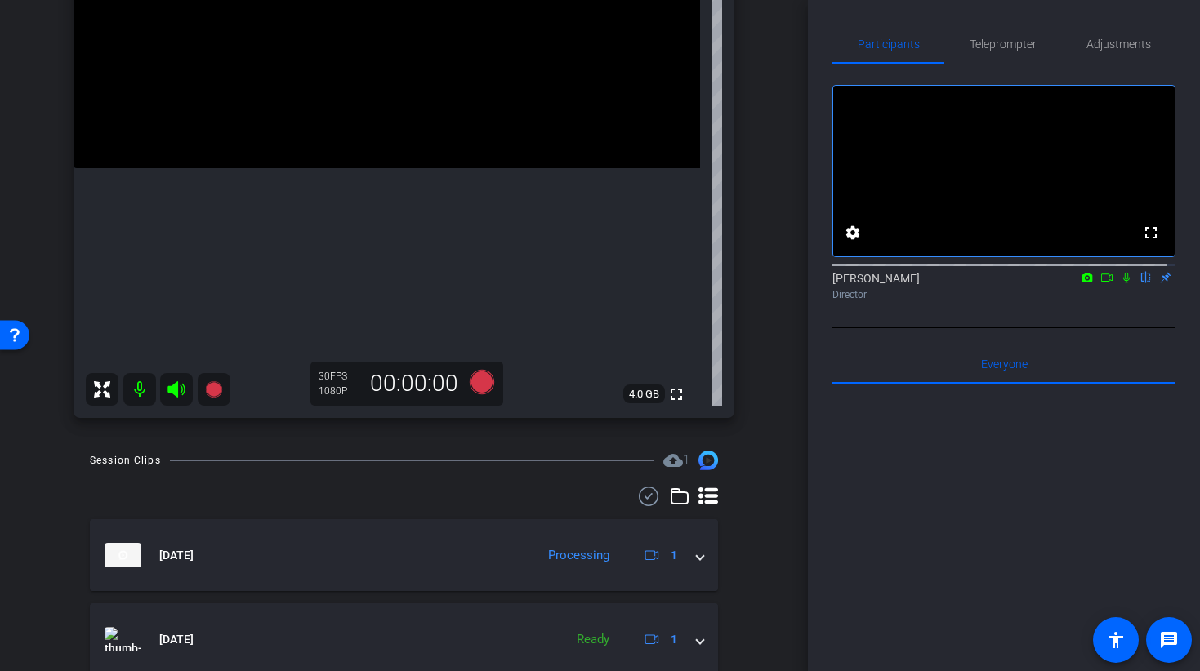
click at [362, 194] on div "fullscreen settings 4.0 GB" at bounding box center [403, 136] width 661 height 563
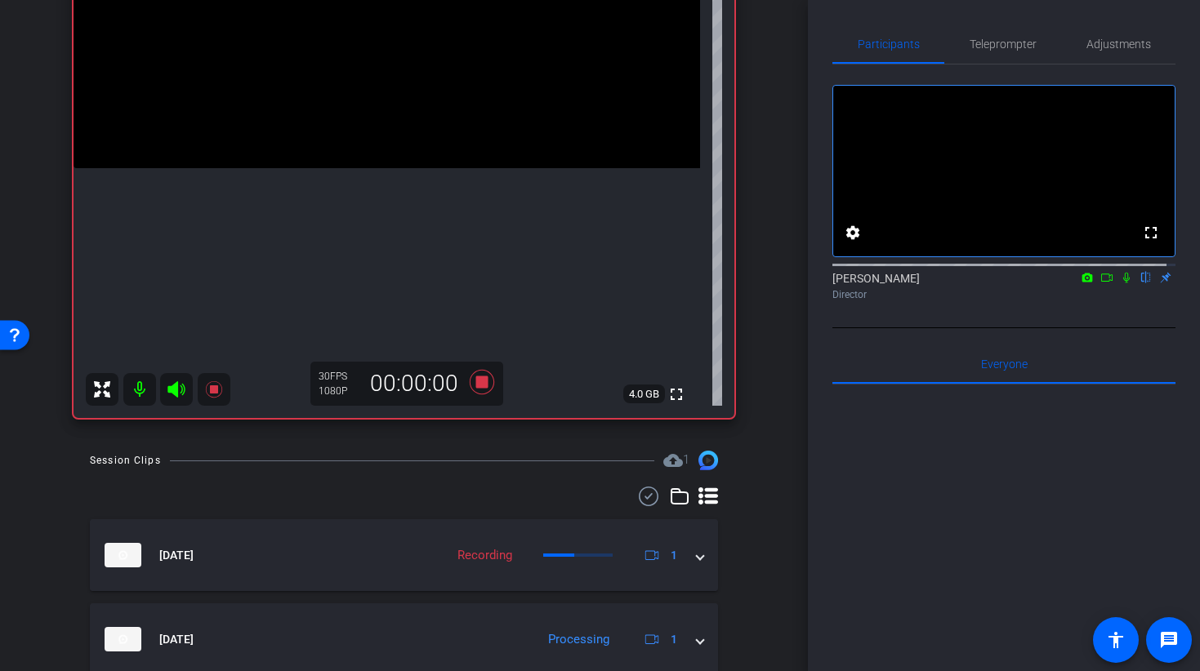
click at [353, 125] on video at bounding box center [386, 12] width 626 height 314
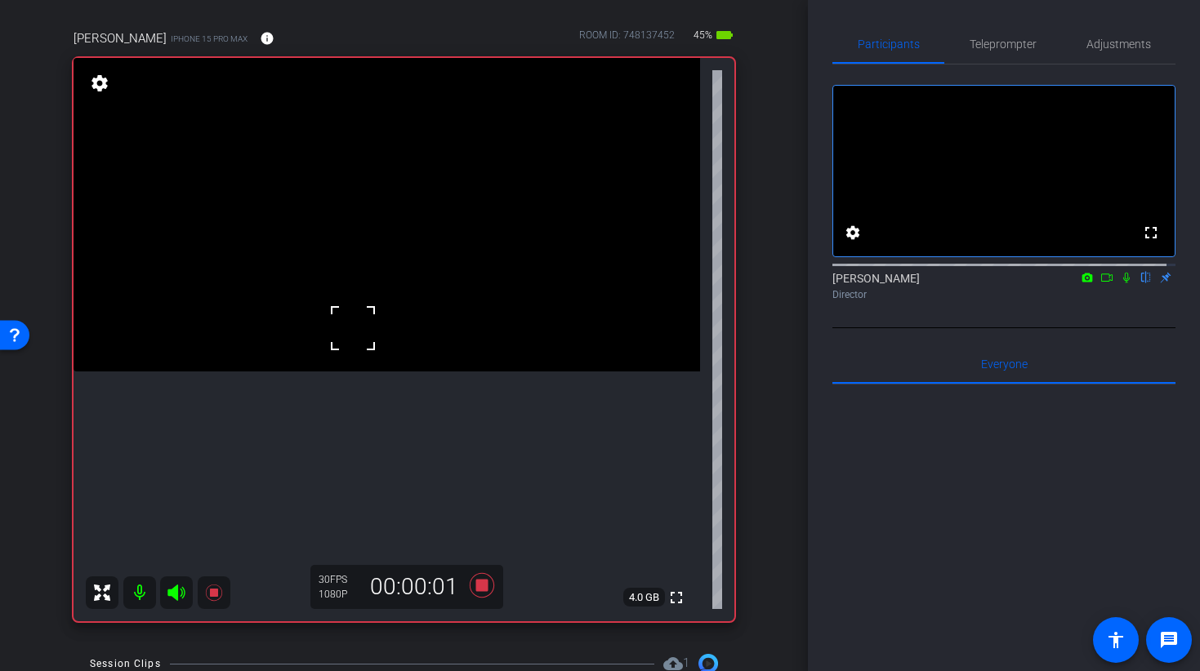
scroll to position [201, 0]
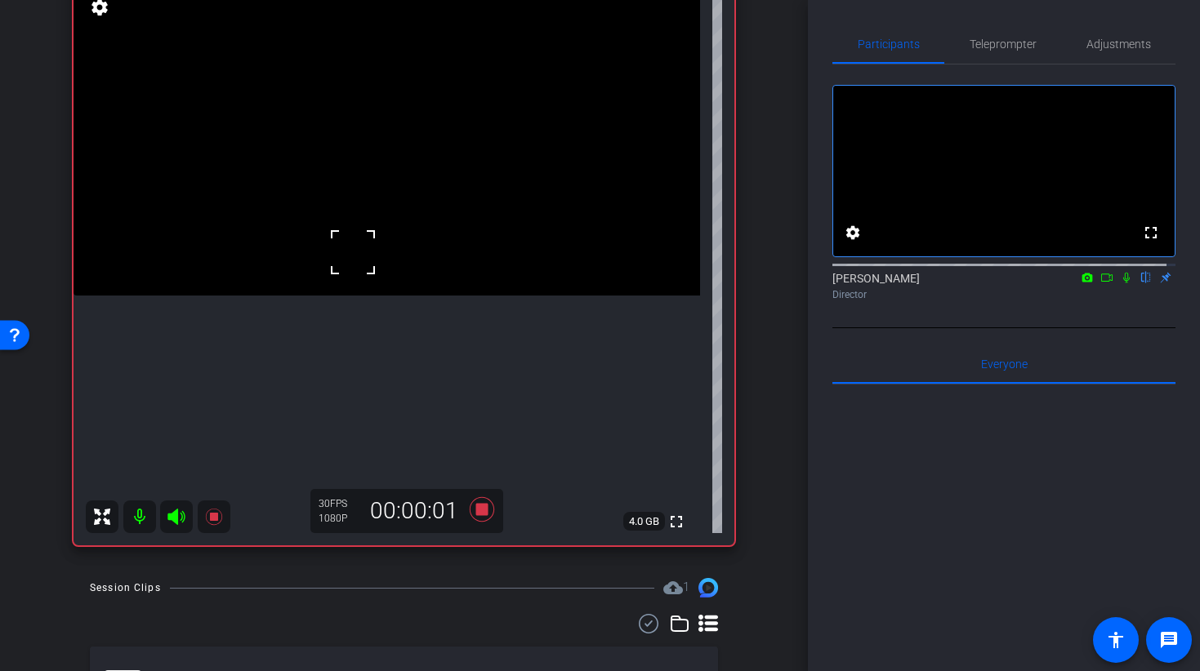
click at [350, 203] on video at bounding box center [386, 139] width 626 height 314
click at [366, 296] on video at bounding box center [386, 139] width 626 height 314
click at [382, 233] on video at bounding box center [386, 139] width 626 height 314
click at [395, 140] on video at bounding box center [386, 139] width 626 height 314
click at [395, 171] on video at bounding box center [386, 139] width 626 height 314
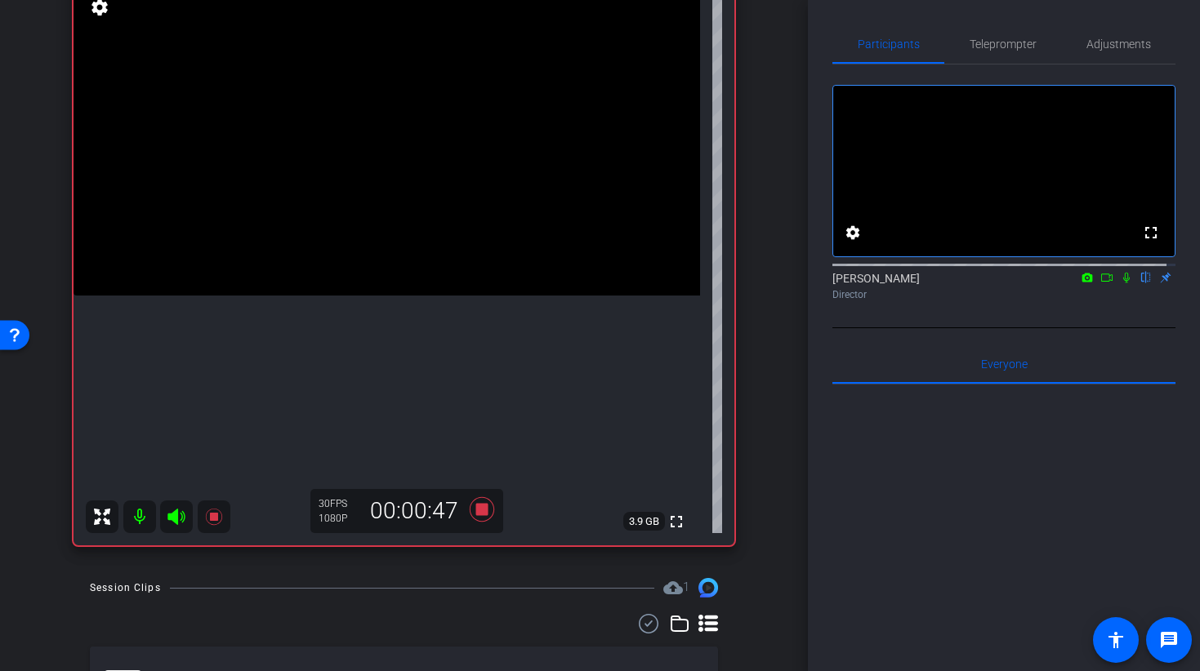
click at [406, 204] on video at bounding box center [386, 139] width 626 height 314
click at [373, 296] on video at bounding box center [386, 139] width 626 height 314
click at [400, 159] on video at bounding box center [386, 139] width 626 height 314
click at [470, 512] on icon at bounding box center [481, 509] width 24 height 24
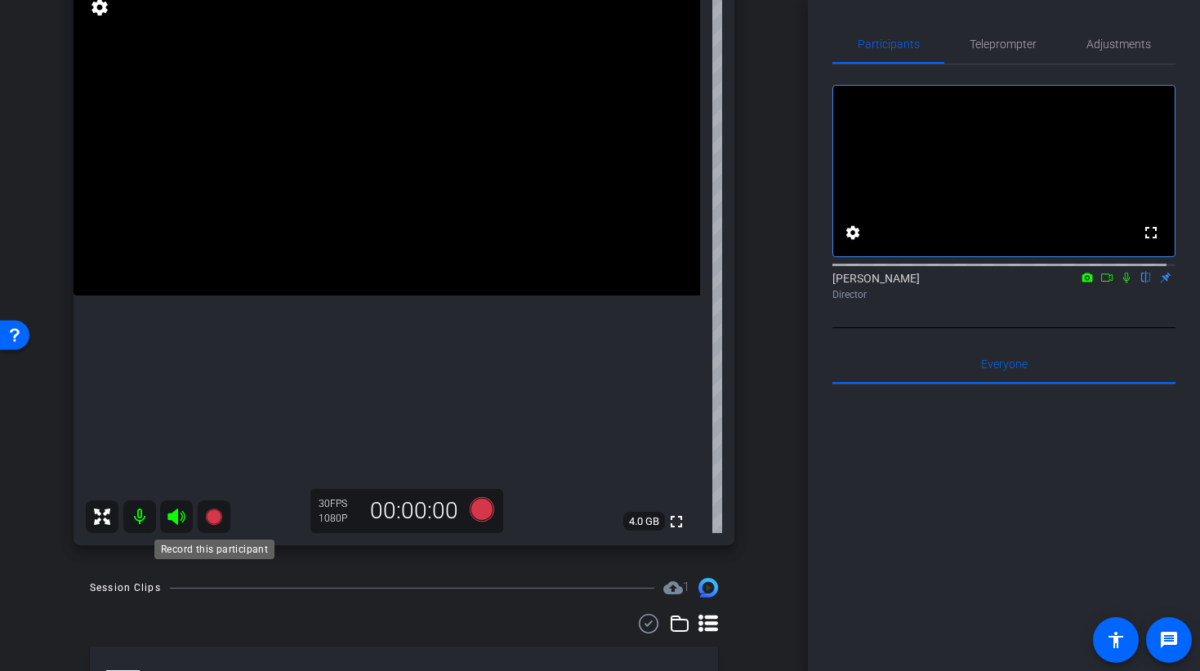
click at [208, 511] on icon at bounding box center [213, 517] width 16 height 16
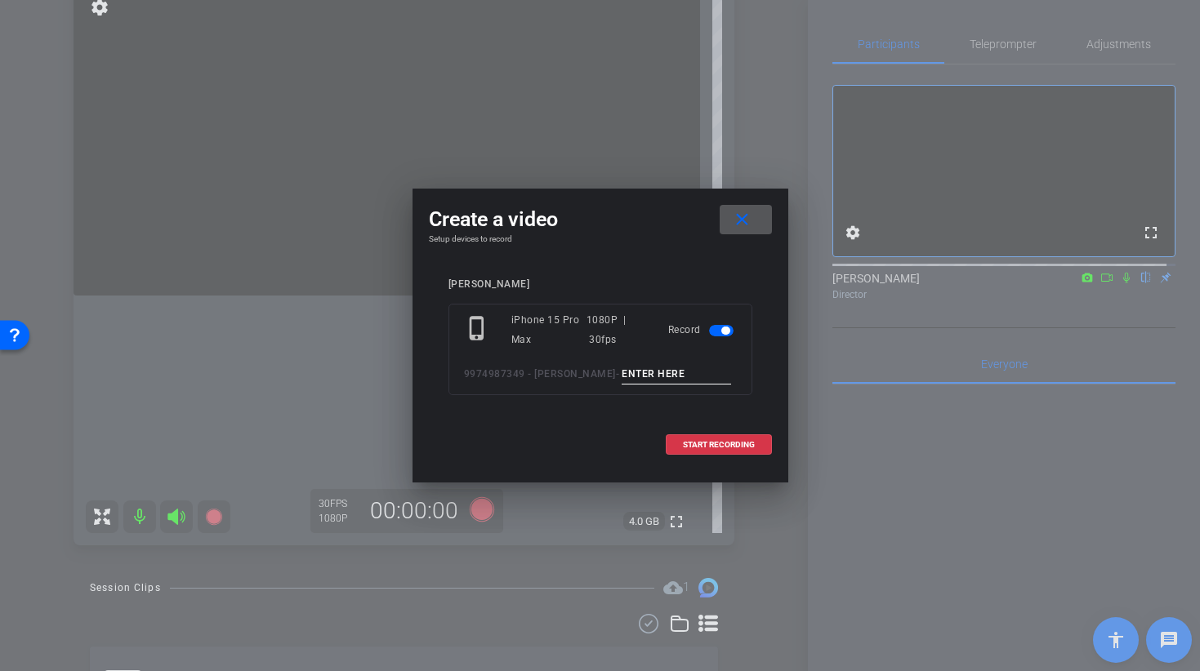
click at [635, 383] on input at bounding box center [675, 374] width 109 height 20
type input "BROLL 36 C TAKE 1"
click at [688, 441] on span "START RECORDING" at bounding box center [719, 445] width 72 height 8
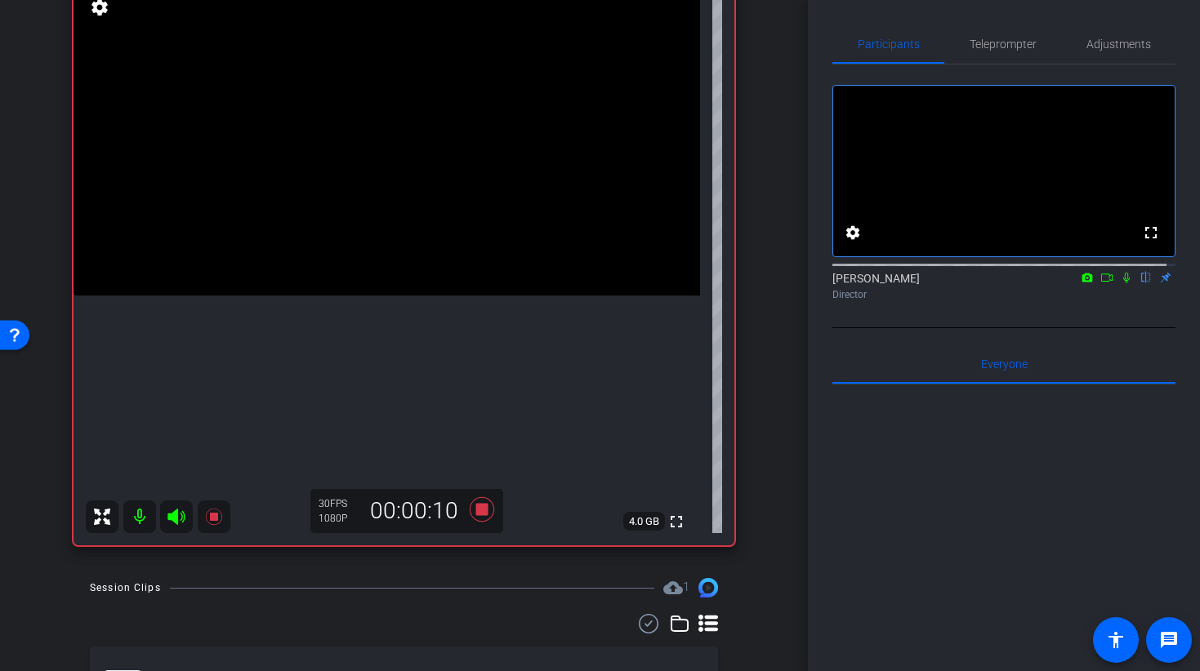
click at [407, 197] on video at bounding box center [386, 139] width 626 height 314
click at [352, 239] on video at bounding box center [386, 139] width 626 height 314
click at [406, 244] on video at bounding box center [386, 139] width 626 height 314
click at [430, 293] on video at bounding box center [386, 139] width 626 height 314
click at [484, 260] on video at bounding box center [386, 139] width 626 height 314
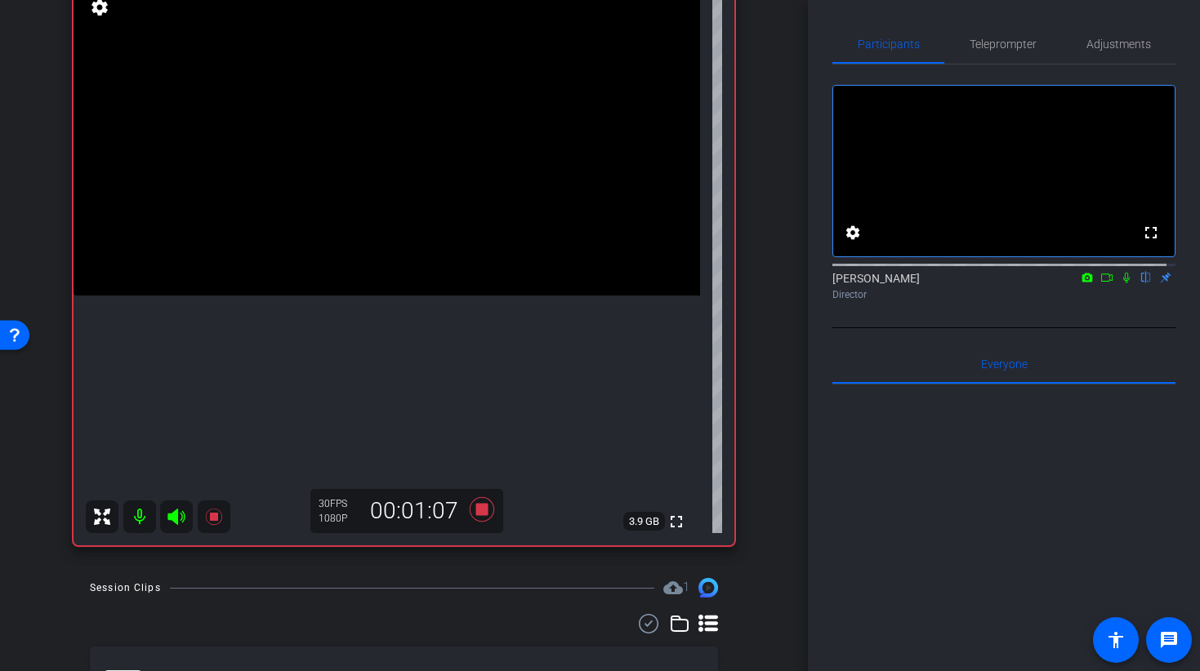
click at [415, 295] on video at bounding box center [386, 139] width 626 height 314
click at [475, 512] on icon at bounding box center [481, 509] width 24 height 24
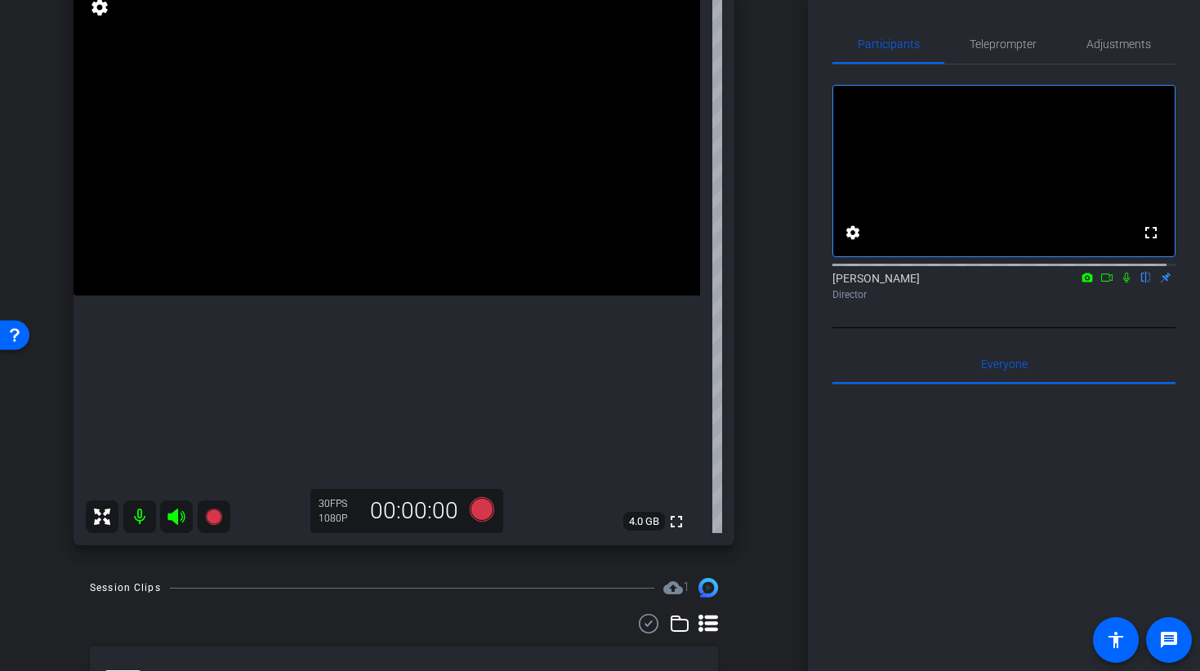
click at [307, 205] on video at bounding box center [386, 139] width 626 height 314
click at [364, 209] on video at bounding box center [386, 139] width 626 height 314
click at [478, 513] on icon at bounding box center [481, 509] width 24 height 24
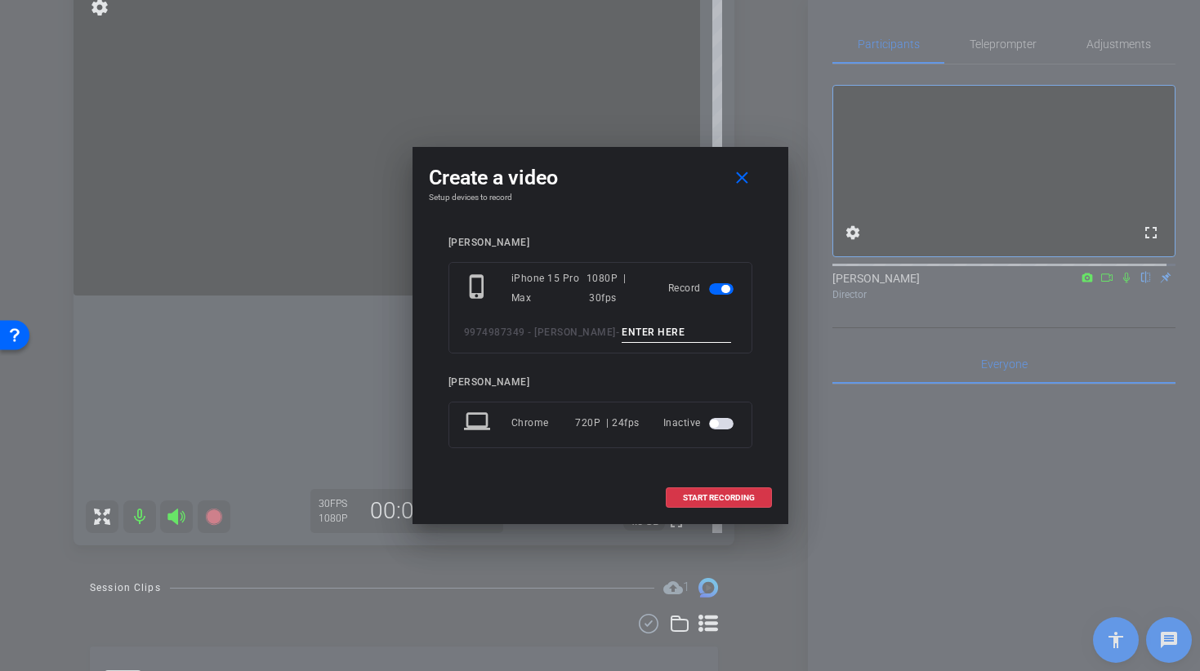
click at [634, 336] on input at bounding box center [675, 333] width 109 height 20
type input "b"
type input "BROLL 36 A TAKE 1"
click at [737, 506] on span at bounding box center [718, 498] width 105 height 39
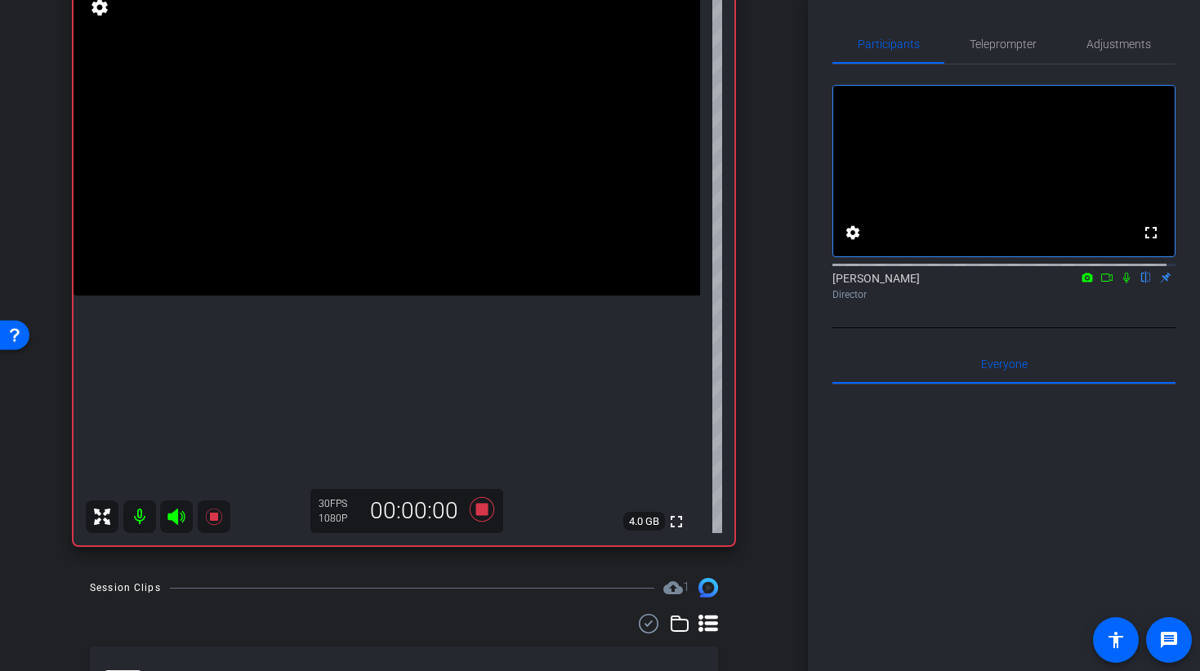
click at [392, 296] on video at bounding box center [386, 139] width 626 height 314
click at [368, 296] on video at bounding box center [386, 139] width 626 height 314
click at [378, 296] on video at bounding box center [386, 139] width 626 height 314
click at [479, 517] on icon at bounding box center [481, 509] width 39 height 29
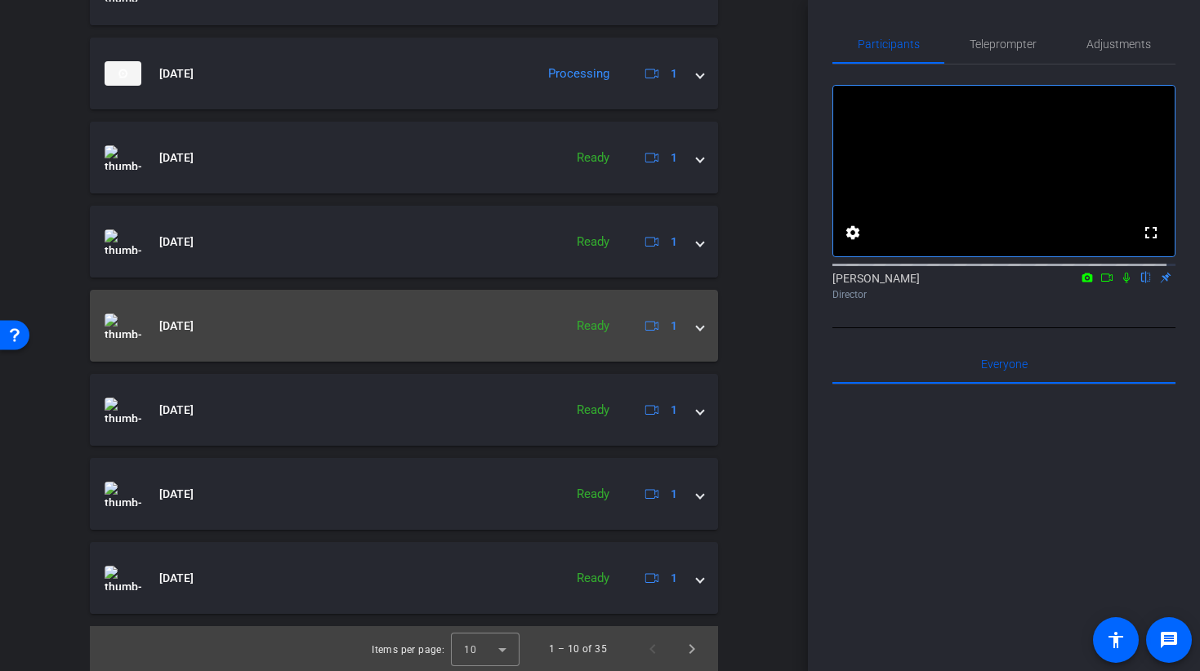
scroll to position [1063, 0]
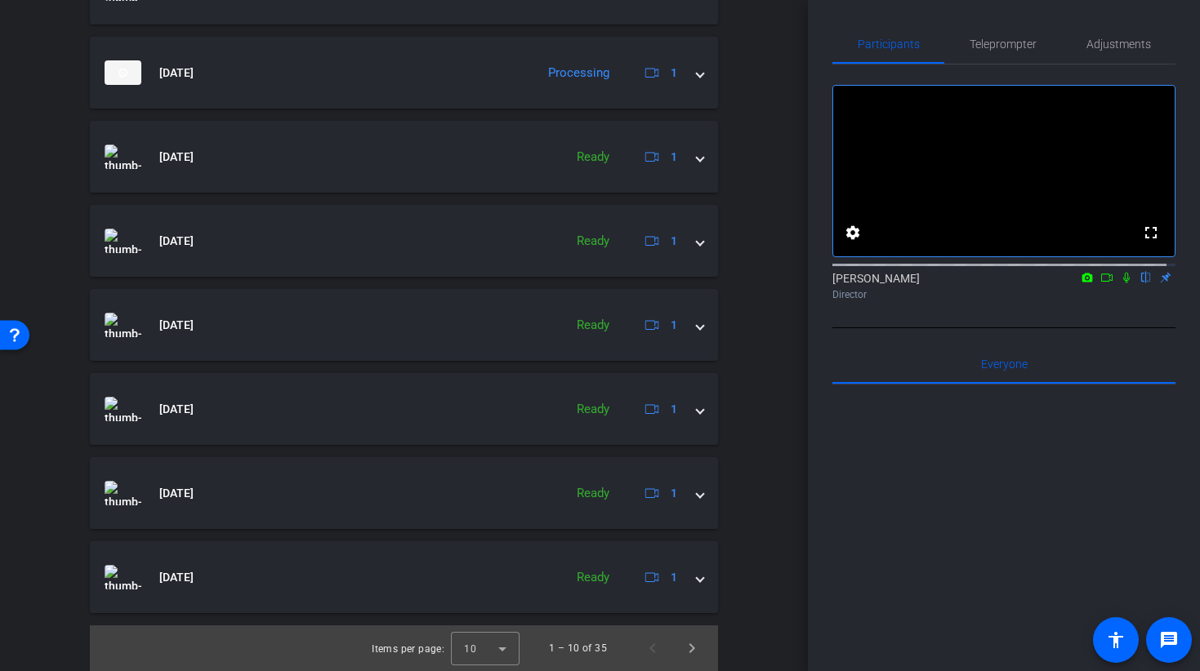
click at [925, 555] on div at bounding box center [1003, 587] width 343 height 404
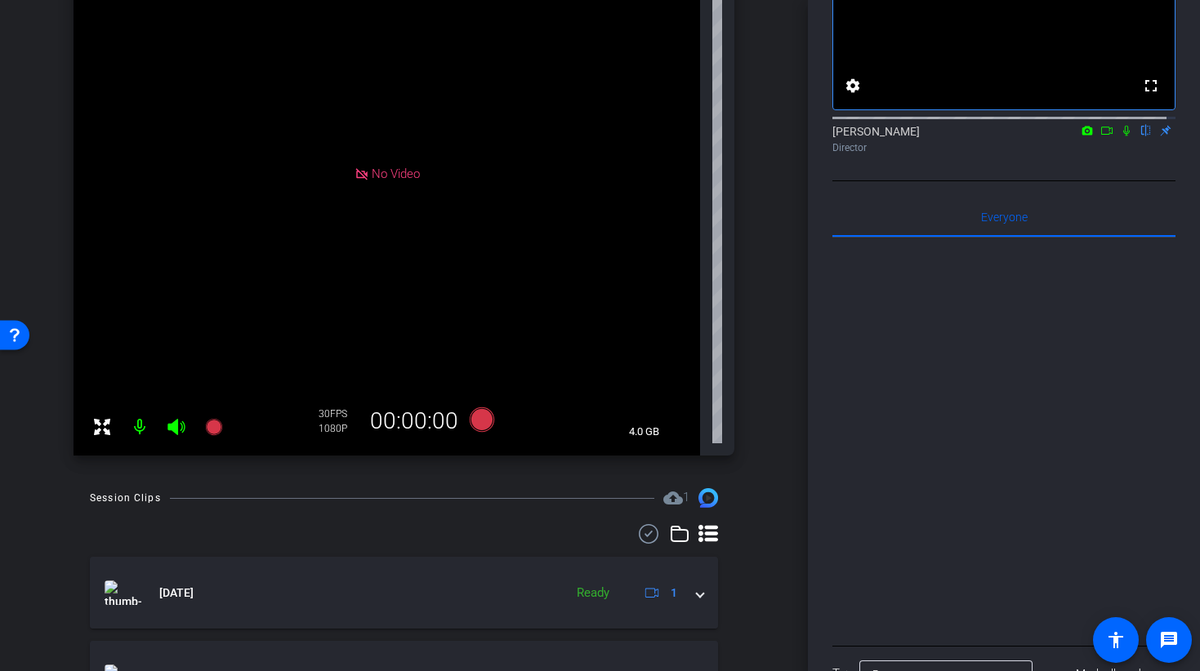
scroll to position [513, 0]
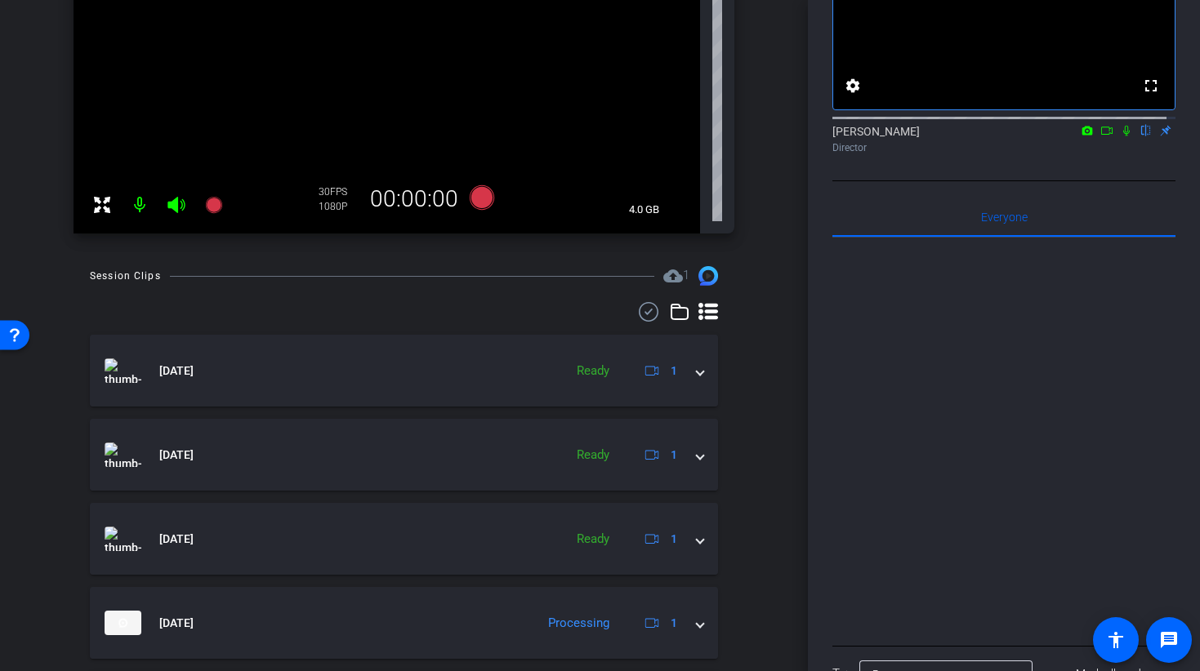
click at [1101, 135] on icon at bounding box center [1106, 131] width 11 height 8
click at [1142, 136] on icon at bounding box center [1145, 131] width 7 height 11
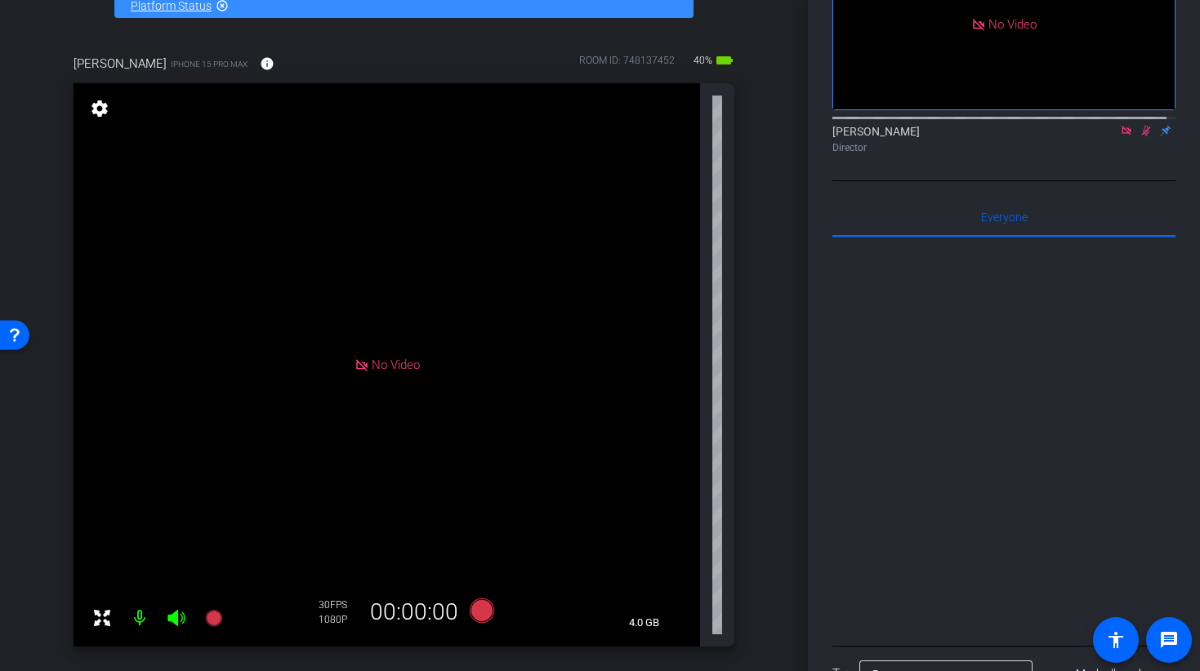
scroll to position [100, 0]
click at [1122, 136] on icon at bounding box center [1126, 130] width 13 height 11
click at [1124, 138] on mat-icon at bounding box center [1126, 130] width 20 height 15
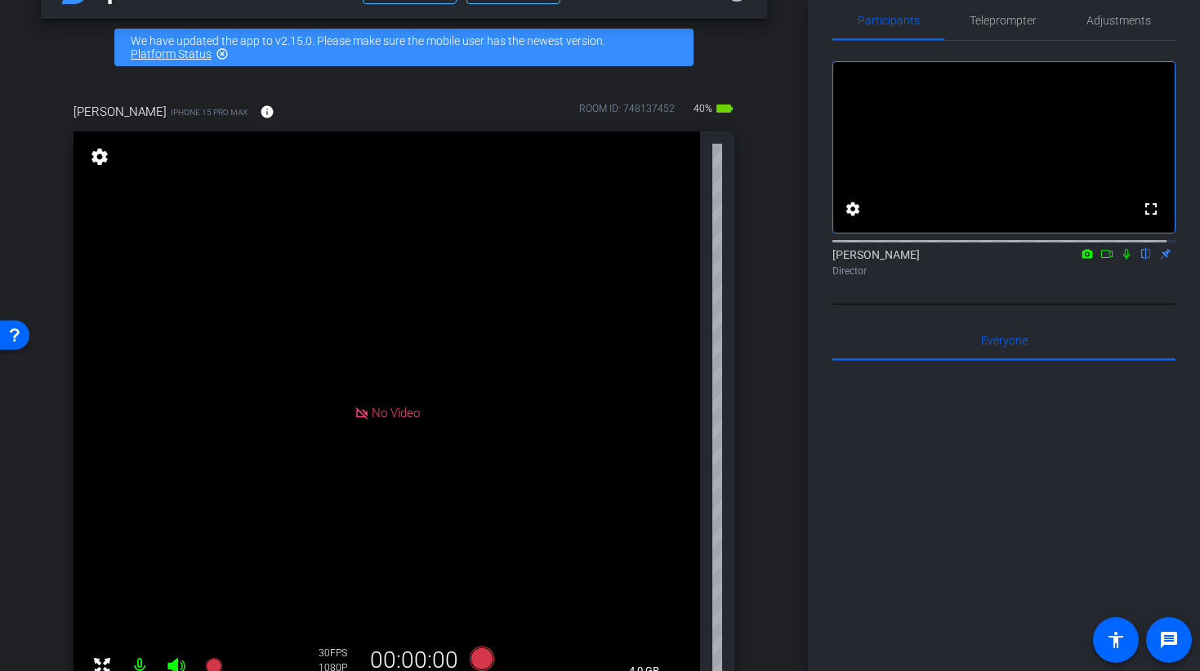
scroll to position [149, 0]
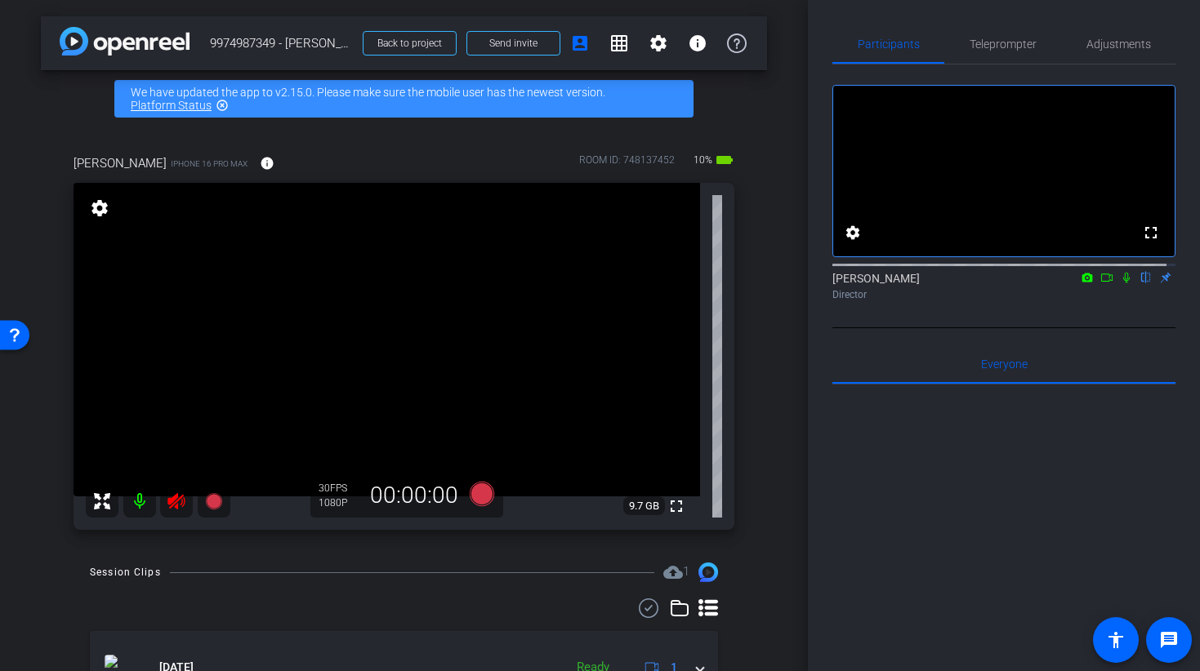
click at [167, 492] on icon at bounding box center [177, 502] width 20 height 20
click at [1123, 42] on span "Adjustments" at bounding box center [1118, 43] width 65 height 11
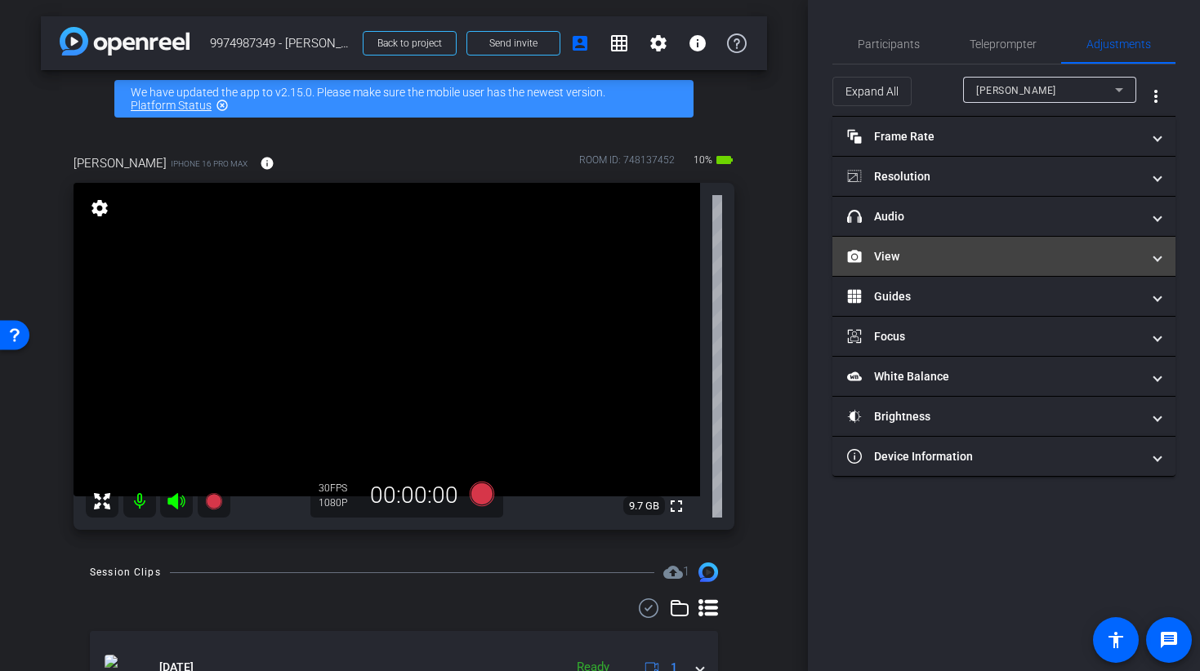
click at [881, 265] on mat-expansion-panel-header "View" at bounding box center [1003, 256] width 343 height 39
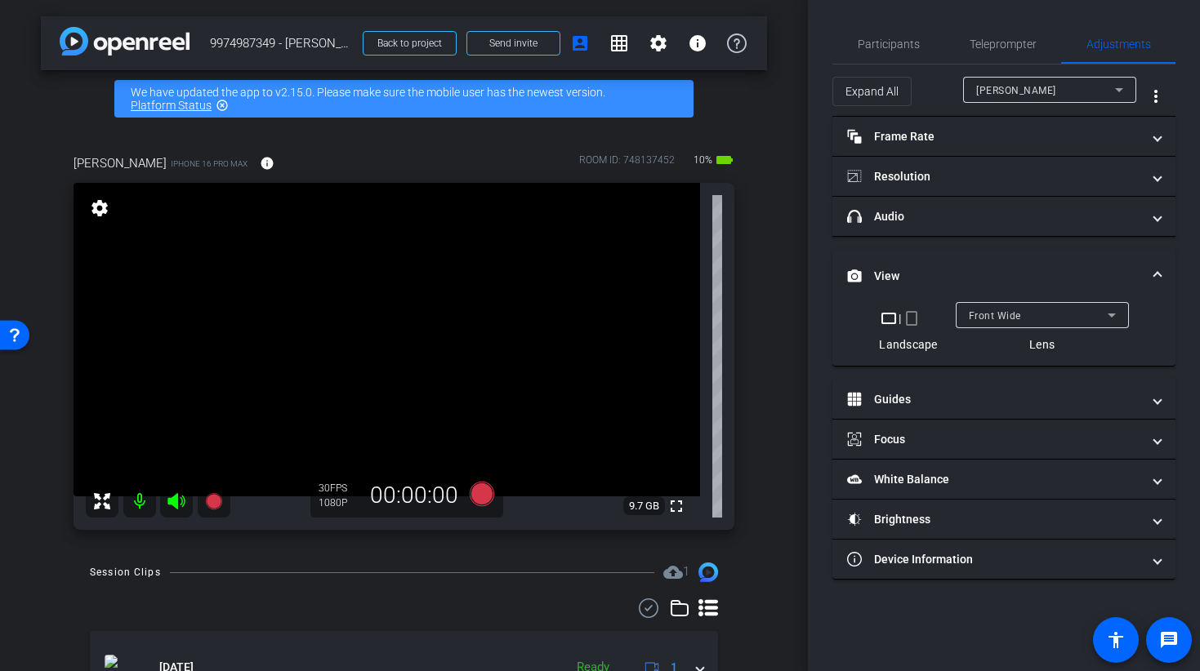
click at [911, 319] on mat-icon "crop_portrait" at bounding box center [912, 319] width 20 height 20
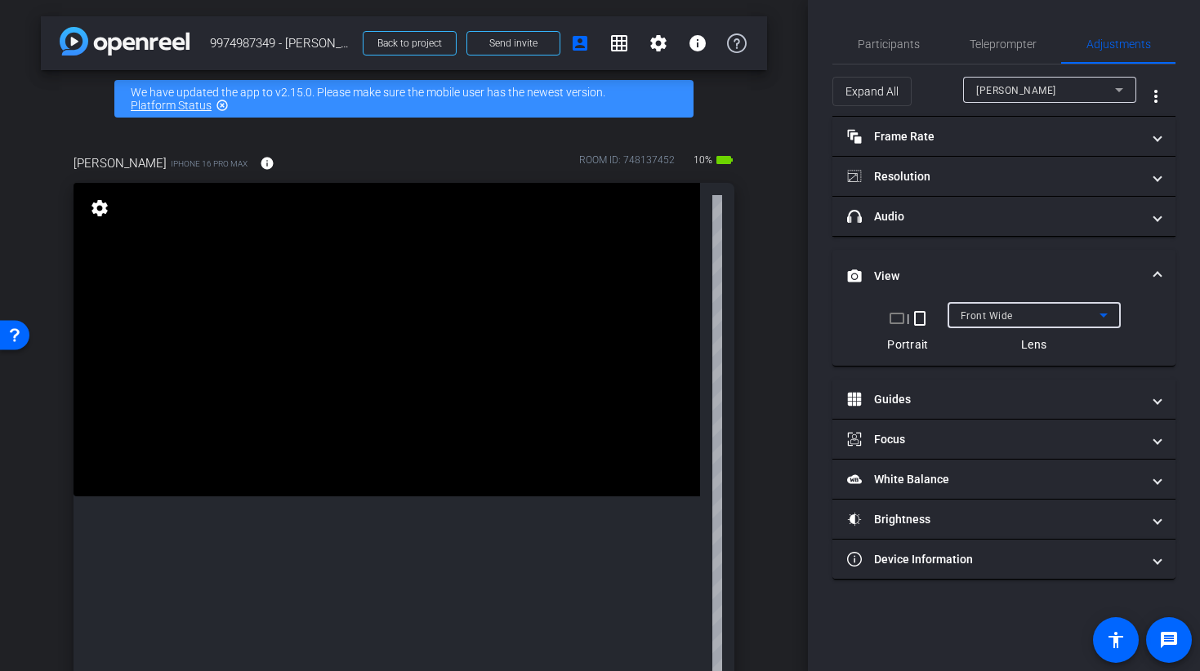
click at [1034, 312] on div "Front Wide" at bounding box center [1029, 315] width 139 height 20
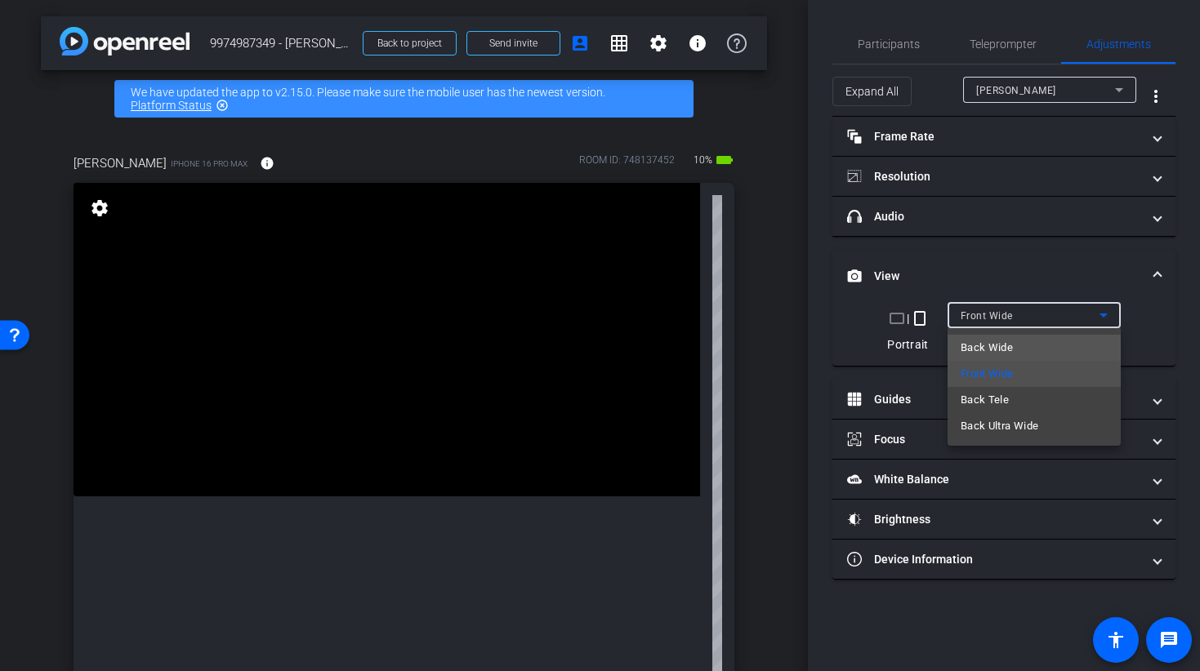
click at [1022, 343] on mat-option "Back Wide" at bounding box center [1033, 348] width 173 height 26
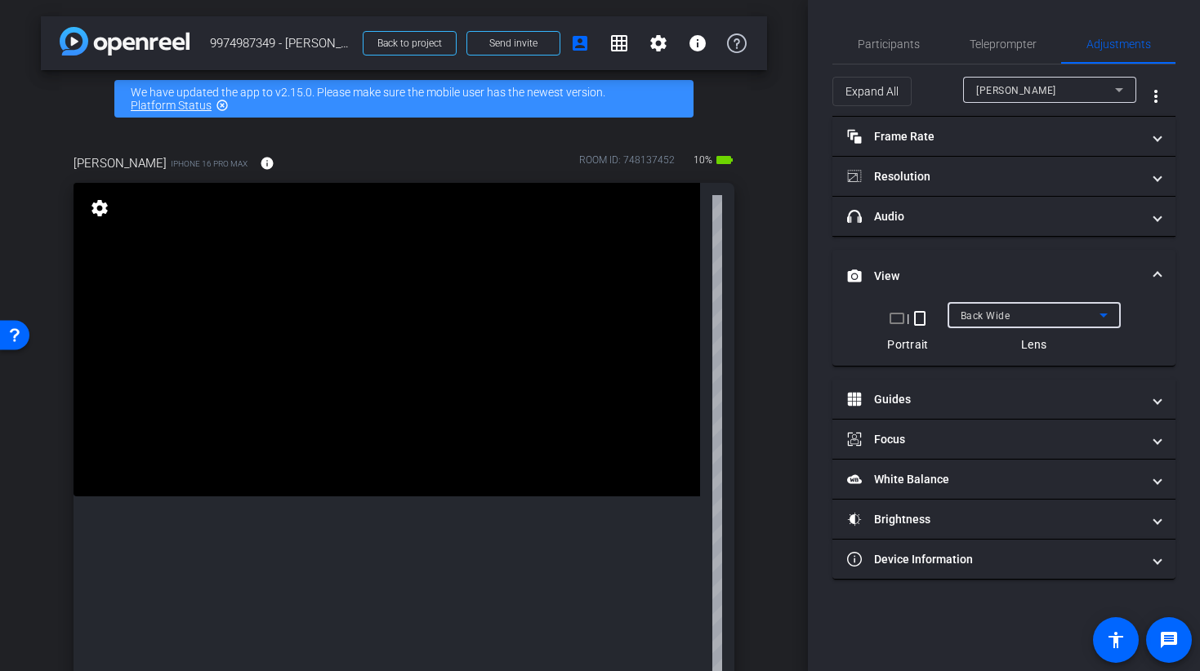
click at [1013, 317] on div "Back Wide" at bounding box center [1029, 315] width 139 height 20
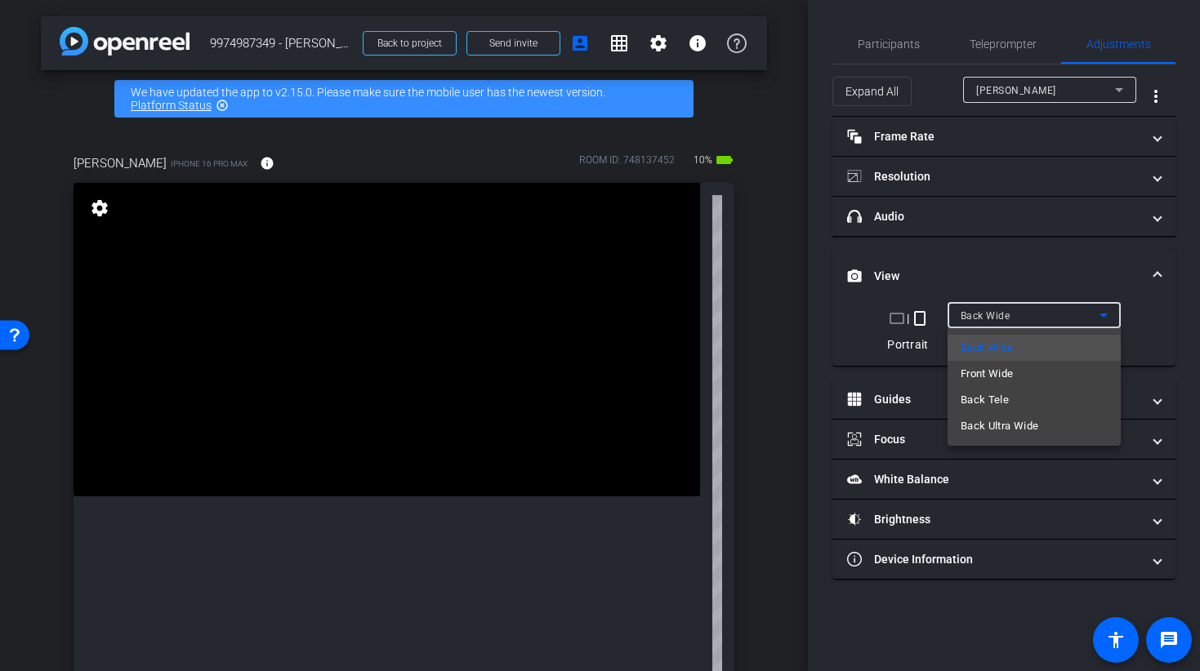
click at [1047, 268] on div at bounding box center [600, 335] width 1200 height 671
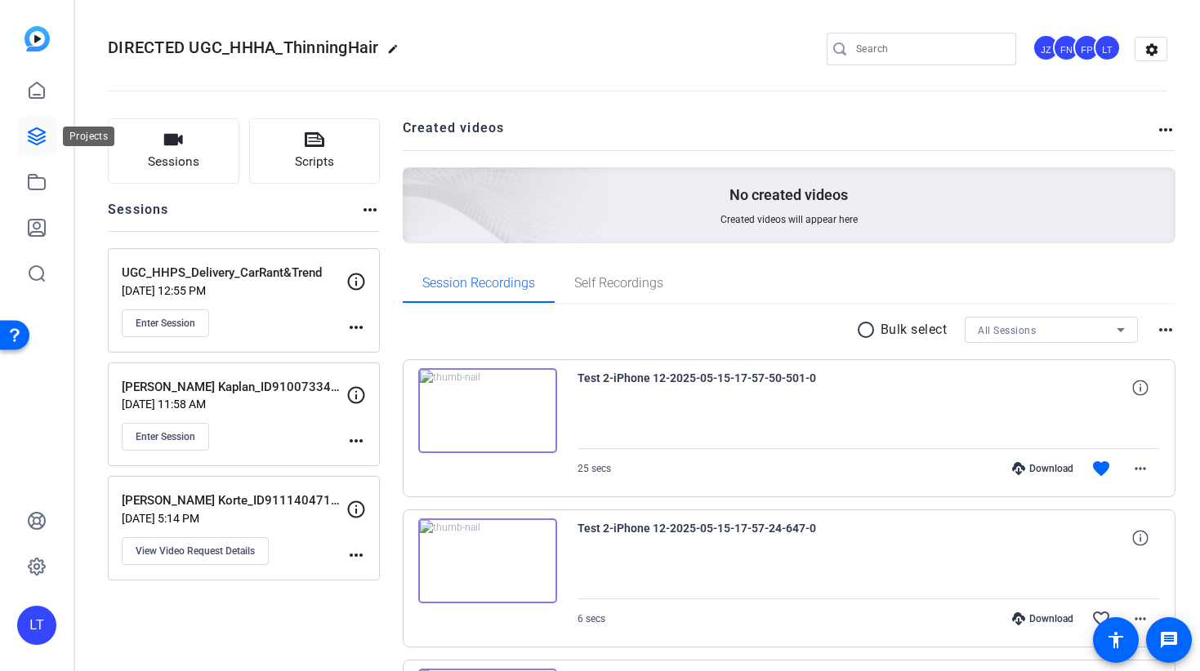
click at [31, 142] on icon at bounding box center [37, 137] width 20 height 20
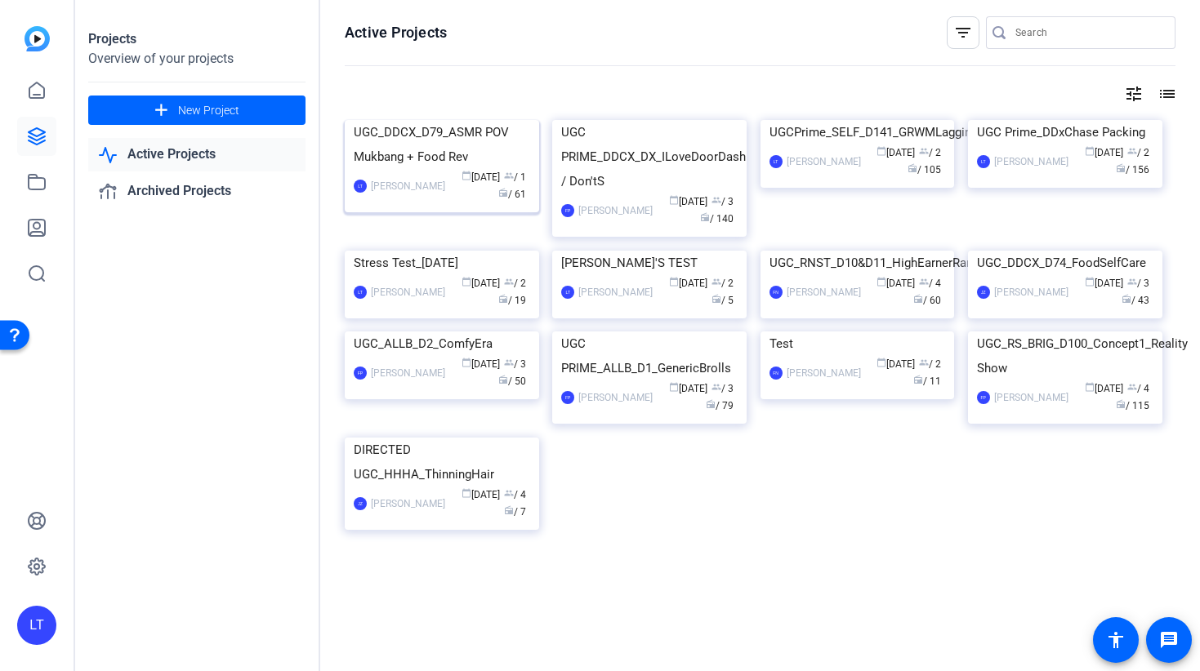
click at [425, 120] on img at bounding box center [442, 120] width 194 height 0
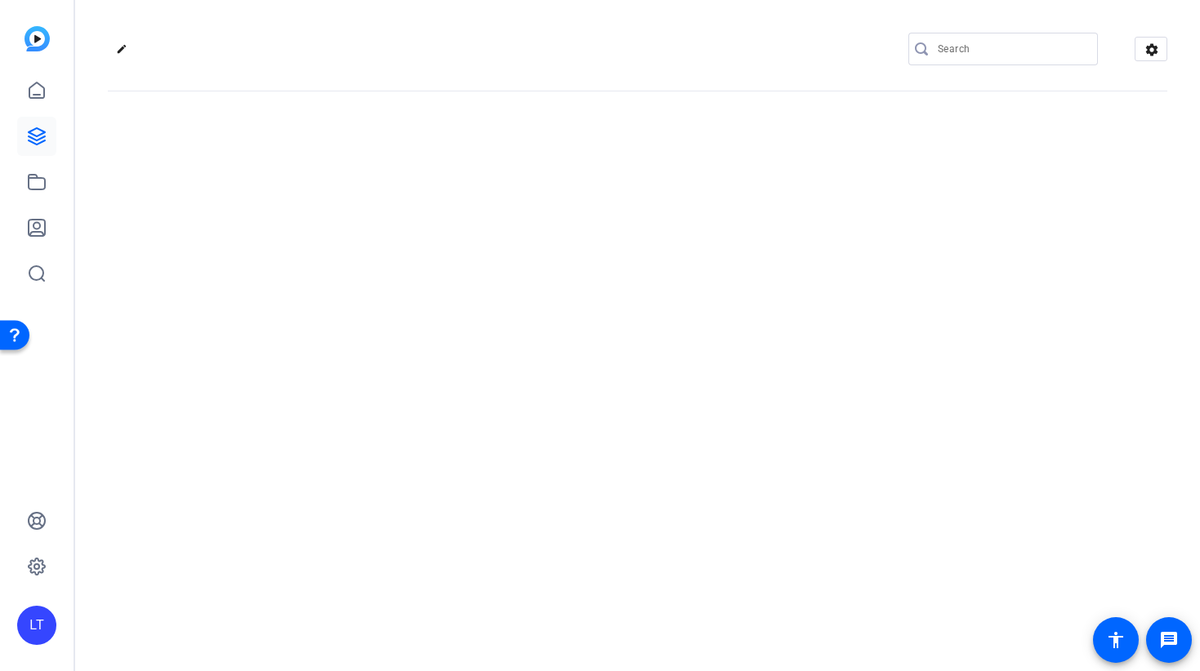
click at [425, 192] on div "edit settings" at bounding box center [637, 335] width 1124 height 671
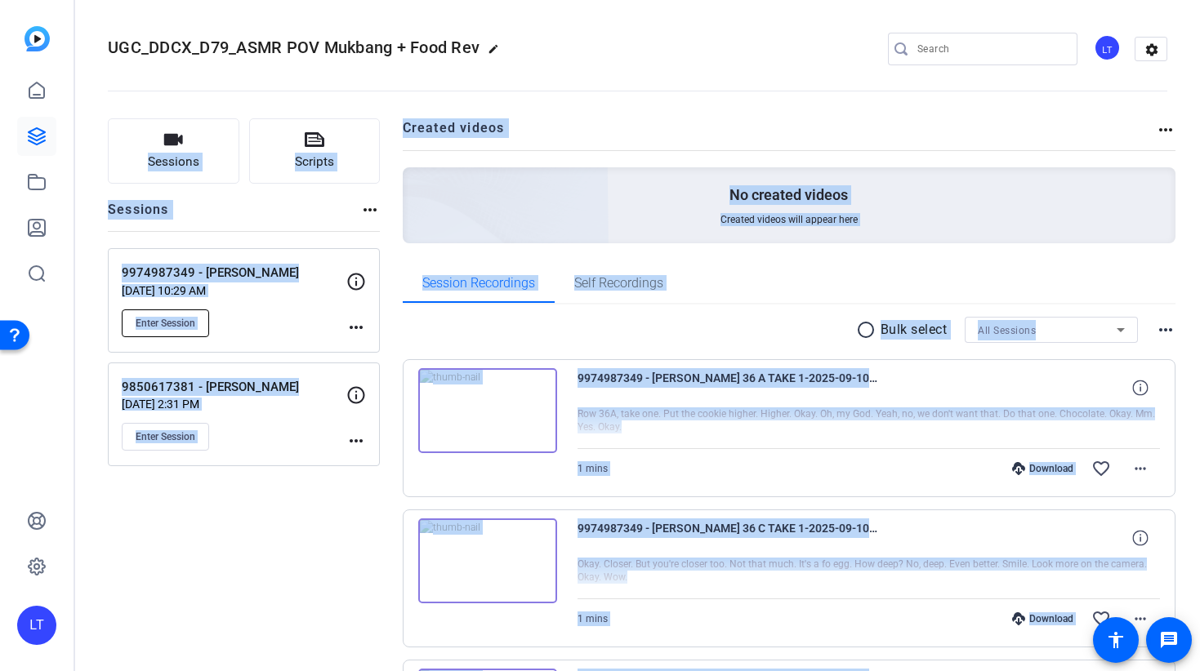
click at [176, 314] on button "Enter Session" at bounding box center [165, 323] width 87 height 28
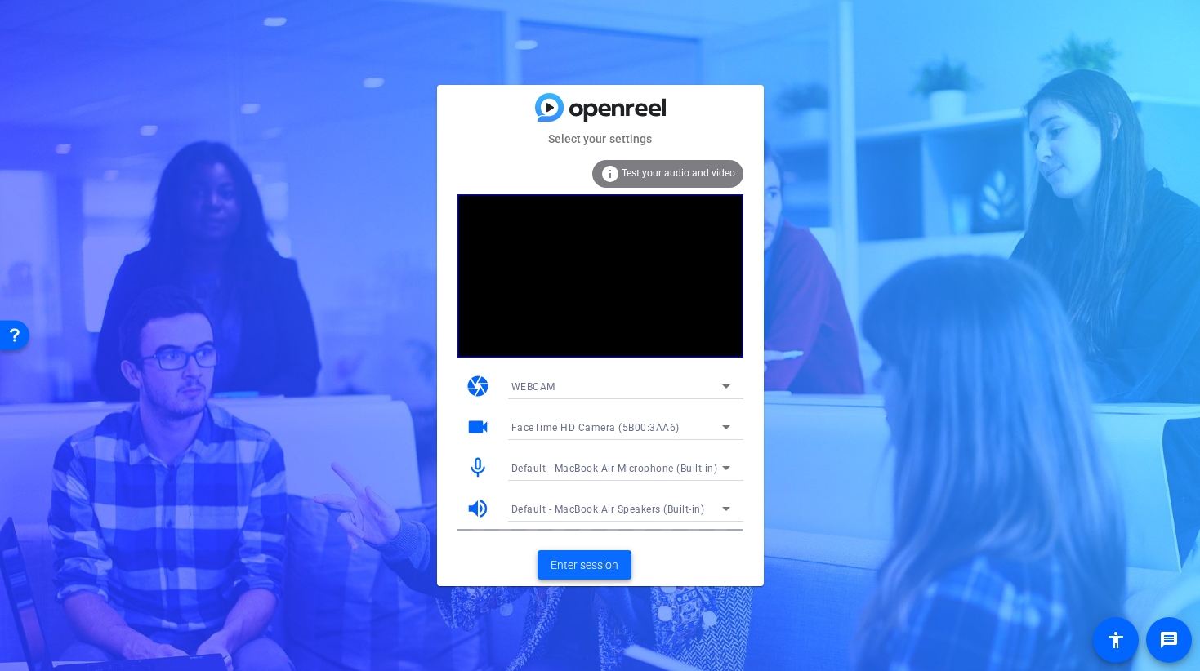
click at [571, 567] on span "Enter session" at bounding box center [584, 565] width 68 height 17
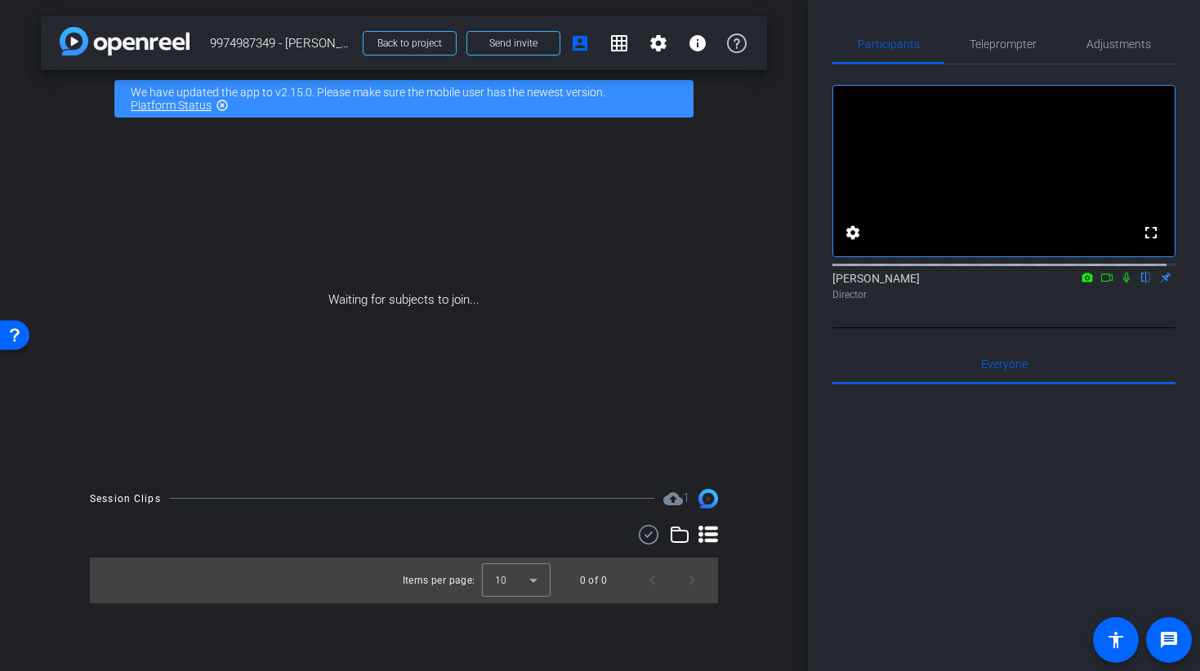
click at [1103, 285] on mat-icon at bounding box center [1107, 277] width 20 height 15
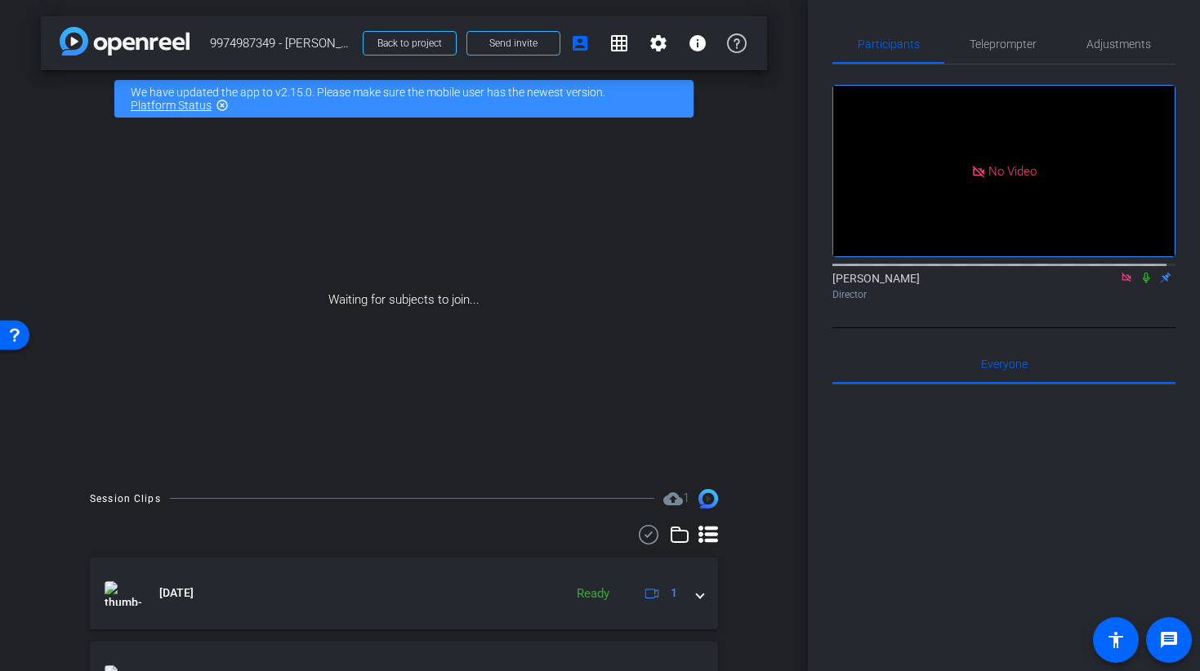
click at [1142, 283] on icon at bounding box center [1145, 278] width 7 height 11
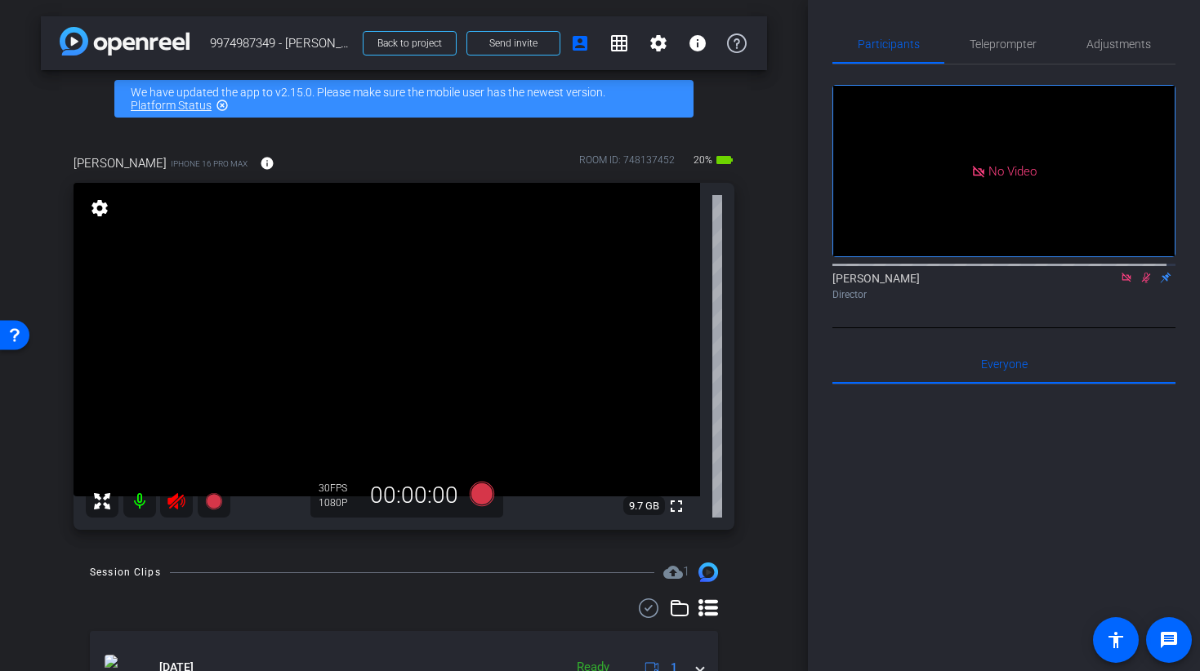
click at [169, 496] on icon at bounding box center [177, 502] width 20 height 20
click at [1142, 283] on icon at bounding box center [1146, 278] width 9 height 11
click at [1120, 283] on icon at bounding box center [1126, 277] width 13 height 11
click at [1100, 39] on span "Adjustments" at bounding box center [1118, 43] width 65 height 11
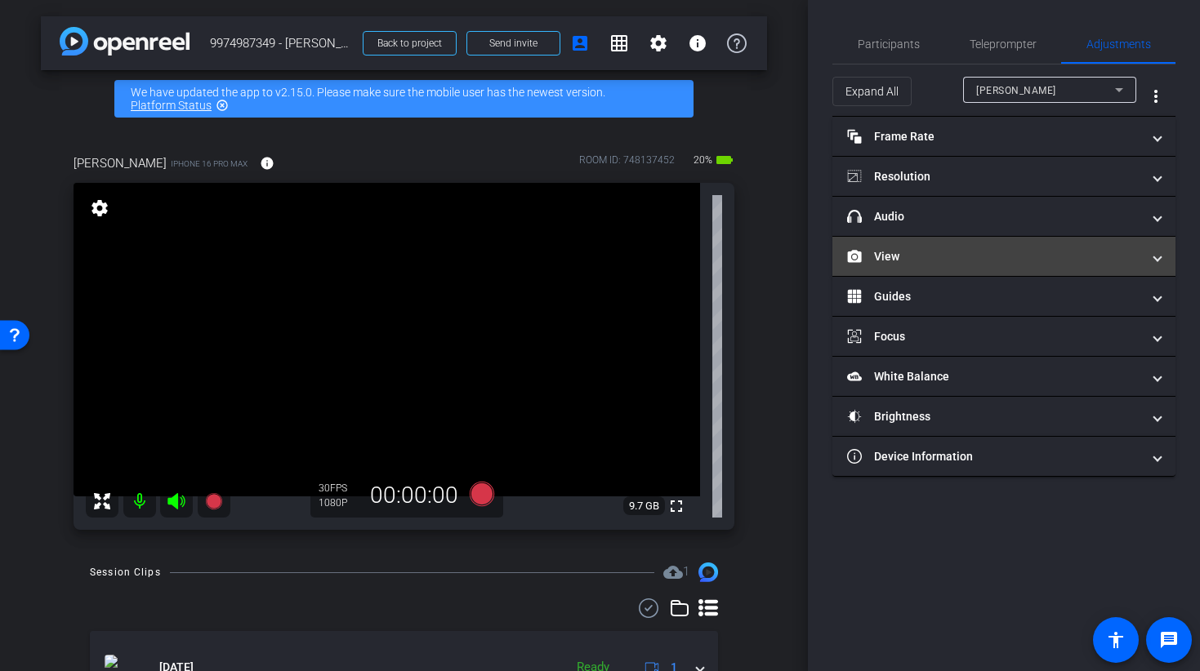
click at [885, 252] on mat-panel-title "View" at bounding box center [994, 256] width 294 height 17
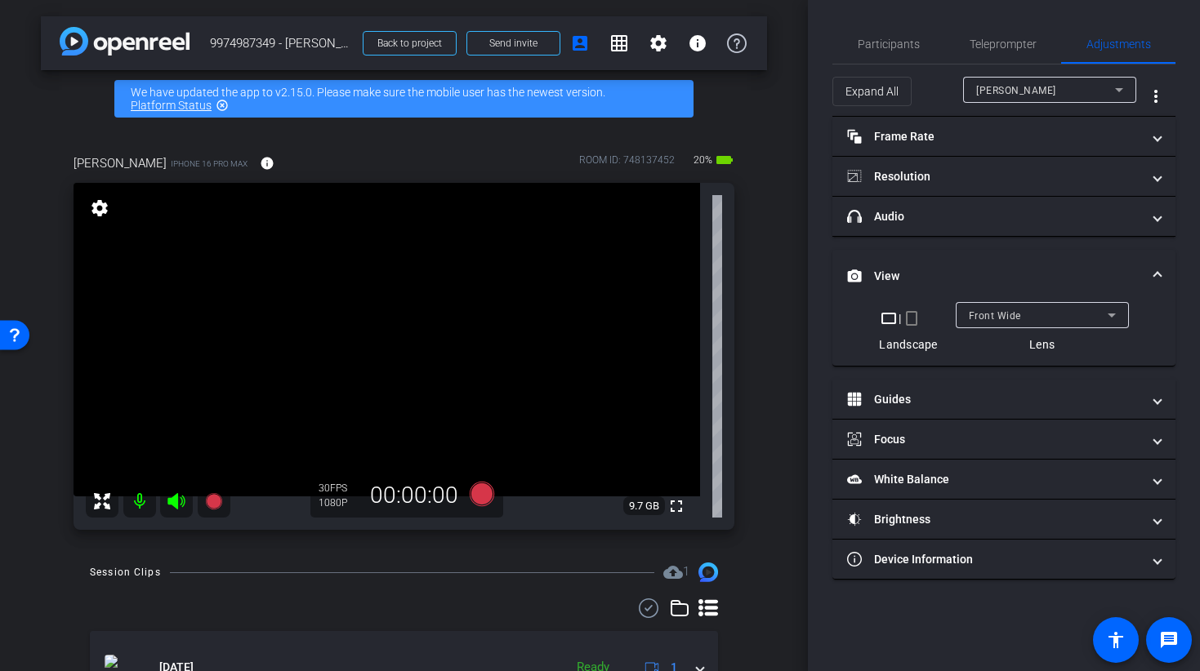
click at [910, 323] on mat-icon "crop_portrait" at bounding box center [912, 319] width 20 height 20
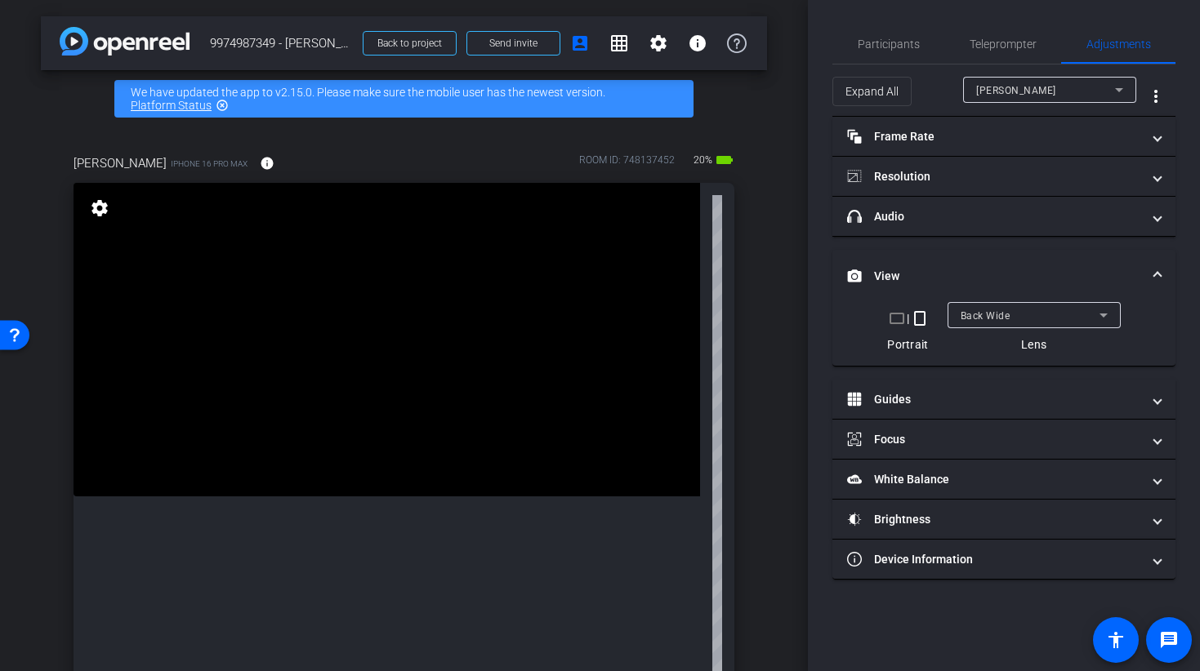
click at [971, 325] on div "Back Wide" at bounding box center [1029, 315] width 139 height 20
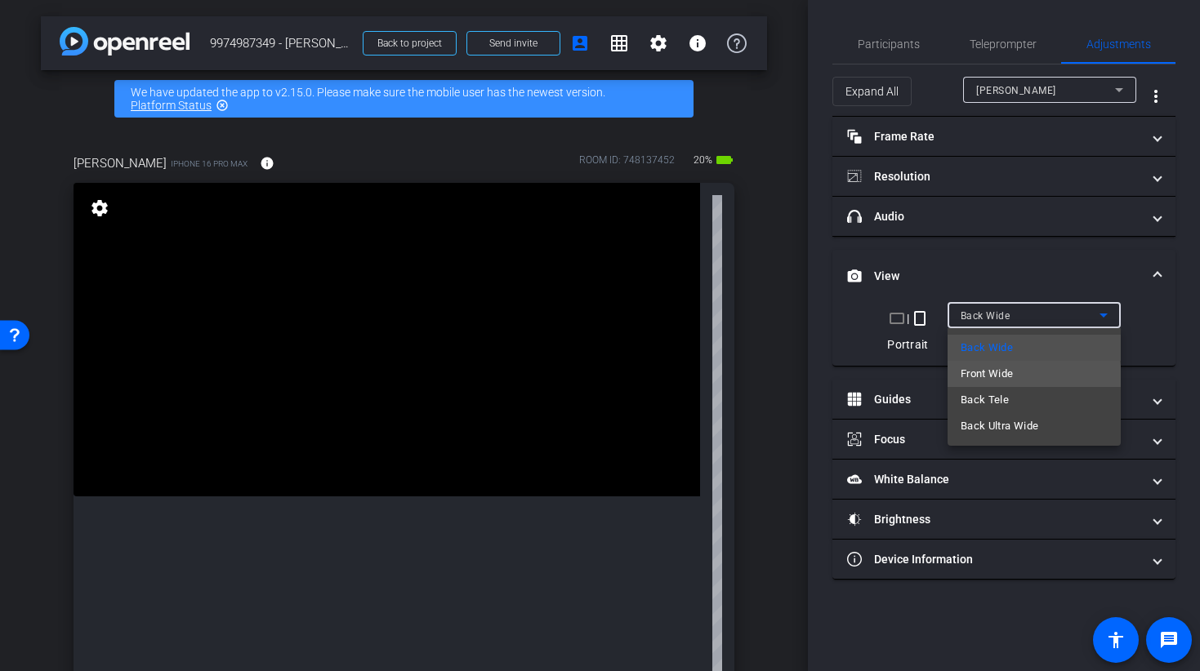
click at [1011, 378] on span "Front Wide" at bounding box center [986, 374] width 53 height 20
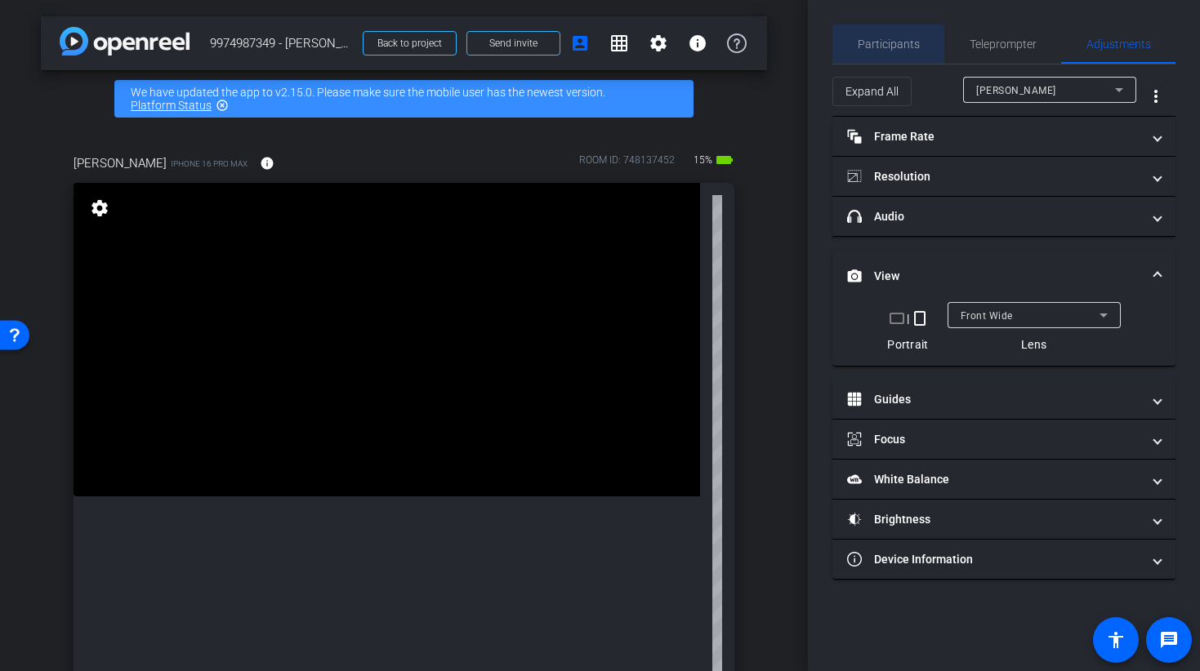
click at [866, 55] on span "Participants" at bounding box center [888, 43] width 62 height 39
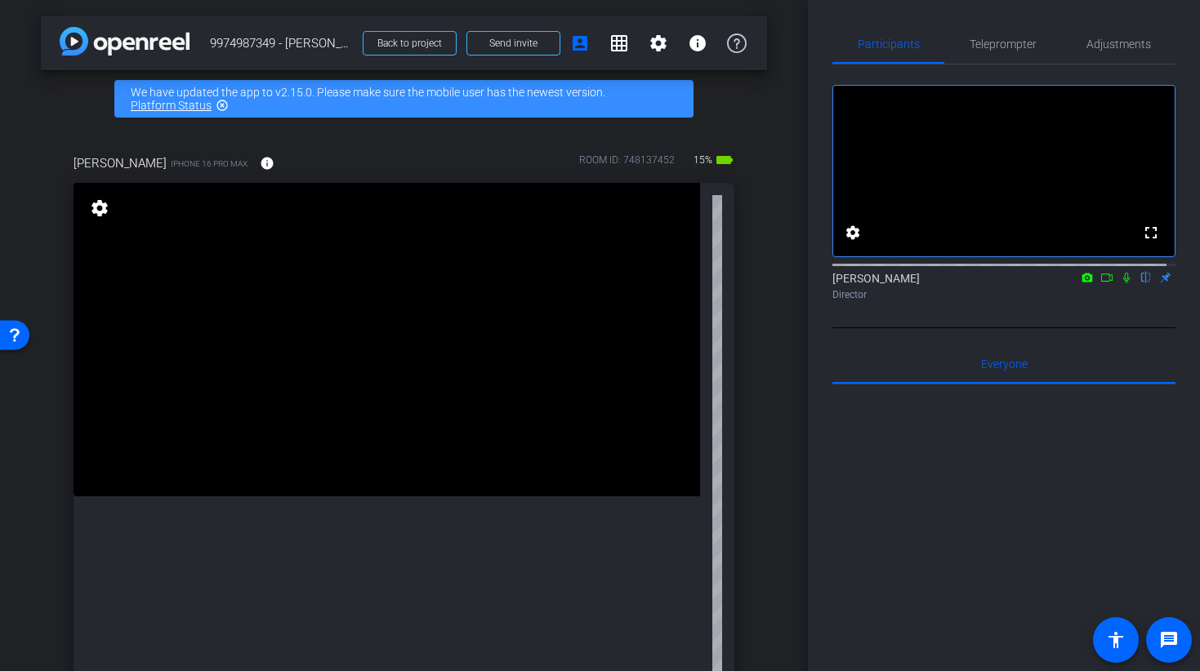
scroll to position [276, 0]
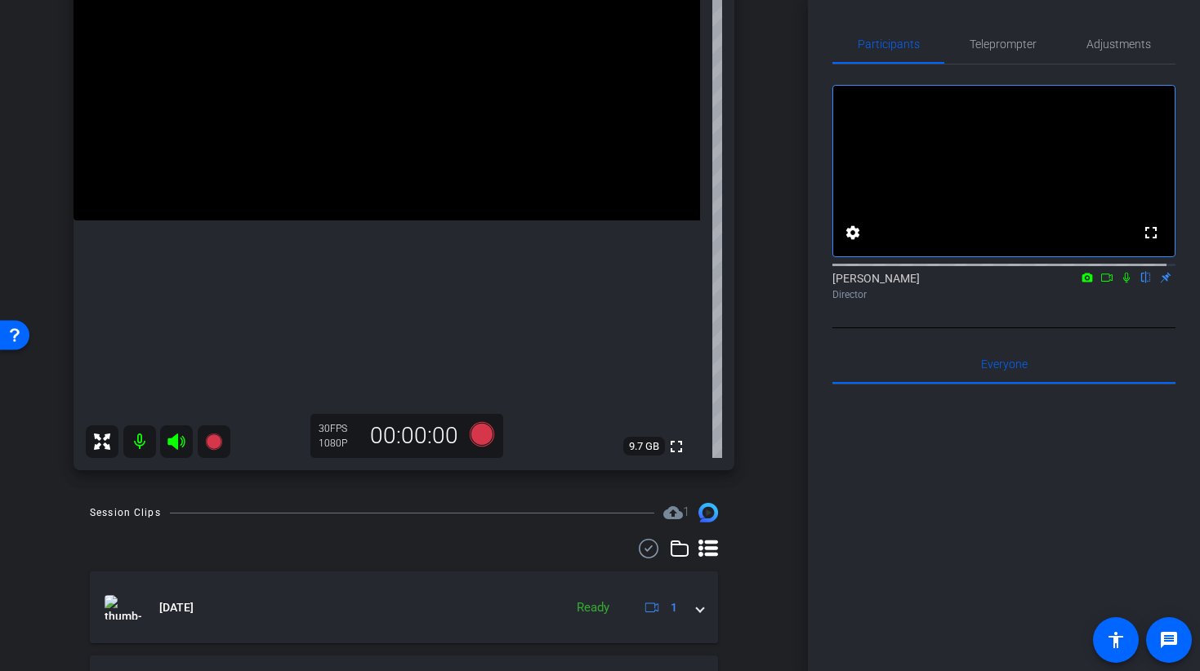
click at [127, 439] on mat-icon at bounding box center [139, 441] width 33 height 33
click at [178, 440] on icon at bounding box center [177, 442] width 20 height 20
click at [178, 440] on div at bounding box center [158, 441] width 145 height 33
click at [174, 443] on icon at bounding box center [175, 442] width 17 height 16
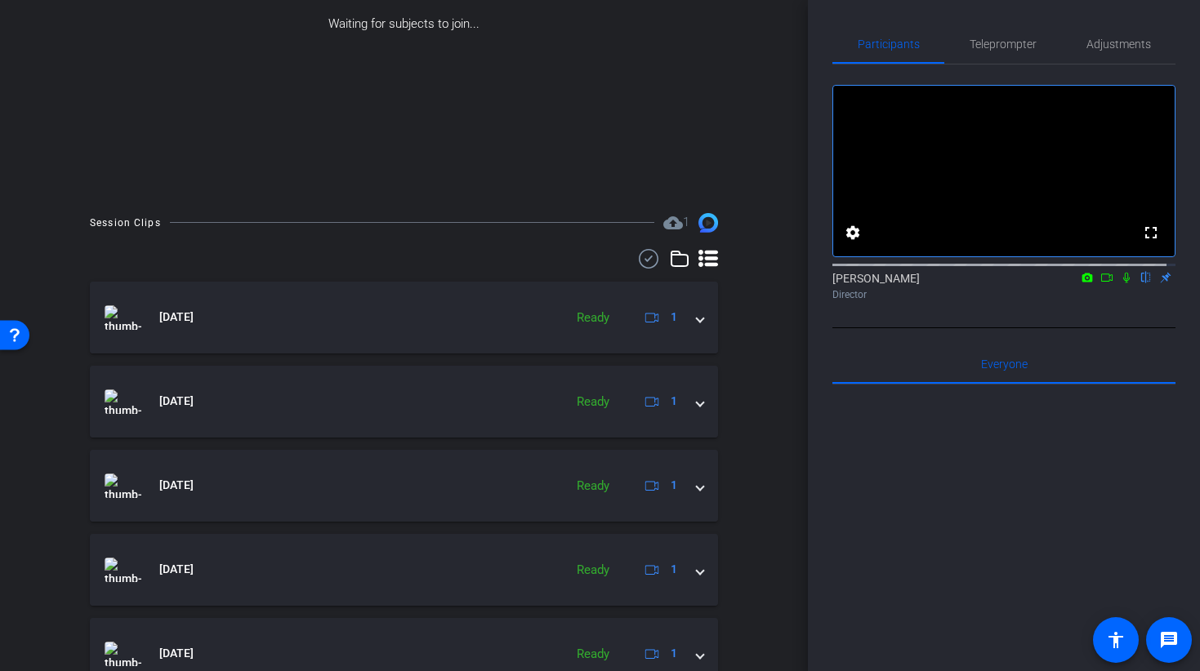
scroll to position [0, 0]
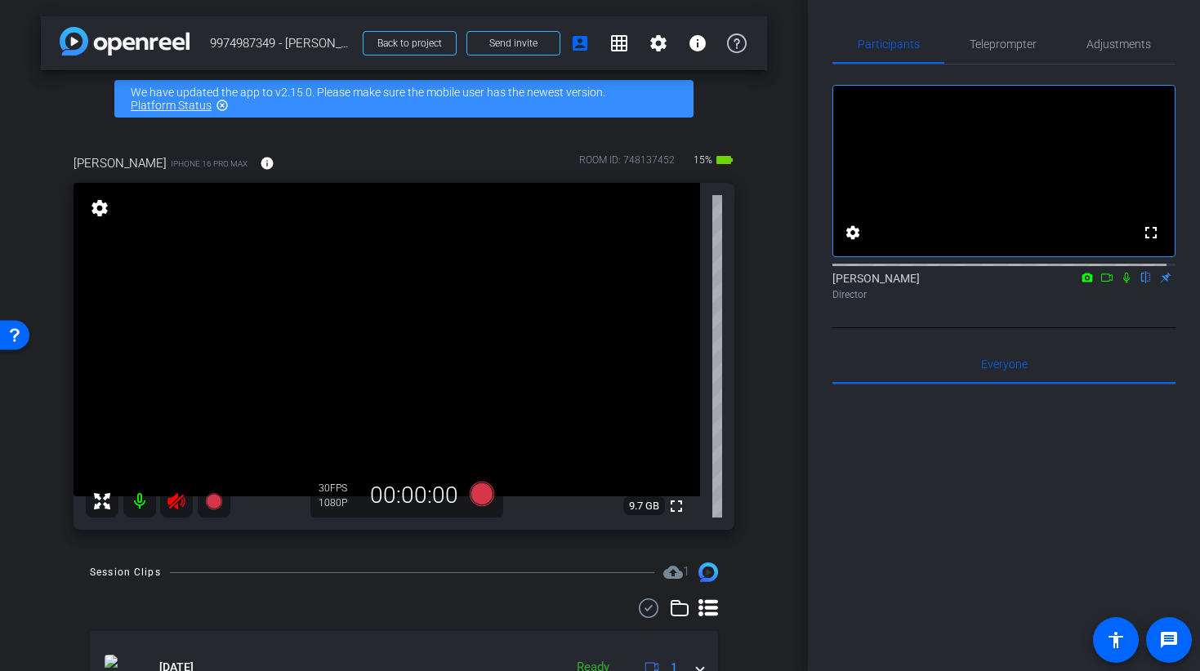
click at [167, 500] on icon at bounding box center [175, 501] width 17 height 16
click at [1127, 42] on span "Adjustments" at bounding box center [1118, 43] width 65 height 11
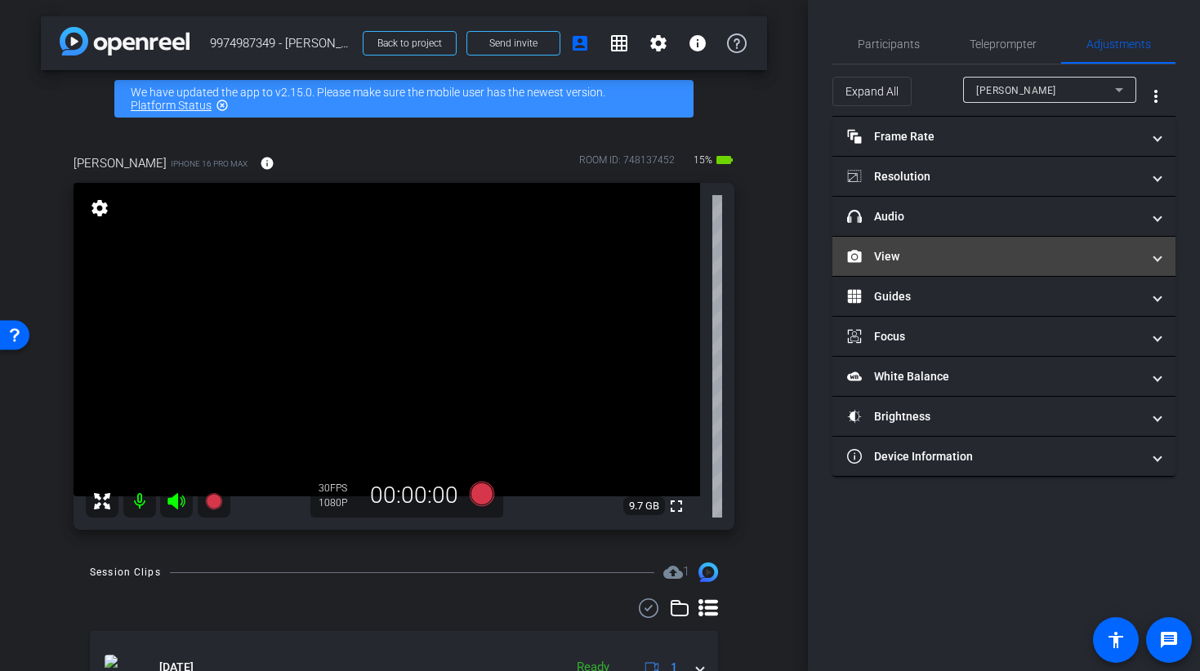
click at [909, 267] on mat-expansion-panel-header "View" at bounding box center [1003, 256] width 343 height 39
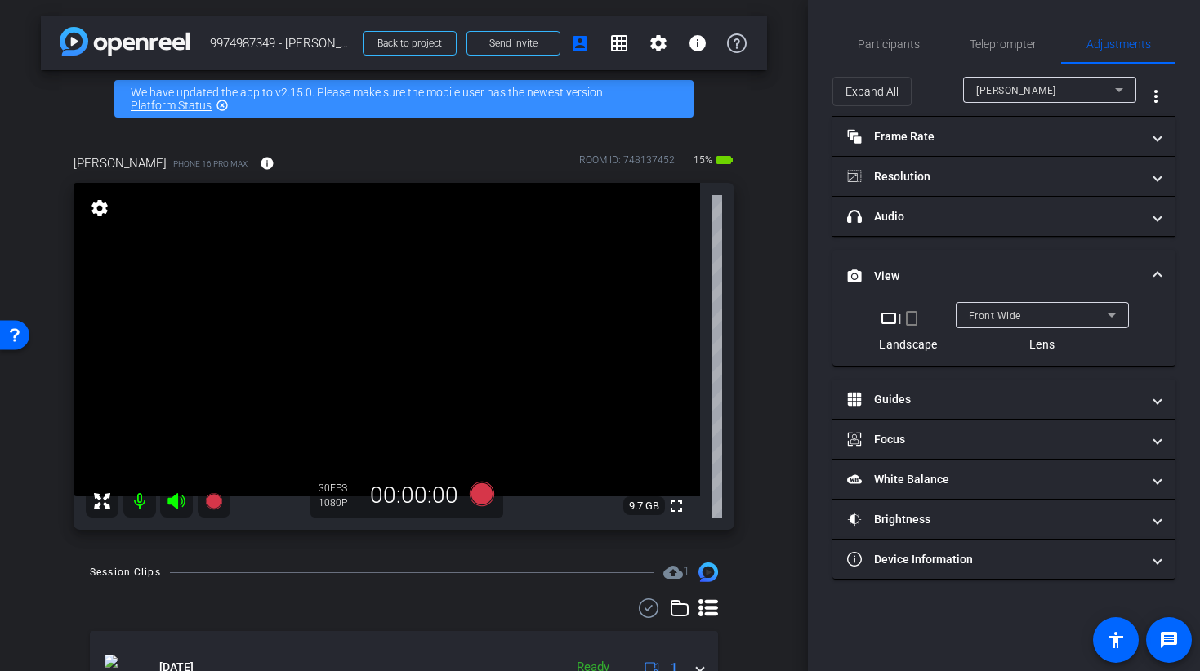
click at [999, 323] on div "Front Wide" at bounding box center [1037, 315] width 139 height 20
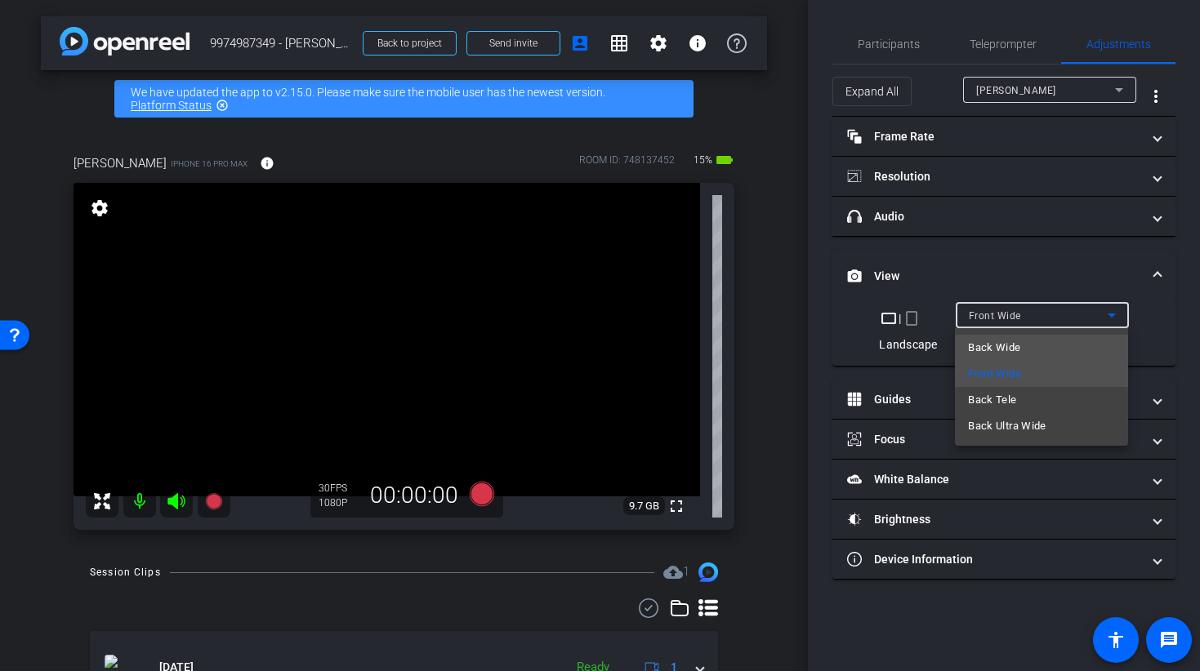
click at [1001, 348] on span "Back Wide" at bounding box center [994, 348] width 52 height 20
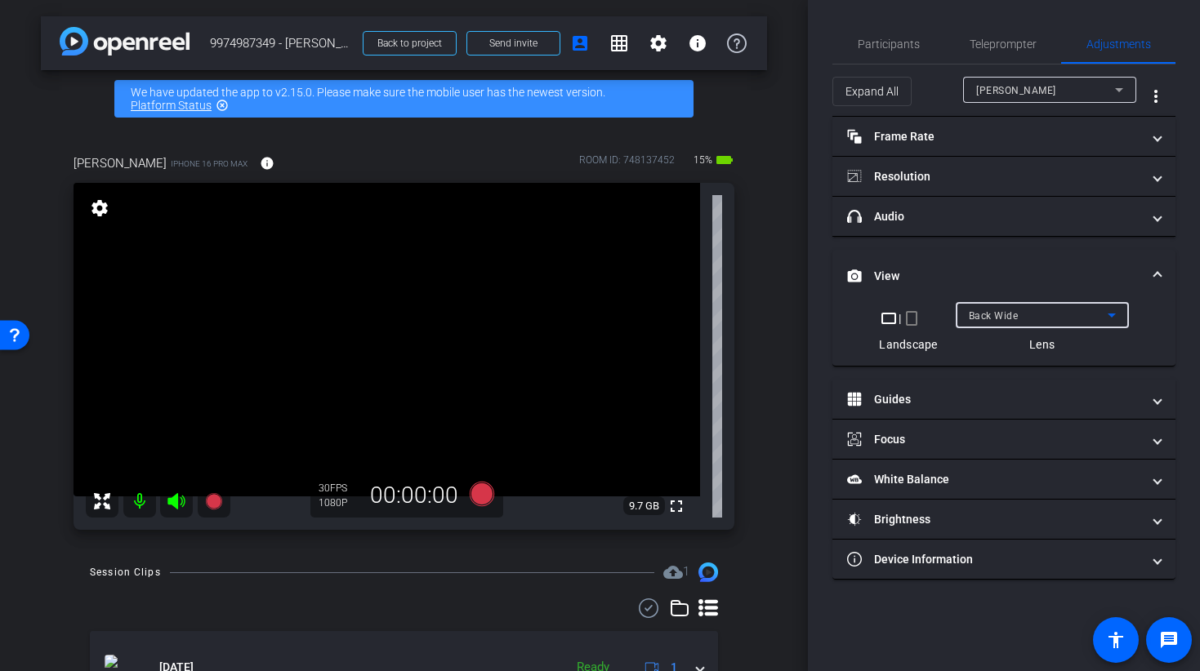
click at [146, 505] on mat-icon at bounding box center [139, 501] width 33 height 33
click at [168, 509] on icon at bounding box center [177, 502] width 20 height 20
click at [902, 55] on span "Participants" at bounding box center [888, 43] width 62 height 39
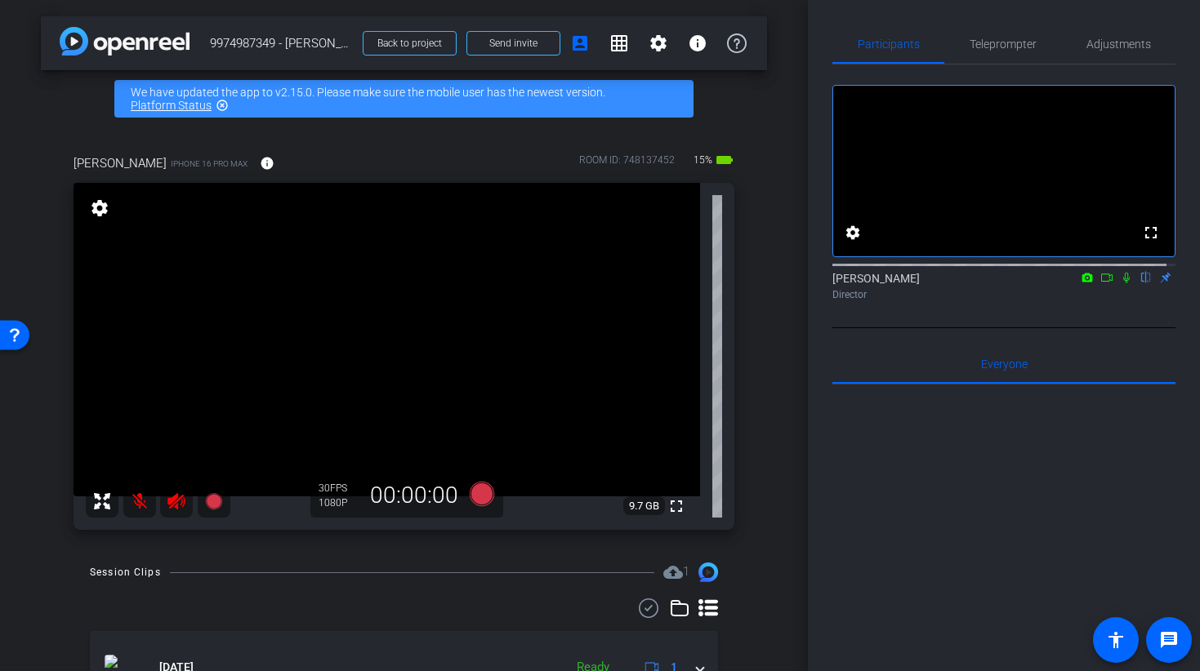
click at [142, 501] on mat-icon at bounding box center [139, 501] width 33 height 33
click at [174, 503] on icon at bounding box center [175, 501] width 17 height 16
click at [875, 446] on div at bounding box center [1003, 587] width 343 height 404
click at [136, 498] on mat-icon at bounding box center [139, 501] width 33 height 33
click at [173, 507] on icon at bounding box center [177, 502] width 20 height 20
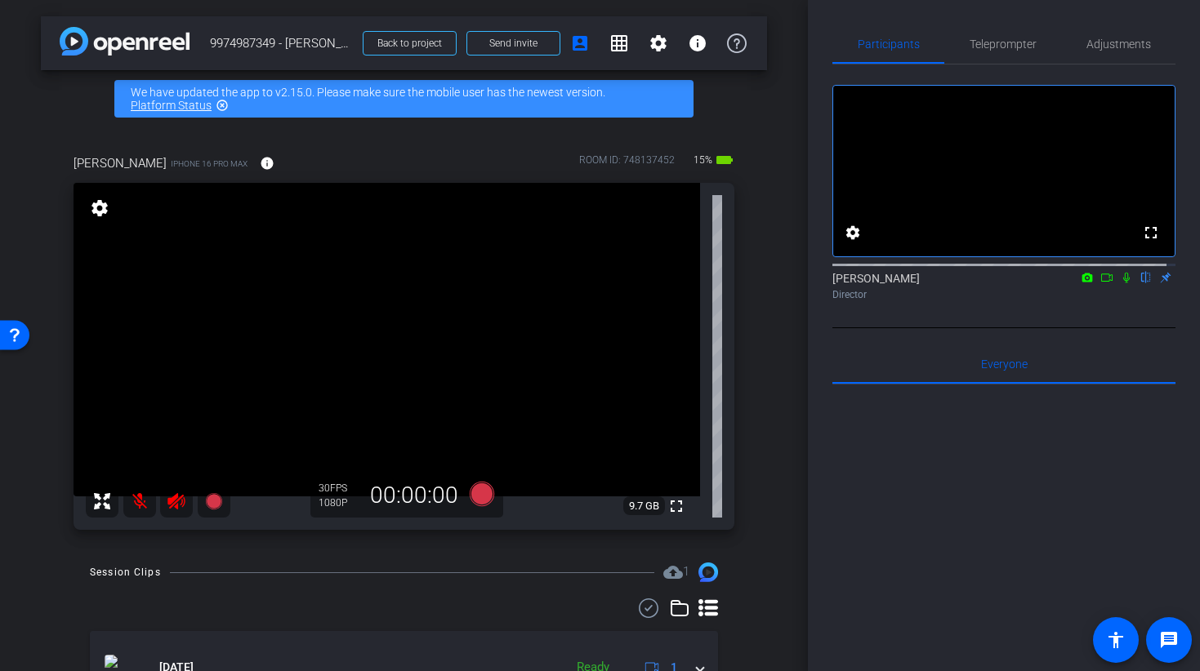
click at [1123, 283] on icon at bounding box center [1126, 277] width 13 height 11
click at [135, 508] on mat-icon at bounding box center [139, 501] width 33 height 33
click at [171, 509] on icon at bounding box center [177, 502] width 20 height 20
click at [1121, 283] on icon at bounding box center [1126, 277] width 13 height 11
click at [475, 40] on span at bounding box center [513, 43] width 92 height 39
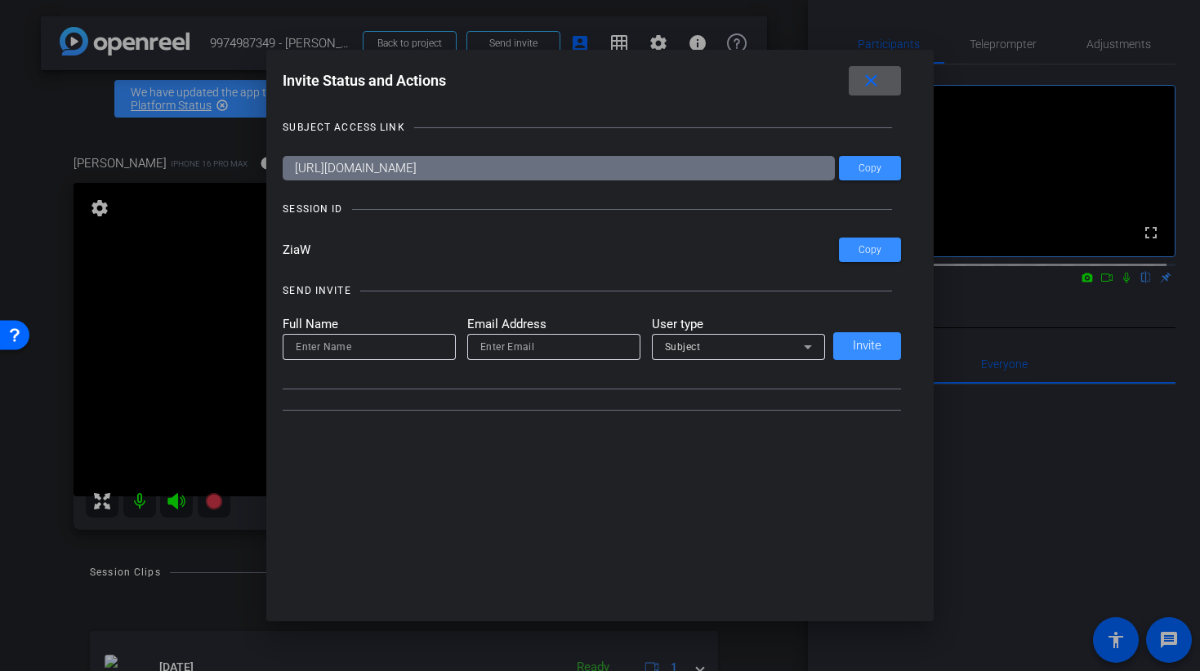
click at [328, 350] on input at bounding box center [369, 347] width 147 height 20
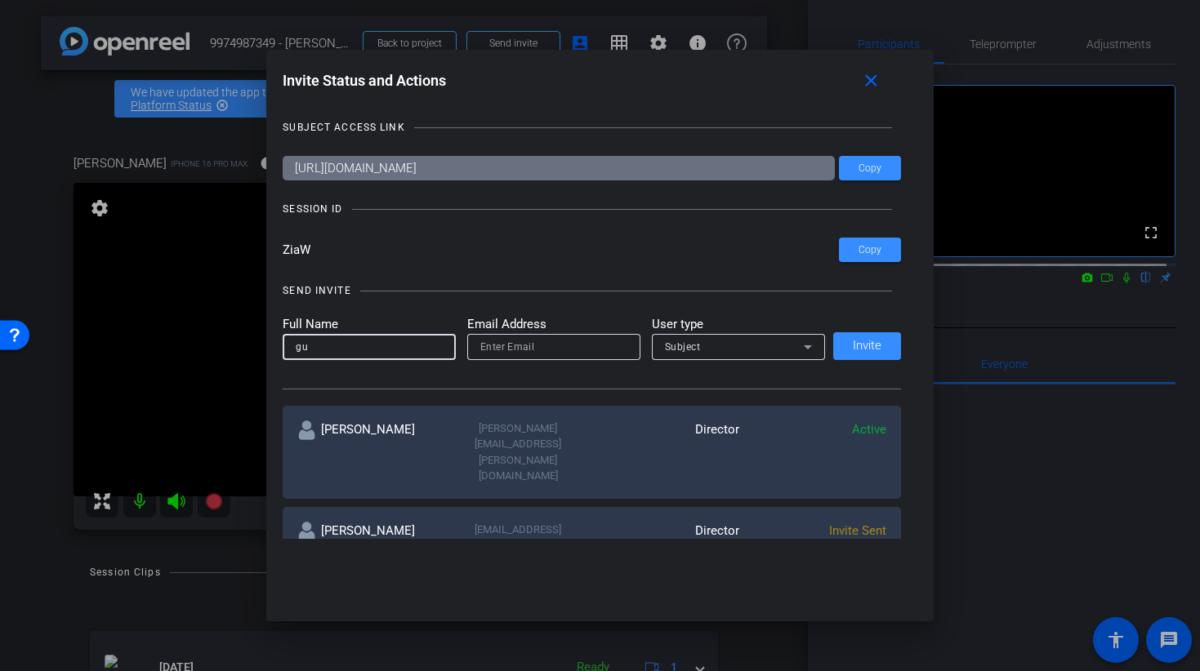
type input "g"
click at [112, 385] on div at bounding box center [600, 335] width 1200 height 671
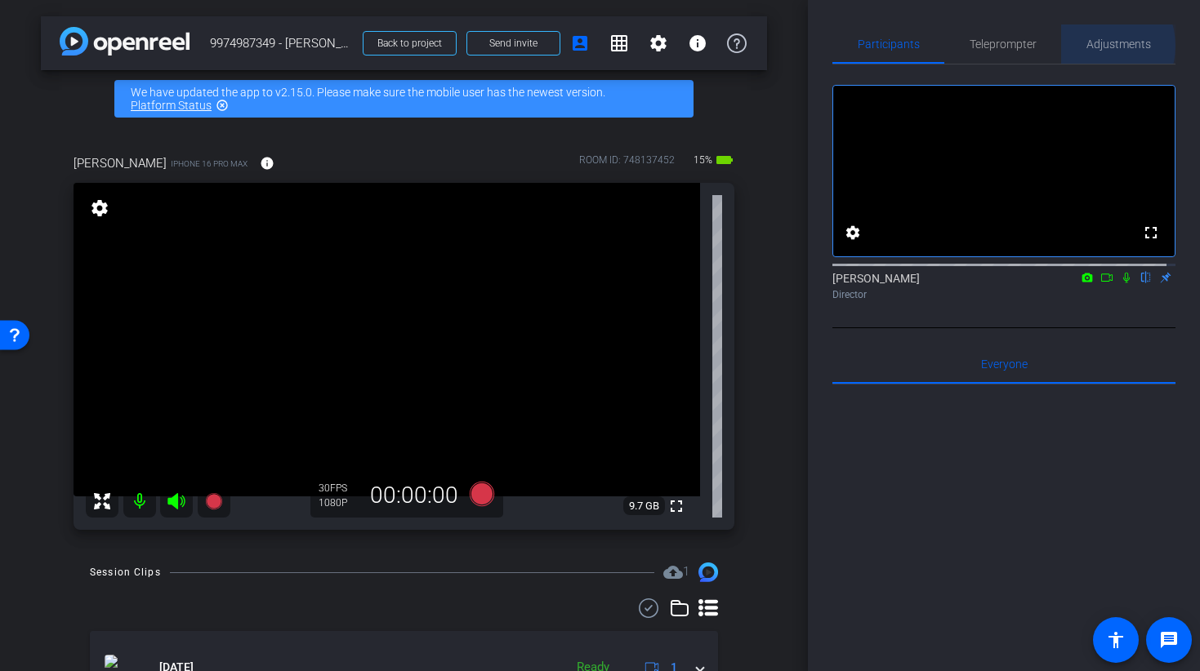
click at [1089, 46] on span "Adjustments" at bounding box center [1118, 43] width 65 height 11
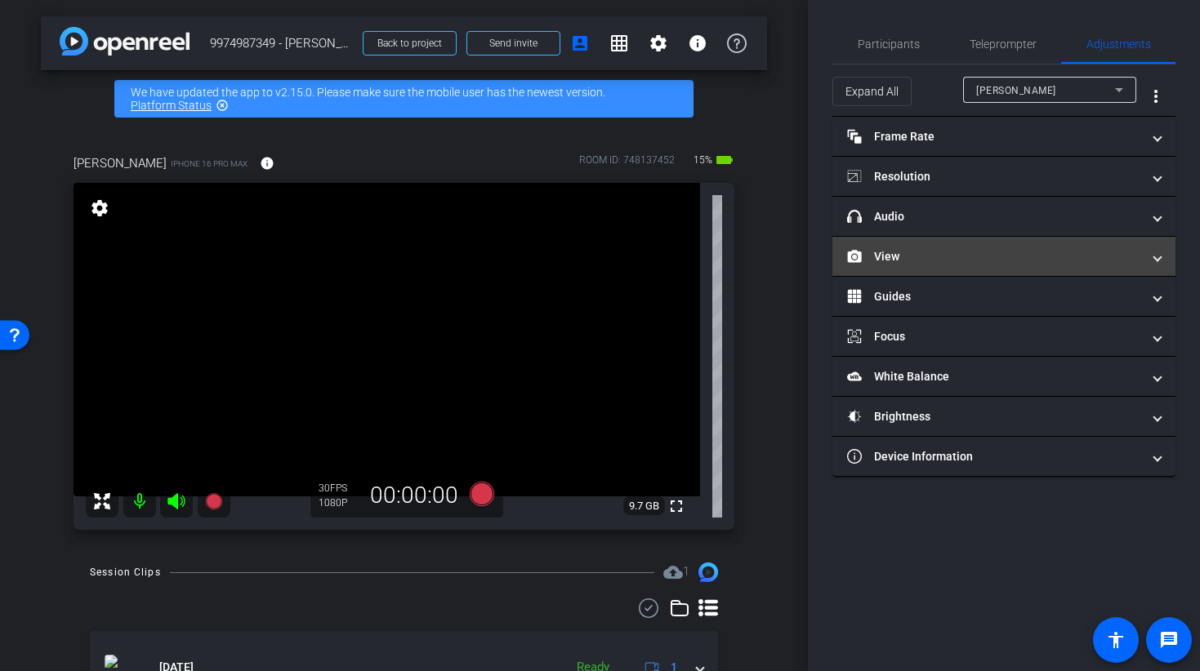
click at [896, 254] on mat-panel-title "View" at bounding box center [994, 256] width 294 height 17
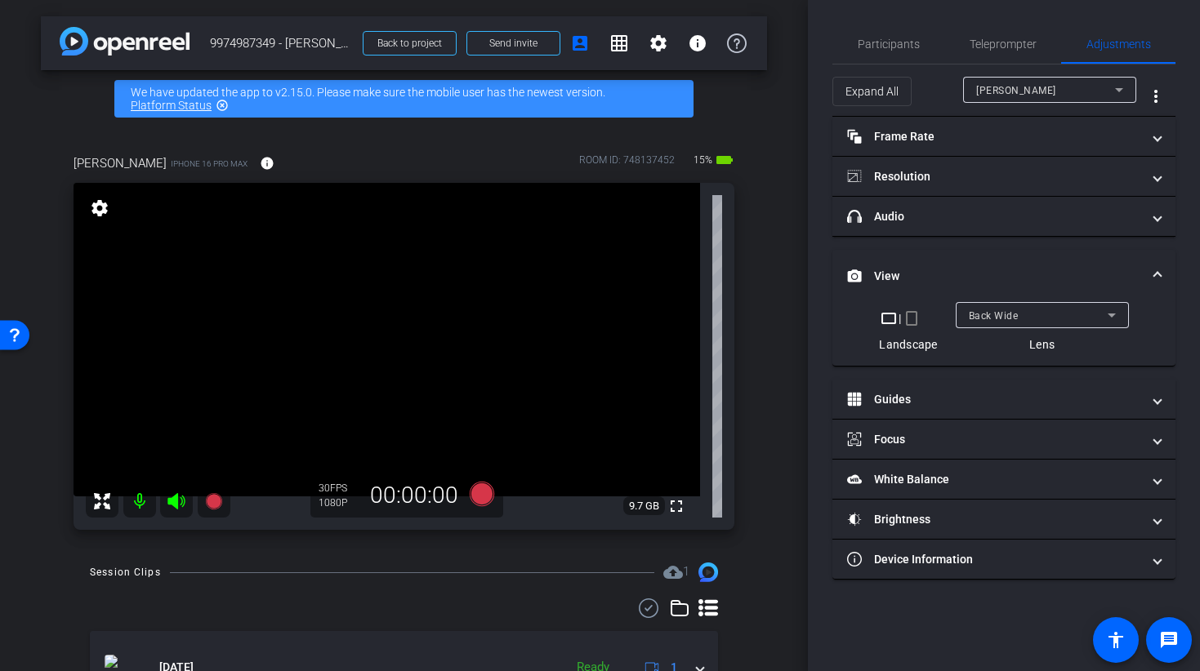
click at [911, 317] on mat-icon "crop_portrait" at bounding box center [912, 319] width 20 height 20
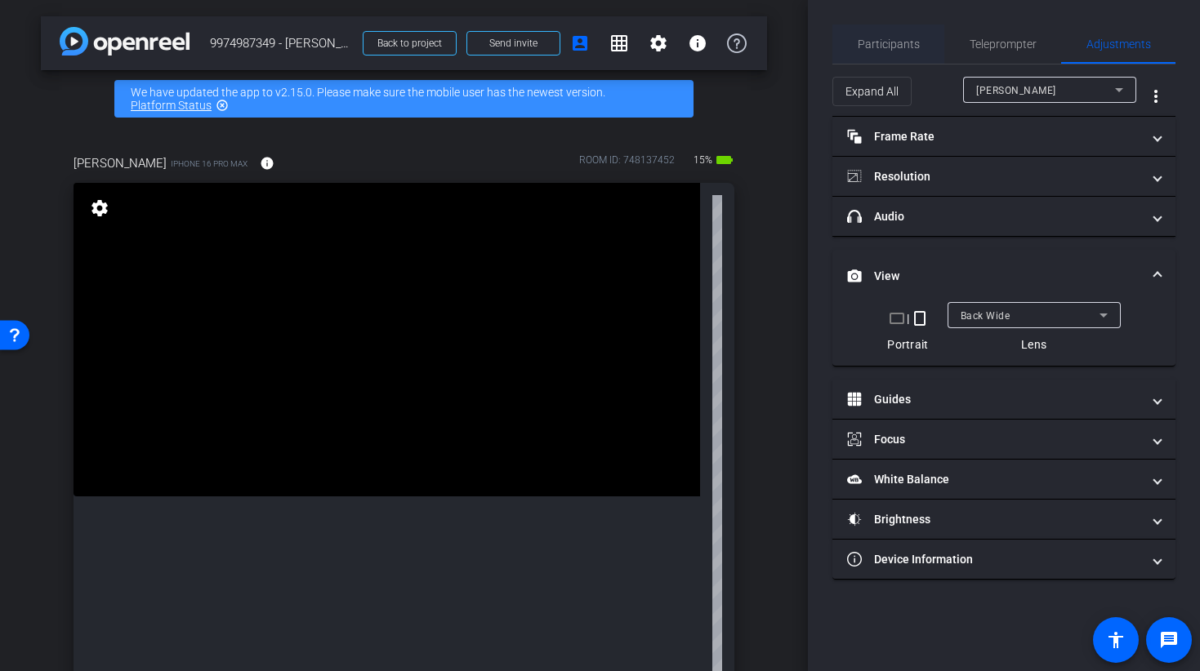
click at [865, 45] on span "Participants" at bounding box center [888, 43] width 62 height 11
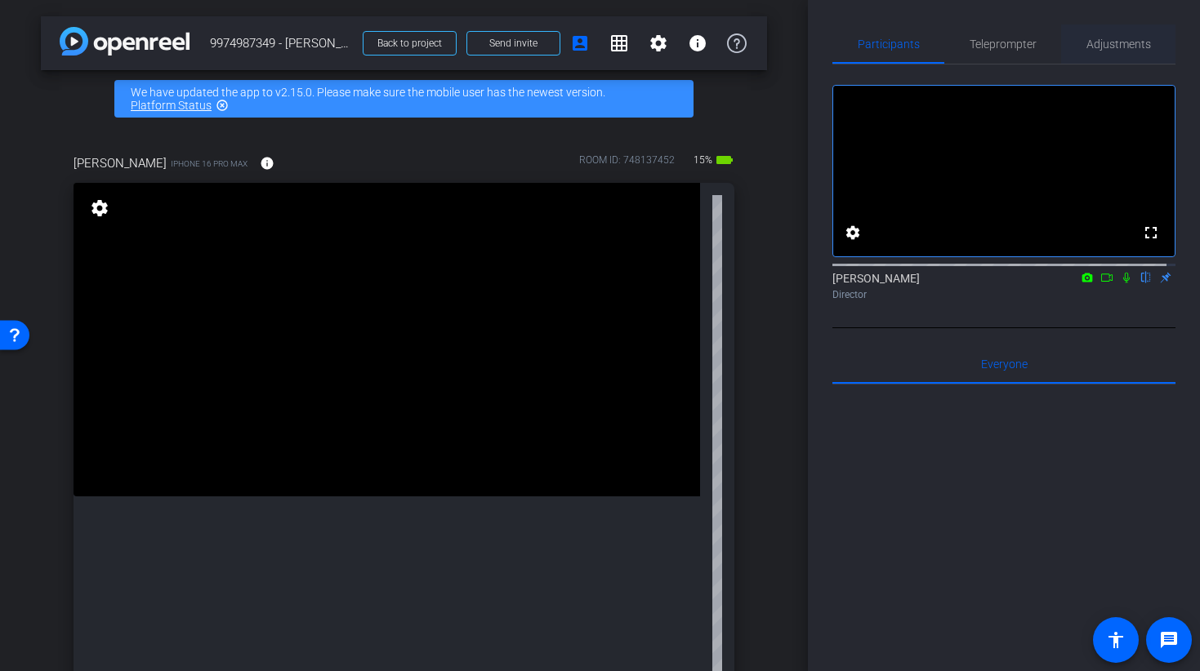
click at [1092, 49] on span "Adjustments" at bounding box center [1118, 43] width 65 height 11
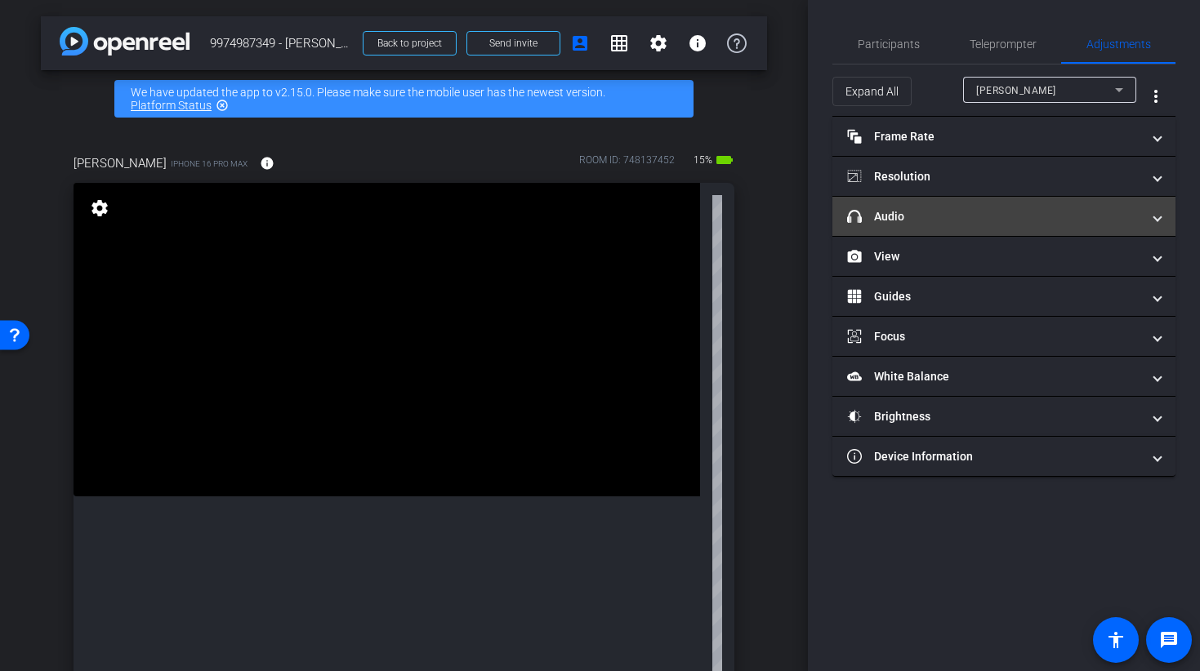
click at [946, 220] on mat-panel-title "headphone icon Audio" at bounding box center [994, 216] width 294 height 17
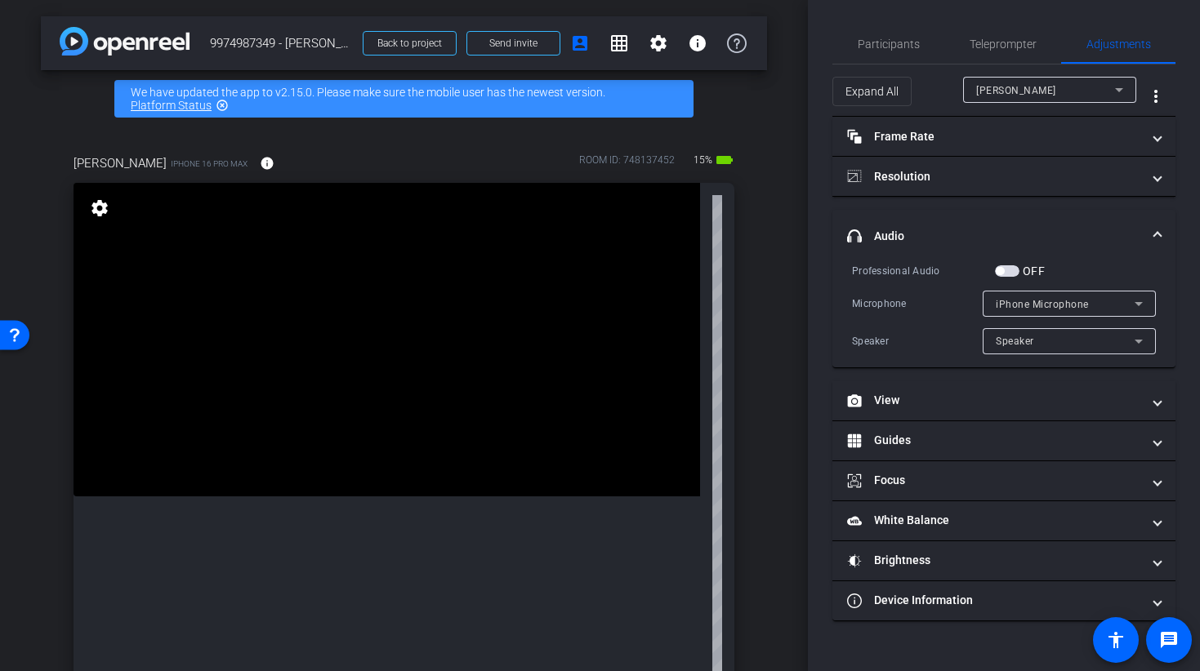
click at [1009, 273] on span "button" at bounding box center [1007, 270] width 24 height 11
click at [1019, 302] on span "iPhone Microphone" at bounding box center [1041, 304] width 93 height 11
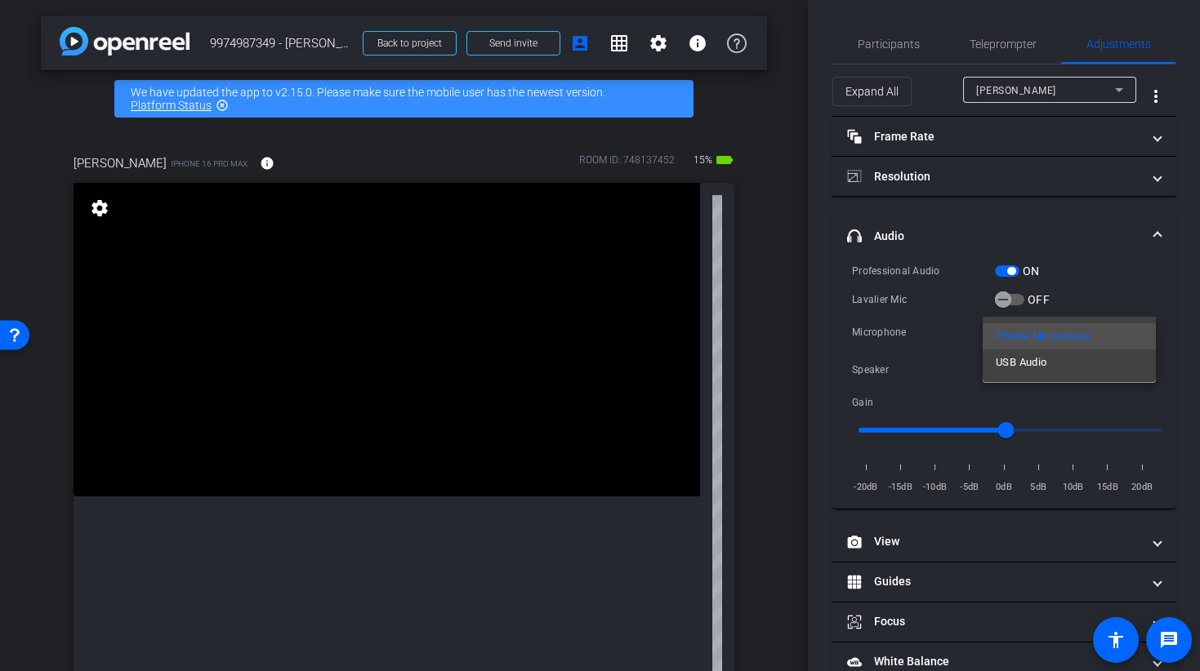
click at [964, 345] on div at bounding box center [600, 335] width 1200 height 671
click at [1022, 333] on span "iPhone Microphone" at bounding box center [1041, 332] width 93 height 11
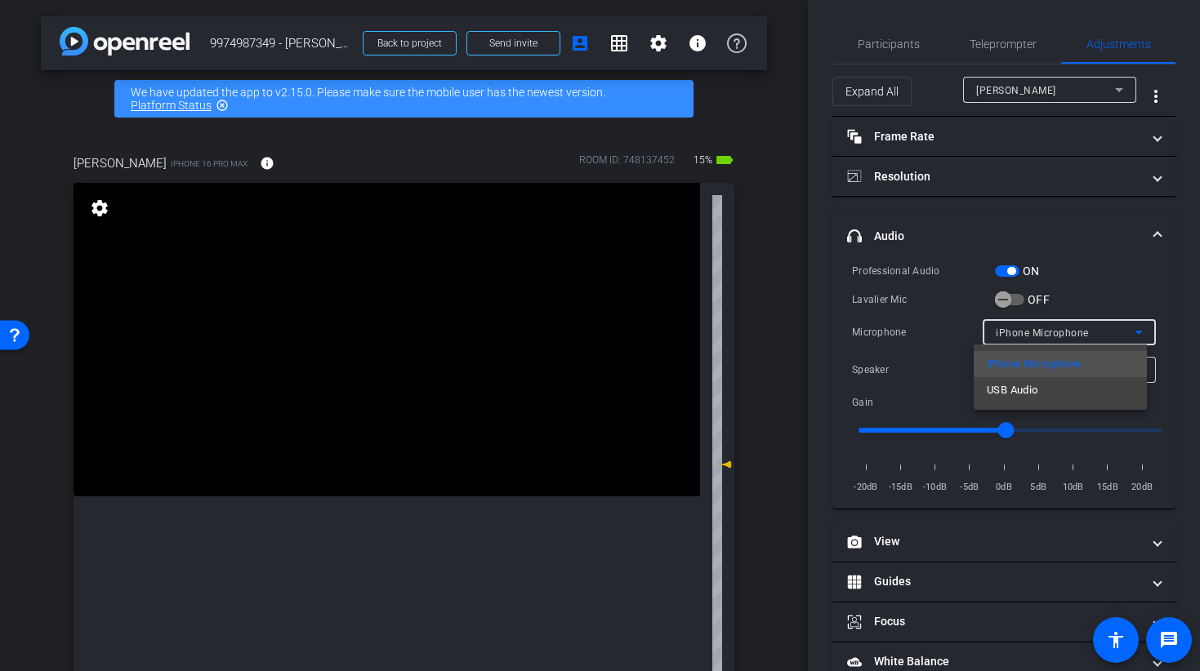
click at [1022, 390] on span "USB Audio" at bounding box center [1011, 391] width 51 height 20
click at [1042, 373] on div "Speaker" at bounding box center [1064, 369] width 139 height 20
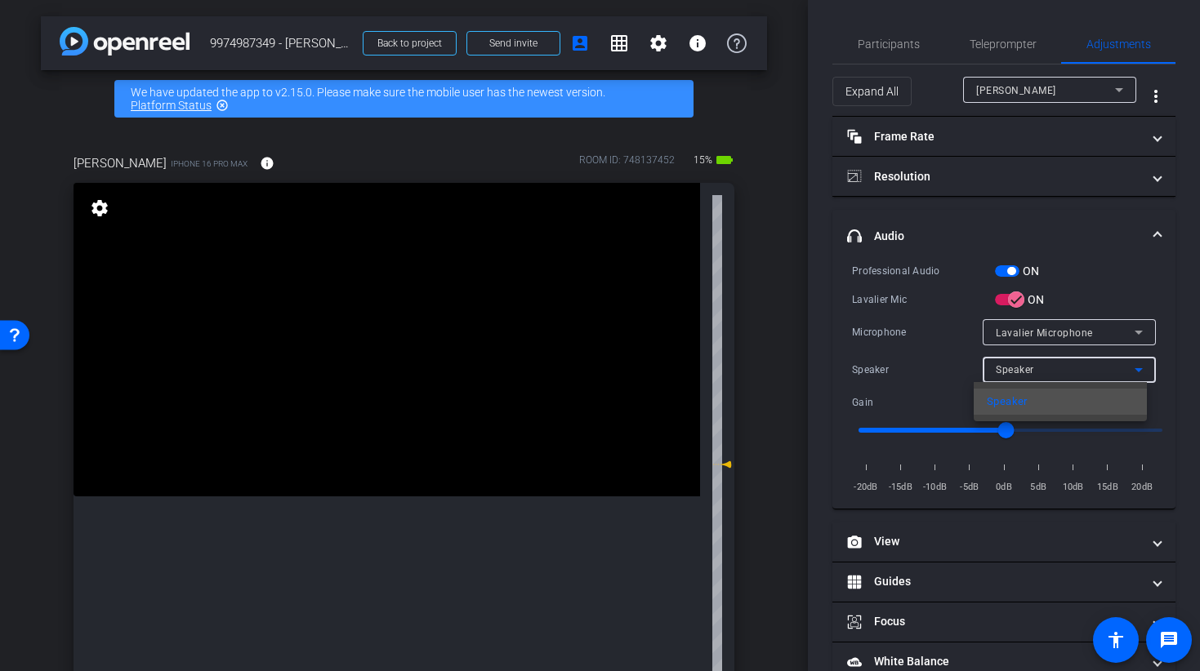
click at [907, 361] on div at bounding box center [600, 335] width 1200 height 671
click at [1016, 301] on icon "button" at bounding box center [1016, 299] width 15 height 15
click at [1009, 301] on icon "button" at bounding box center [1002, 299] width 15 height 15
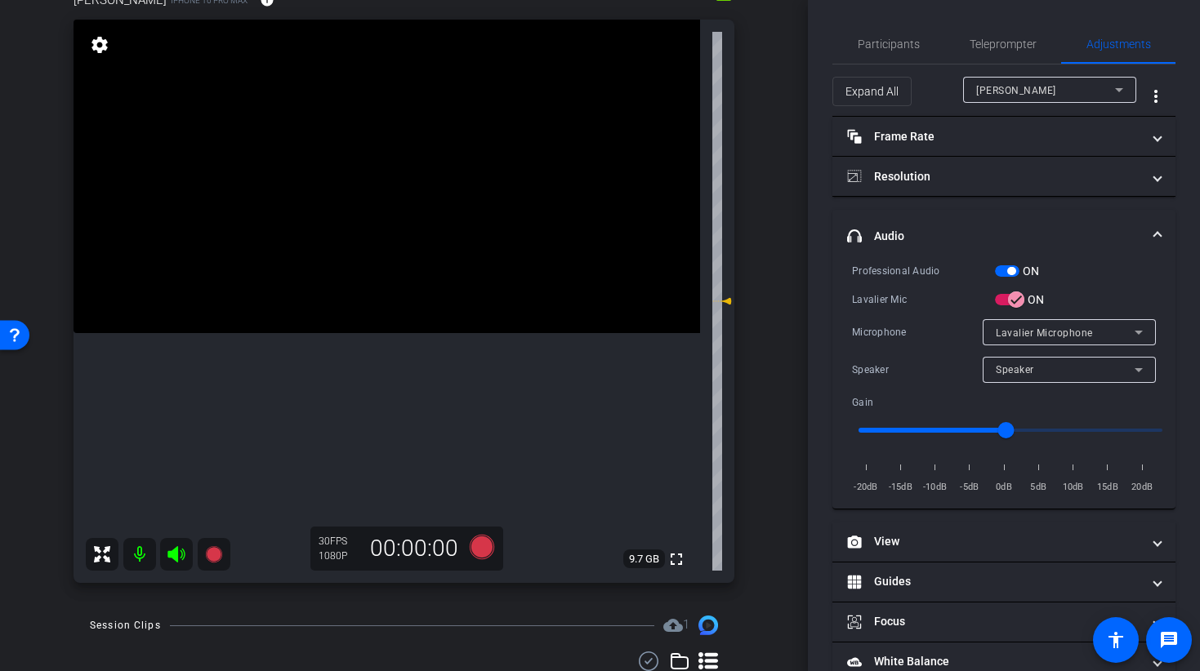
scroll to position [167, 0]
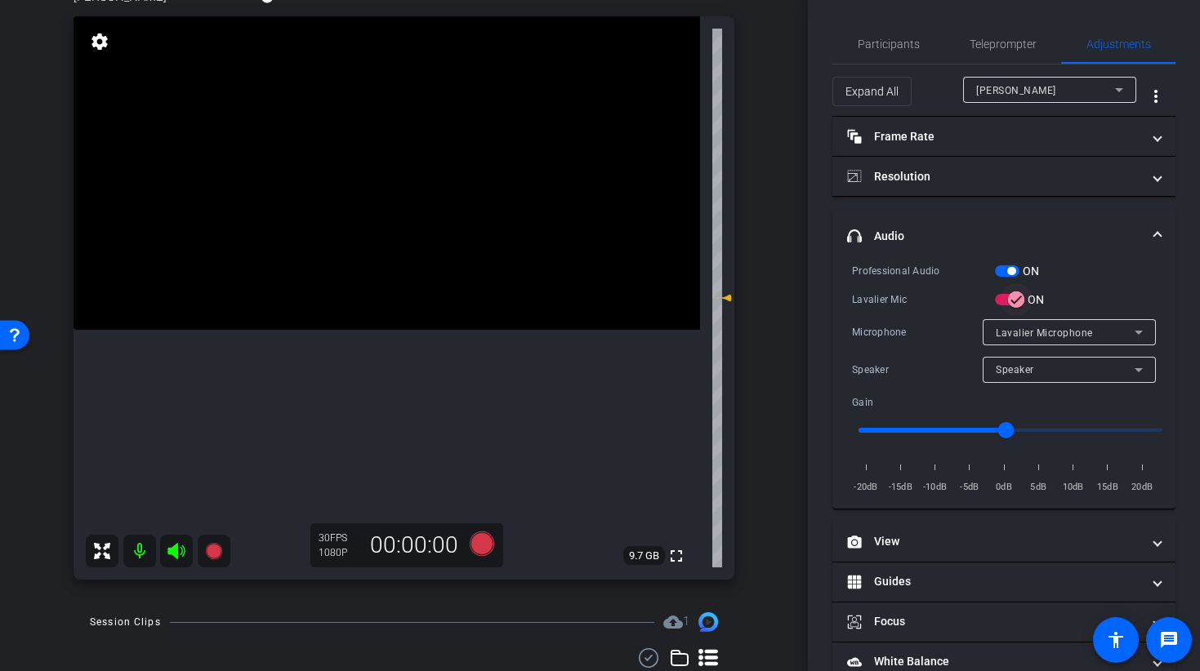
click at [1009, 300] on icon "button" at bounding box center [1016, 299] width 15 height 15
click at [1008, 270] on span "button" at bounding box center [1011, 271] width 8 height 8
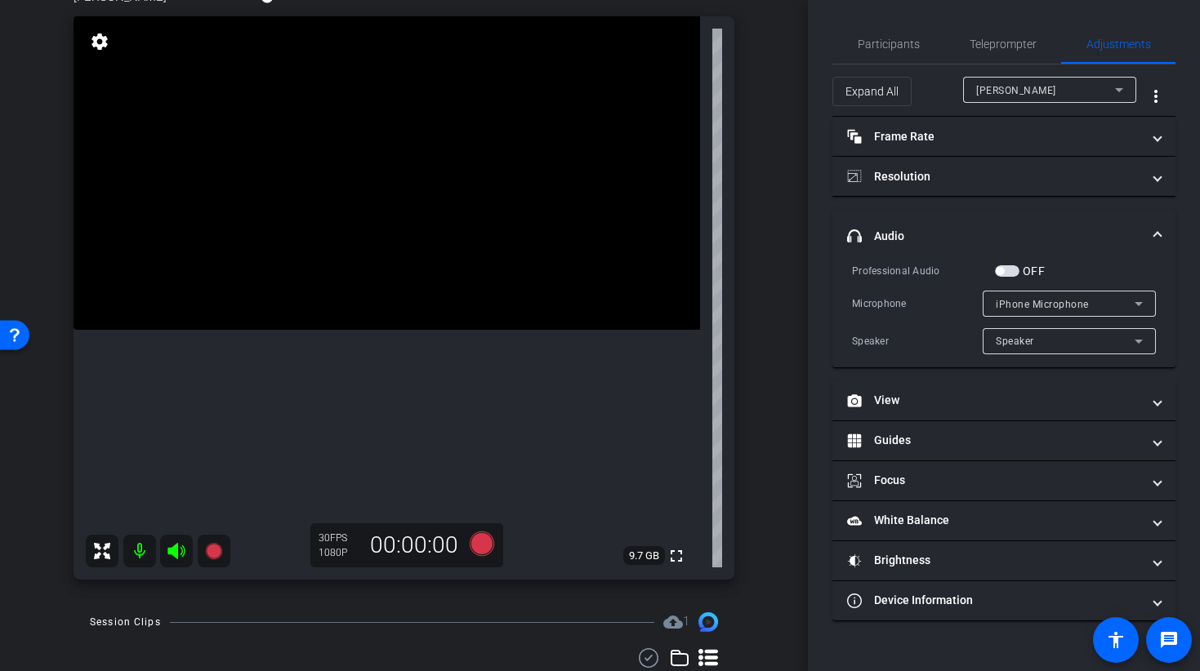
click at [1024, 306] on span "iPhone Microphone" at bounding box center [1041, 304] width 93 height 11
click at [1013, 271] on div at bounding box center [600, 335] width 1200 height 671
click at [1003, 269] on span "button" at bounding box center [999, 271] width 8 height 8
click at [1031, 301] on div "Professional Audio OFF Microphone iPhone Microphone Speaker Speaker" at bounding box center [1004, 308] width 304 height 92
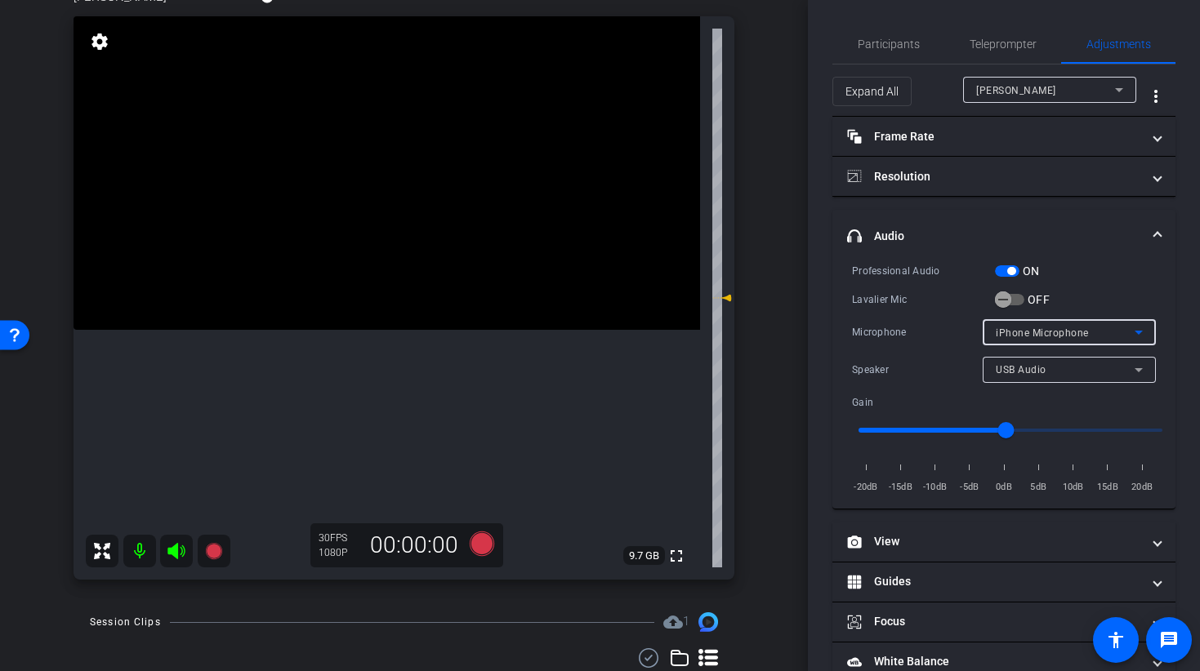
click at [1044, 329] on span "iPhone Microphone" at bounding box center [1041, 332] width 93 height 11
click at [1031, 386] on div at bounding box center [600, 335] width 1200 height 671
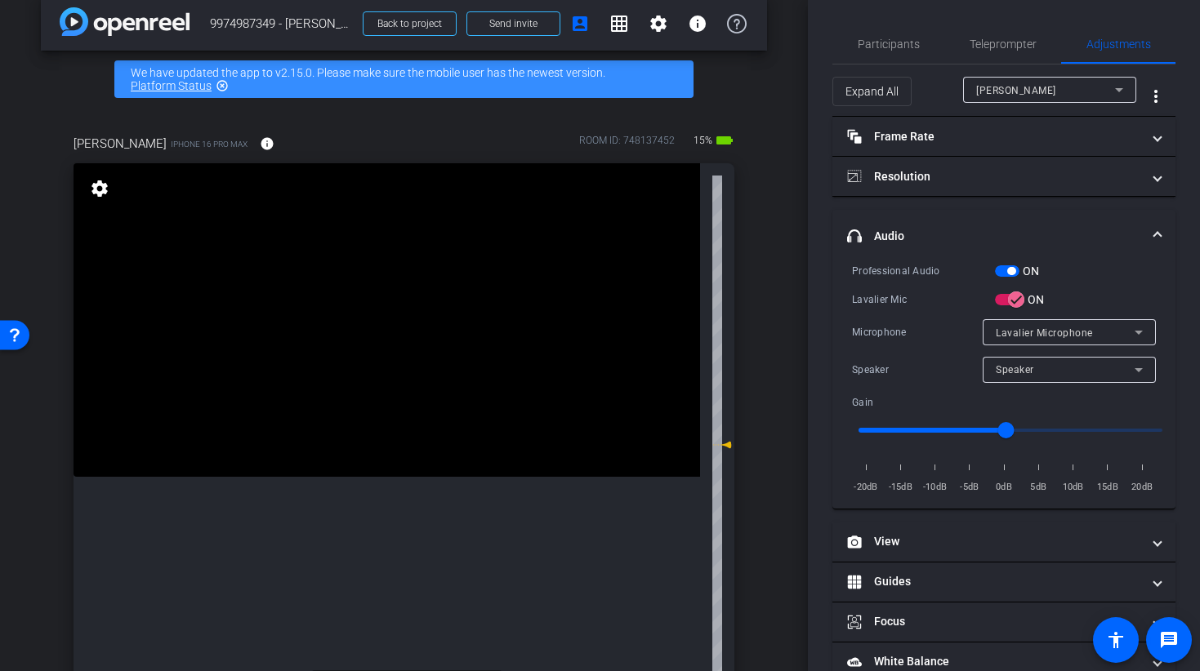
scroll to position [0, 0]
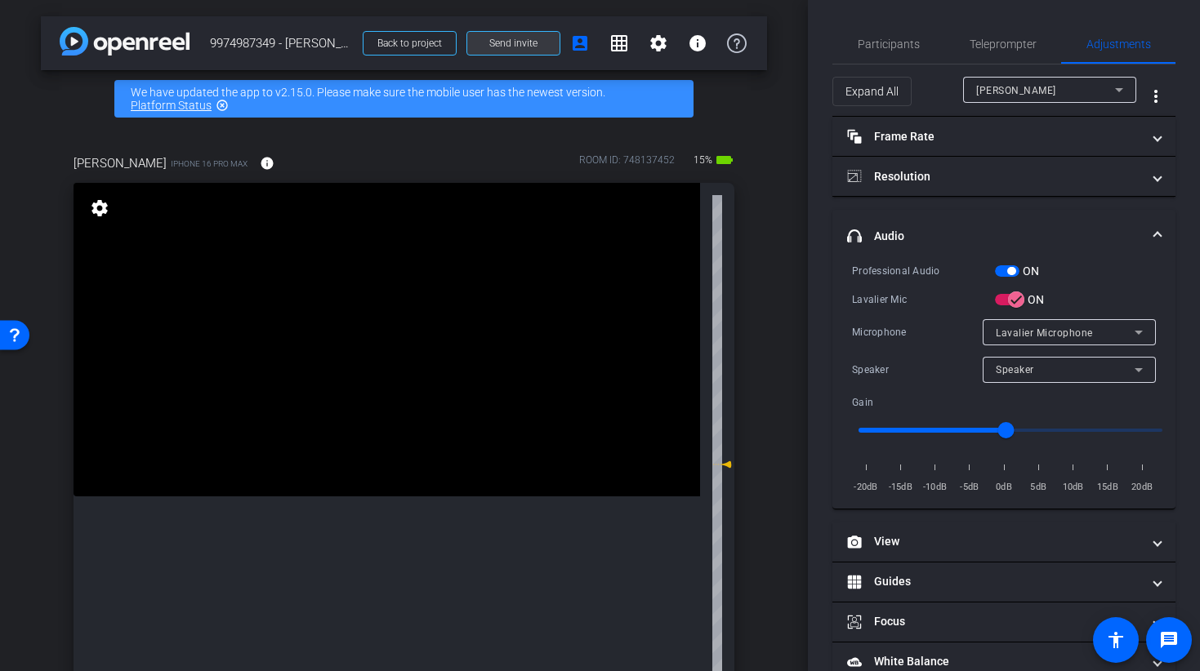
click at [489, 39] on span "Send invite" at bounding box center [513, 43] width 48 height 13
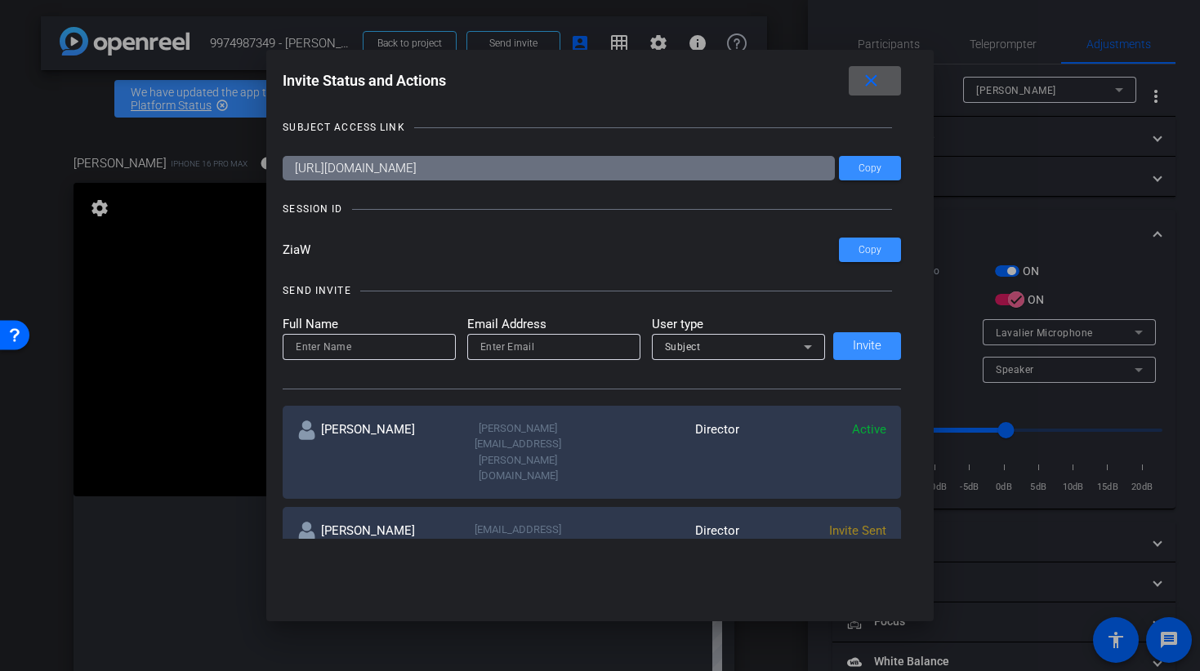
click at [492, 345] on input "email" at bounding box center [553, 347] width 147 height 20
paste input "guadalupe.sierra@readyset.co"
type input "guadalupe.sierra@readyset.co"
click at [390, 348] on input at bounding box center [369, 347] width 147 height 20
type input "guadi cierra"
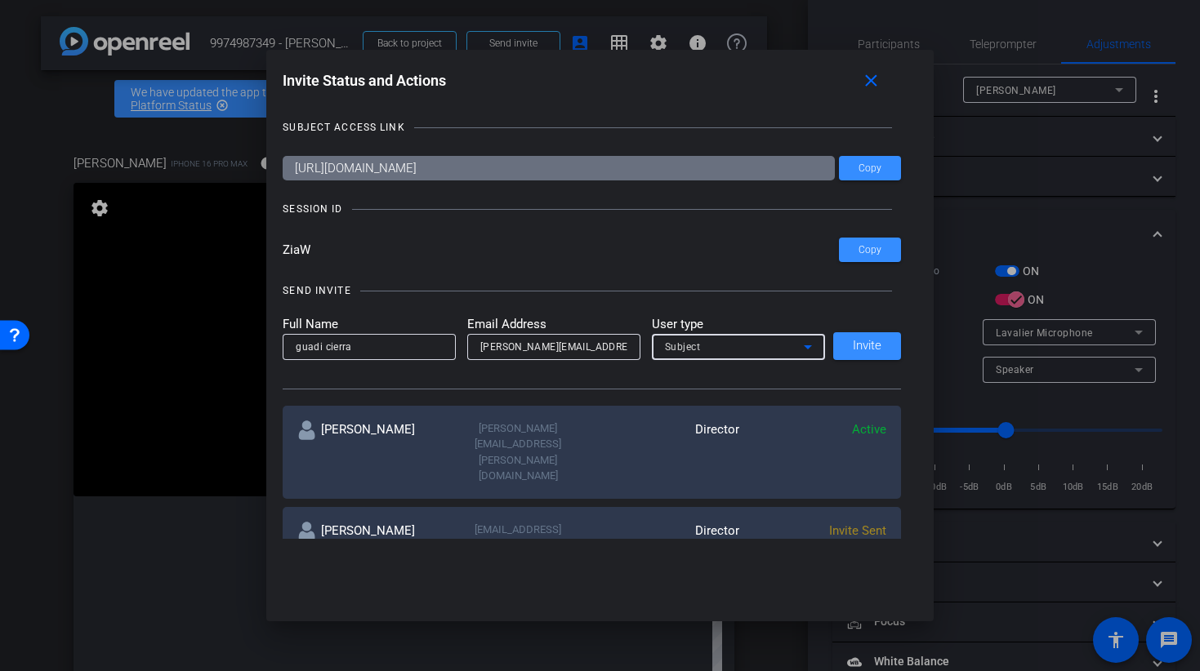
click at [737, 349] on div "Subject" at bounding box center [734, 346] width 139 height 20
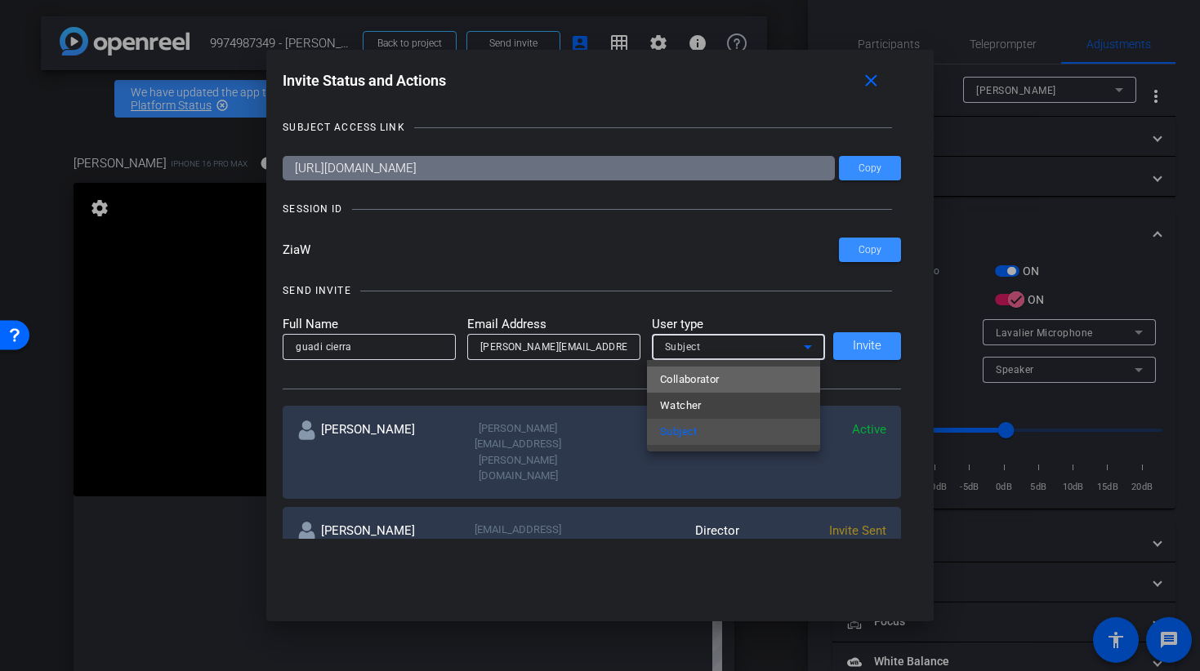
click at [718, 387] on span "Collaborator" at bounding box center [690, 380] width 60 height 20
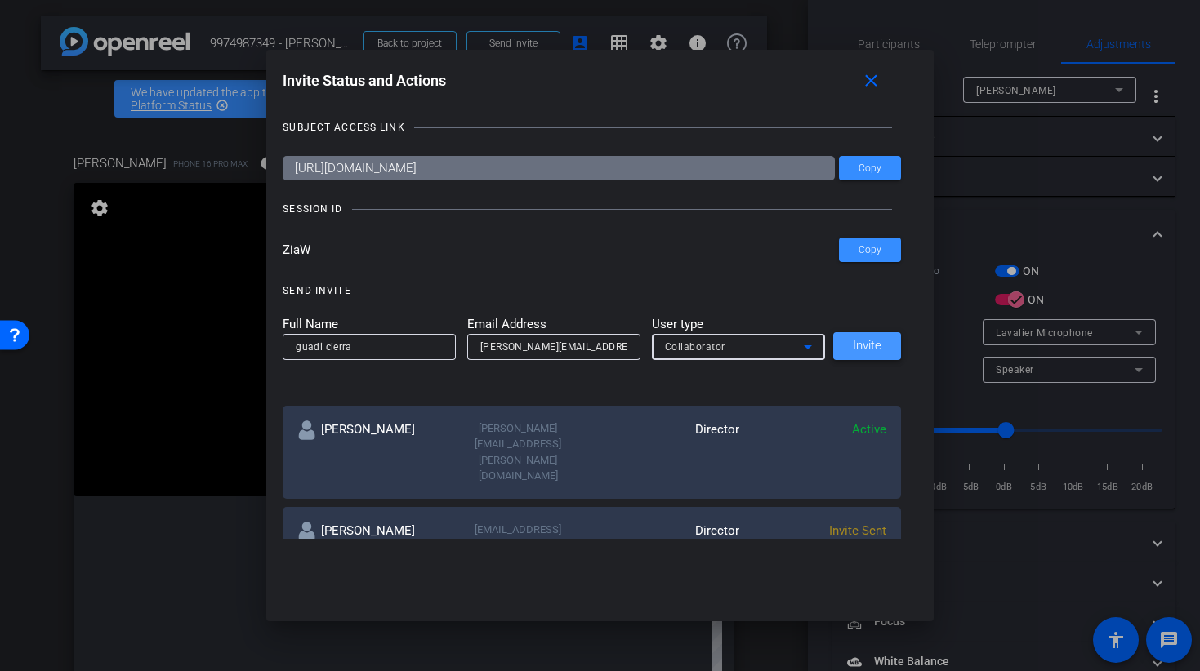
click at [863, 351] on span "Invite" at bounding box center [867, 346] width 29 height 12
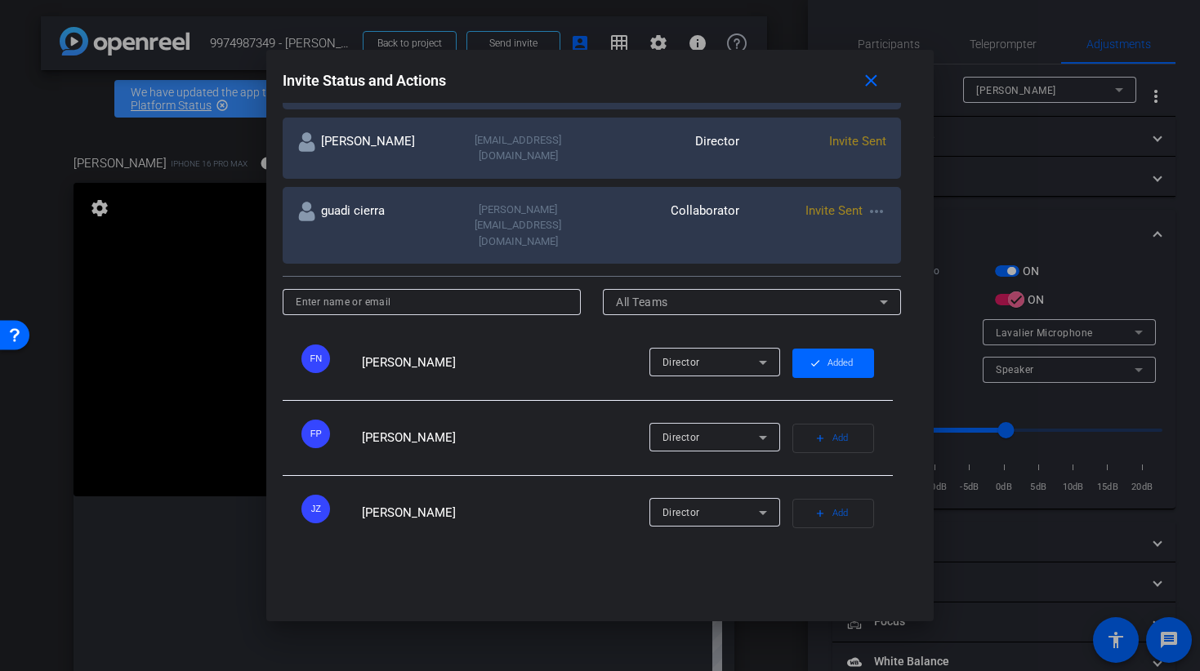
scroll to position [411, 0]
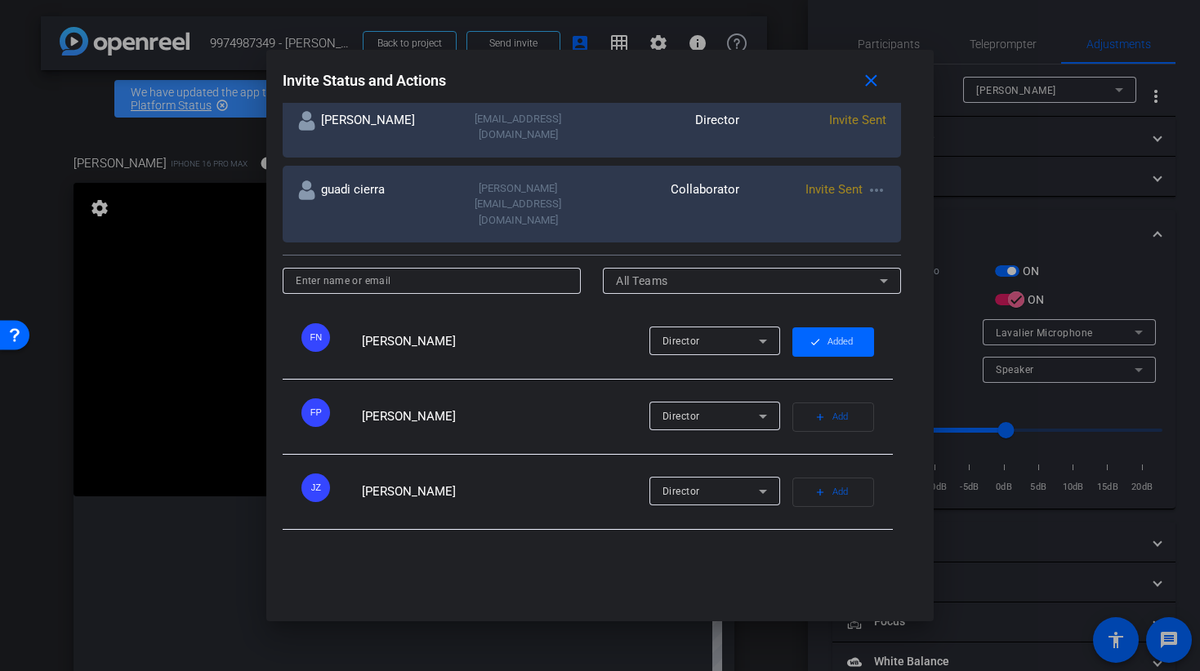
click at [144, 480] on div at bounding box center [600, 335] width 1200 height 671
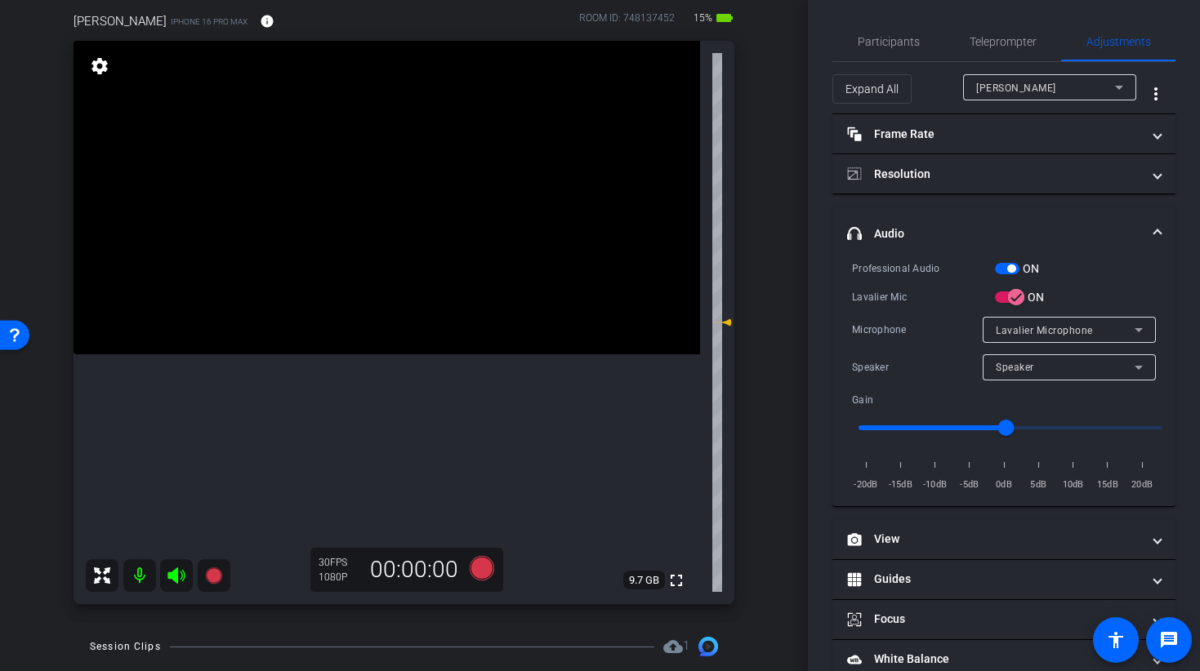
scroll to position [3, 0]
click at [892, 42] on span "Participants" at bounding box center [888, 40] width 62 height 11
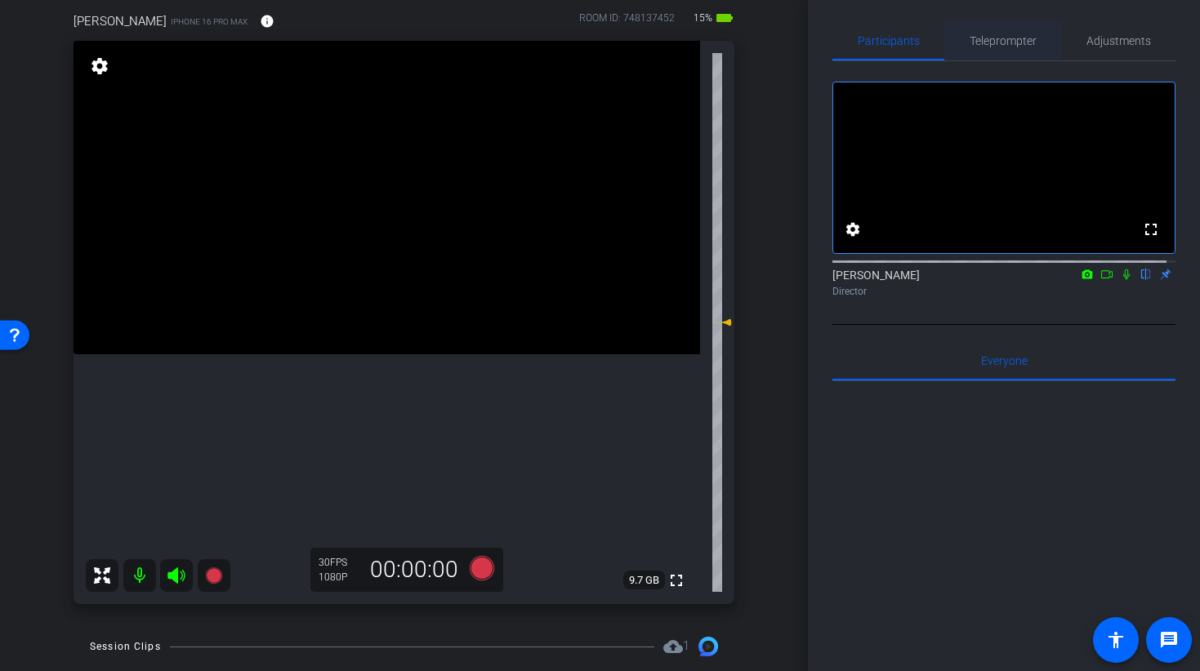
click at [995, 41] on span "Teleprompter" at bounding box center [1002, 40] width 67 height 11
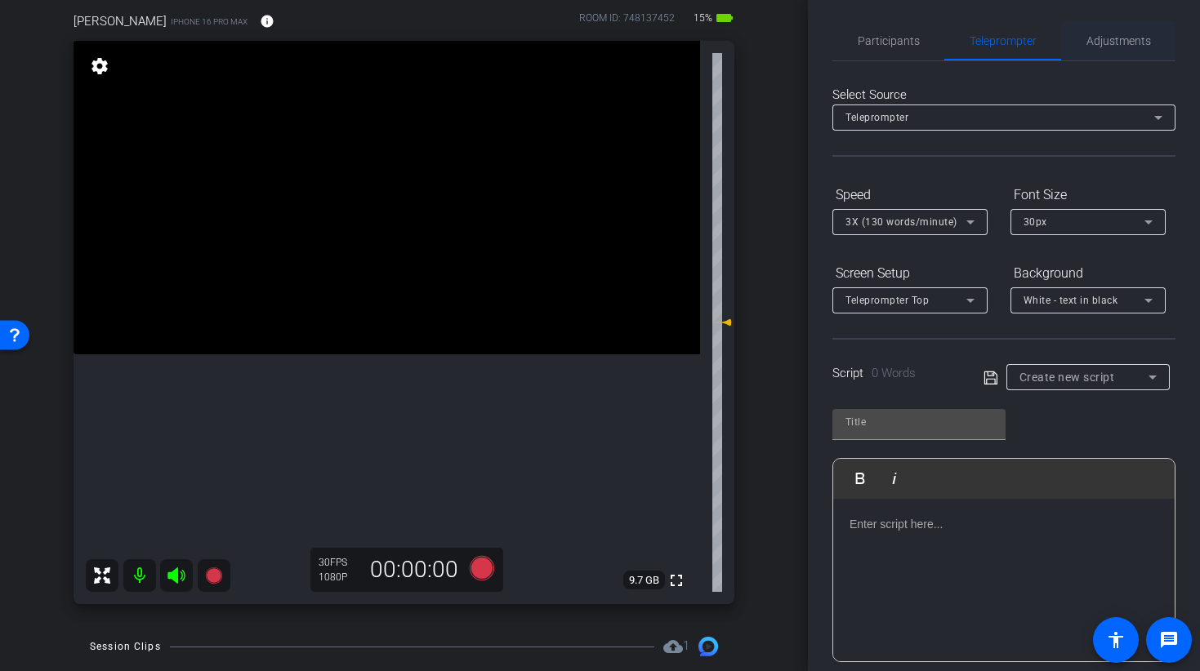
click at [1096, 36] on span "Adjustments" at bounding box center [1118, 40] width 65 height 11
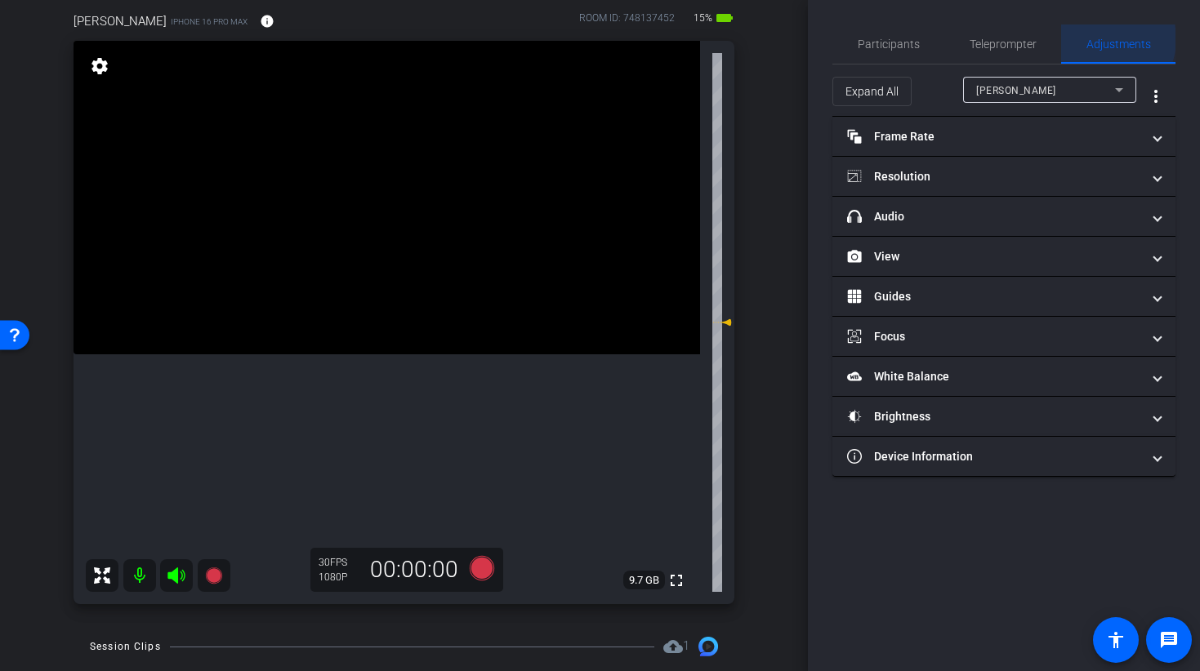
scroll to position [0, 0]
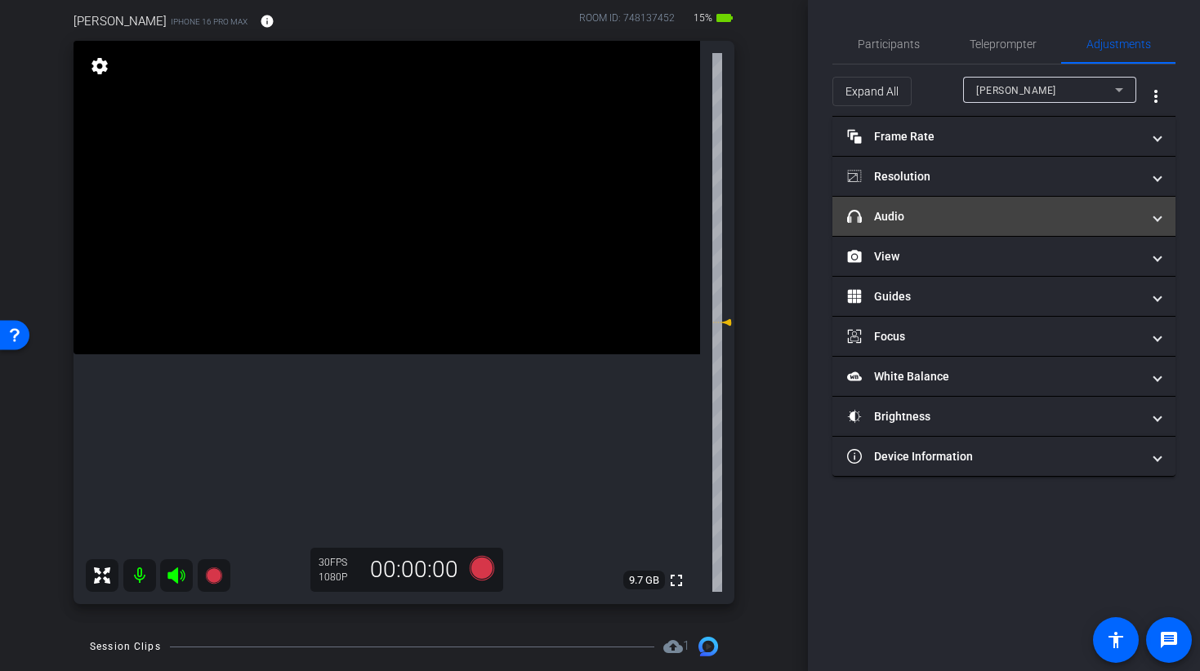
click at [906, 216] on mat-panel-title "headphone icon Audio" at bounding box center [994, 216] width 294 height 17
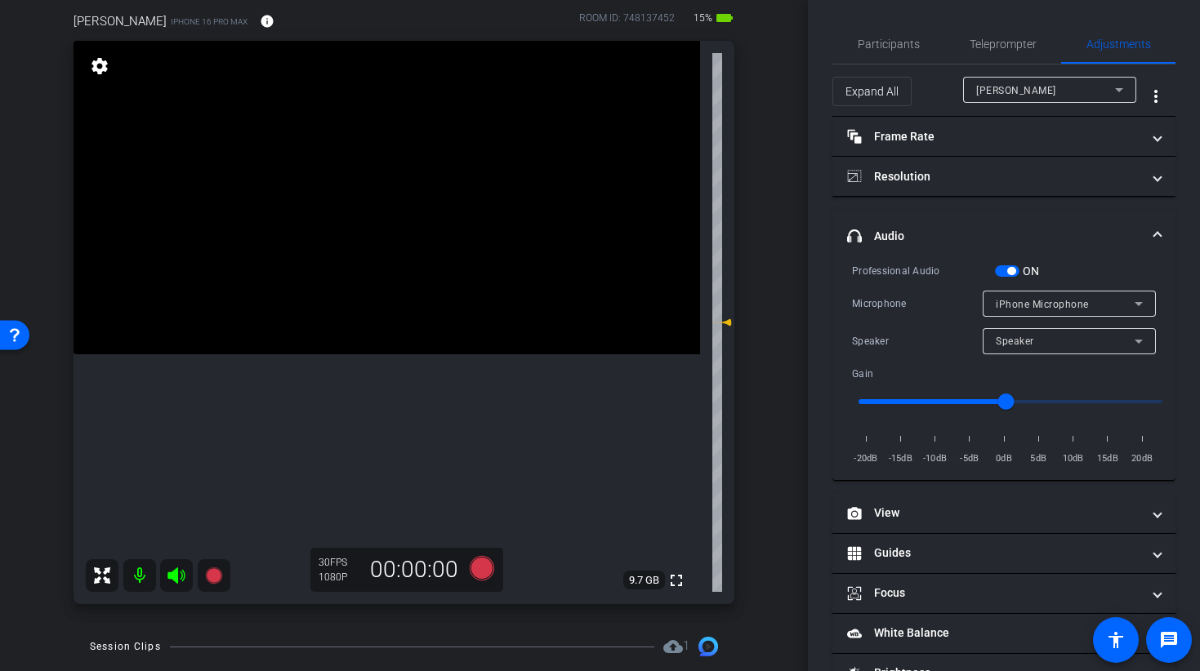
click at [1044, 307] on span "iPhone Microphone" at bounding box center [1041, 304] width 93 height 11
click at [1009, 274] on div at bounding box center [600, 335] width 1200 height 671
click at [1007, 306] on span "iPhone Microphone" at bounding box center [1041, 304] width 93 height 11
click at [914, 340] on div at bounding box center [600, 335] width 1200 height 671
click at [1000, 340] on span "Speaker" at bounding box center [1014, 341] width 38 height 11
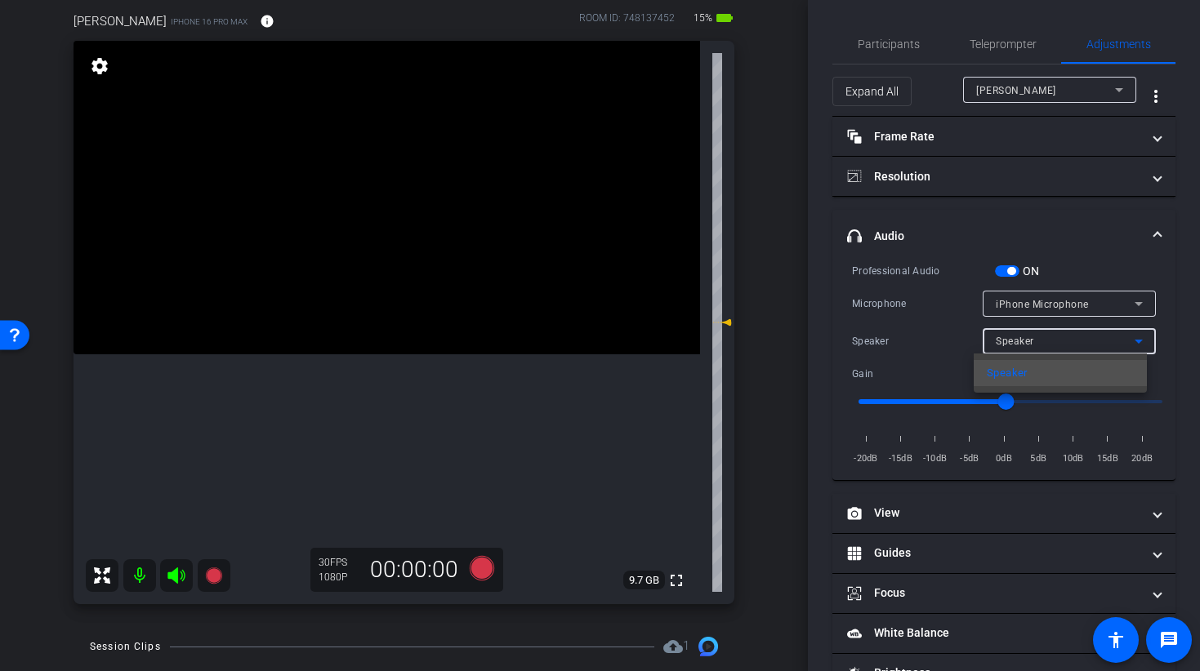
click at [919, 345] on div at bounding box center [600, 335] width 1200 height 671
click at [906, 53] on span "Participants" at bounding box center [888, 43] width 62 height 39
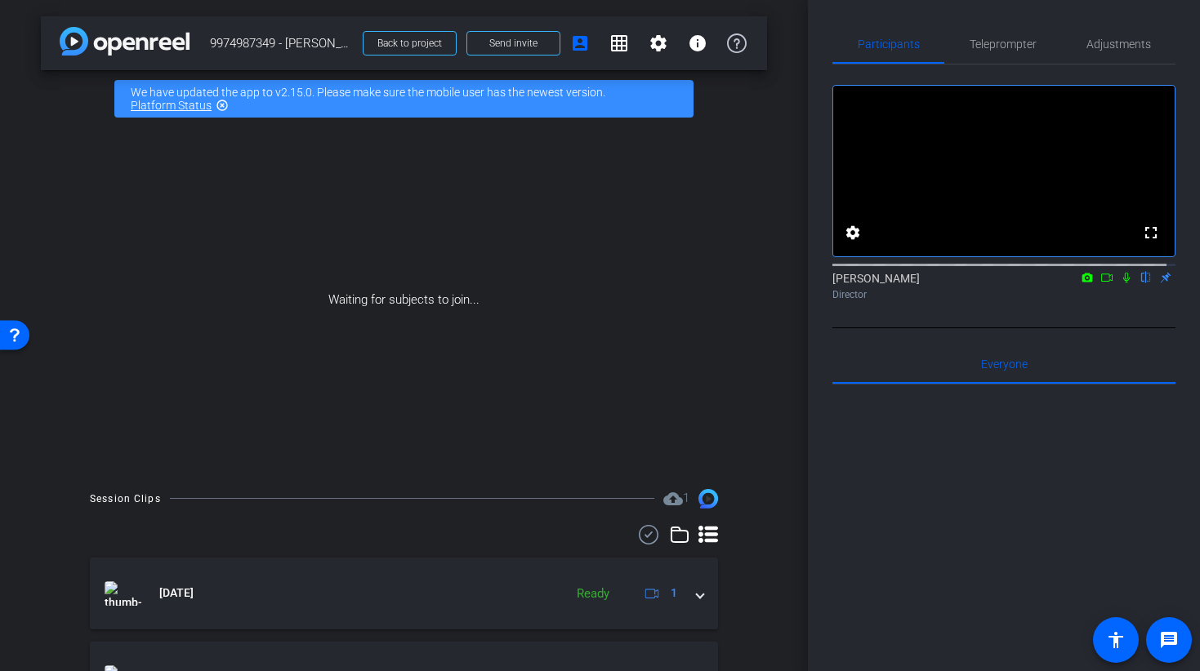
click at [421, 372] on div "Waiting for subjects to join..." at bounding box center [404, 299] width 726 height 345
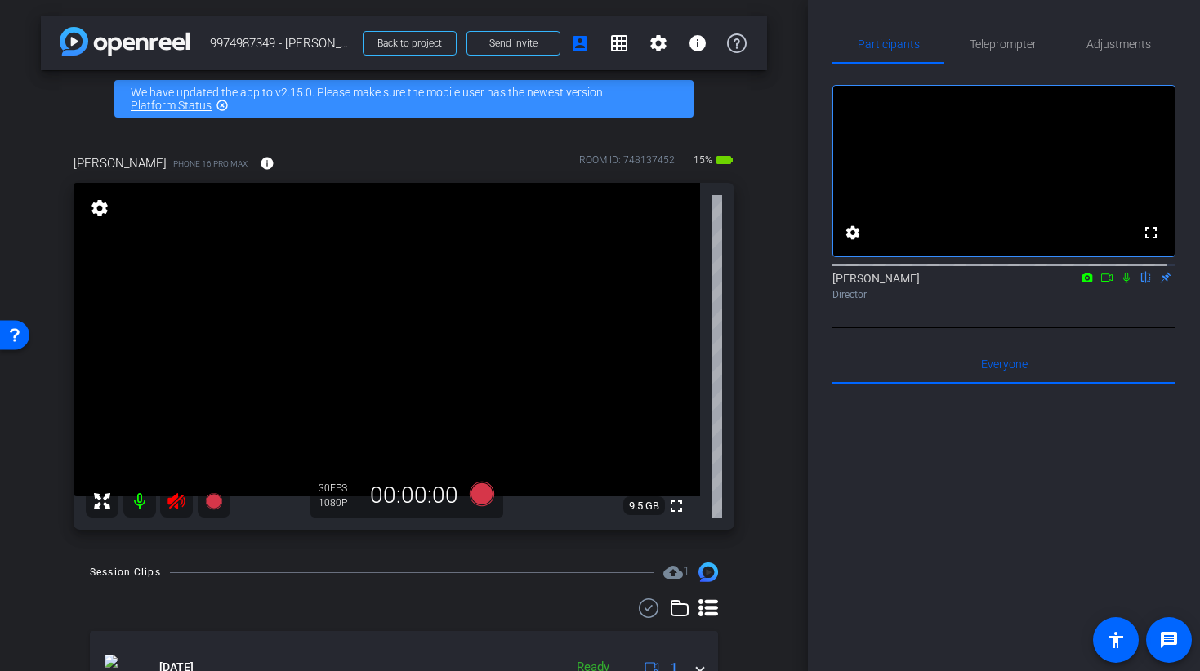
click at [180, 499] on icon at bounding box center [177, 502] width 20 height 20
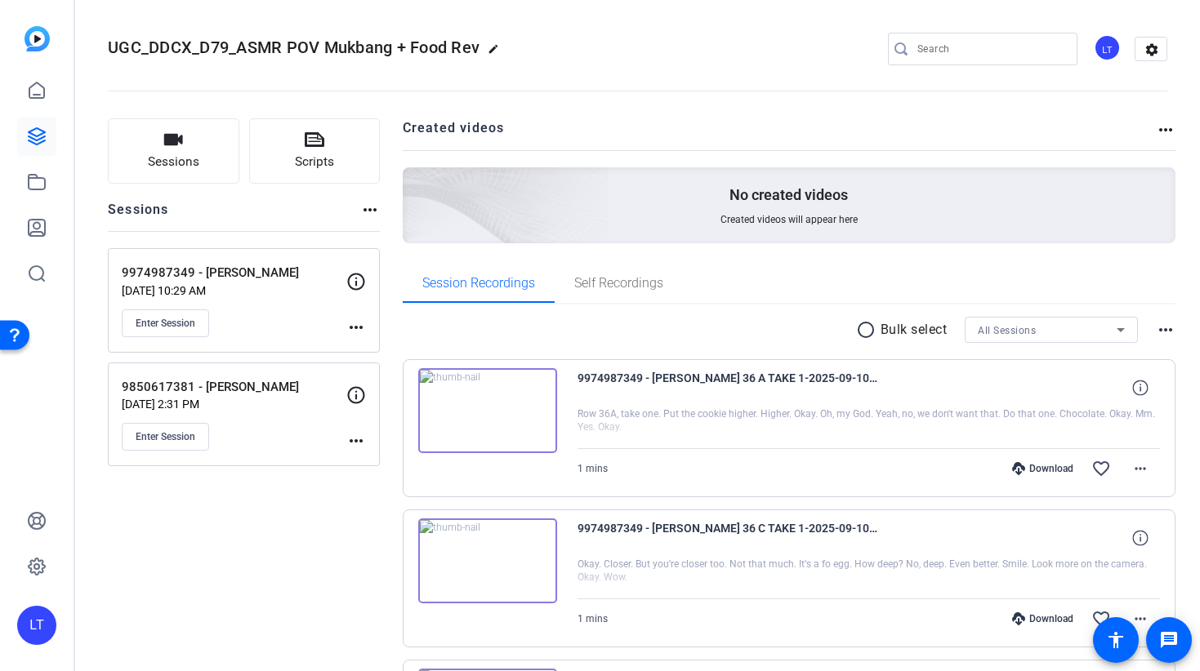
drag, startPoint x: 303, startPoint y: 270, endPoint x: 118, endPoint y: 269, distance: 185.4
click at [118, 269] on div "9974987349 - [PERSON_NAME] [DATE] 10:29 AM Enter Session more_horiz" at bounding box center [244, 300] width 272 height 105
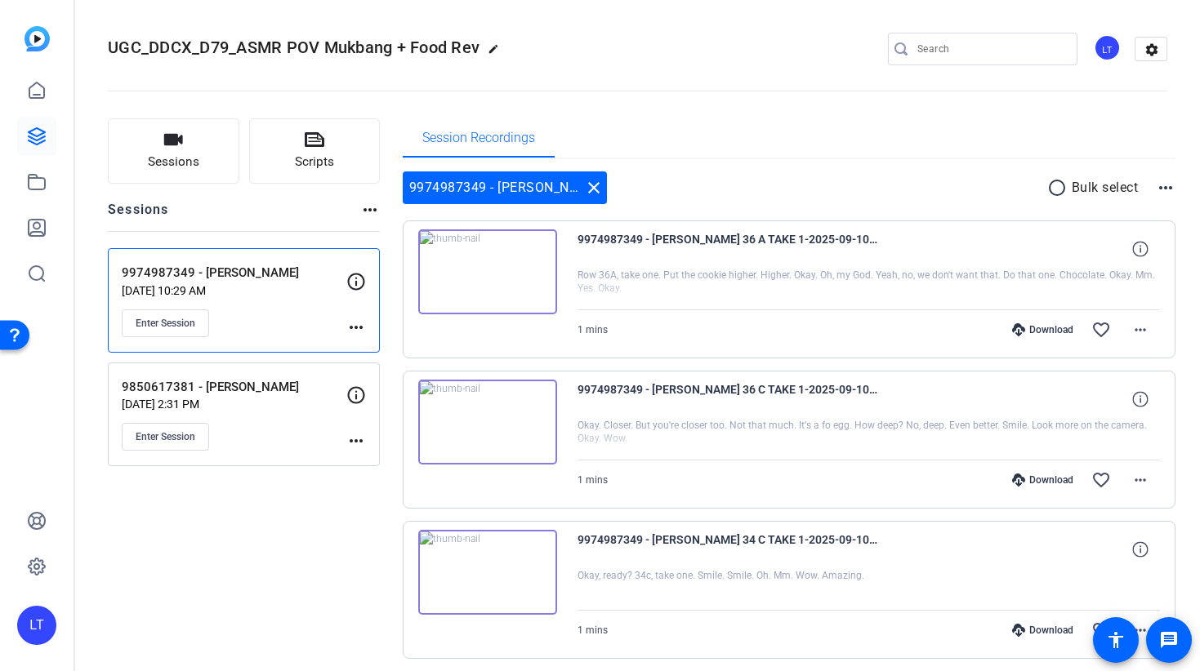
copy p "9974987349 - [PERSON_NAME]"
